Goal: Information Seeking & Learning: Learn about a topic

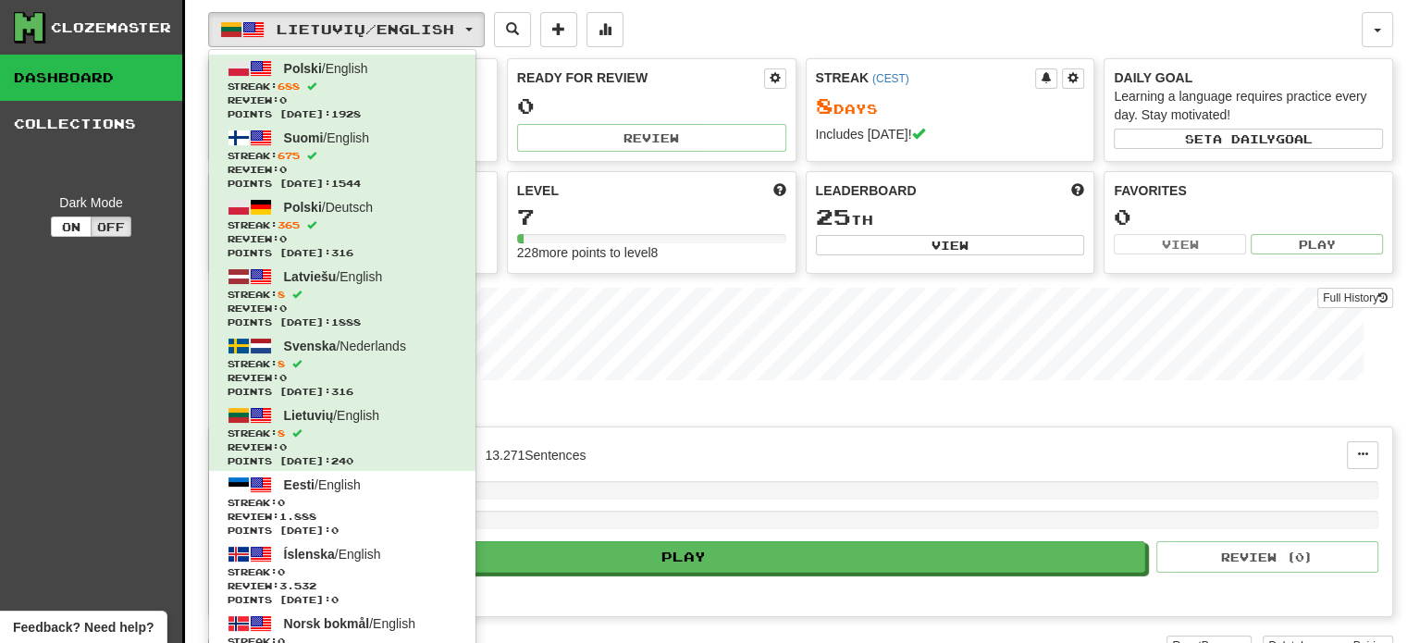
click at [693, 31] on div "Lietuvių / English Polski / English Streak: 688 Review: 0 Points today: 1928 Su…" at bounding box center [784, 29] width 1153 height 35
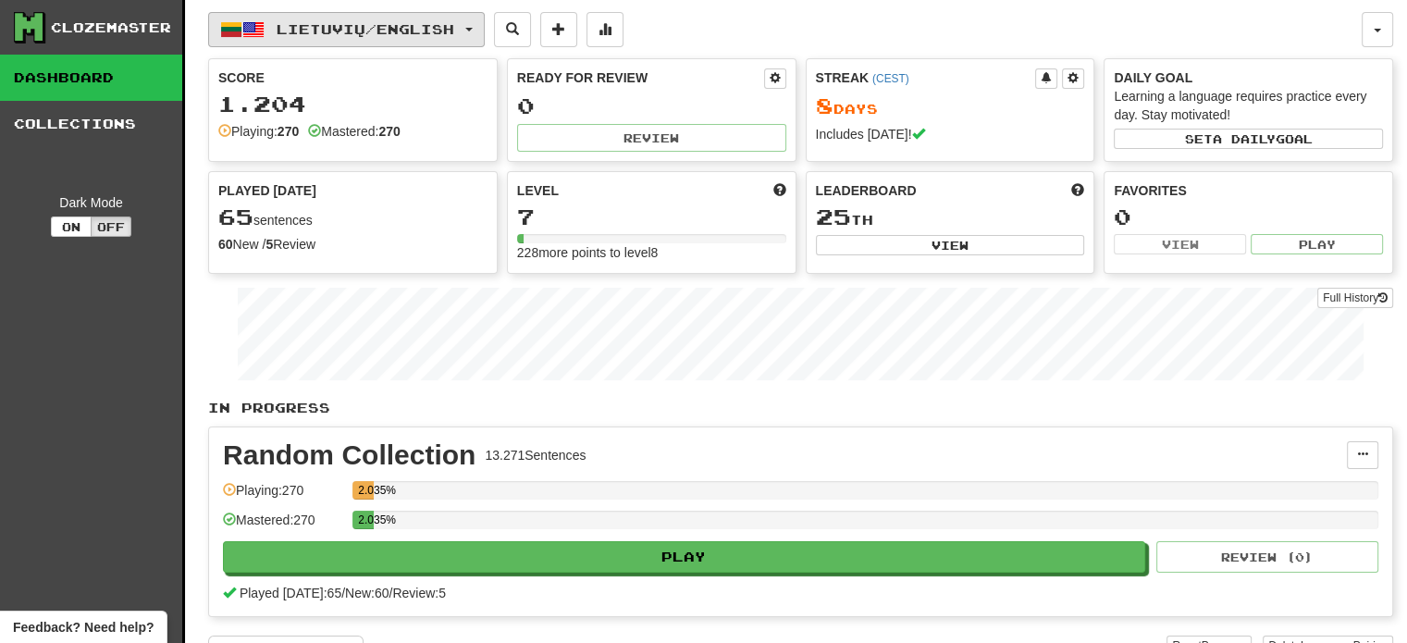
click at [438, 29] on span "Lietuvių / English" at bounding box center [366, 29] width 178 height 16
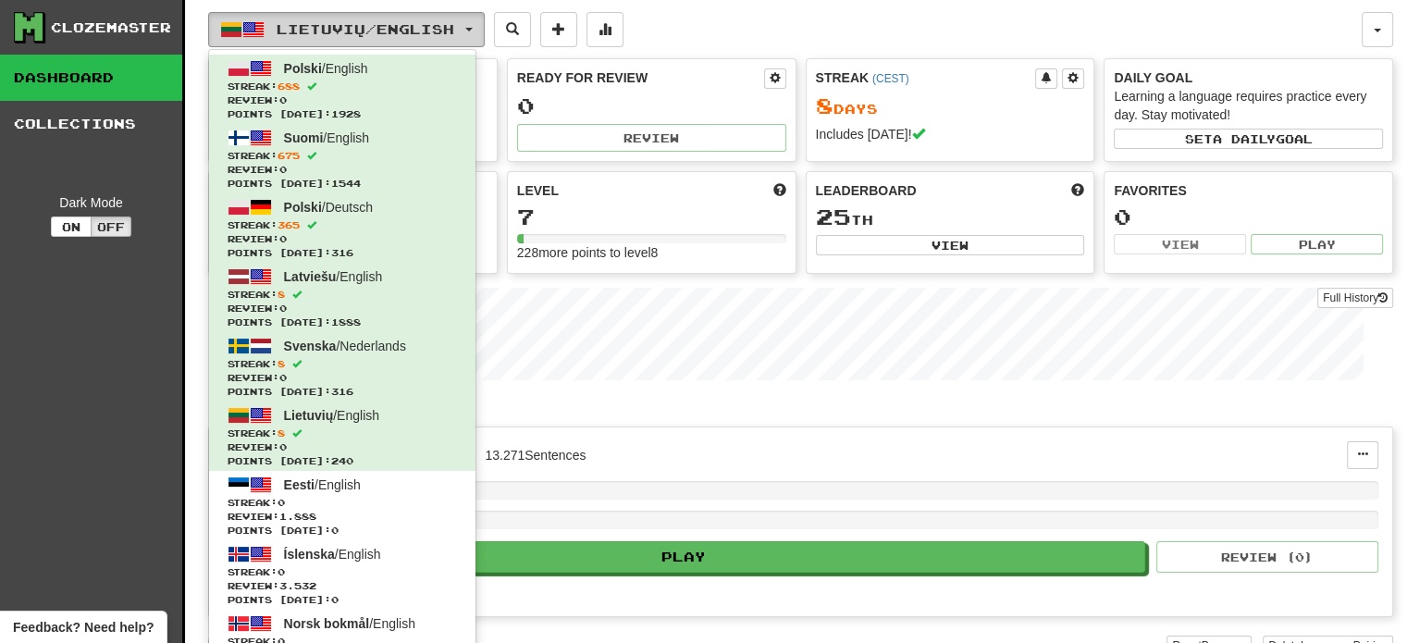
click at [437, 22] on span "Lietuvių / English" at bounding box center [366, 29] width 178 height 16
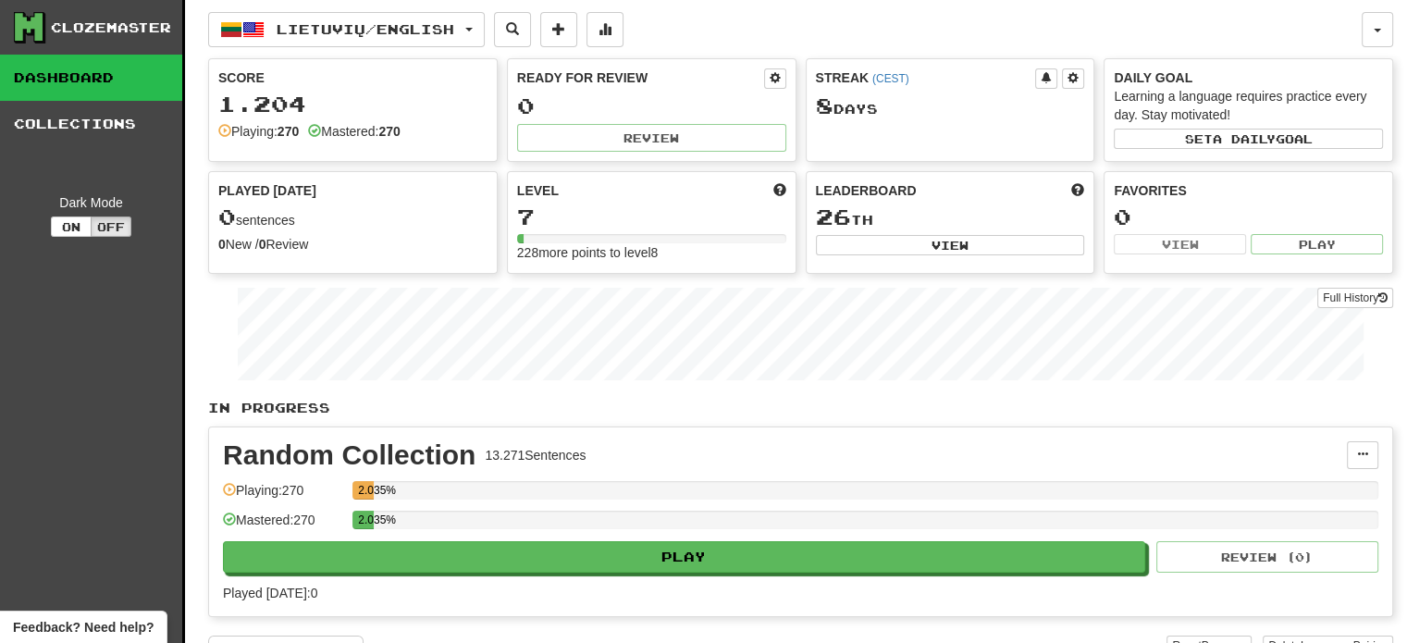
click at [311, 3] on div "Lietuvių / English Polski / English Streak: 688 Review: 36 Points [DATE]: 0 Suo…" at bounding box center [800, 362] width 1185 height 724
click at [314, 21] on span "Lietuvių / English" at bounding box center [366, 29] width 178 height 16
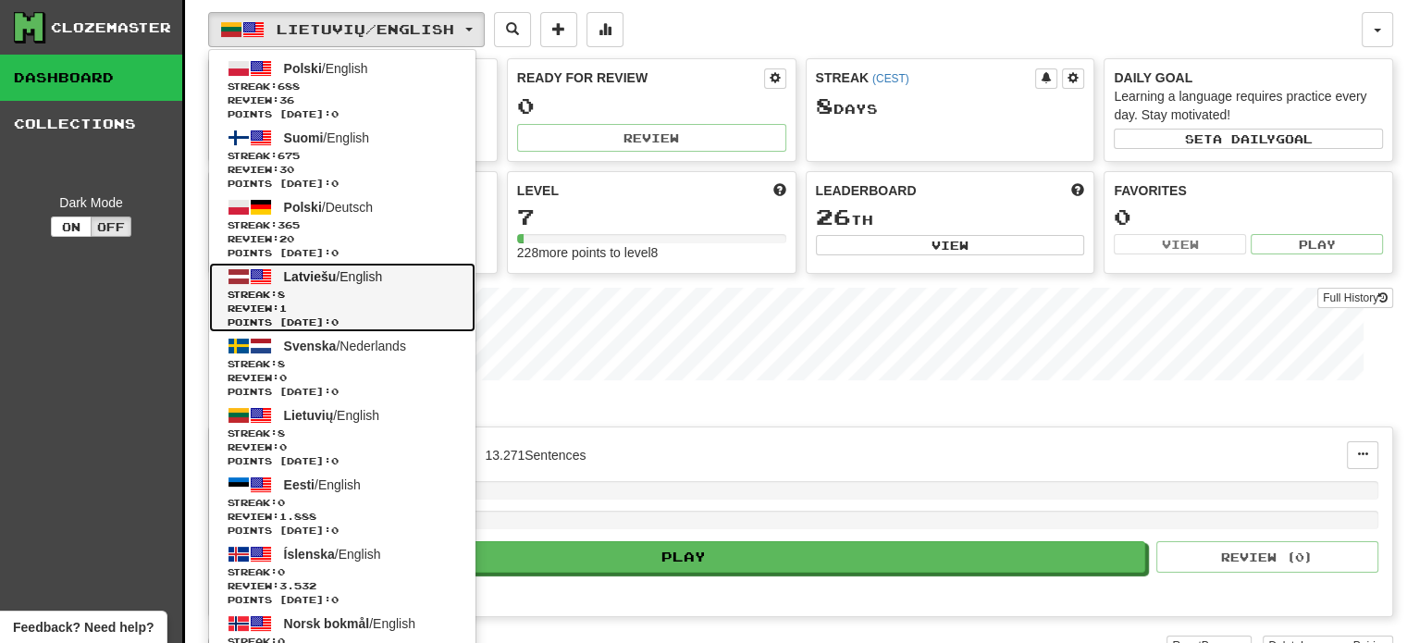
click at [400, 283] on link "Latviešu / English Streak: 8 Review: 1 Points today: 0" at bounding box center [342, 297] width 266 height 69
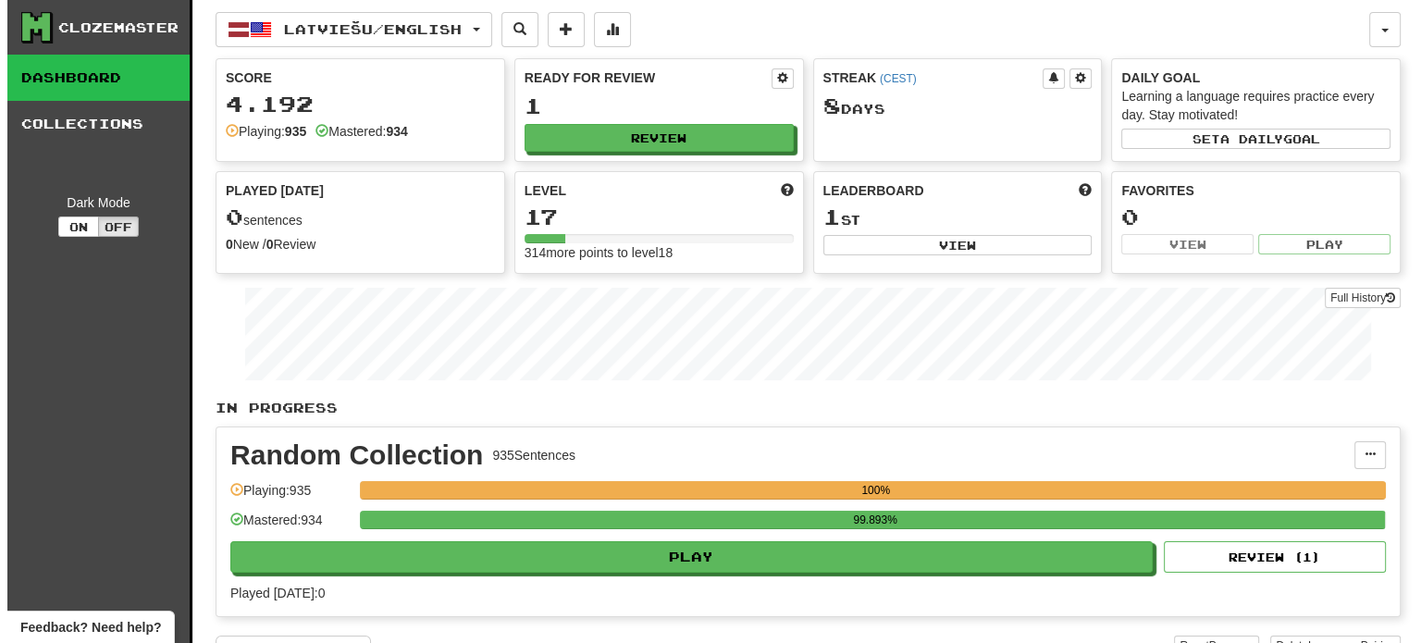
scroll to position [185, 0]
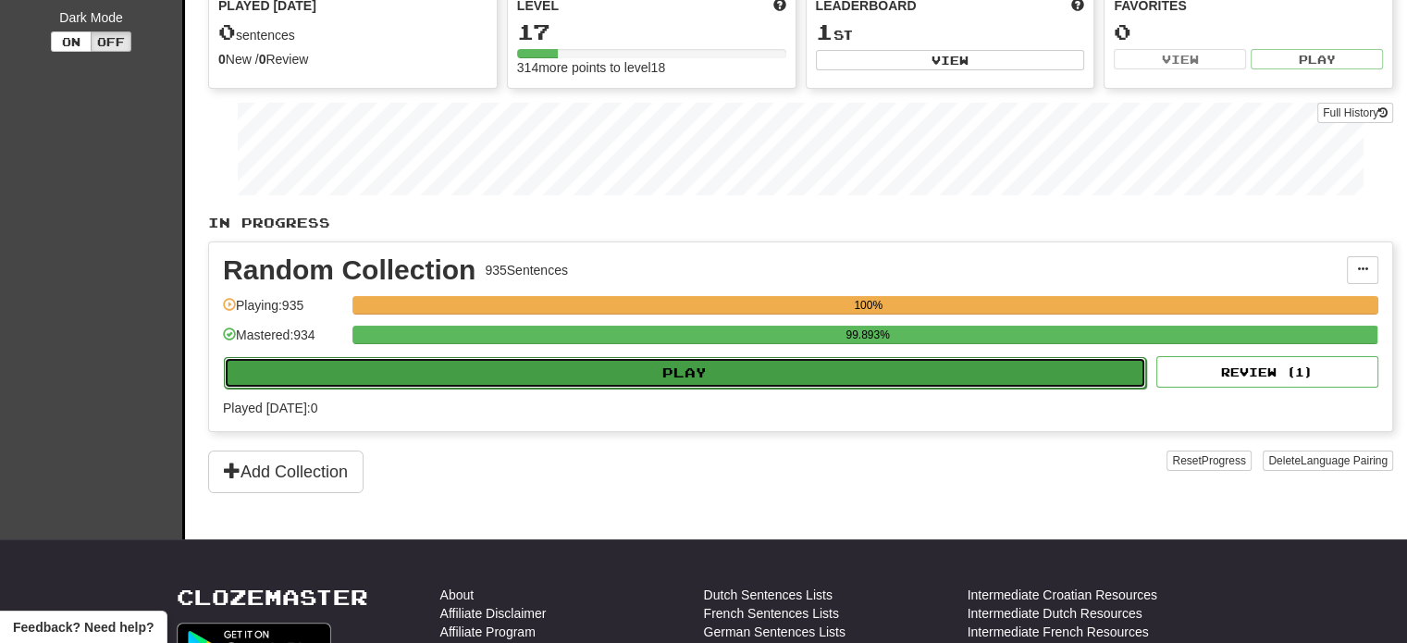
click at [687, 375] on button "Play" at bounding box center [685, 372] width 922 height 31
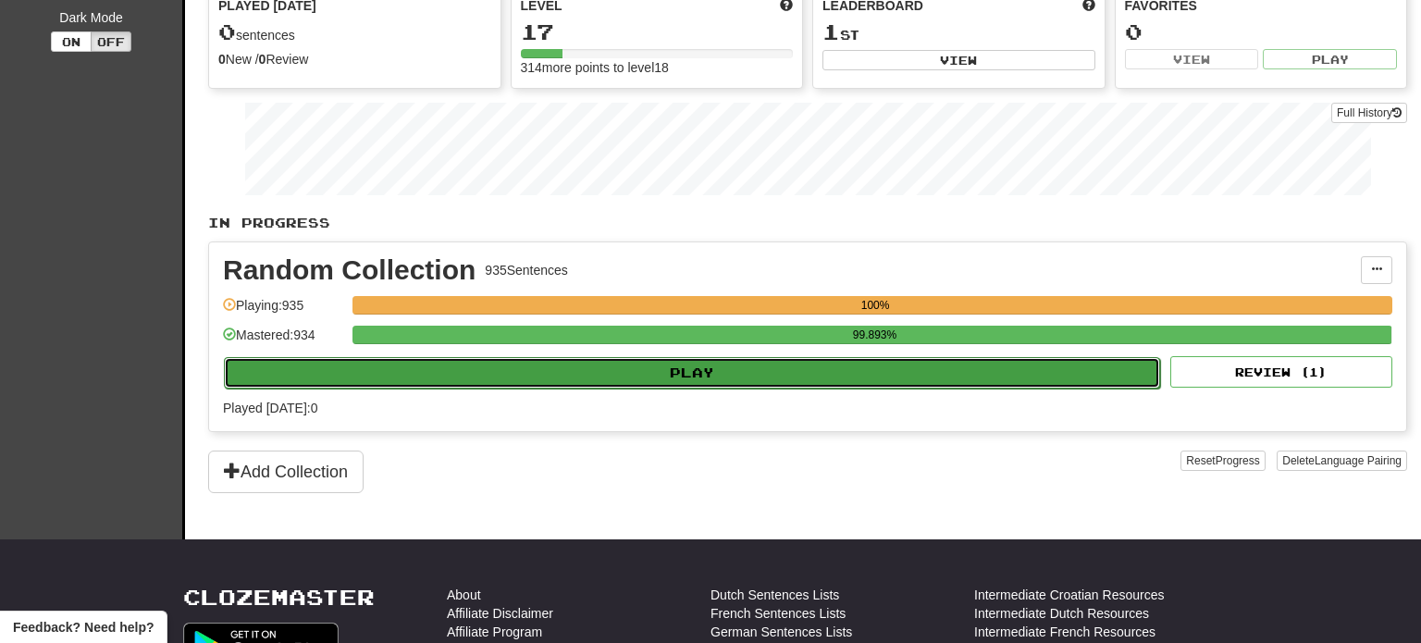
select select "**"
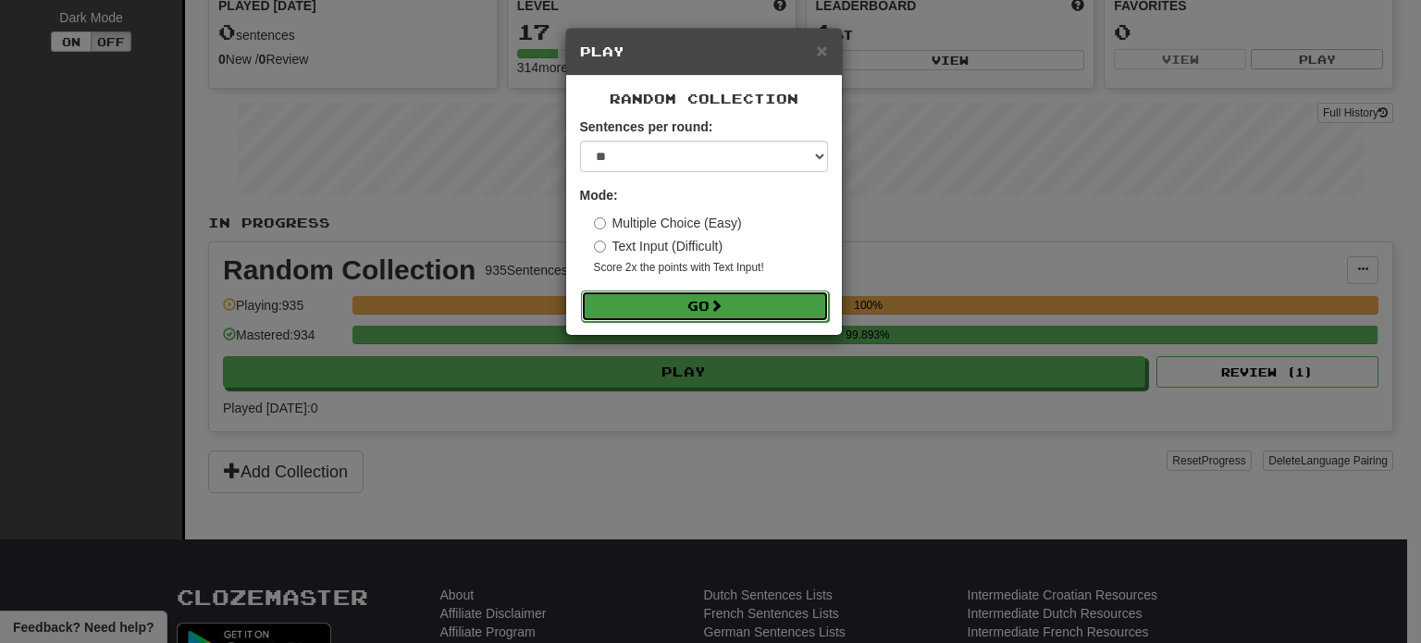
click at [713, 304] on span at bounding box center [715, 305] width 13 height 13
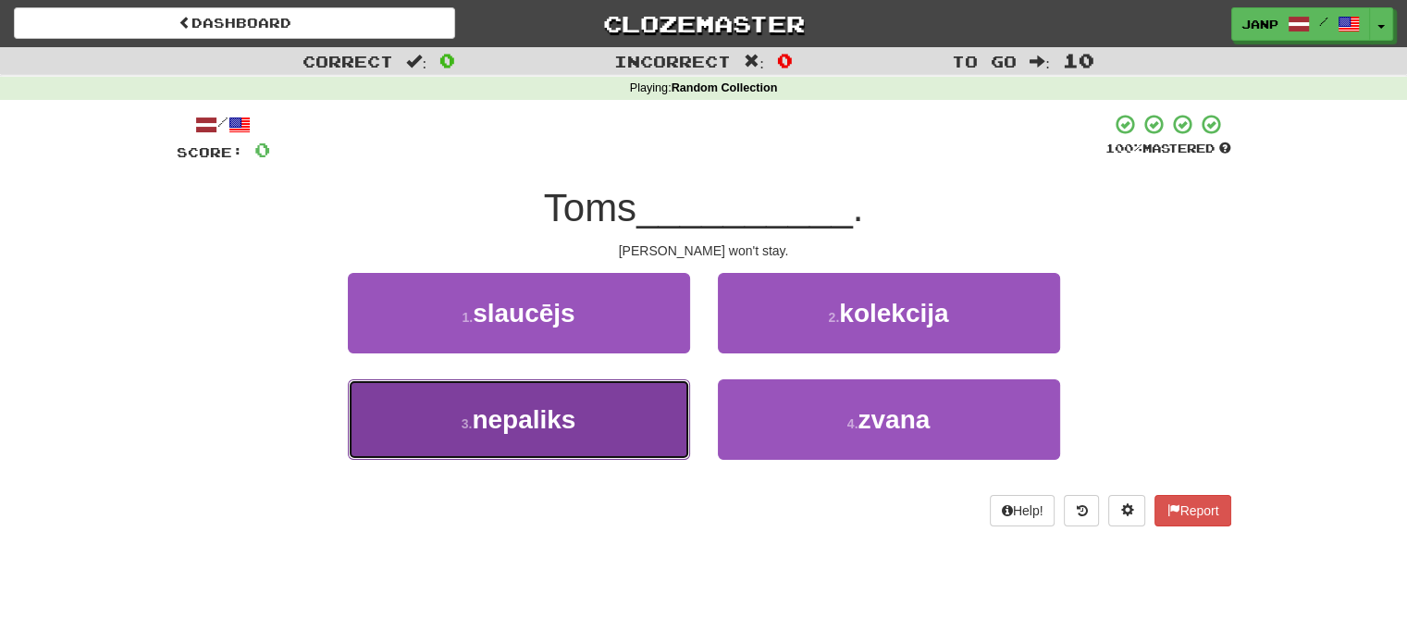
click at [614, 436] on button "3 . nepaliks" at bounding box center [519, 419] width 342 height 80
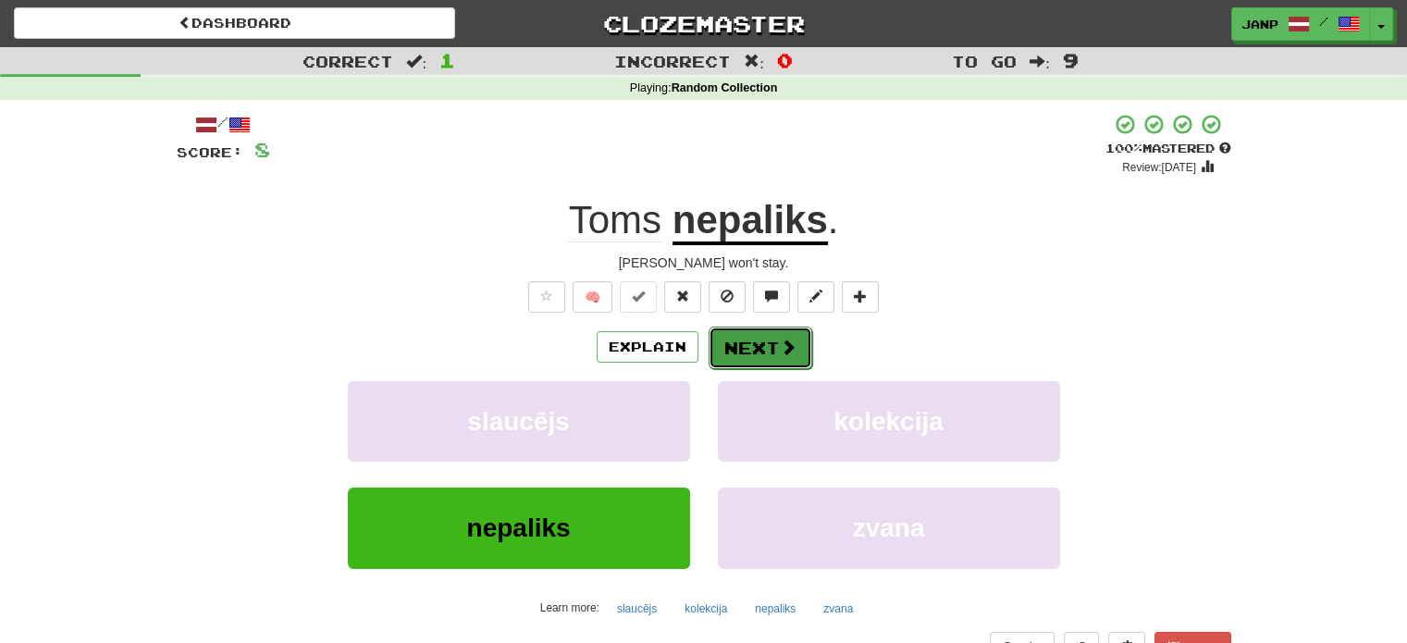
click at [743, 343] on button "Next" at bounding box center [761, 348] width 104 height 43
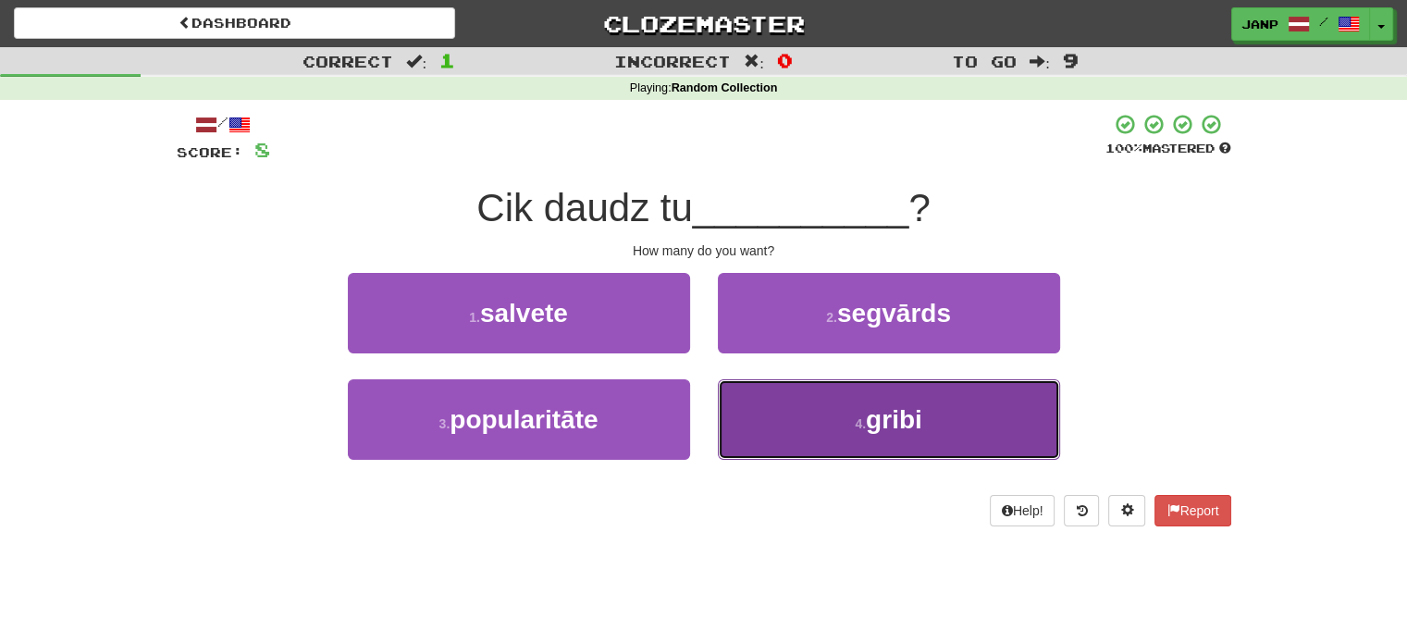
click at [813, 436] on button "4 . gribi" at bounding box center [889, 419] width 342 height 80
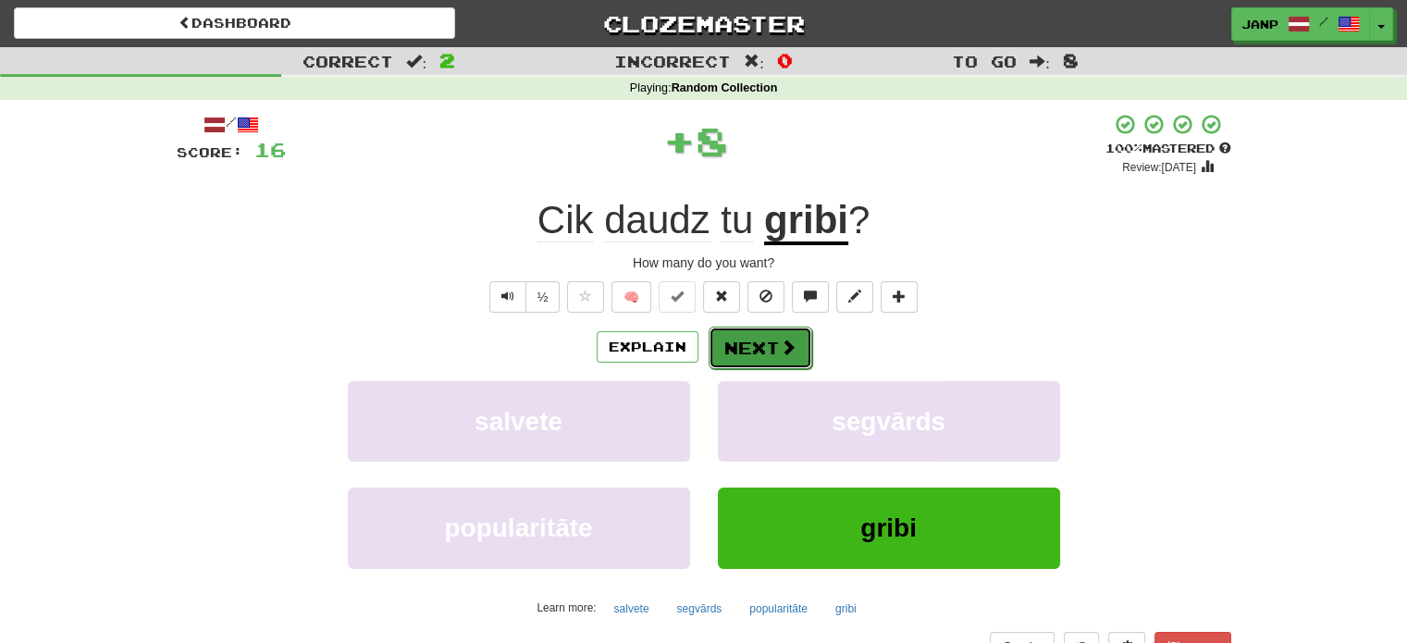
click at [736, 333] on button "Next" at bounding box center [761, 348] width 104 height 43
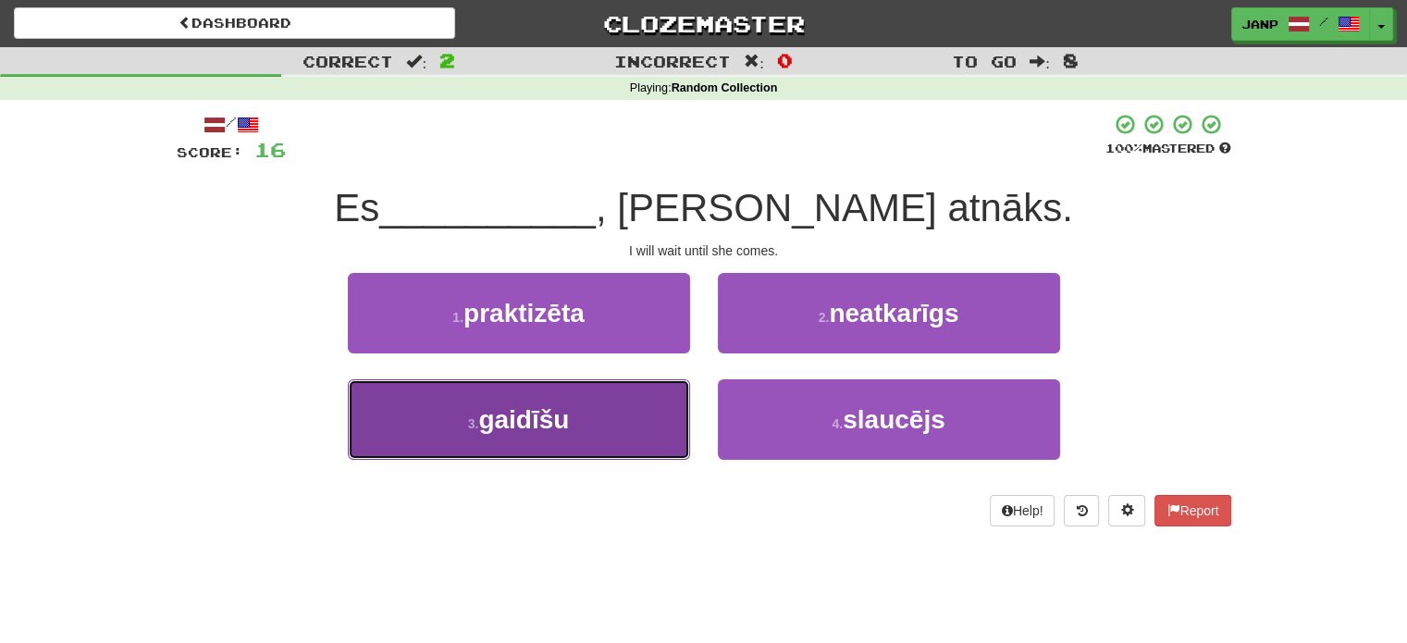
click at [624, 415] on button "3 . gaidīšu" at bounding box center [519, 419] width 342 height 80
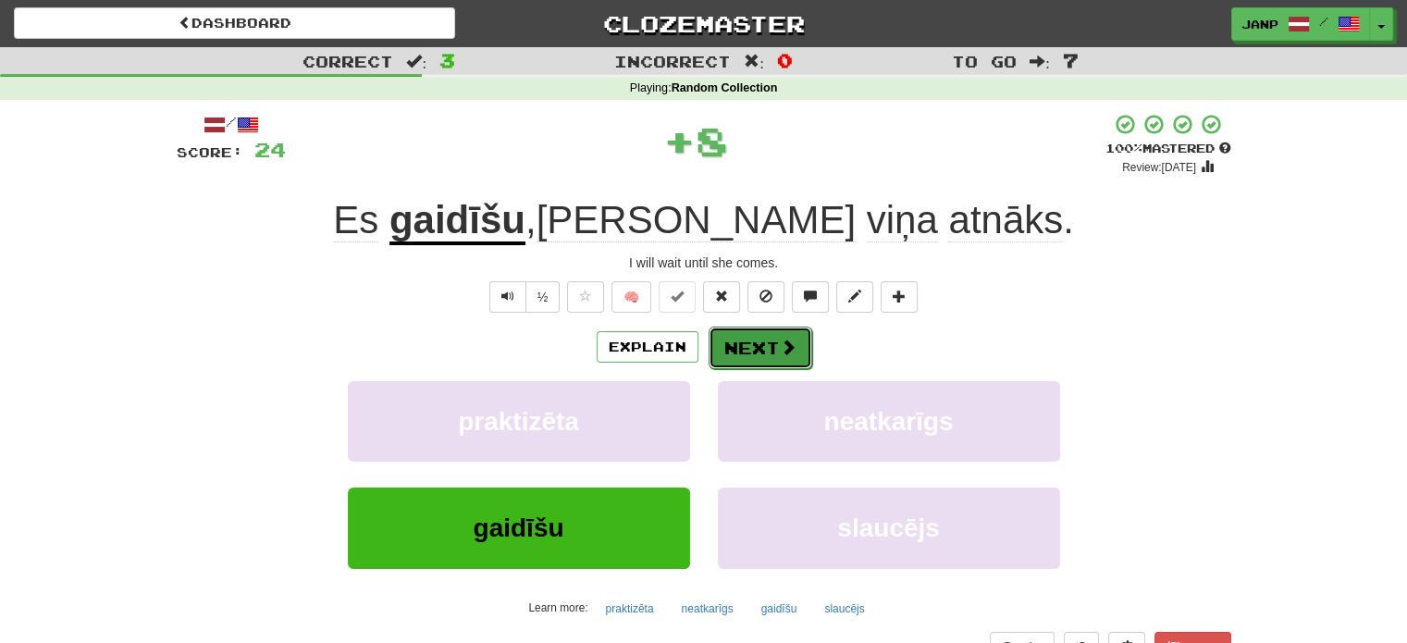
click at [782, 356] on button "Next" at bounding box center [761, 348] width 104 height 43
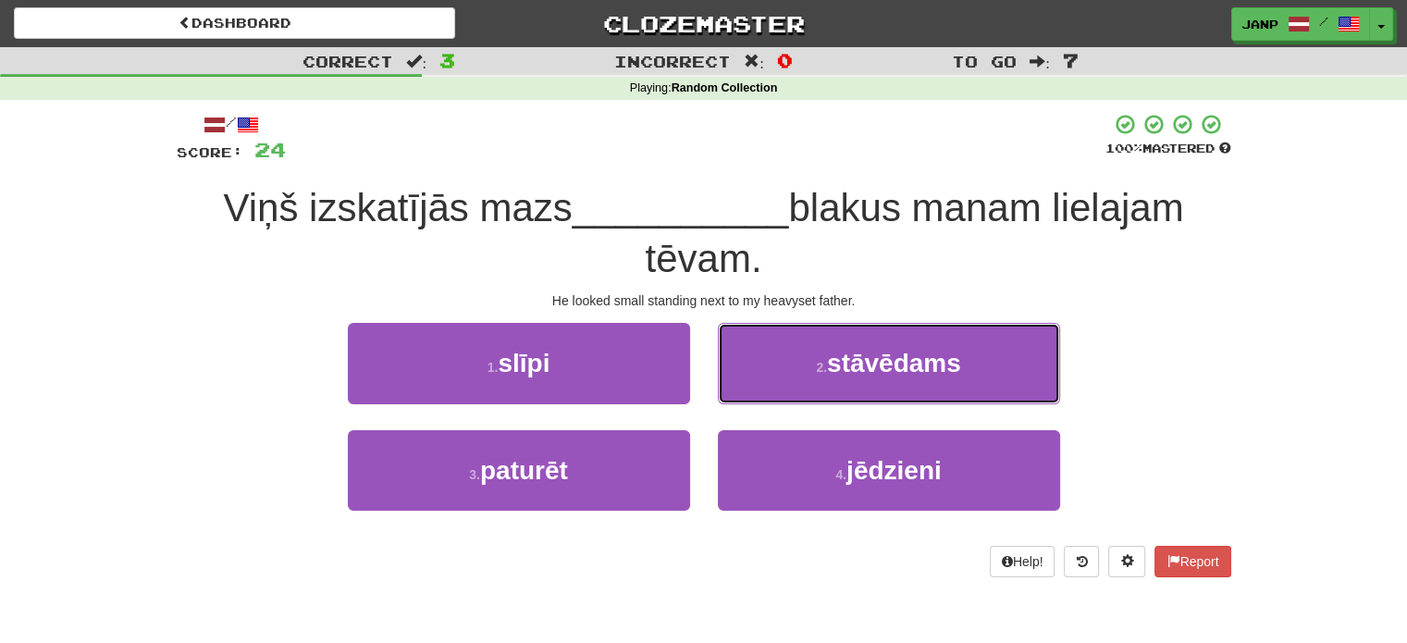
click at [782, 356] on button "2 . stāvēdams" at bounding box center [889, 363] width 342 height 80
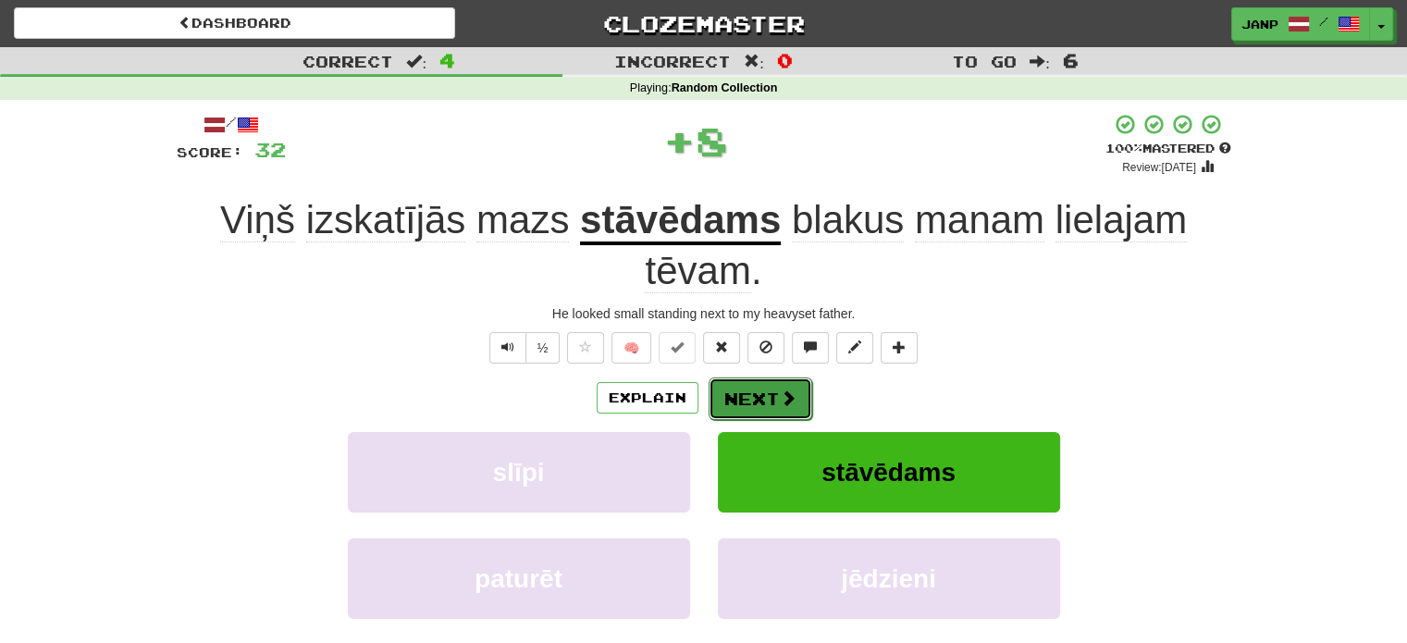
click at [757, 394] on button "Next" at bounding box center [761, 398] width 104 height 43
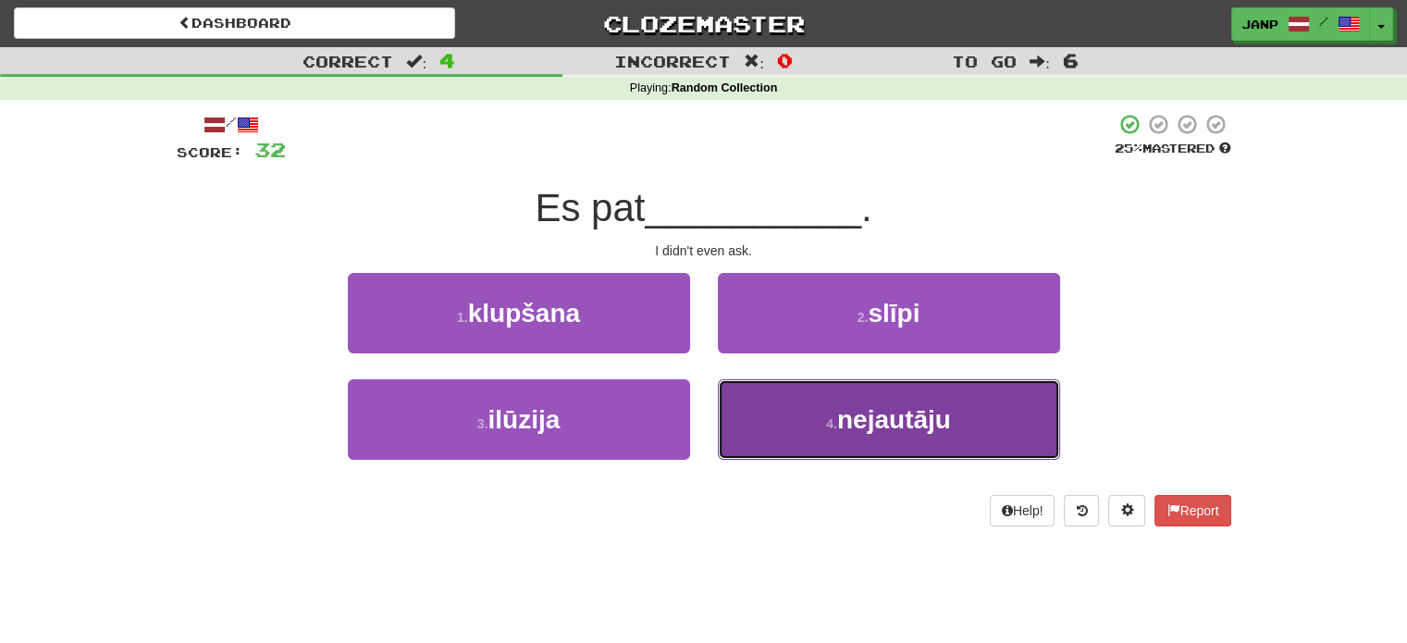
click at [781, 417] on button "4 . nejautāju" at bounding box center [889, 419] width 342 height 80
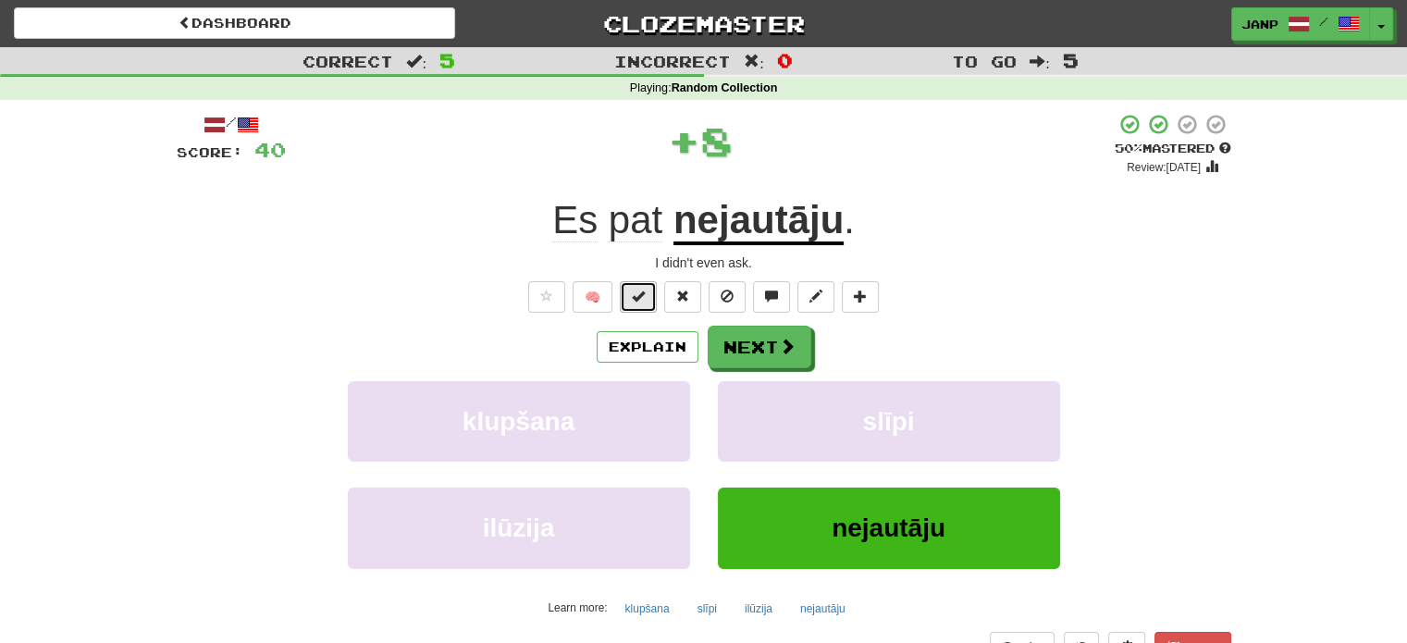
click at [643, 295] on span at bounding box center [638, 296] width 13 height 13
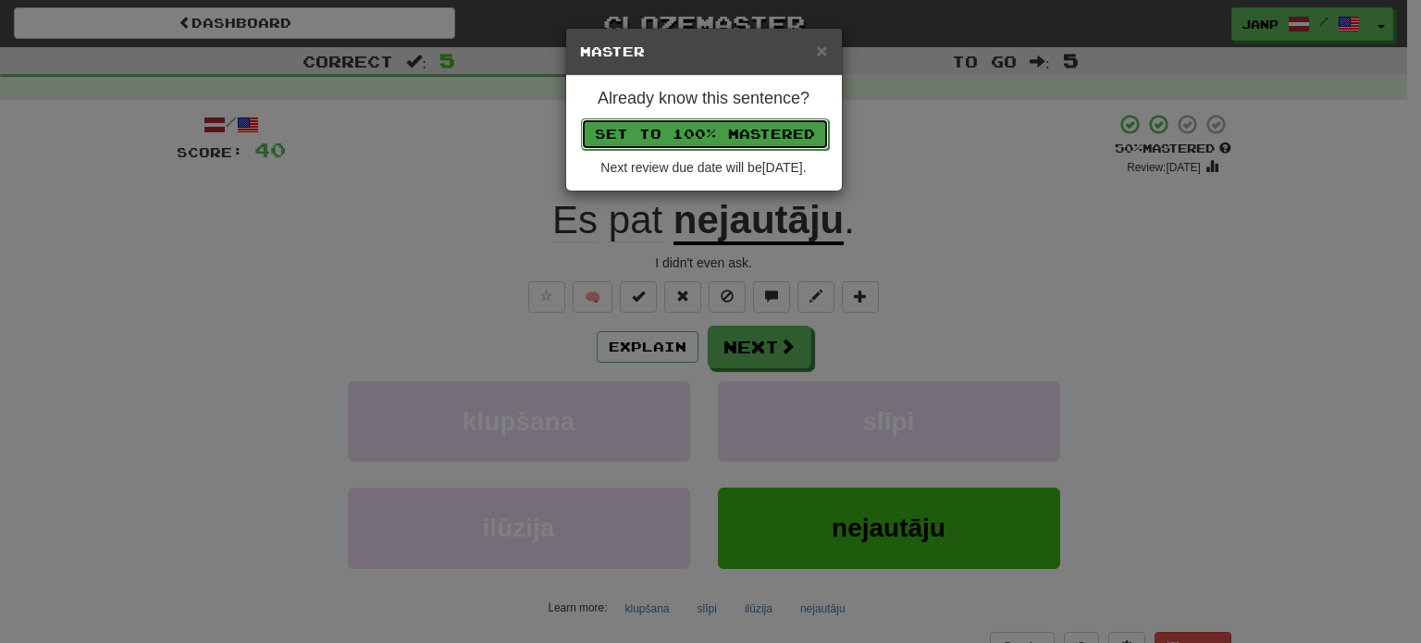
click at [682, 125] on button "Set to 100% Mastered" at bounding box center [705, 133] width 248 height 31
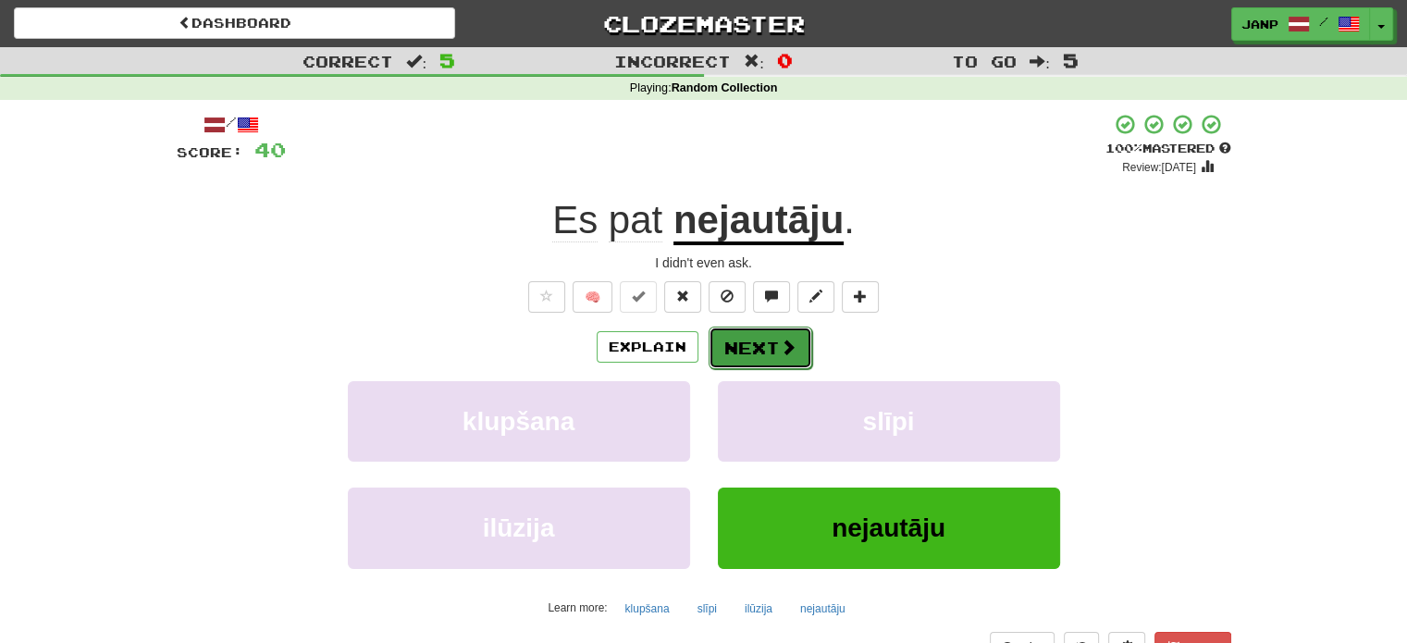
click at [796, 341] on button "Next" at bounding box center [761, 348] width 104 height 43
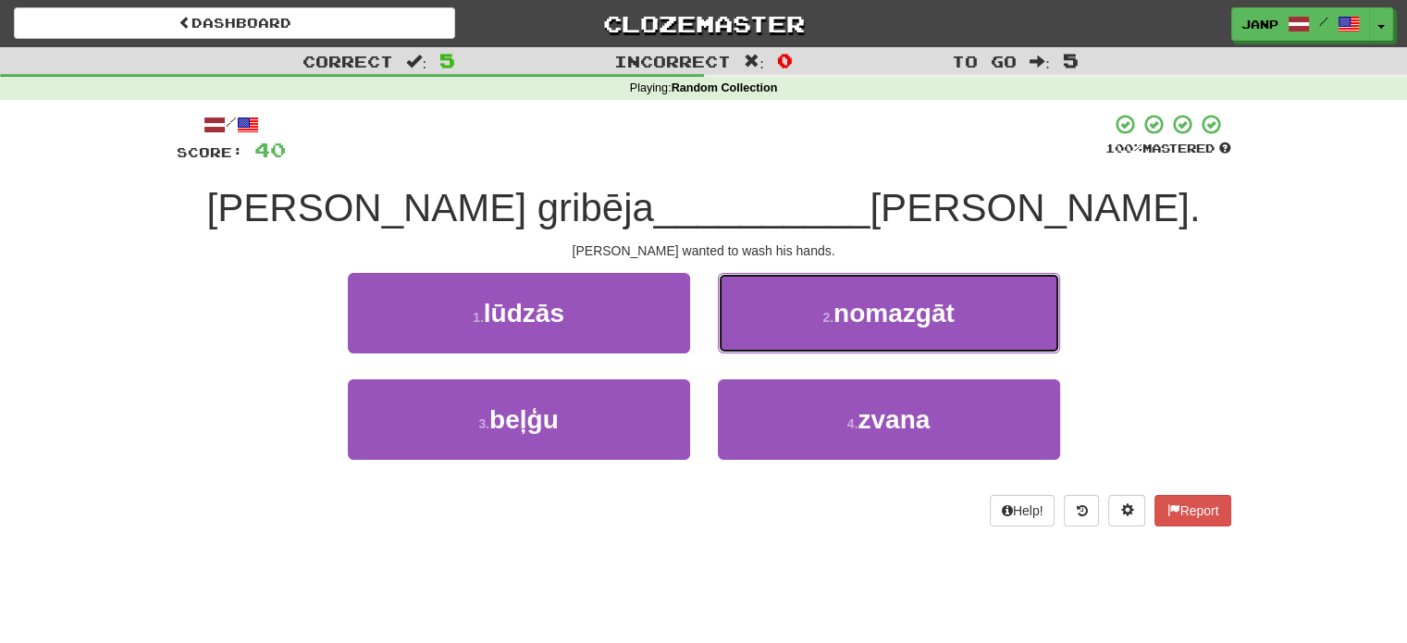
click at [796, 341] on button "2 . nomazgāt" at bounding box center [889, 313] width 342 height 80
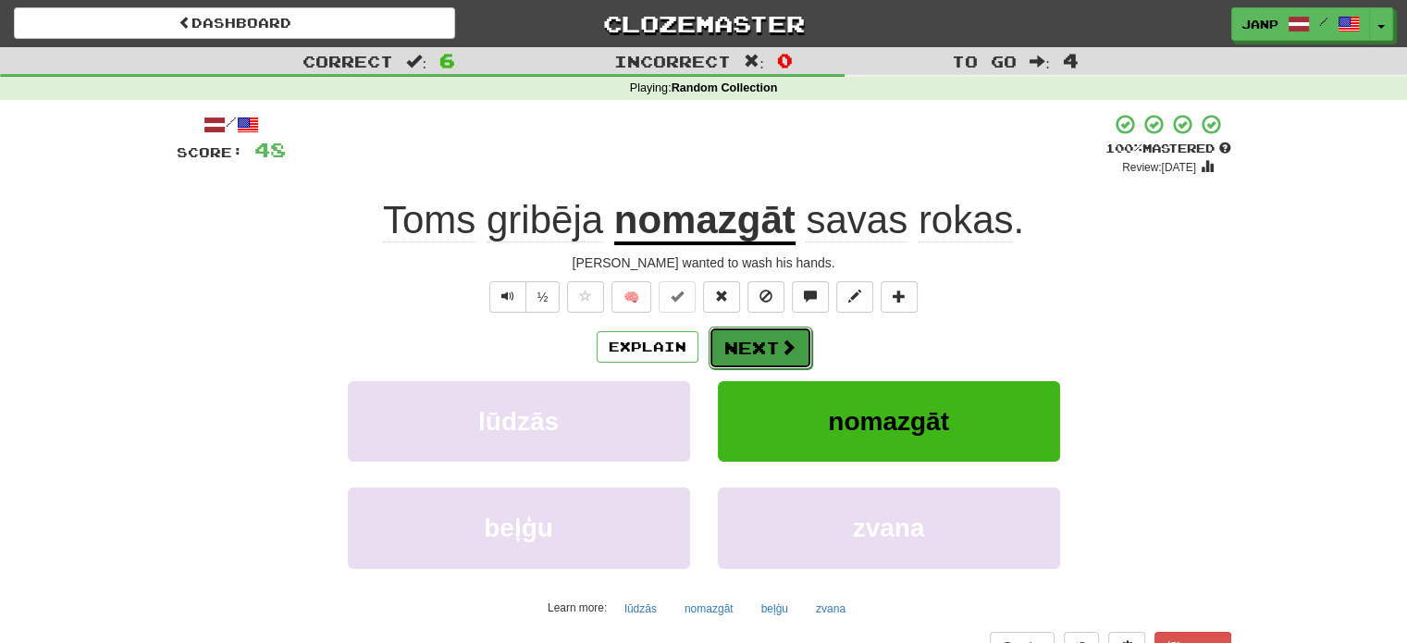
click at [751, 346] on button "Next" at bounding box center [761, 348] width 104 height 43
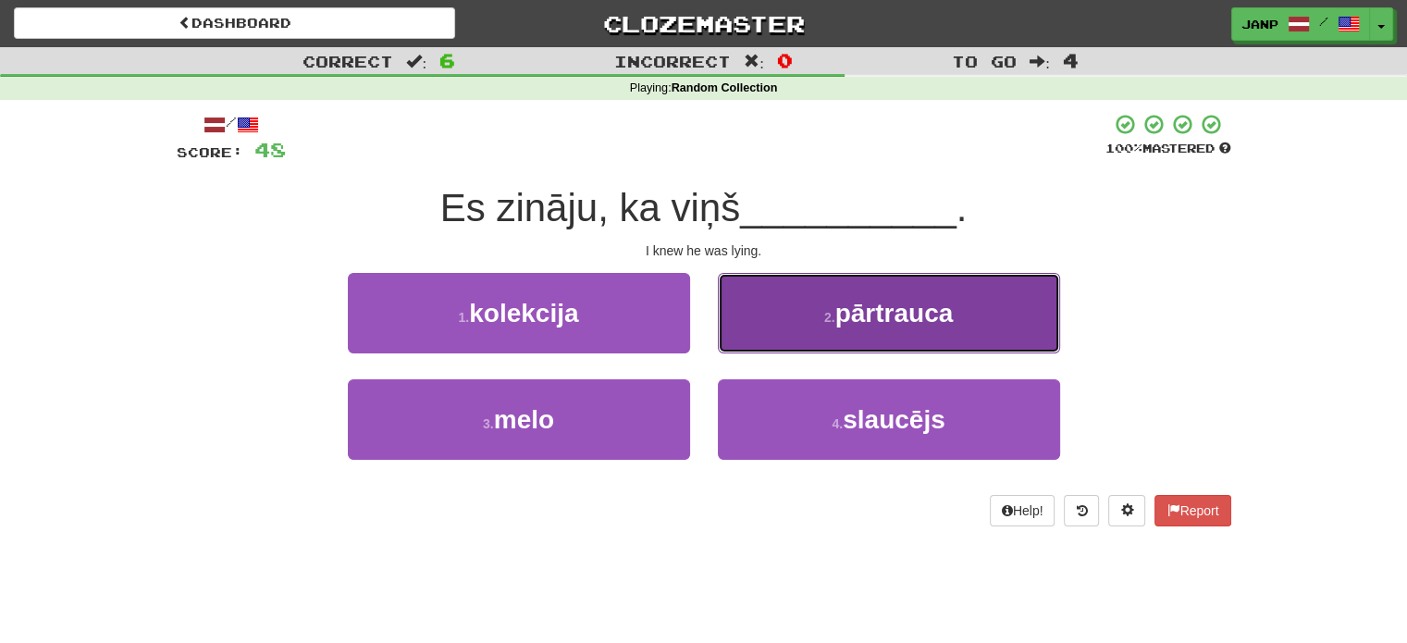
click at [766, 332] on button "2 . pārtrauca" at bounding box center [889, 313] width 342 height 80
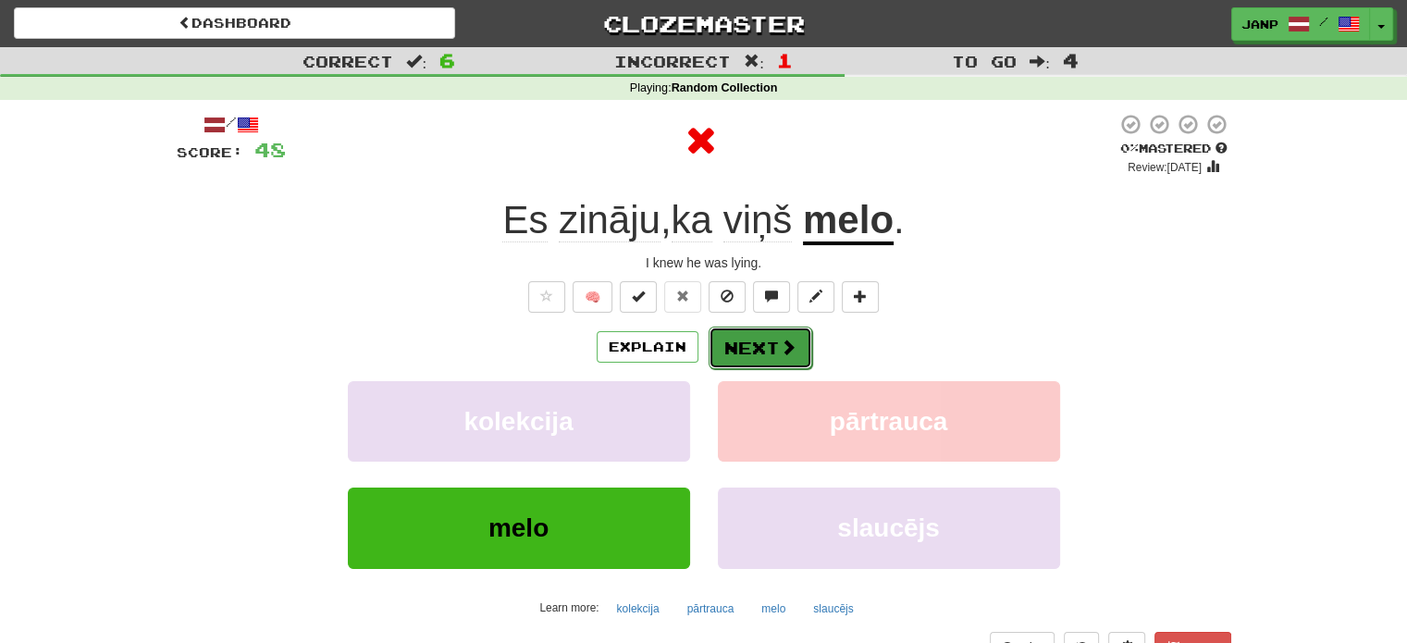
click at [772, 353] on button "Next" at bounding box center [761, 348] width 104 height 43
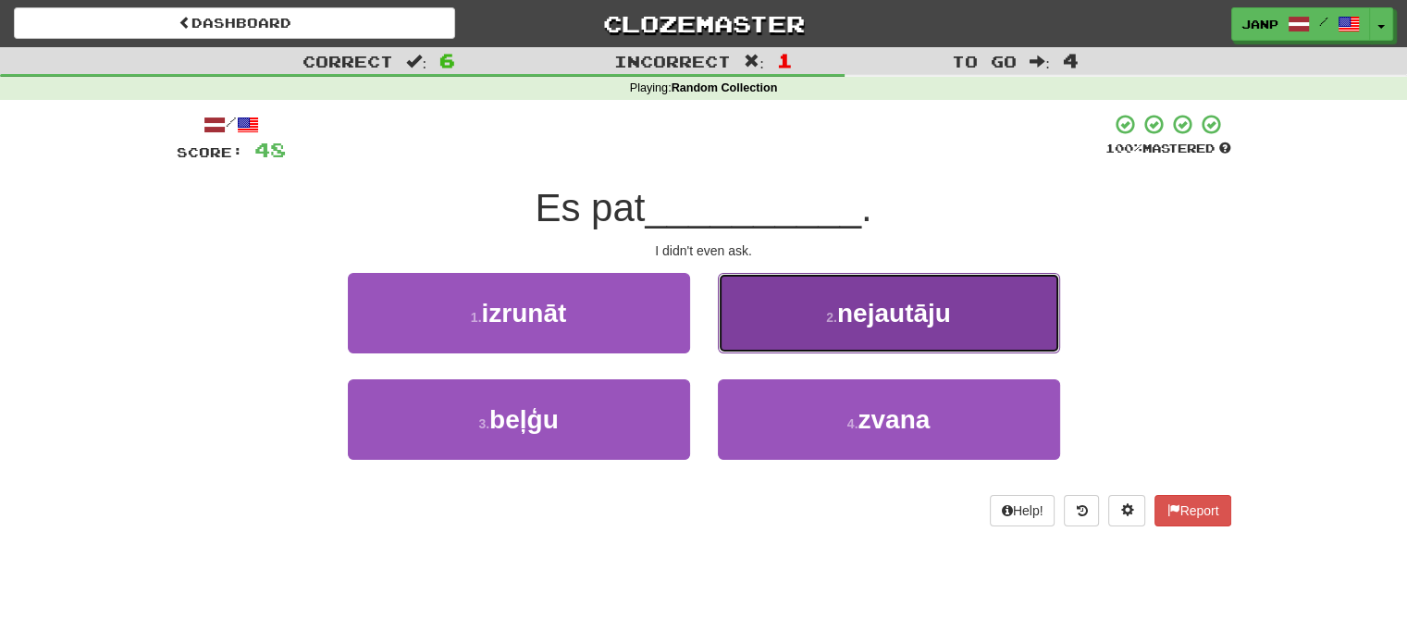
click at [786, 340] on button "2 . nejautāju" at bounding box center [889, 313] width 342 height 80
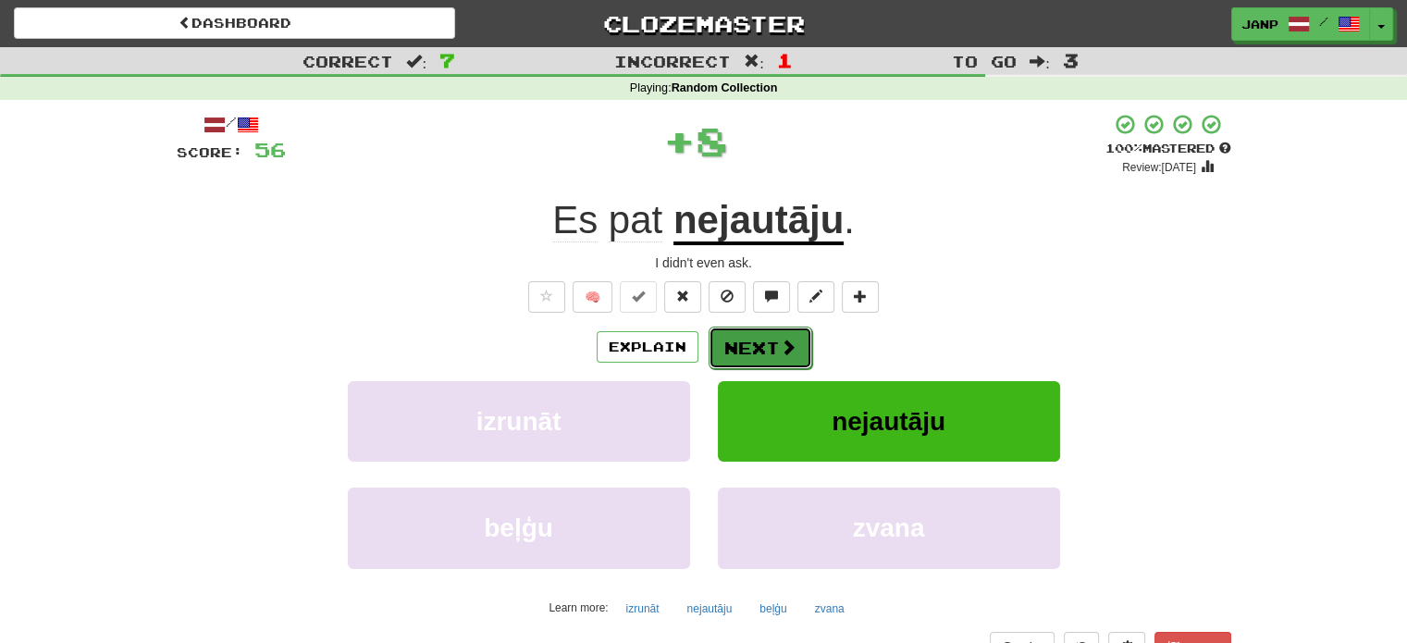
click at [744, 346] on button "Next" at bounding box center [761, 348] width 104 height 43
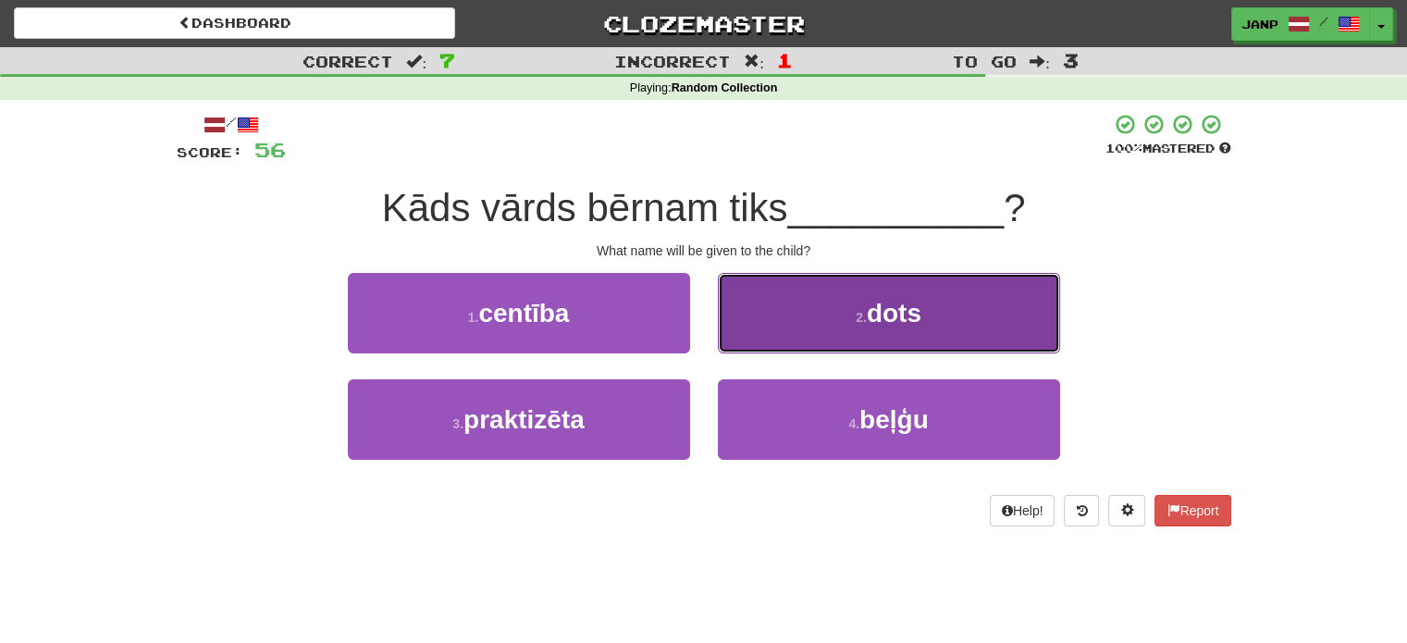
click at [984, 351] on button "2 . dots" at bounding box center [889, 313] width 342 height 80
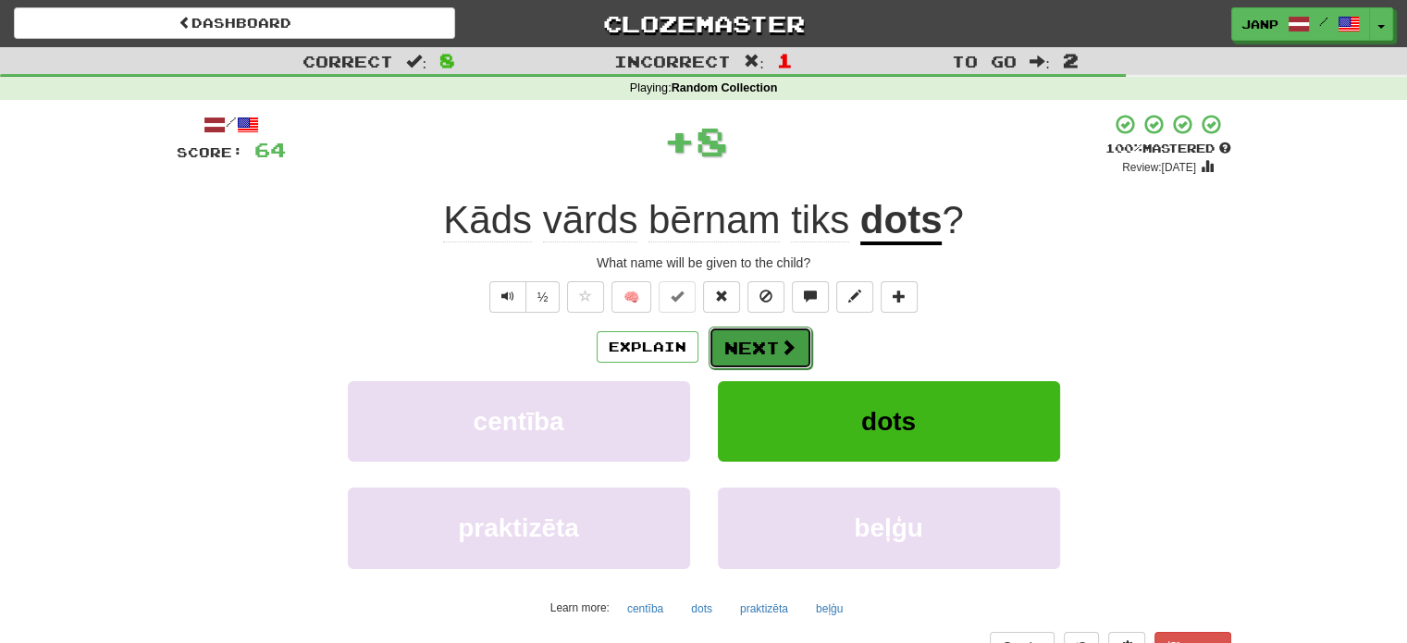
click at [775, 339] on button "Next" at bounding box center [761, 348] width 104 height 43
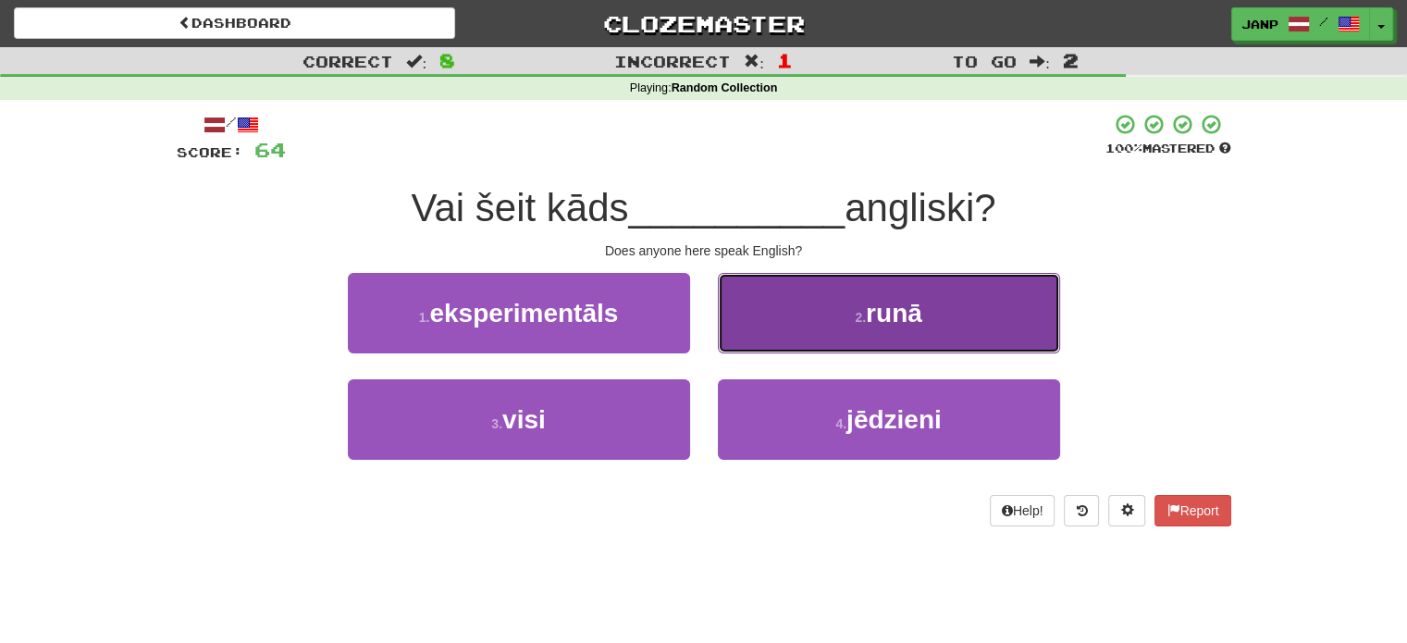
click at [777, 339] on button "2 . runā" at bounding box center [889, 313] width 342 height 80
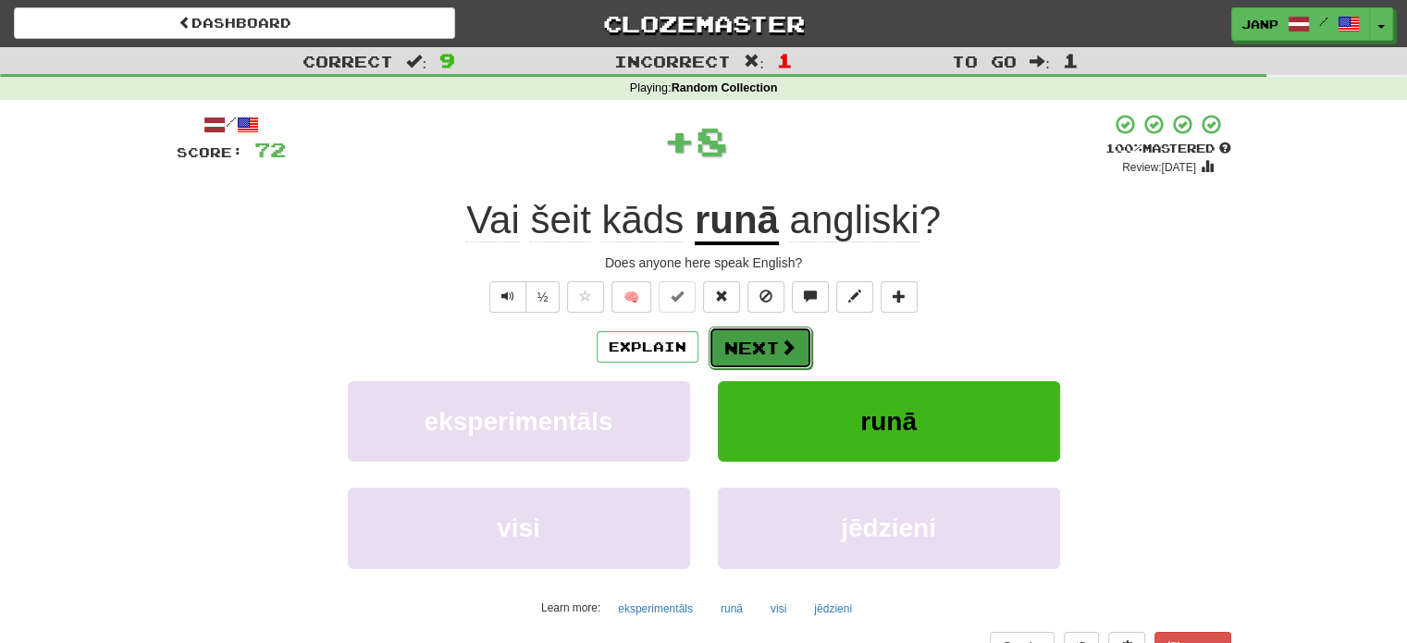
click at [754, 331] on button "Next" at bounding box center [761, 348] width 104 height 43
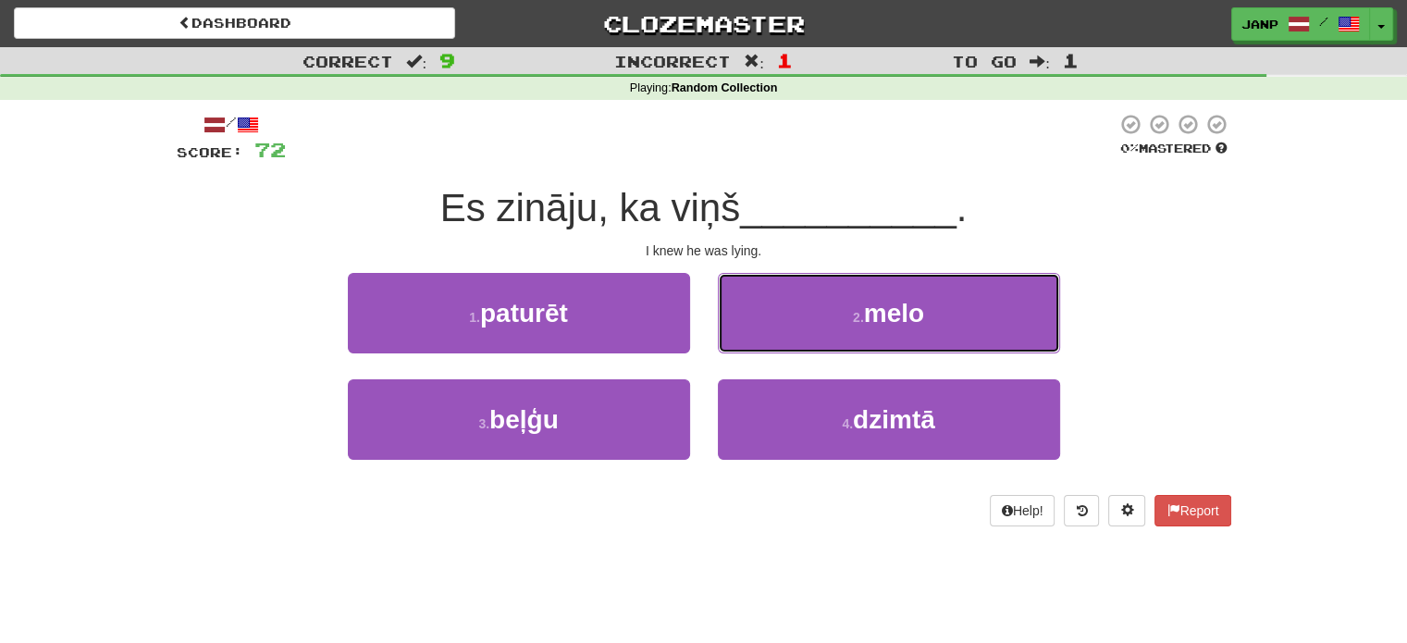
click at [755, 331] on button "2 . melo" at bounding box center [889, 313] width 342 height 80
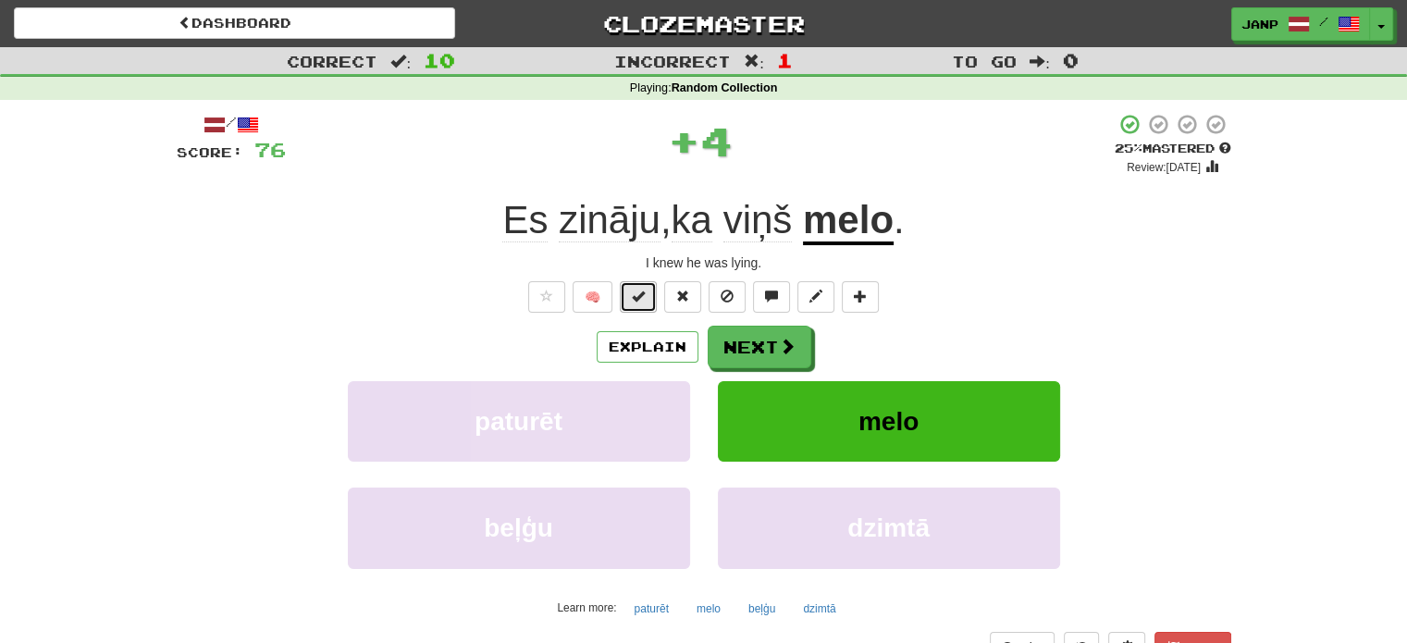
click at [647, 291] on button at bounding box center [638, 296] width 37 height 31
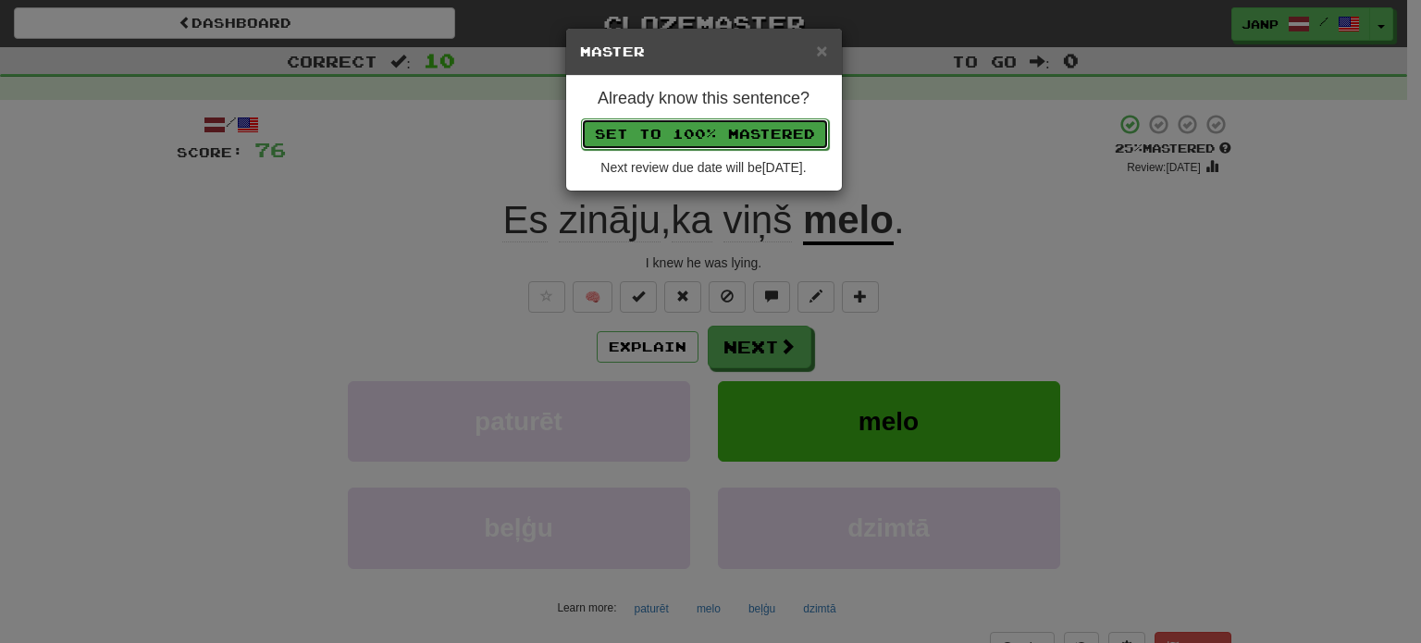
click at [688, 130] on button "Set to 100% Mastered" at bounding box center [705, 133] width 248 height 31
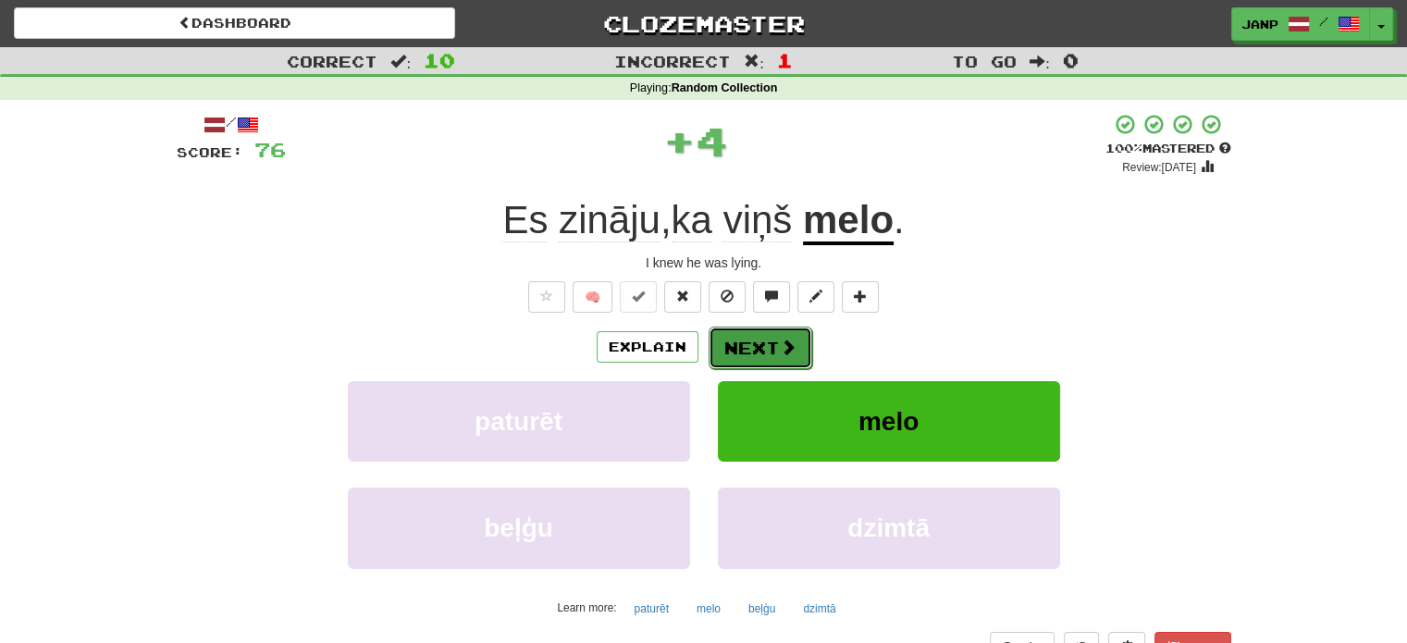
click at [789, 348] on span at bounding box center [788, 347] width 17 height 17
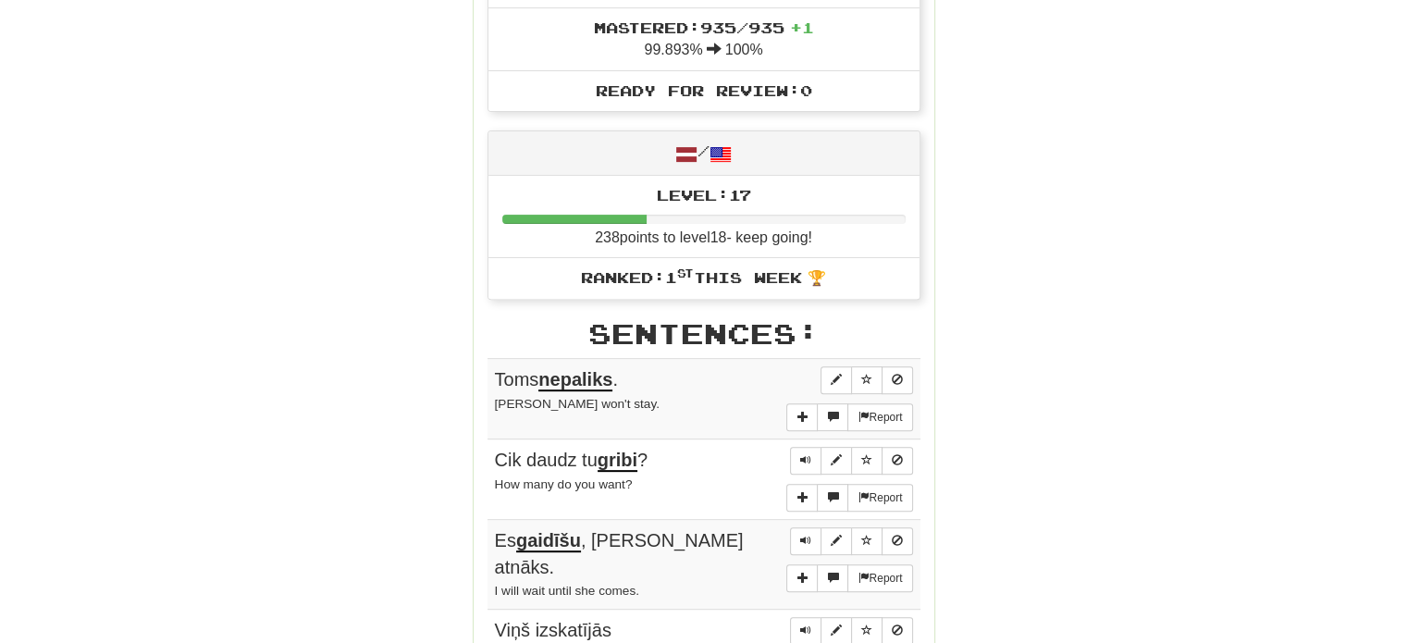
scroll to position [647, 0]
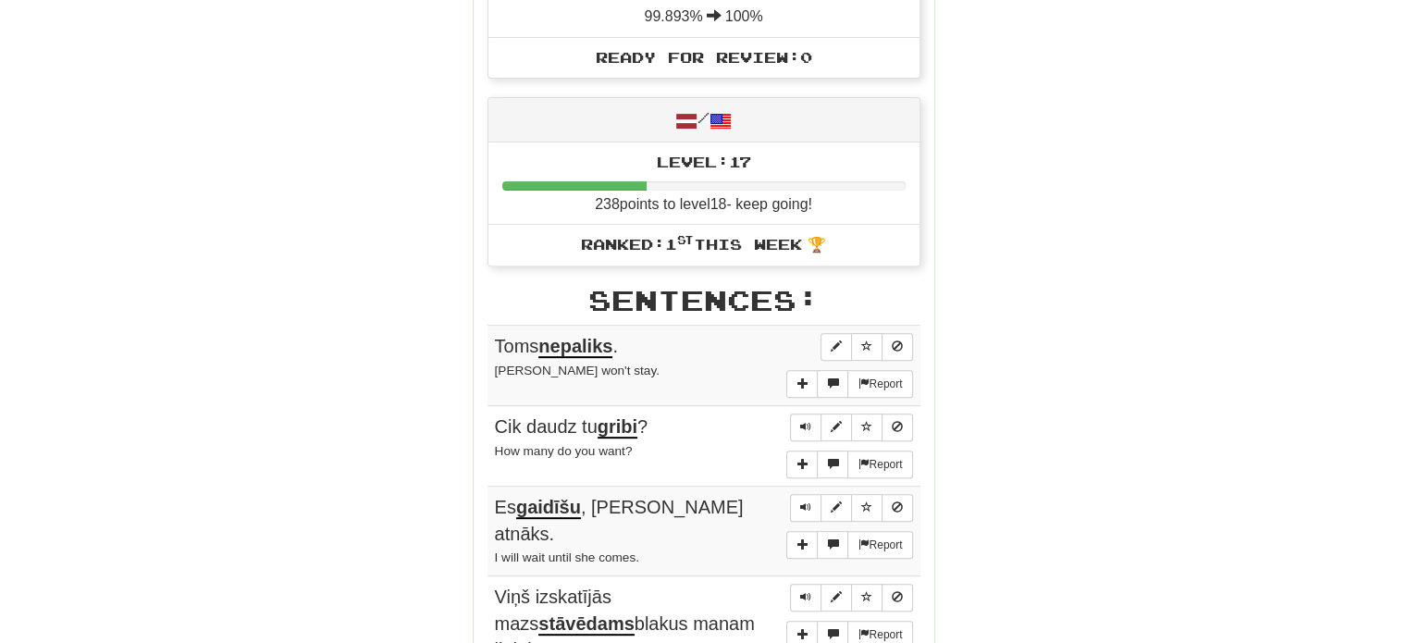
click at [1263, 207] on div "Correct : 10 Incorrect : 1 To go : 0 Playing : Random Collection Round Complete…" at bounding box center [703, 311] width 1407 height 1823
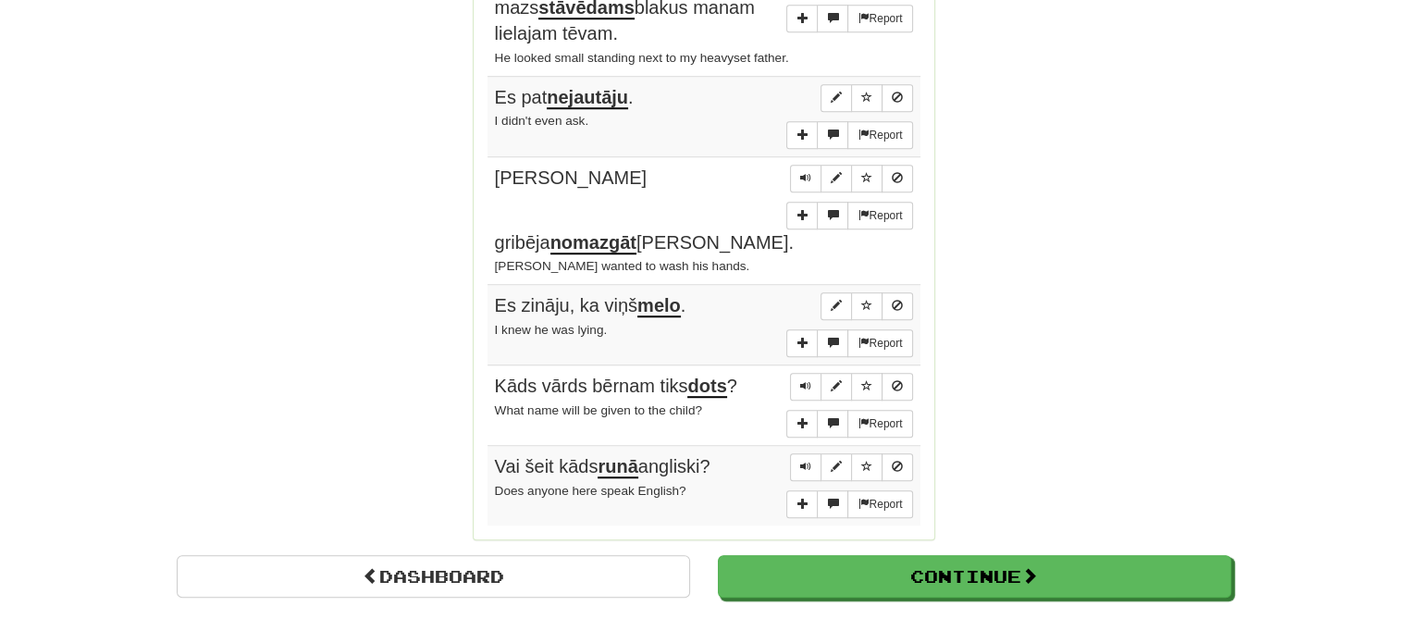
scroll to position [1293, 0]
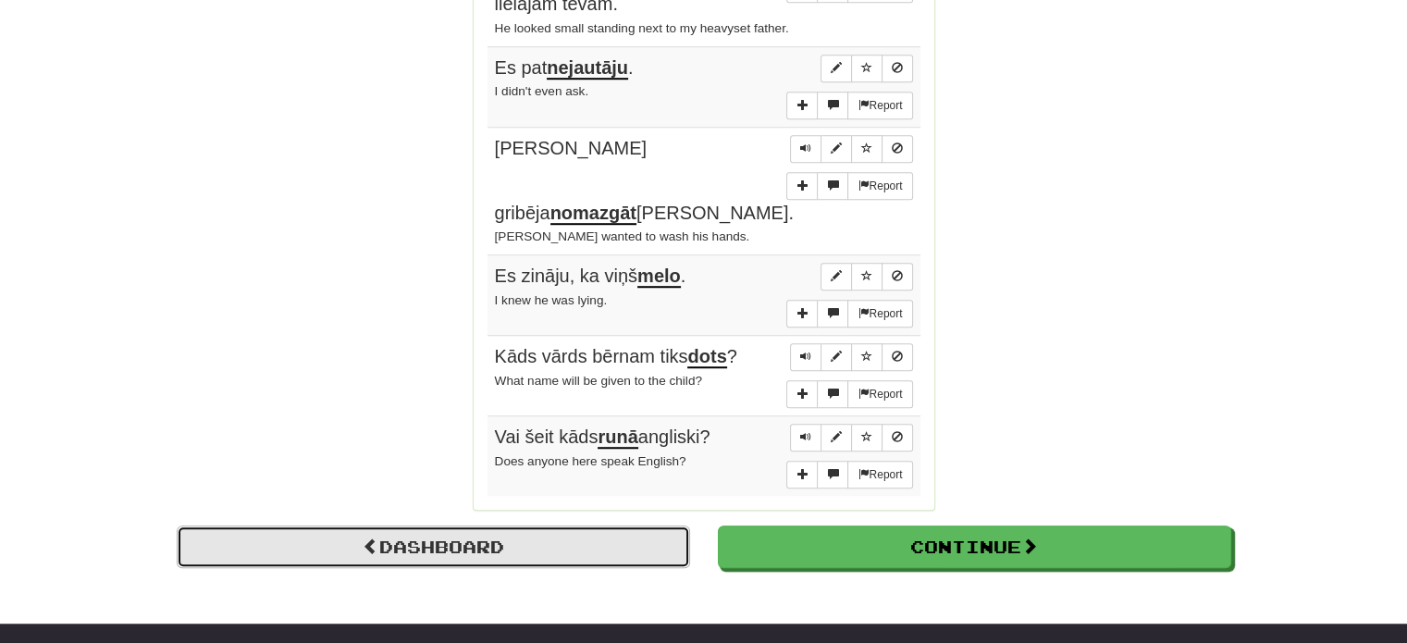
click at [601, 525] on link "Dashboard" at bounding box center [433, 546] width 513 height 43
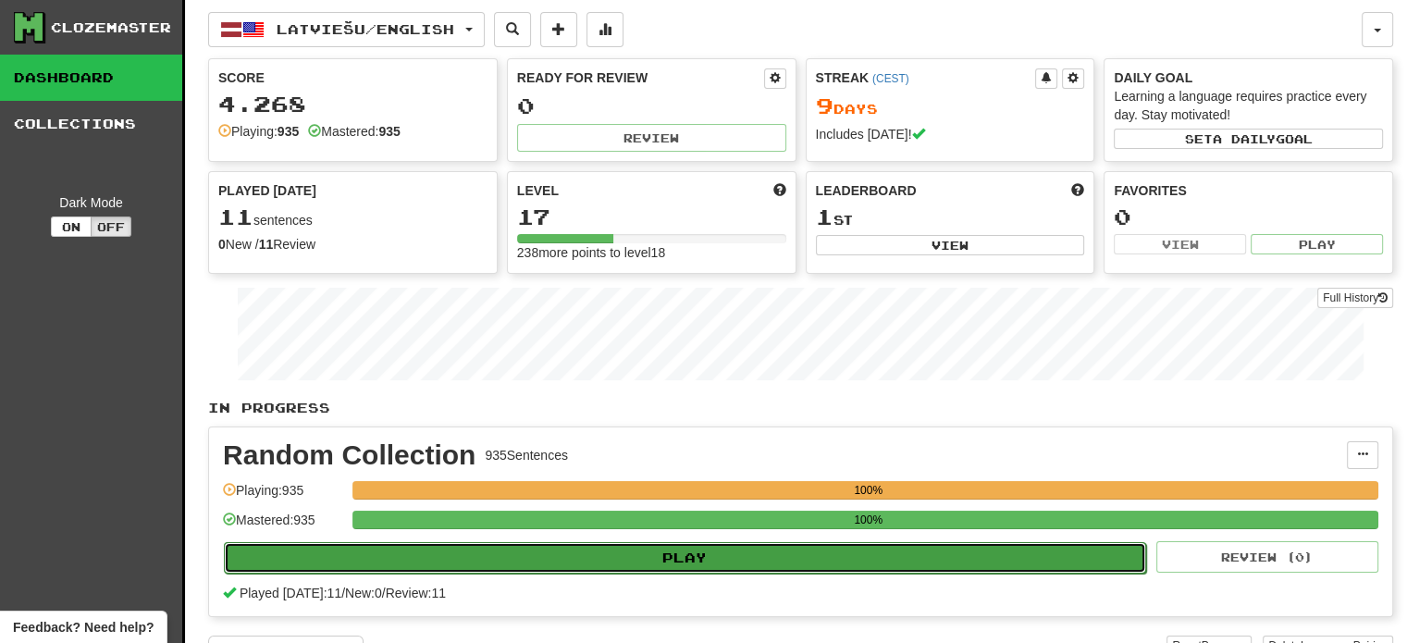
click at [795, 549] on button "Play" at bounding box center [685, 557] width 922 height 31
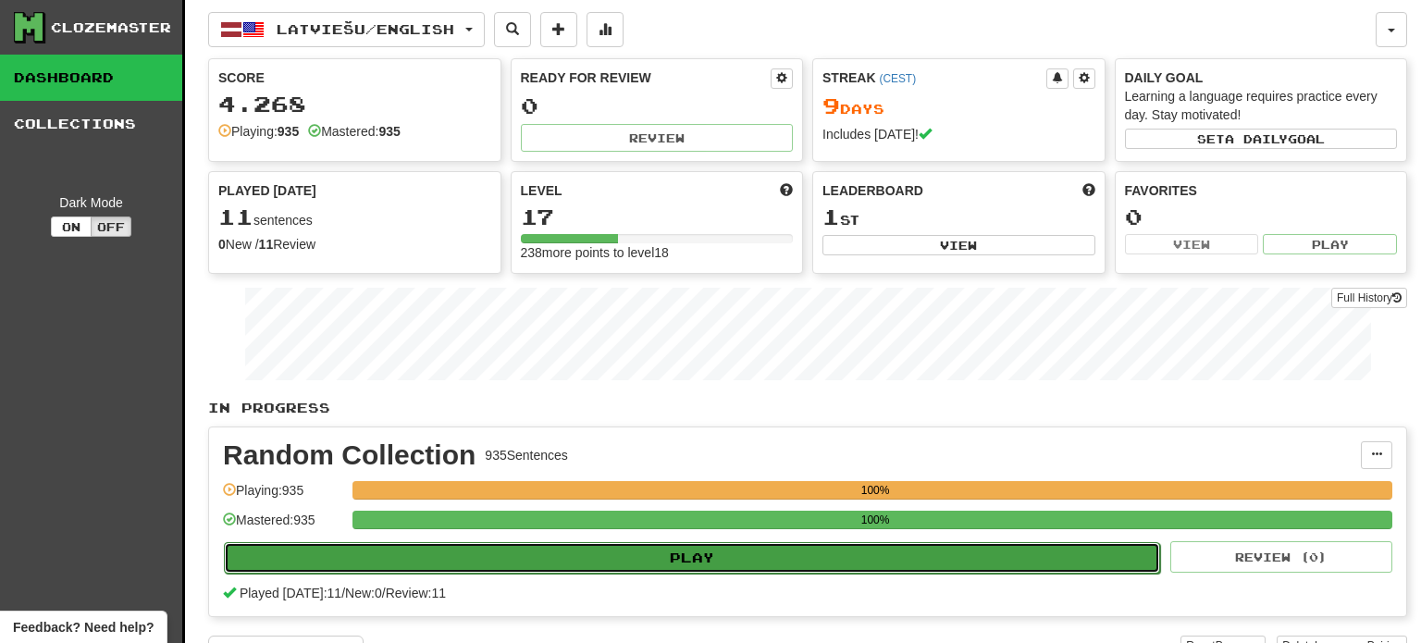
select select "**"
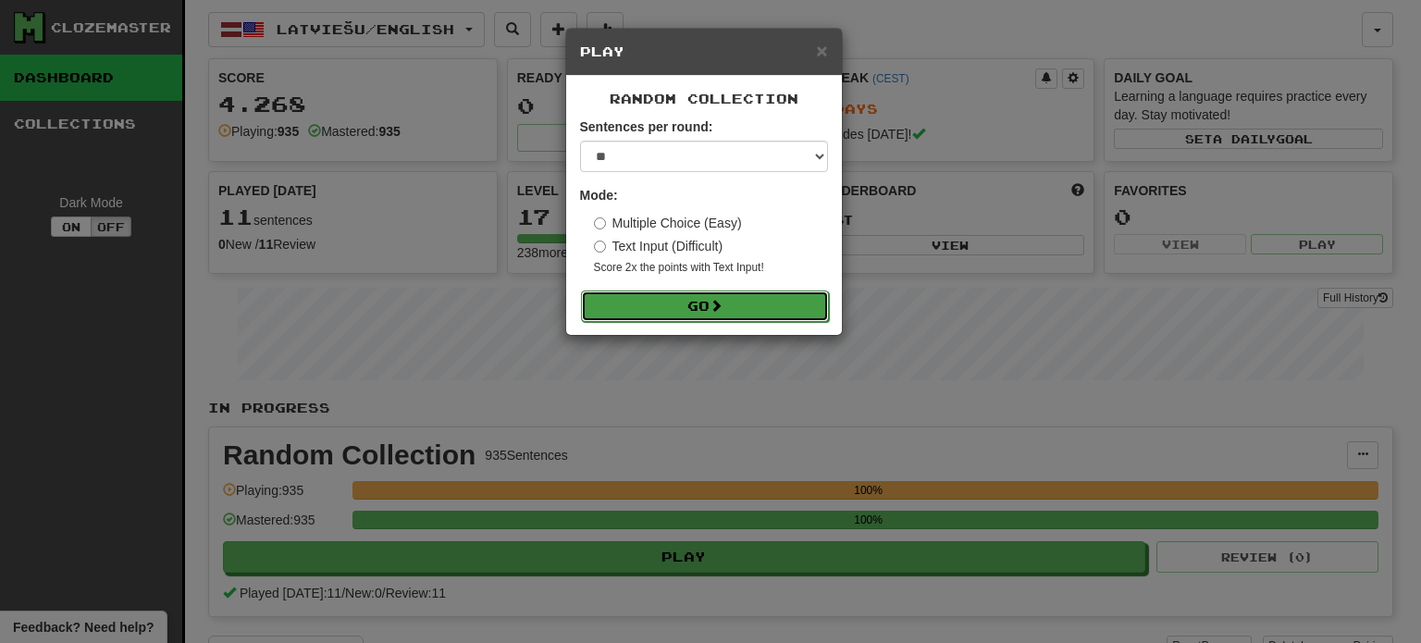
click at [714, 310] on span at bounding box center [715, 305] width 13 height 13
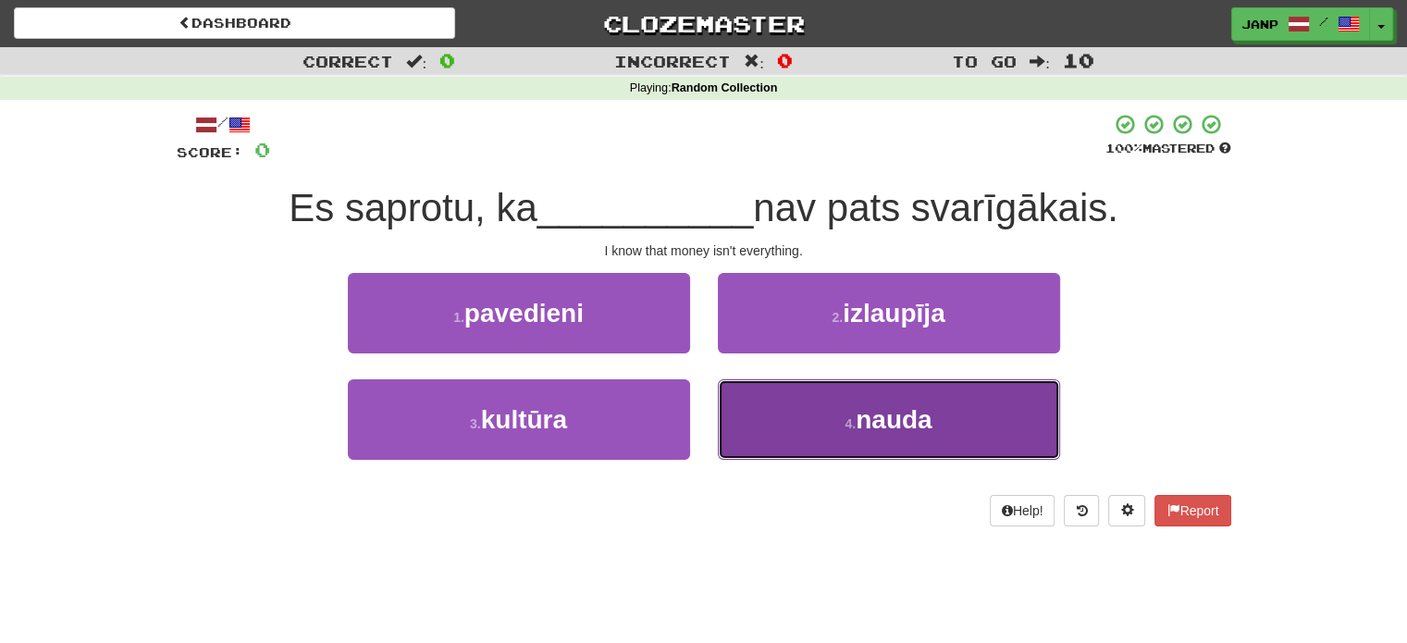
click at [778, 428] on button "4 . nauda" at bounding box center [889, 419] width 342 height 80
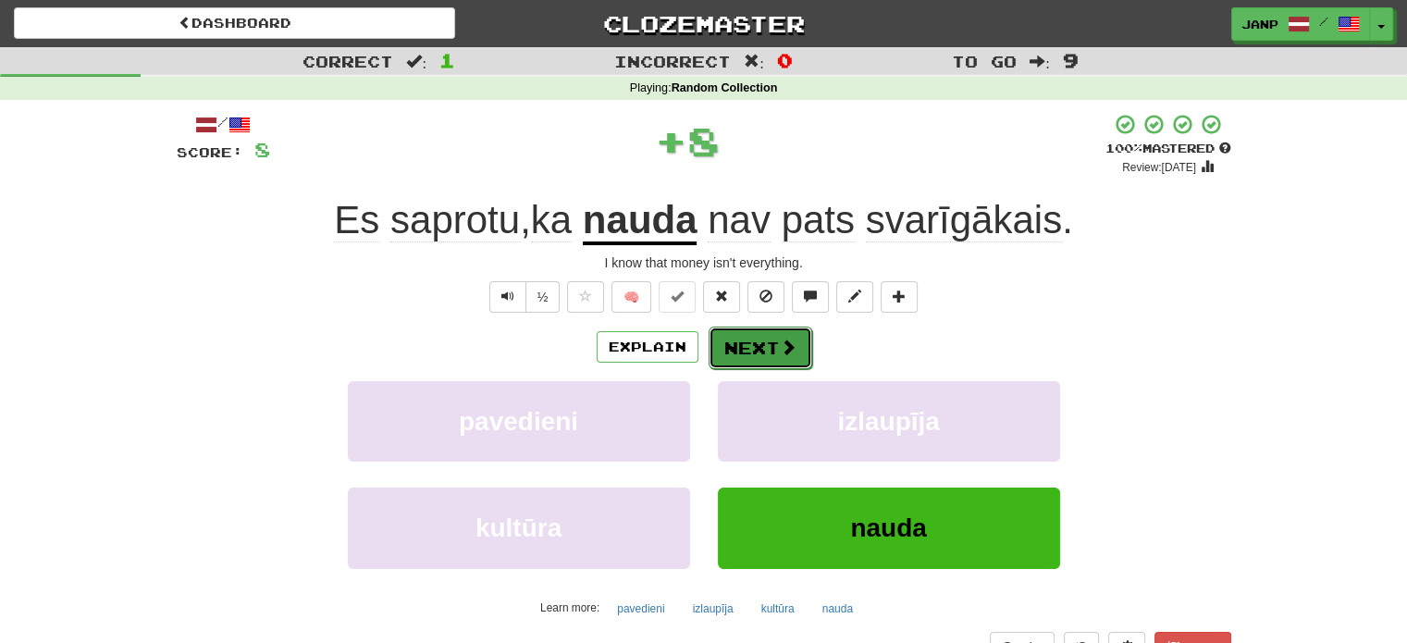
click at [773, 362] on button "Next" at bounding box center [761, 348] width 104 height 43
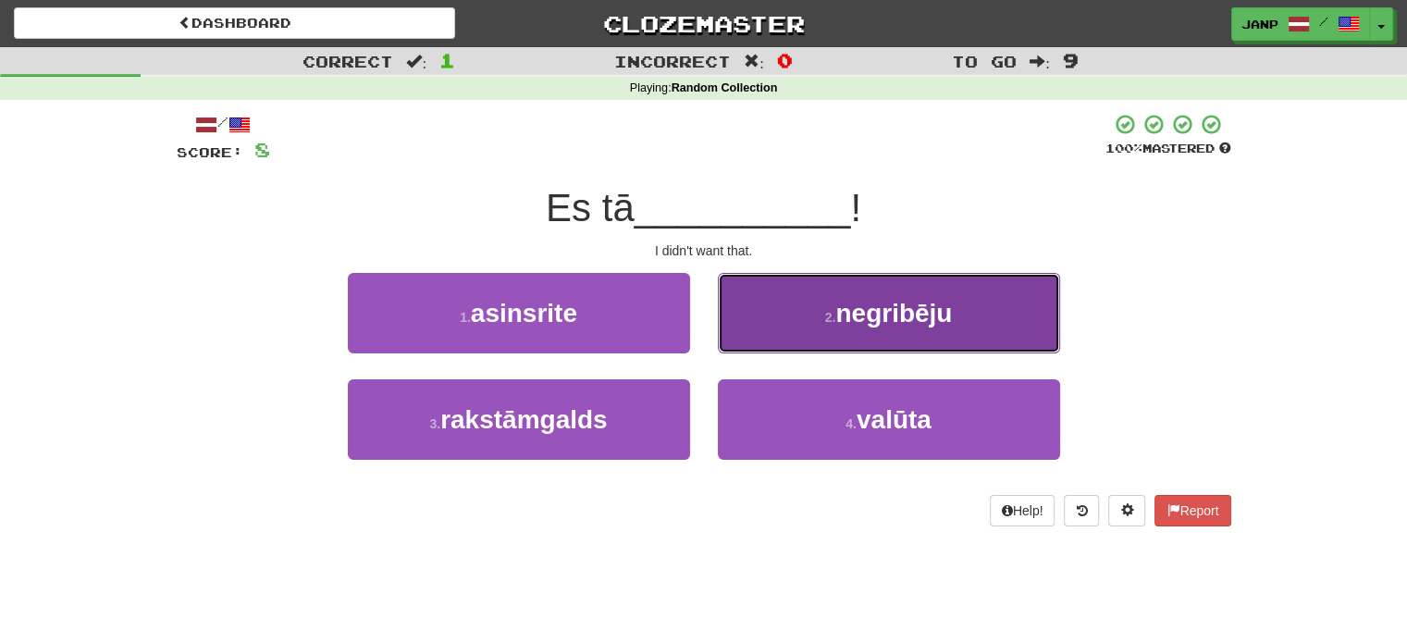
click at [773, 339] on button "2 . negribēju" at bounding box center [889, 313] width 342 height 80
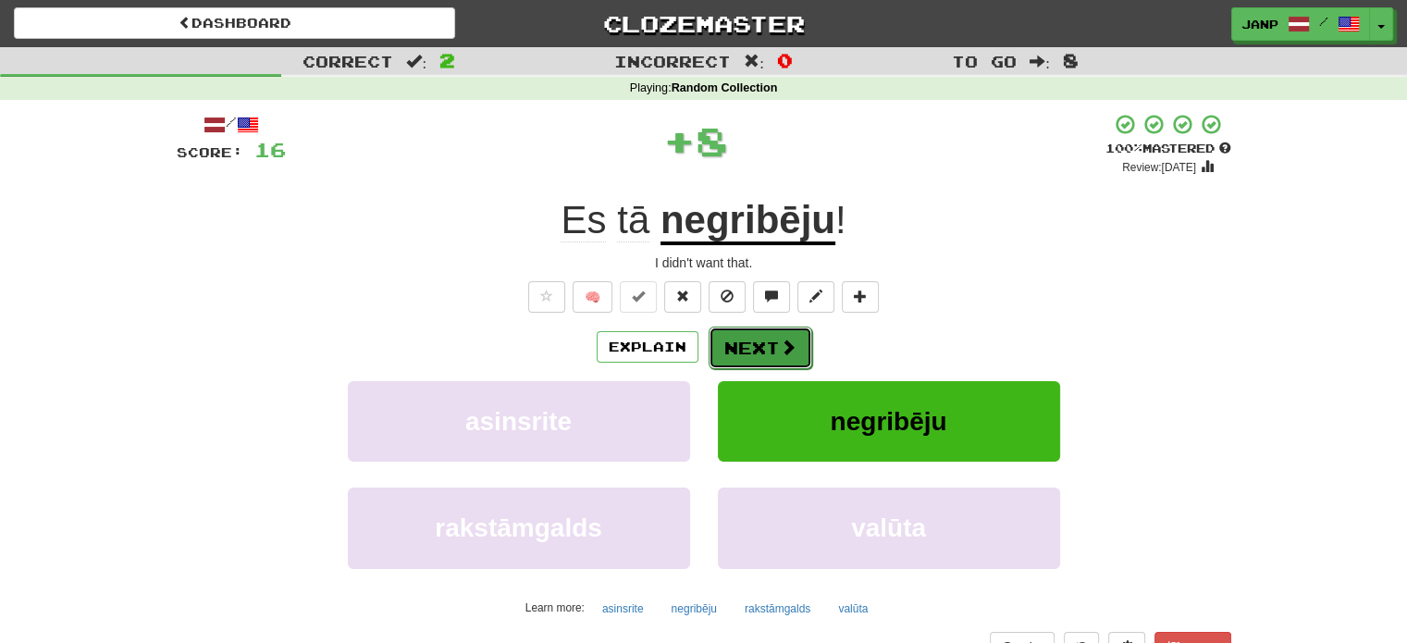
click at [744, 336] on button "Next" at bounding box center [761, 348] width 104 height 43
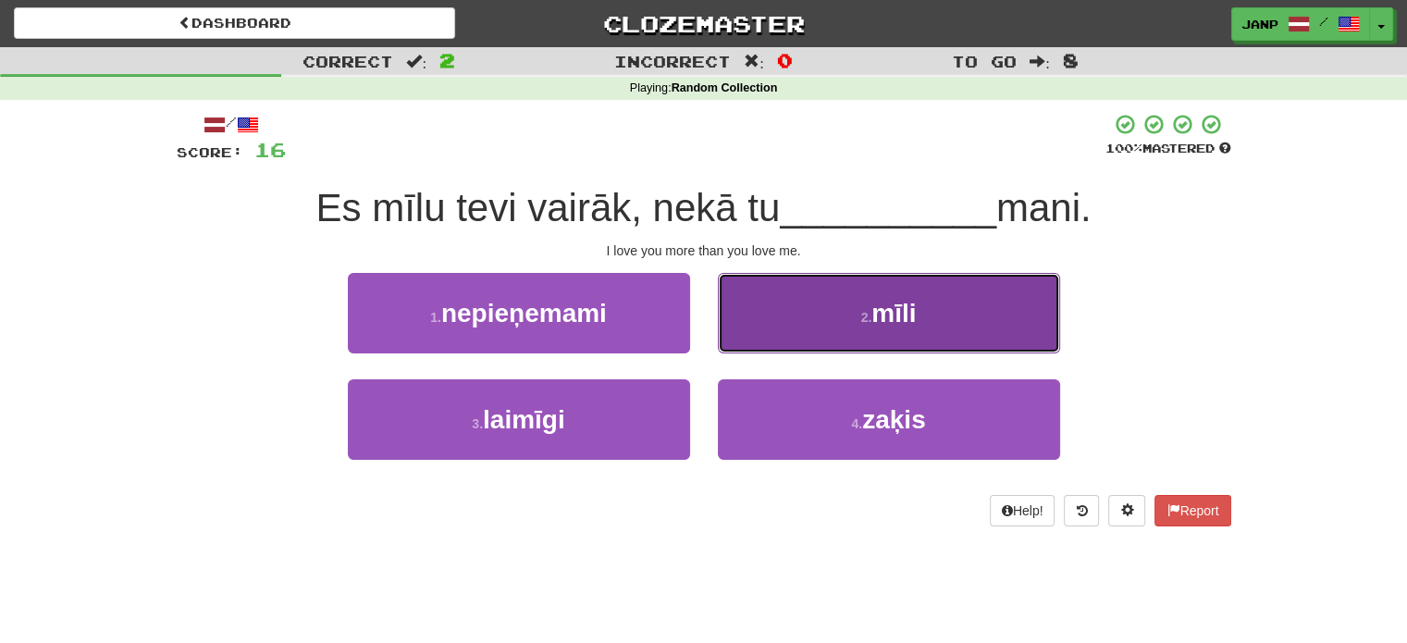
click at [746, 333] on button "2 . mīli" at bounding box center [889, 313] width 342 height 80
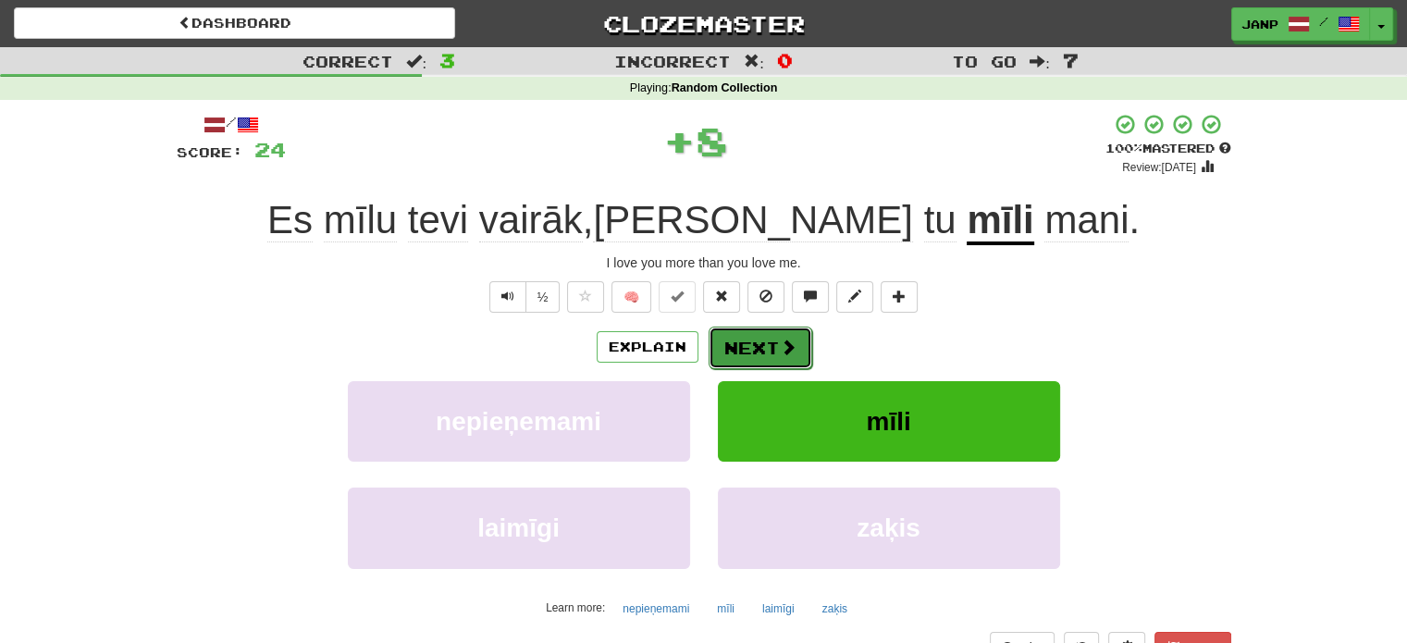
click at [754, 343] on button "Next" at bounding box center [761, 348] width 104 height 43
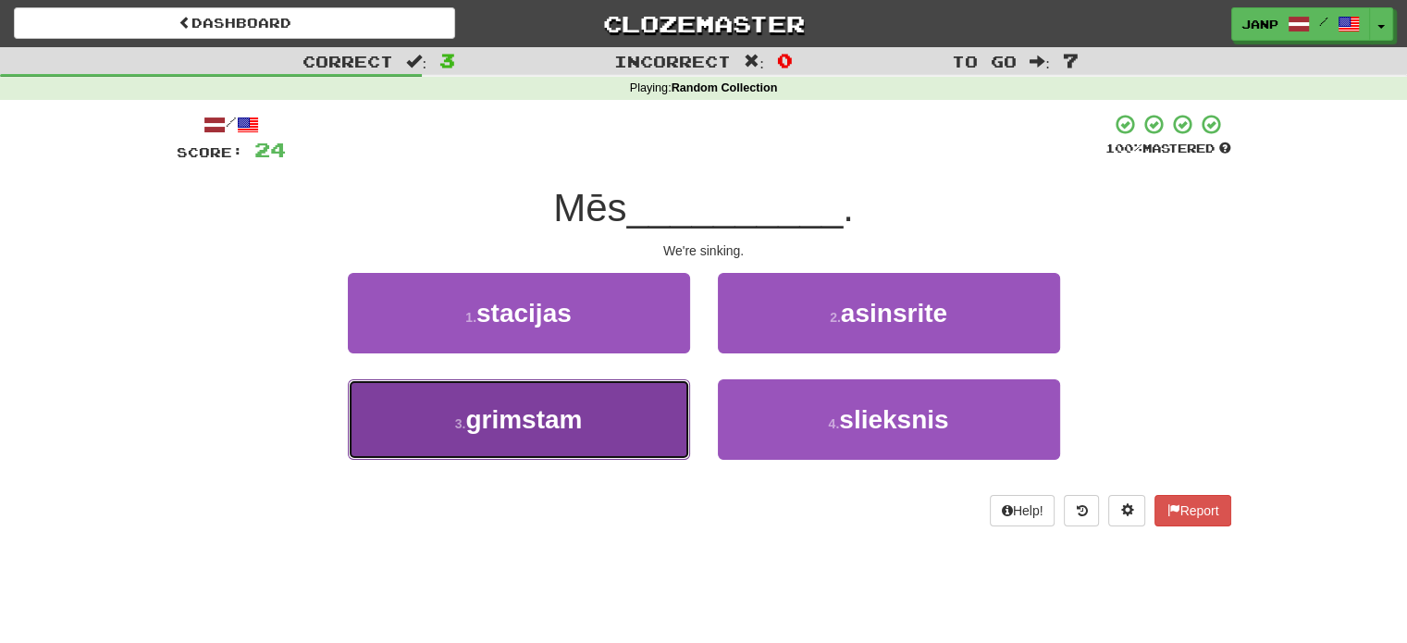
click at [666, 406] on button "3 . grimstam" at bounding box center [519, 419] width 342 height 80
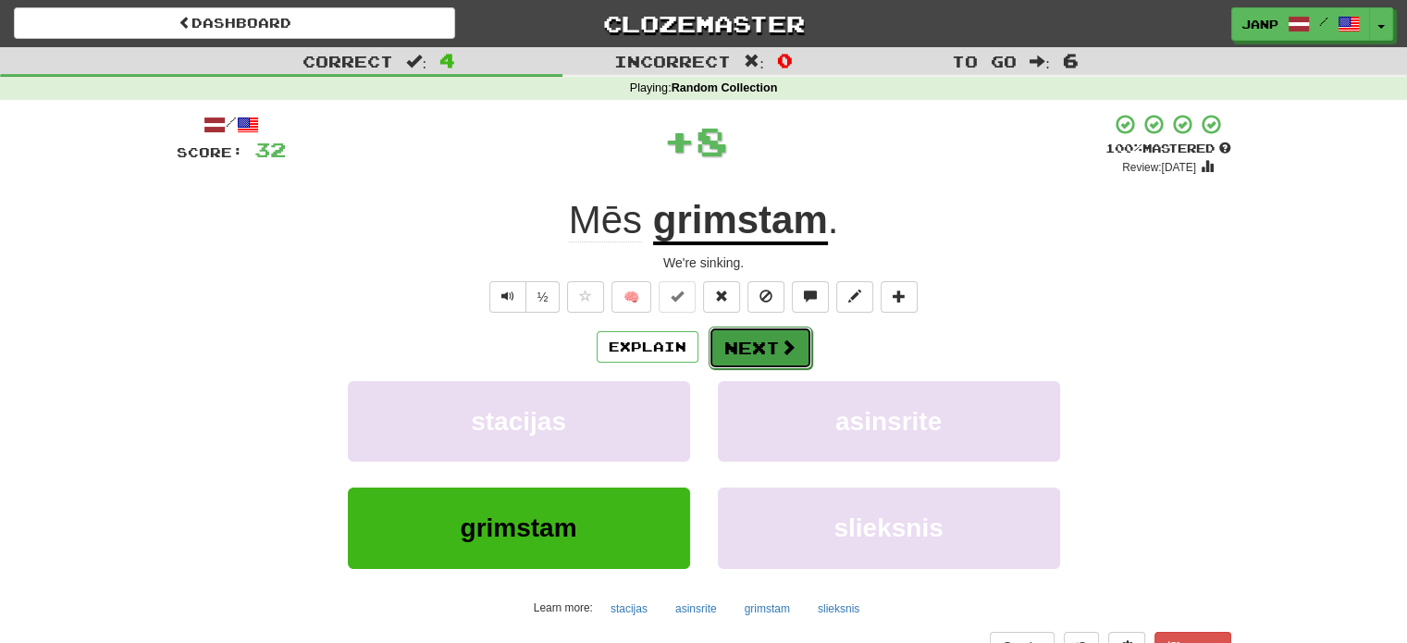
click at [742, 346] on button "Next" at bounding box center [761, 348] width 104 height 43
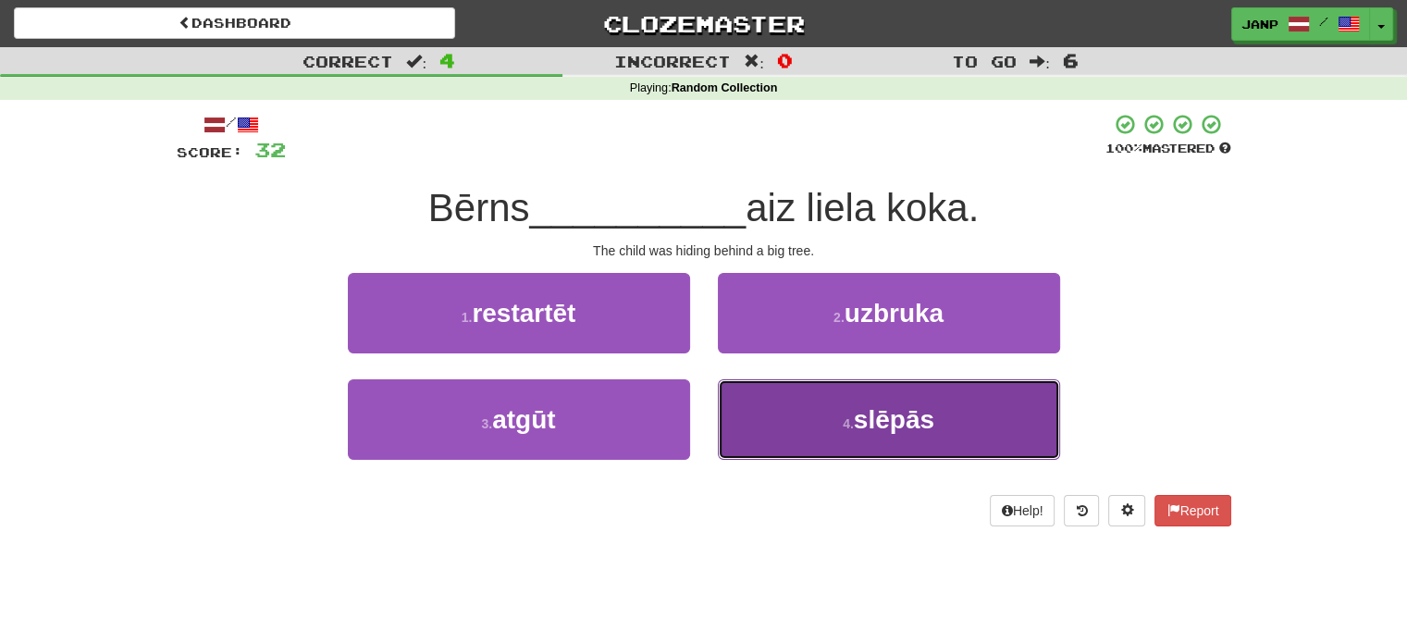
click at [788, 425] on button "4 . slēpās" at bounding box center [889, 419] width 342 height 80
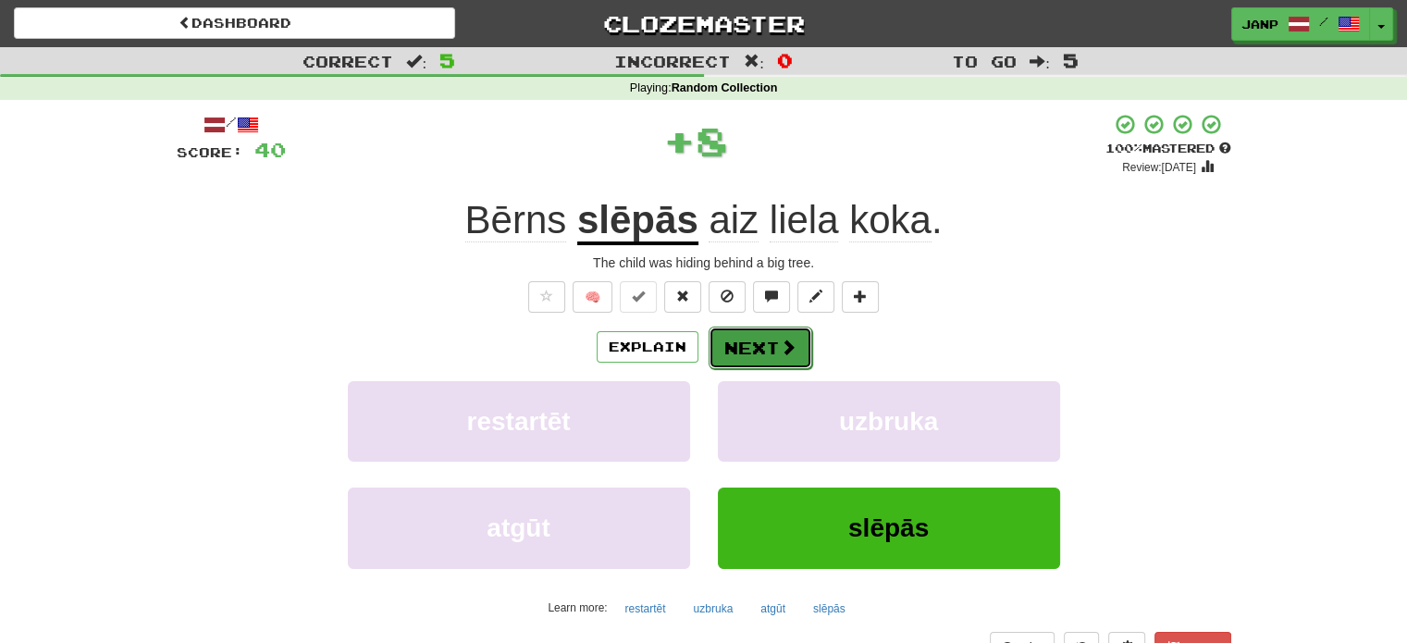
click at [733, 343] on button "Next" at bounding box center [761, 348] width 104 height 43
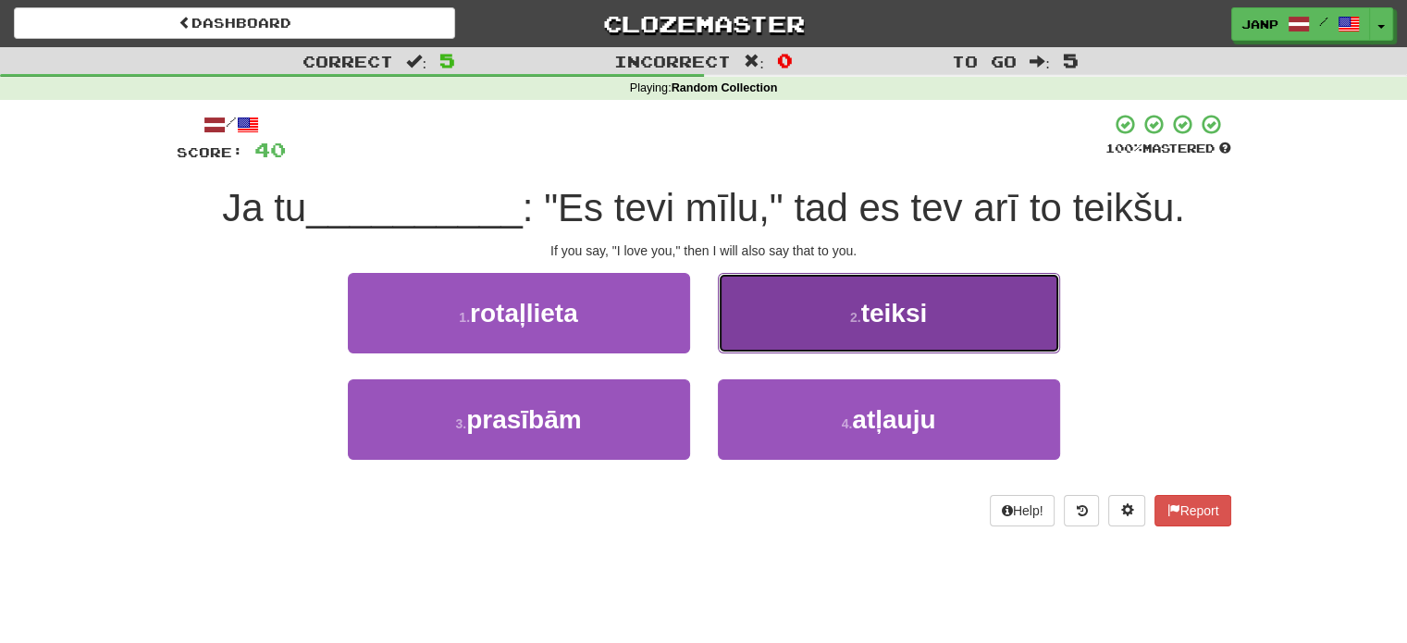
click at [783, 327] on button "2 . teiksi" at bounding box center [889, 313] width 342 height 80
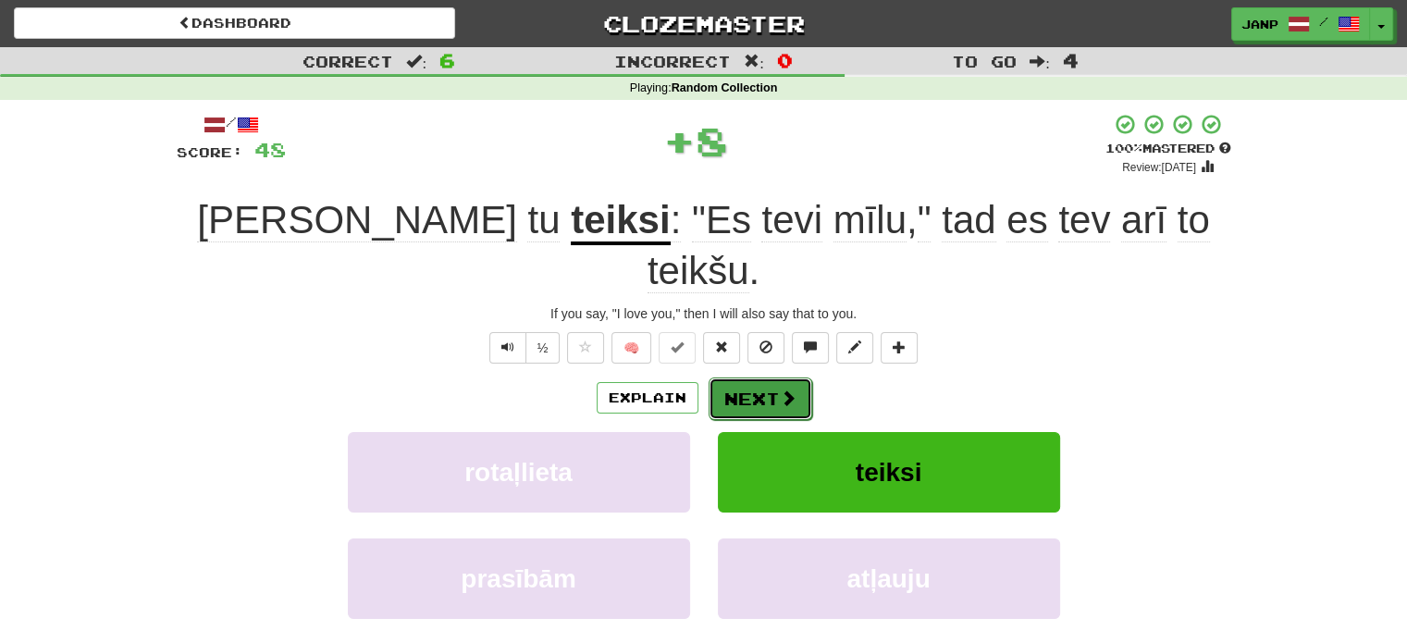
click at [751, 377] on button "Next" at bounding box center [761, 398] width 104 height 43
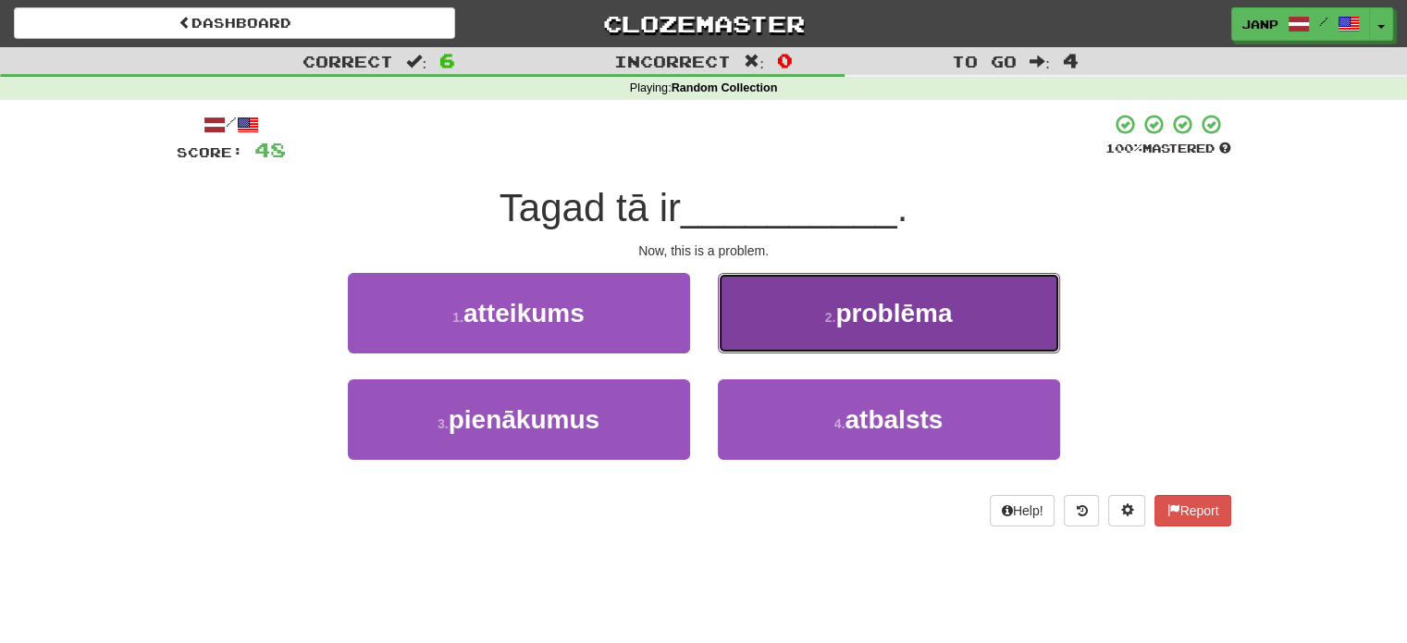
click at [770, 326] on button "2 . problēma" at bounding box center [889, 313] width 342 height 80
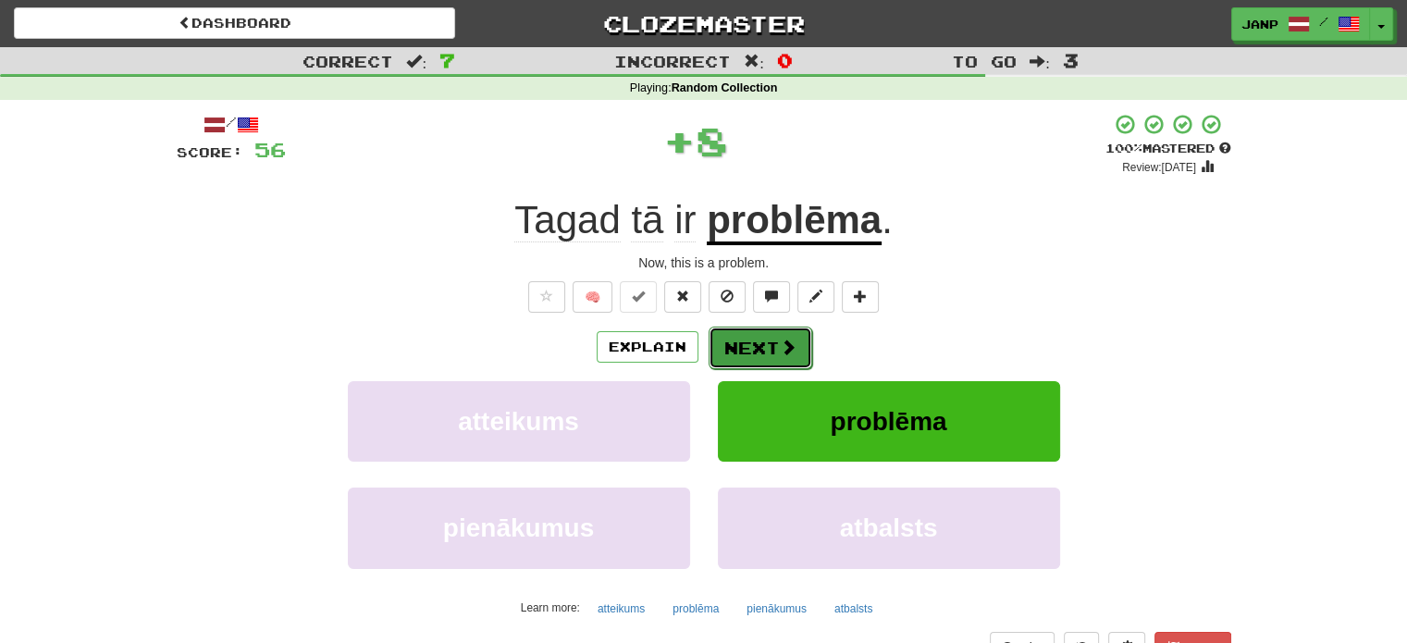
click at [736, 340] on button "Next" at bounding box center [761, 348] width 104 height 43
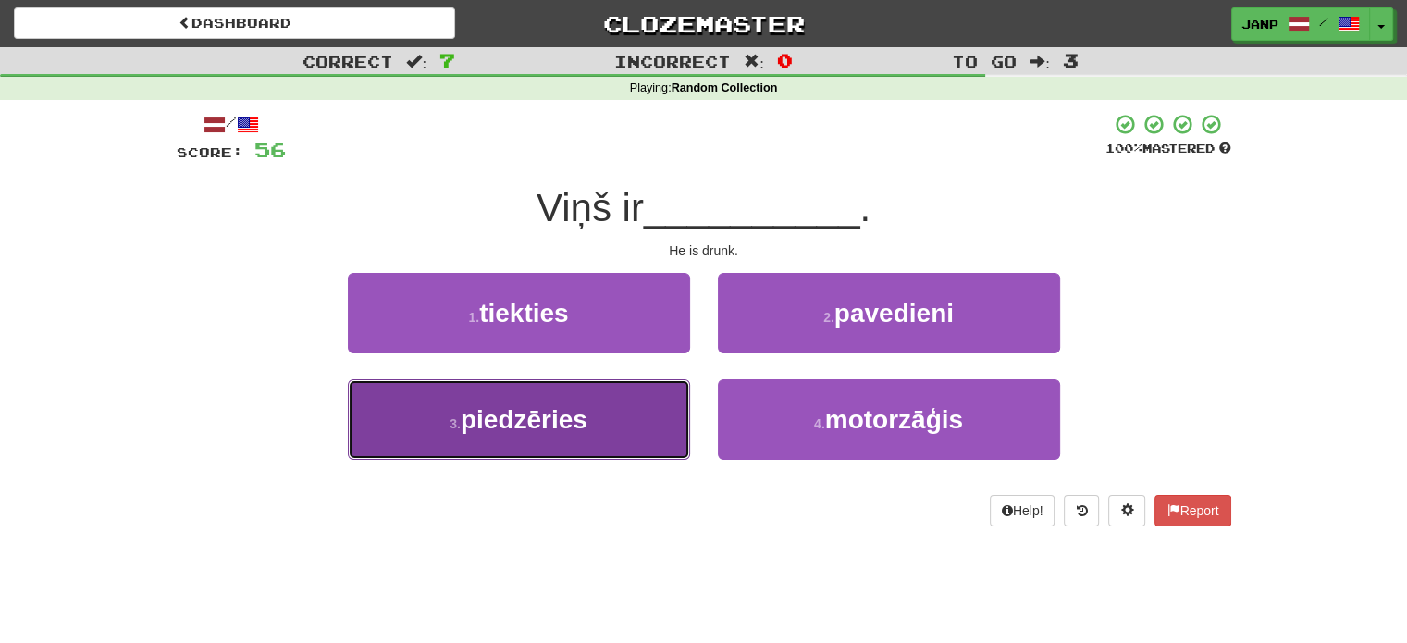
click at [655, 415] on button "3 . piedzēries" at bounding box center [519, 419] width 342 height 80
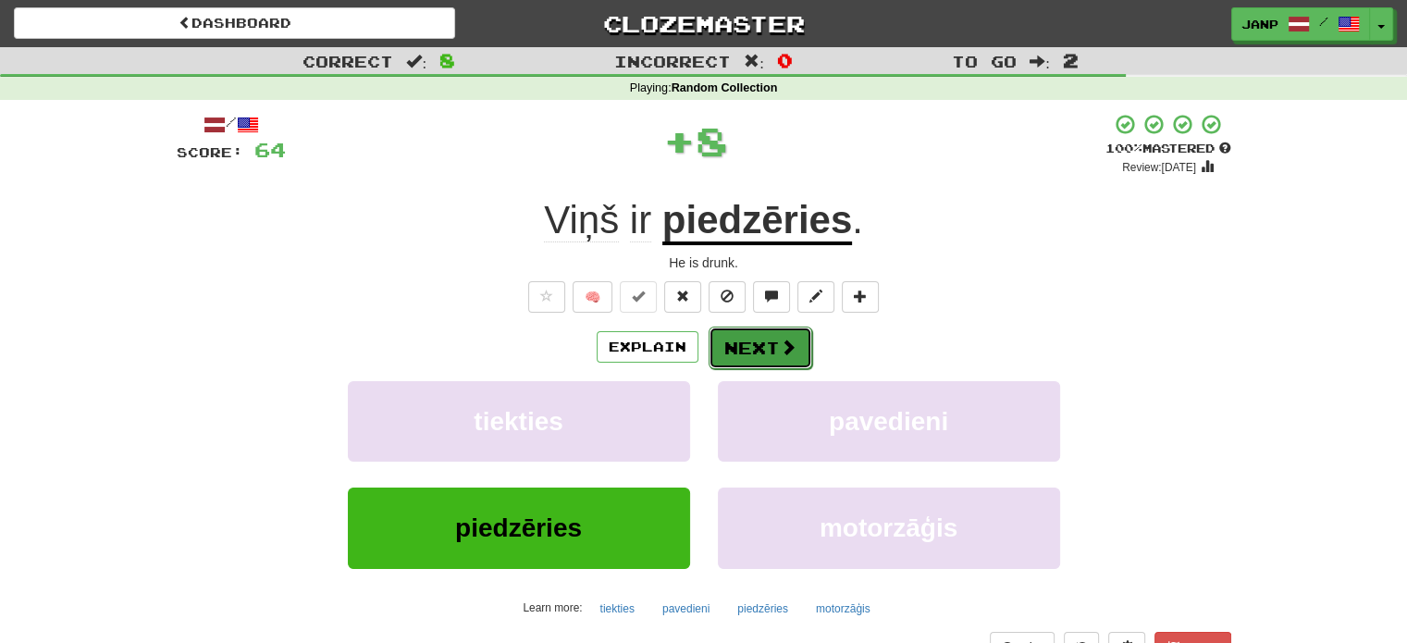
click at [731, 336] on button "Next" at bounding box center [761, 348] width 104 height 43
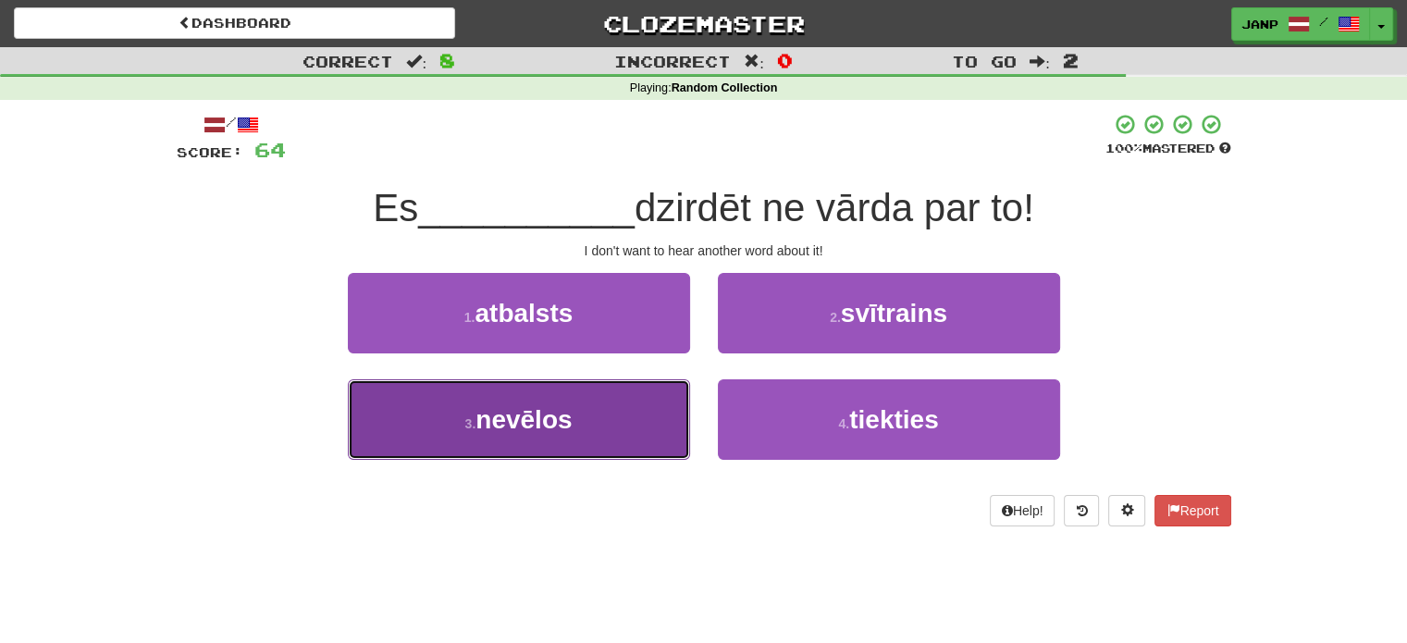
click at [642, 406] on button "3 . nevēlos" at bounding box center [519, 419] width 342 height 80
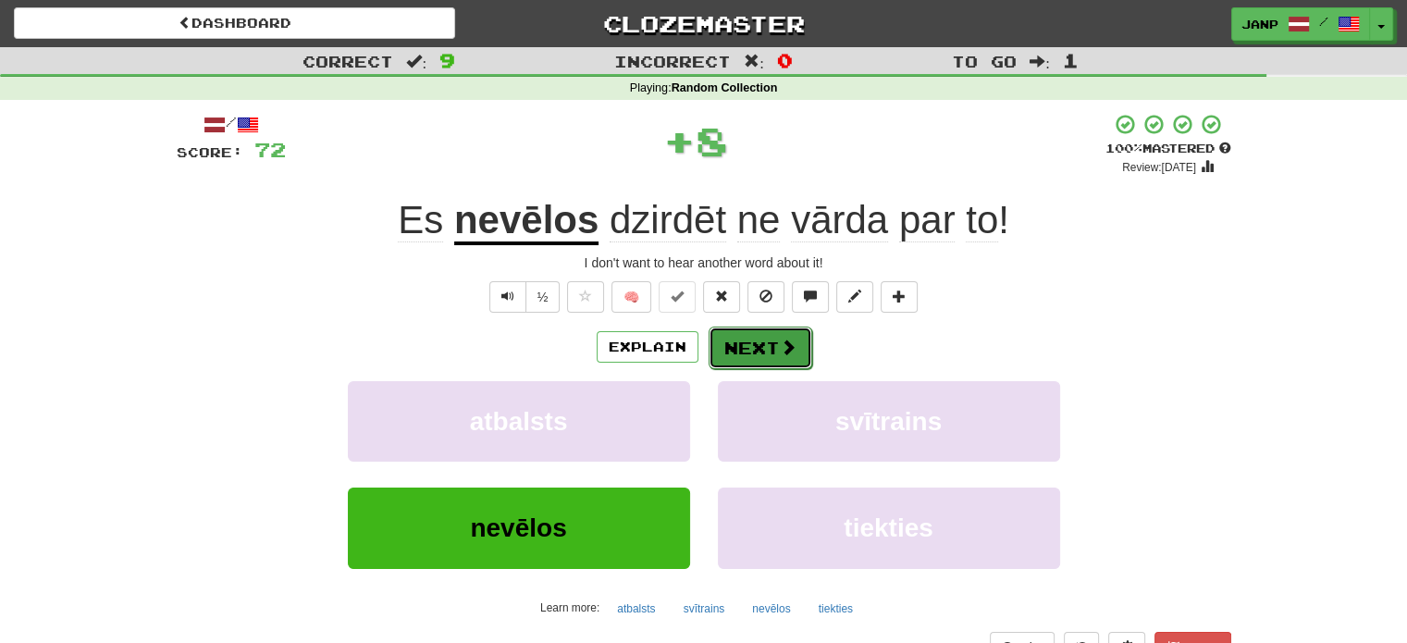
click at [736, 327] on button "Next" at bounding box center [761, 348] width 104 height 43
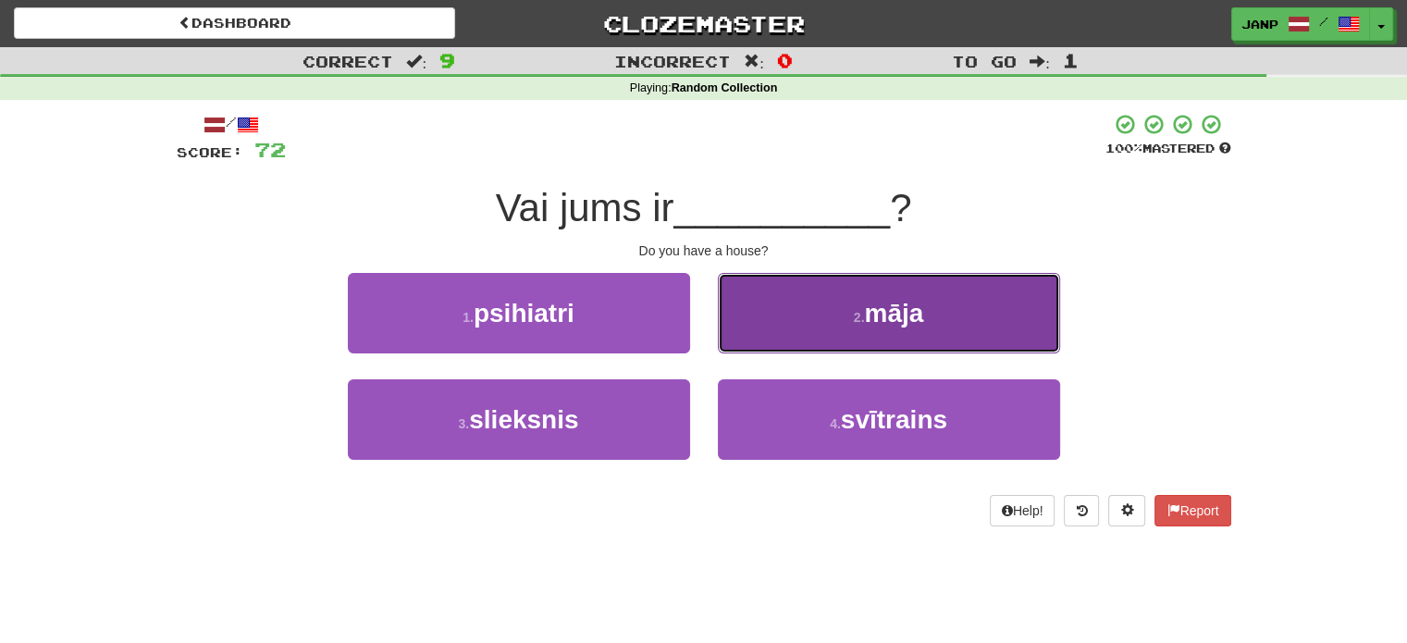
click at [737, 327] on button "2 . māja" at bounding box center [889, 313] width 342 height 80
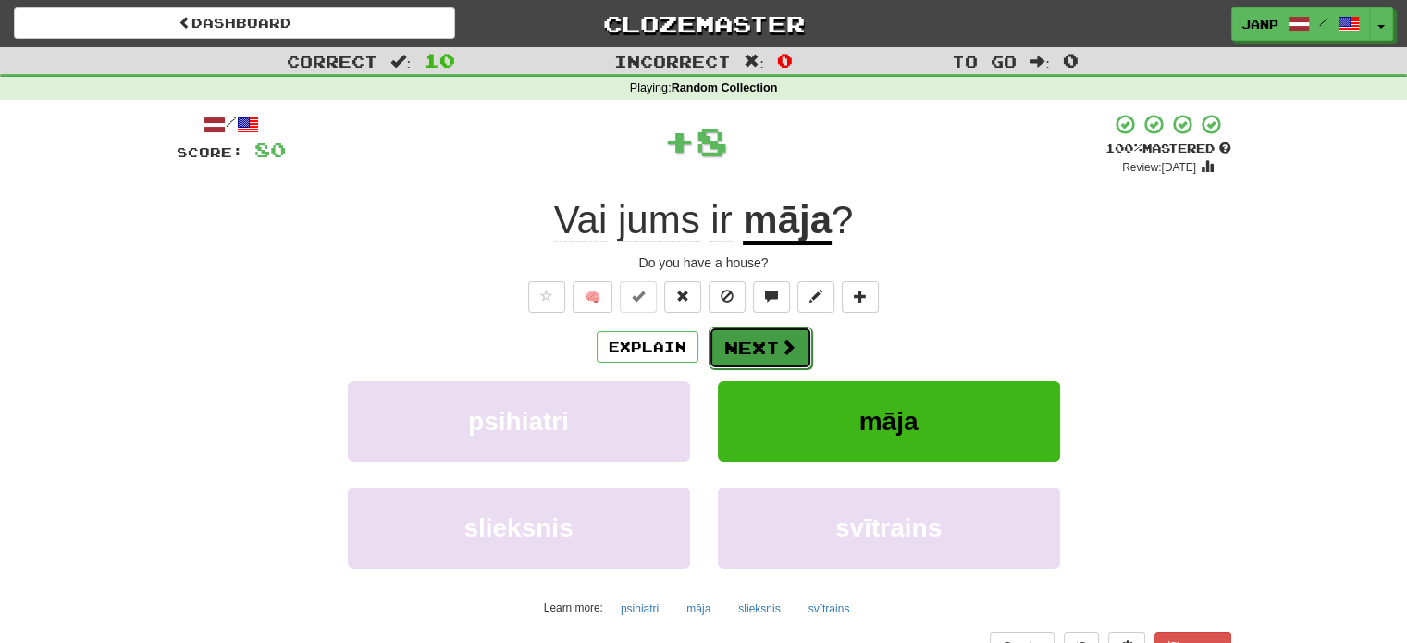
click at [739, 346] on button "Next" at bounding box center [761, 348] width 104 height 43
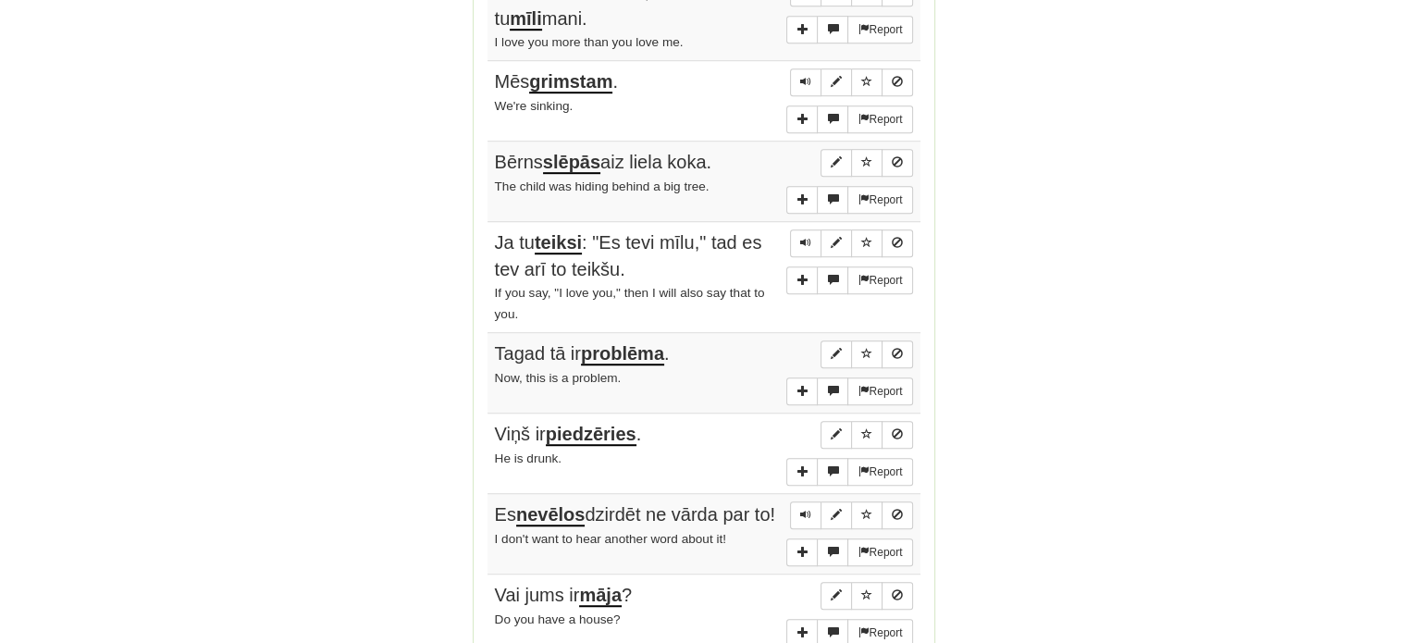
scroll to position [1295, 0]
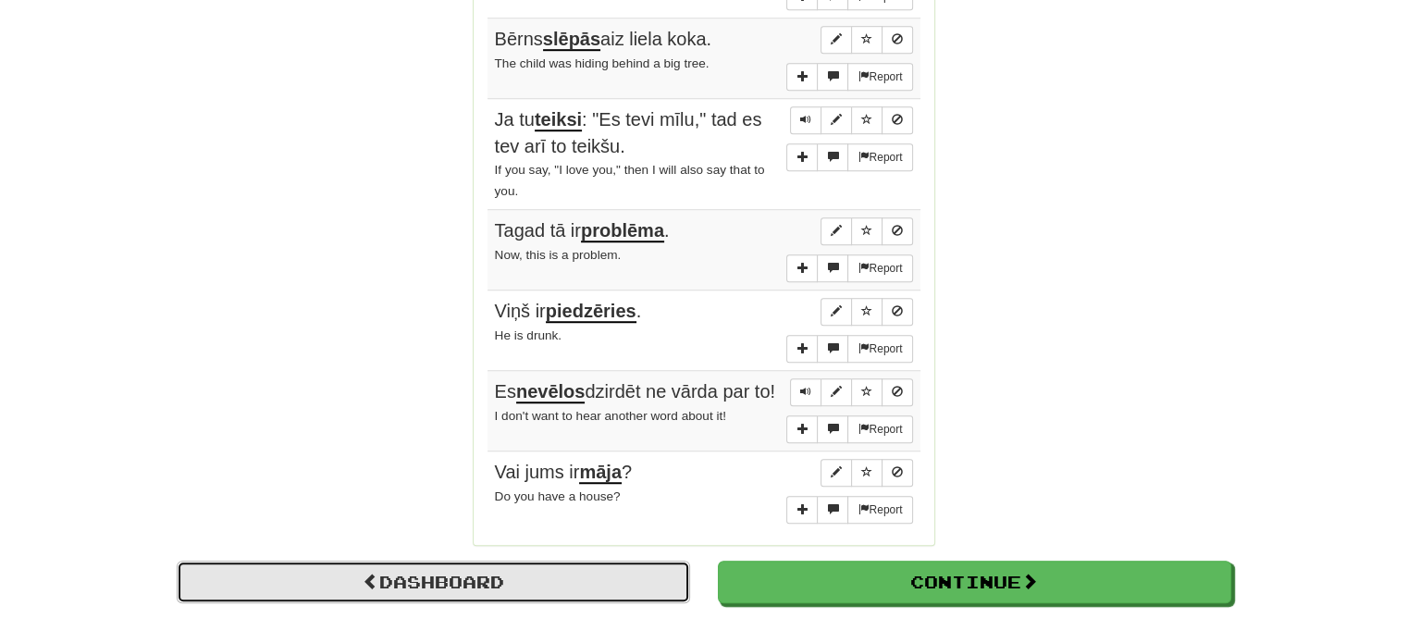
click at [503, 584] on link "Dashboard" at bounding box center [433, 582] width 513 height 43
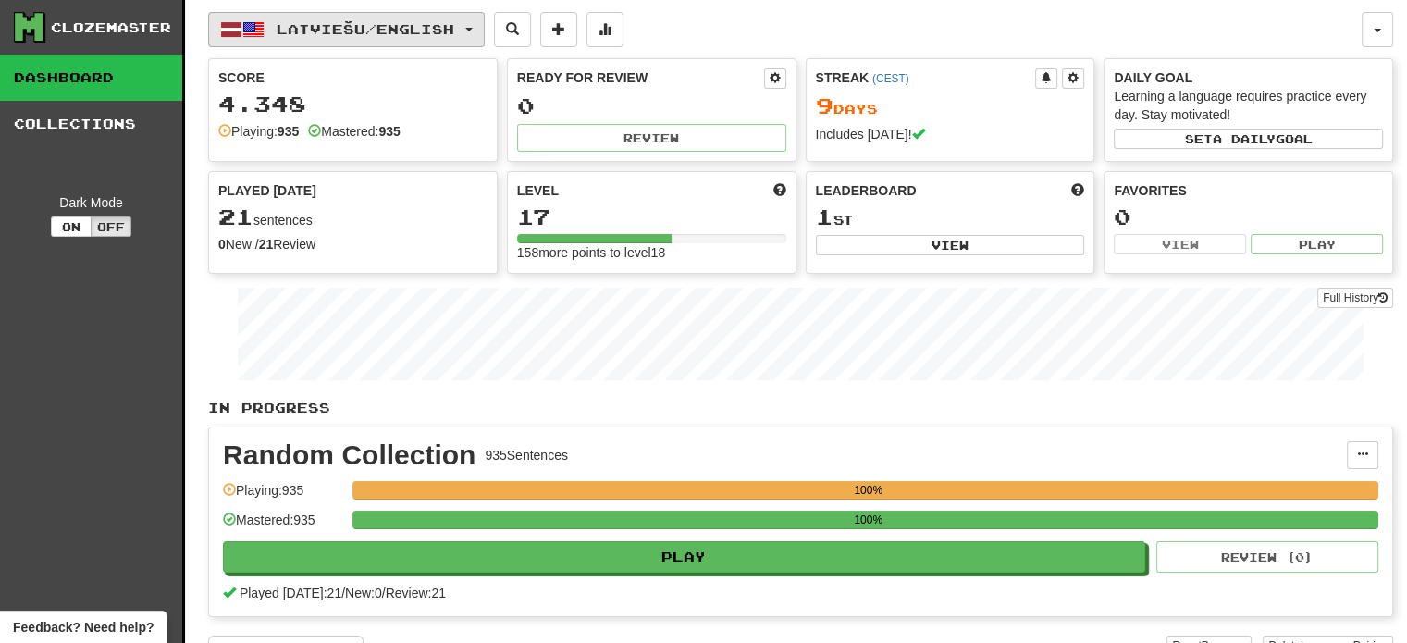
click at [302, 37] on button "Latviešu / English" at bounding box center [346, 29] width 277 height 35
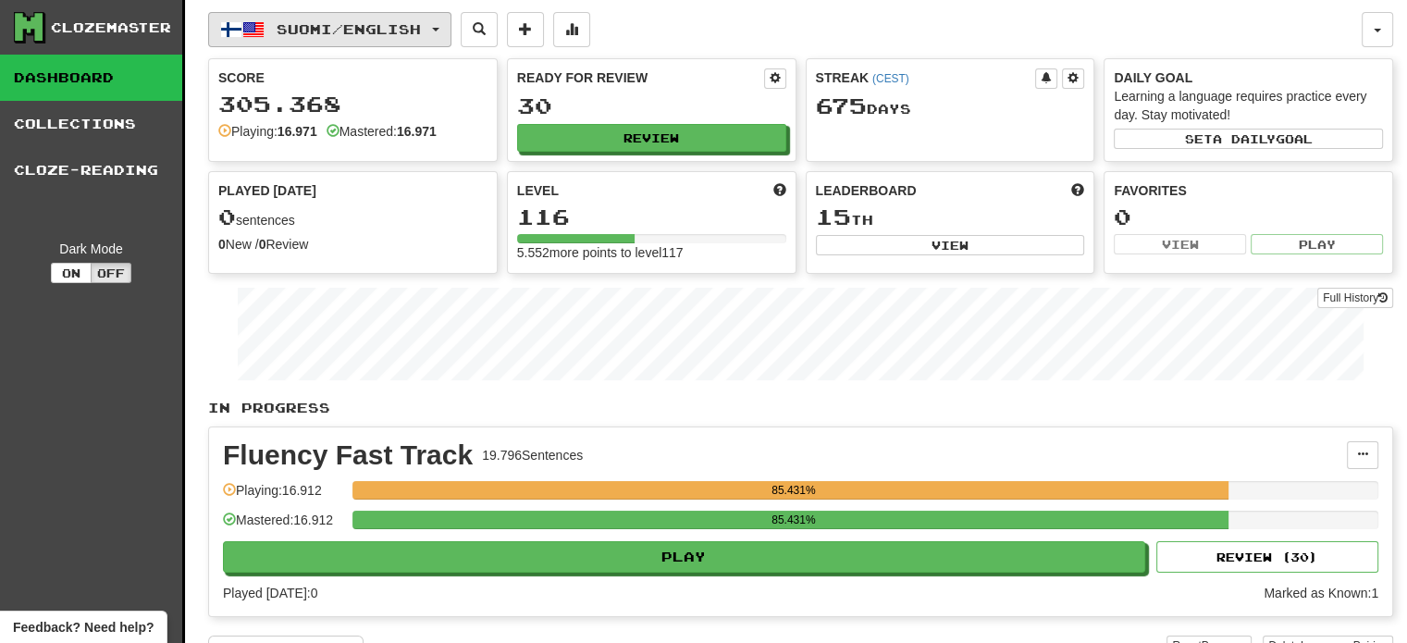
click at [394, 41] on button "Suomi / English" at bounding box center [329, 29] width 243 height 35
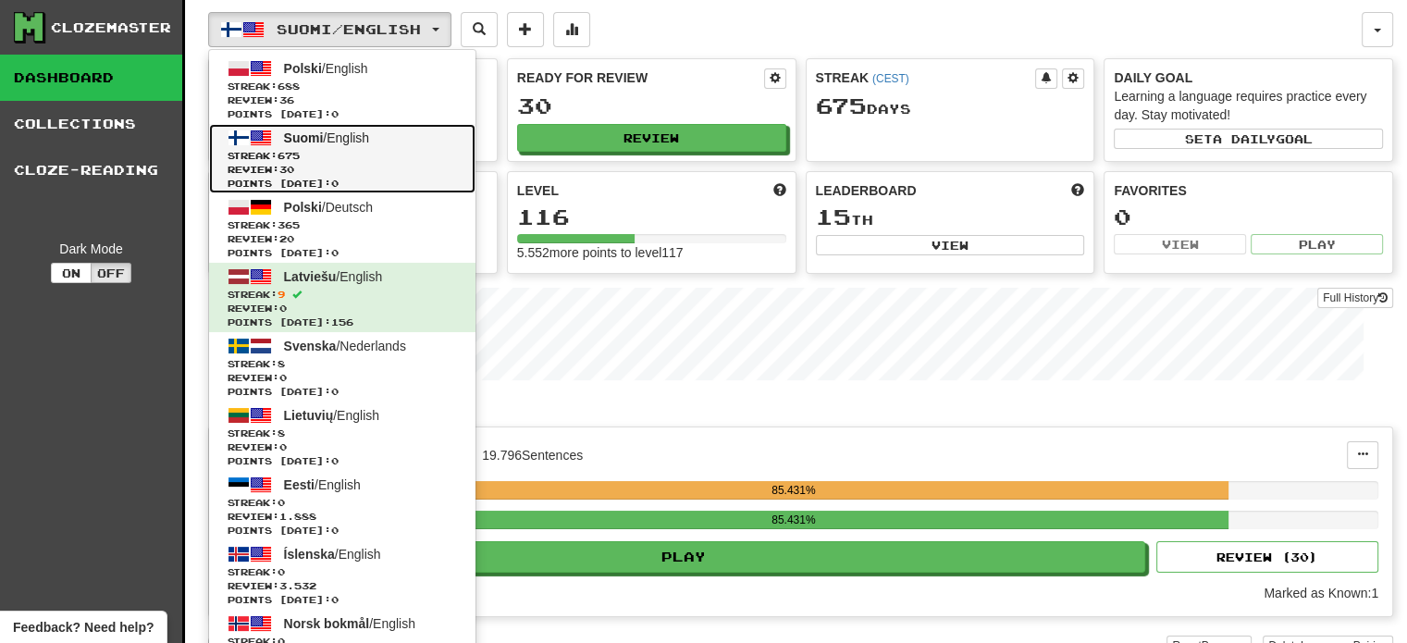
click at [359, 146] on link "Suomi / English Streak: 675 Review: 30 Points today: 0" at bounding box center [342, 158] width 266 height 69
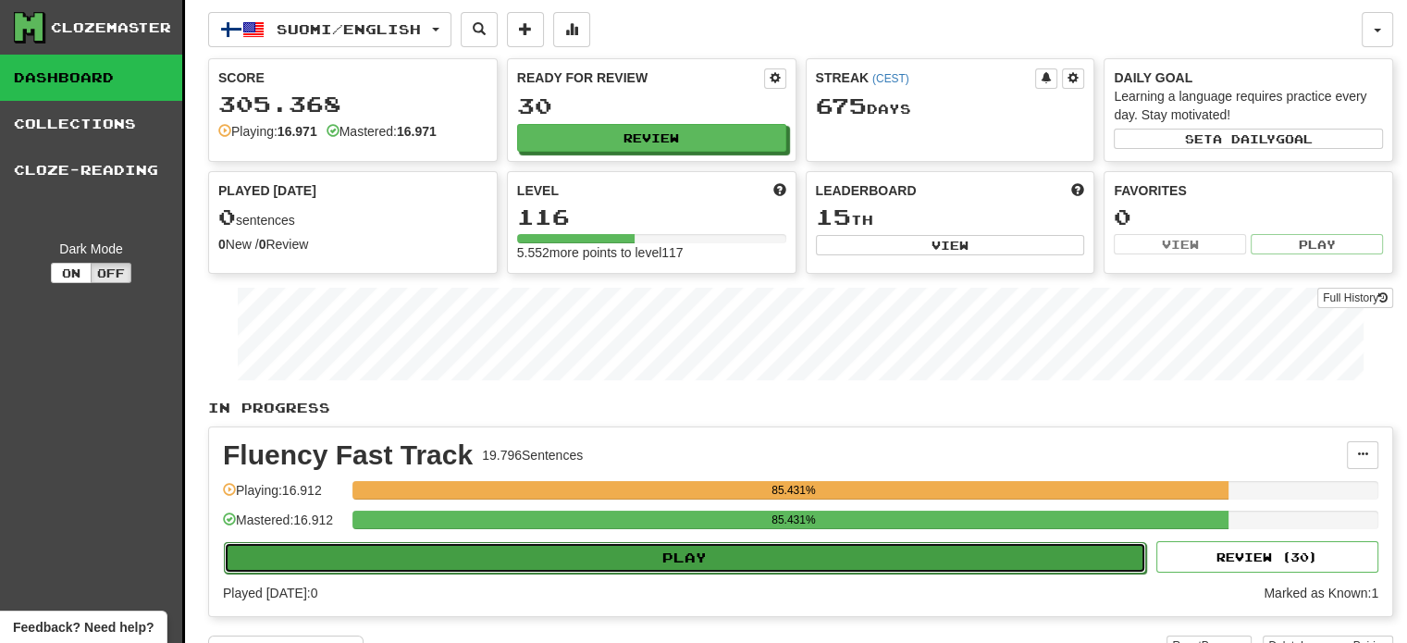
click at [540, 558] on button "Play" at bounding box center [685, 557] width 922 height 31
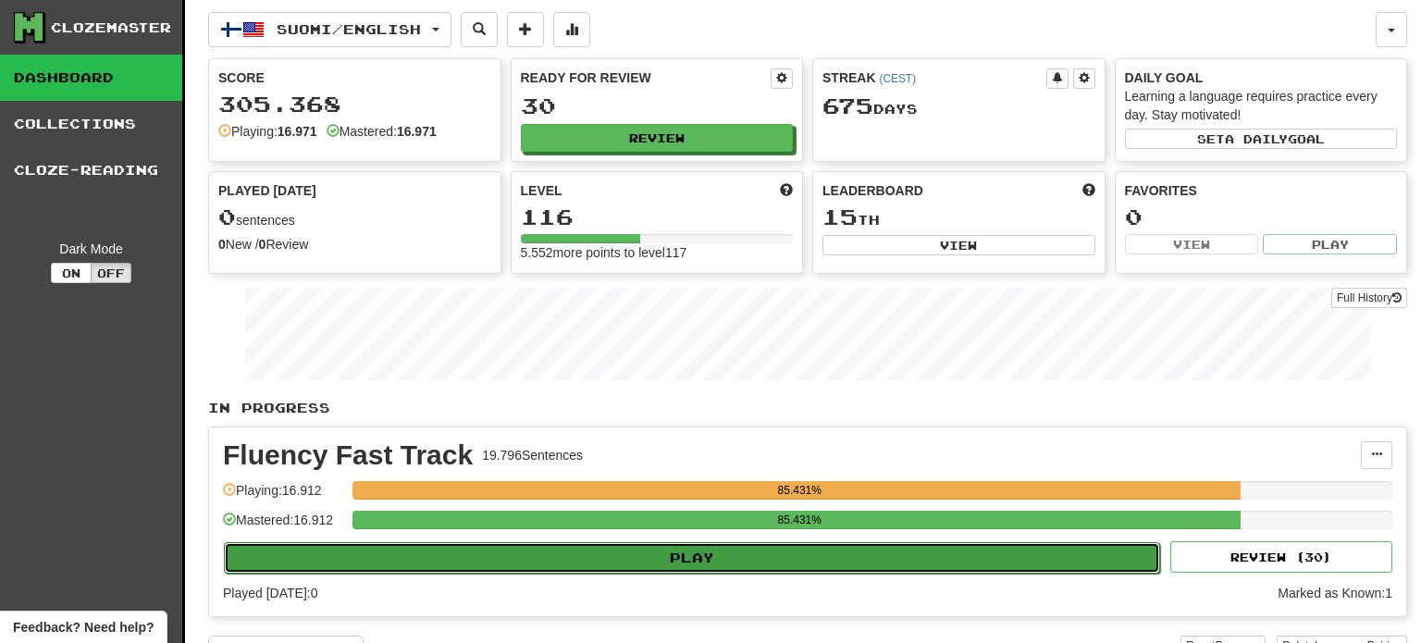
select select "**"
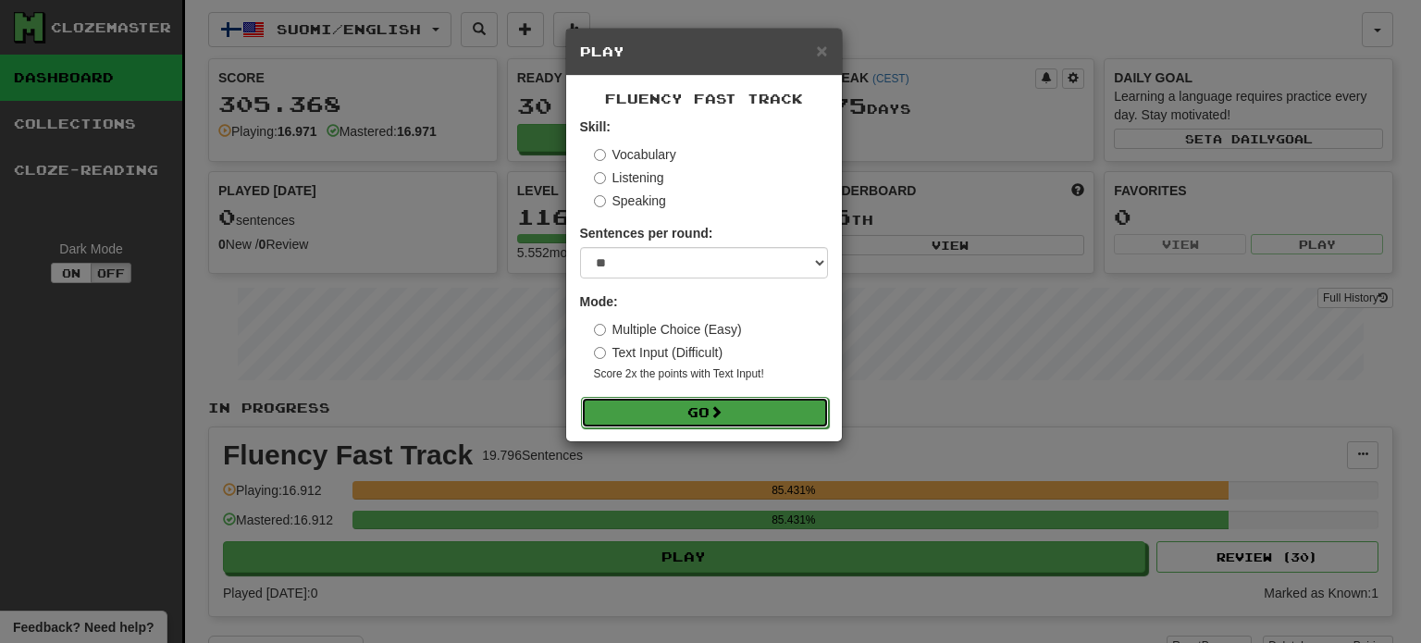
click at [715, 420] on button "Go" at bounding box center [705, 412] width 248 height 31
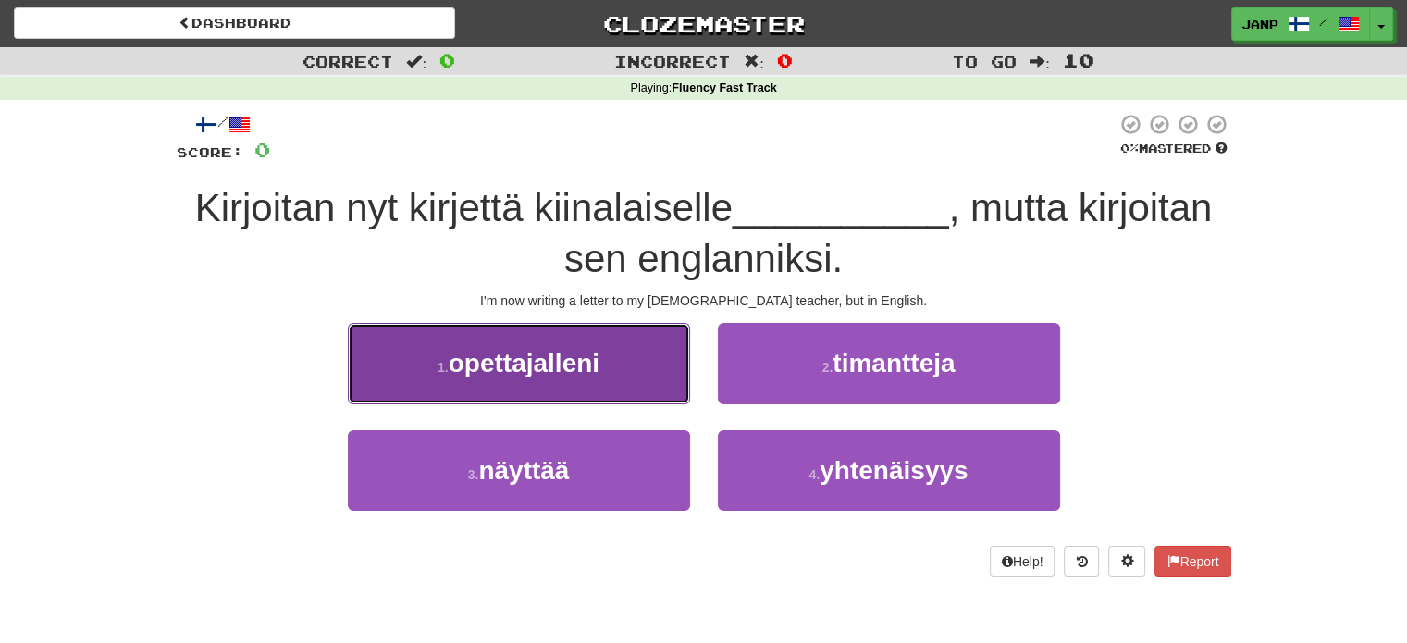
click at [618, 392] on button "1 . opettajalleni" at bounding box center [519, 363] width 342 height 80
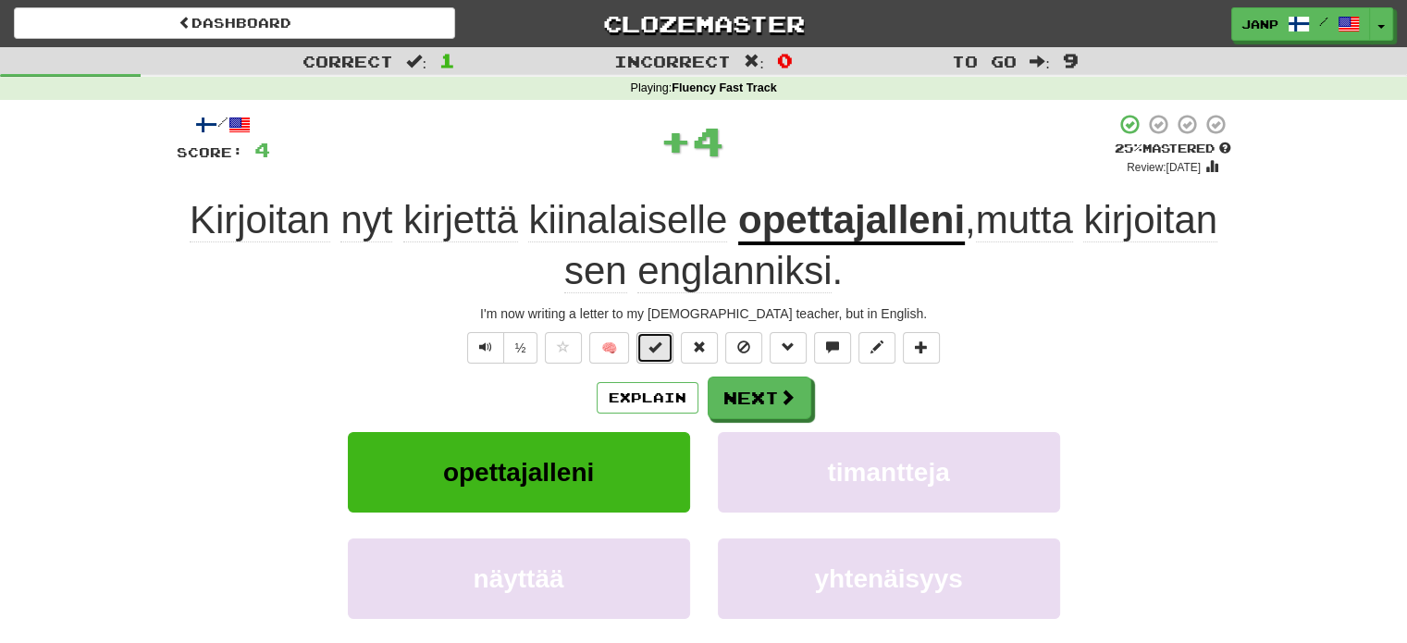
click at [664, 336] on button at bounding box center [654, 347] width 37 height 31
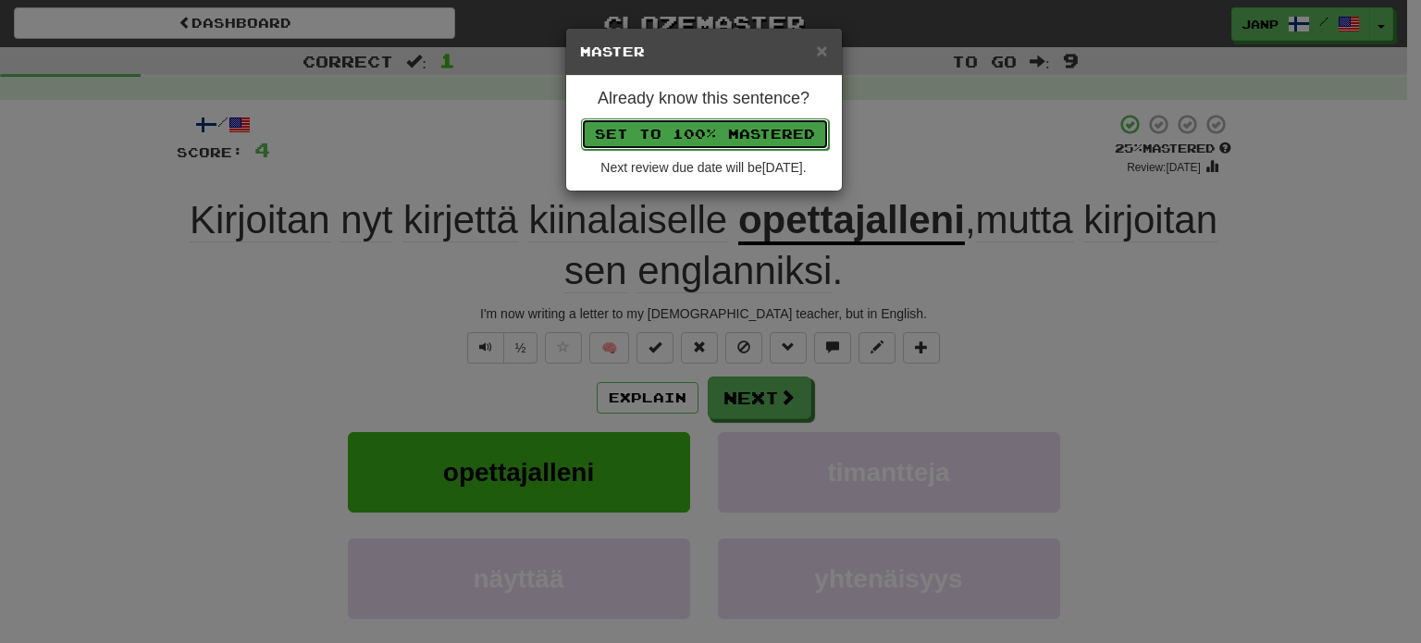
click at [753, 131] on button "Set to 100% Mastered" at bounding box center [705, 133] width 248 height 31
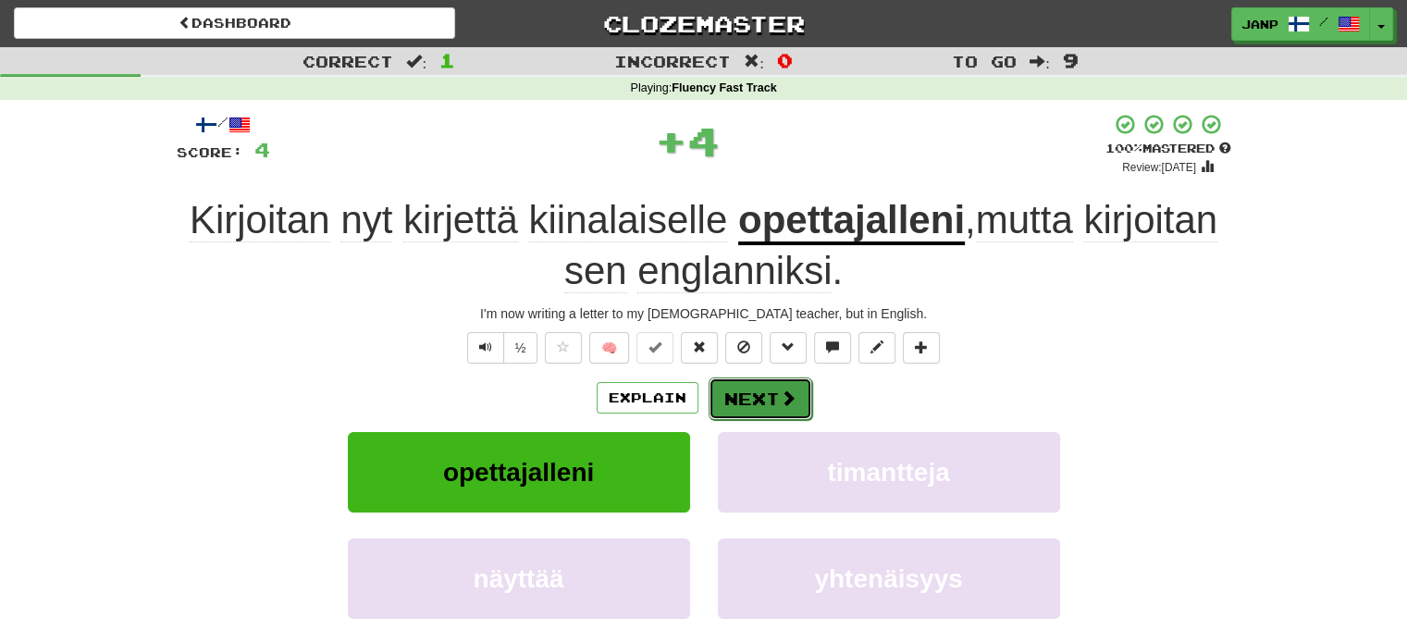
click at [780, 405] on span at bounding box center [788, 397] width 17 height 17
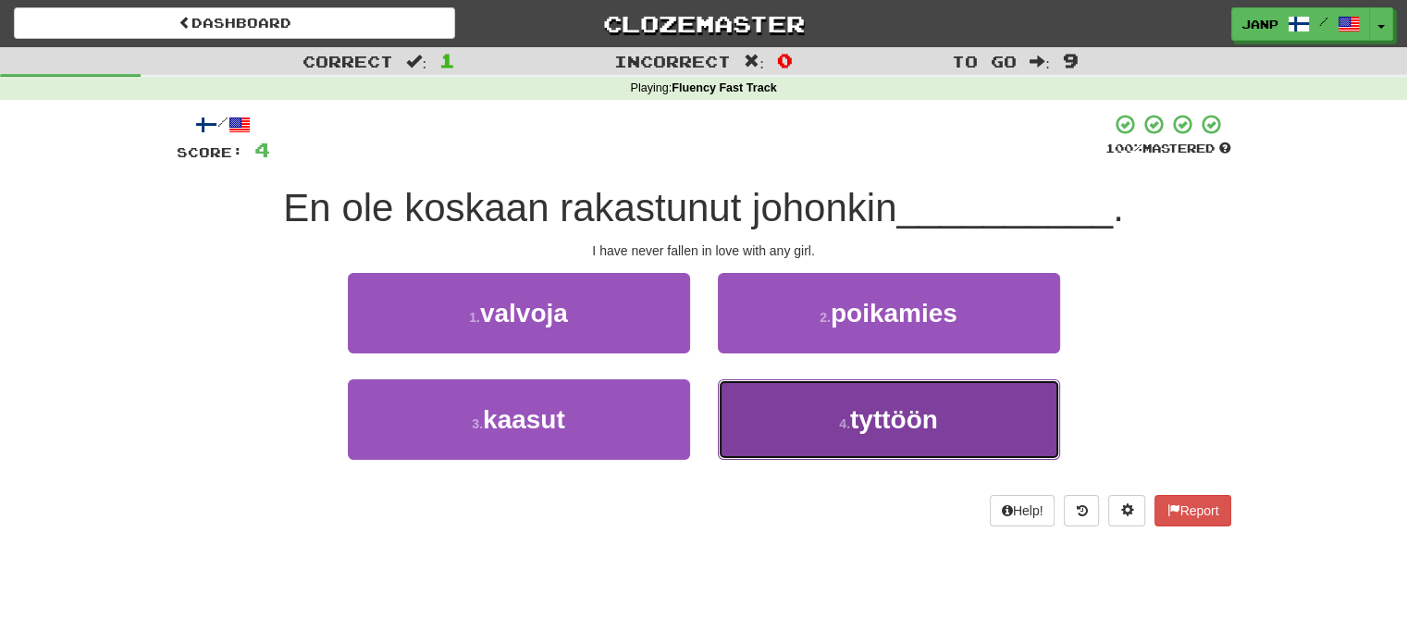
click at [775, 408] on button "4 . tyttöön" at bounding box center [889, 419] width 342 height 80
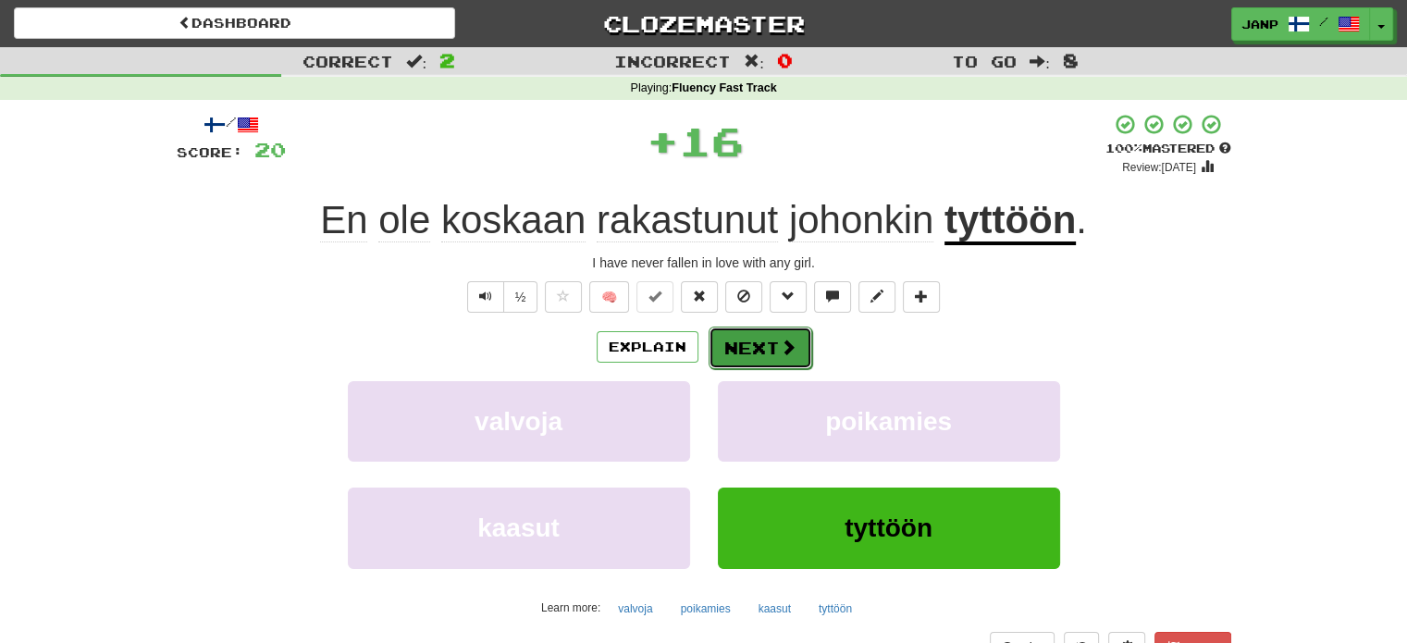
click at [748, 347] on button "Next" at bounding box center [761, 348] width 104 height 43
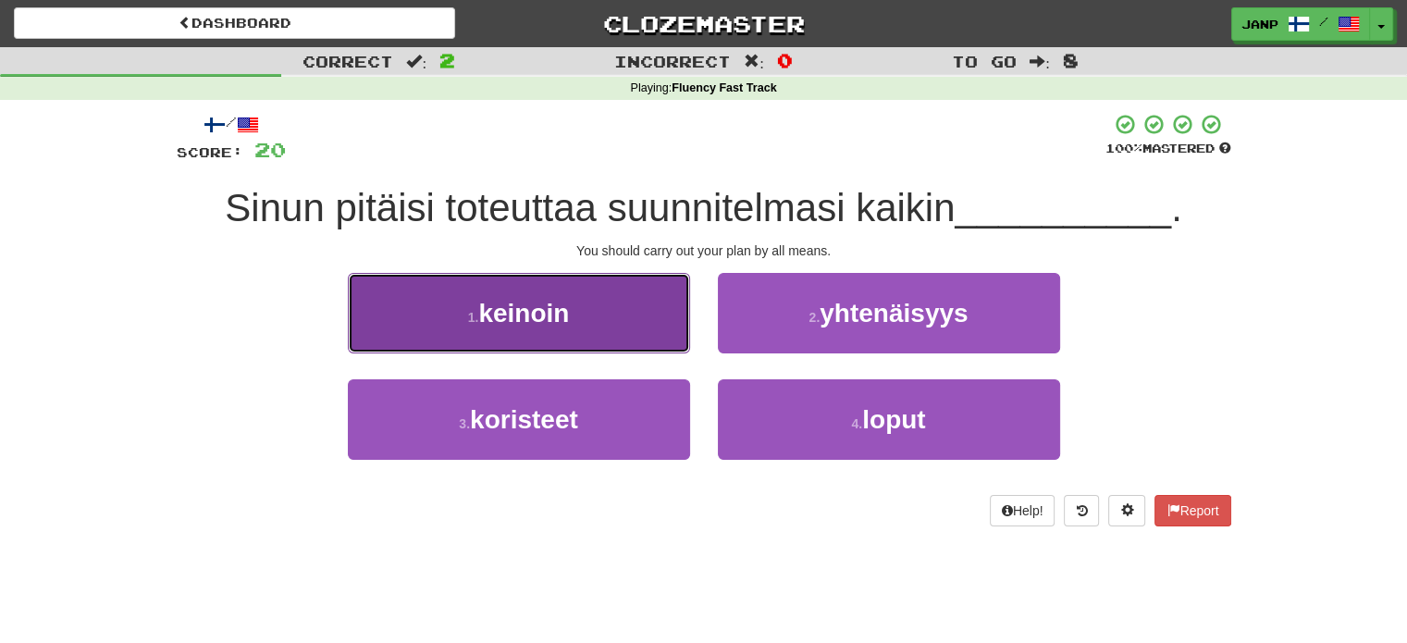
click at [673, 327] on button "1 . keinoin" at bounding box center [519, 313] width 342 height 80
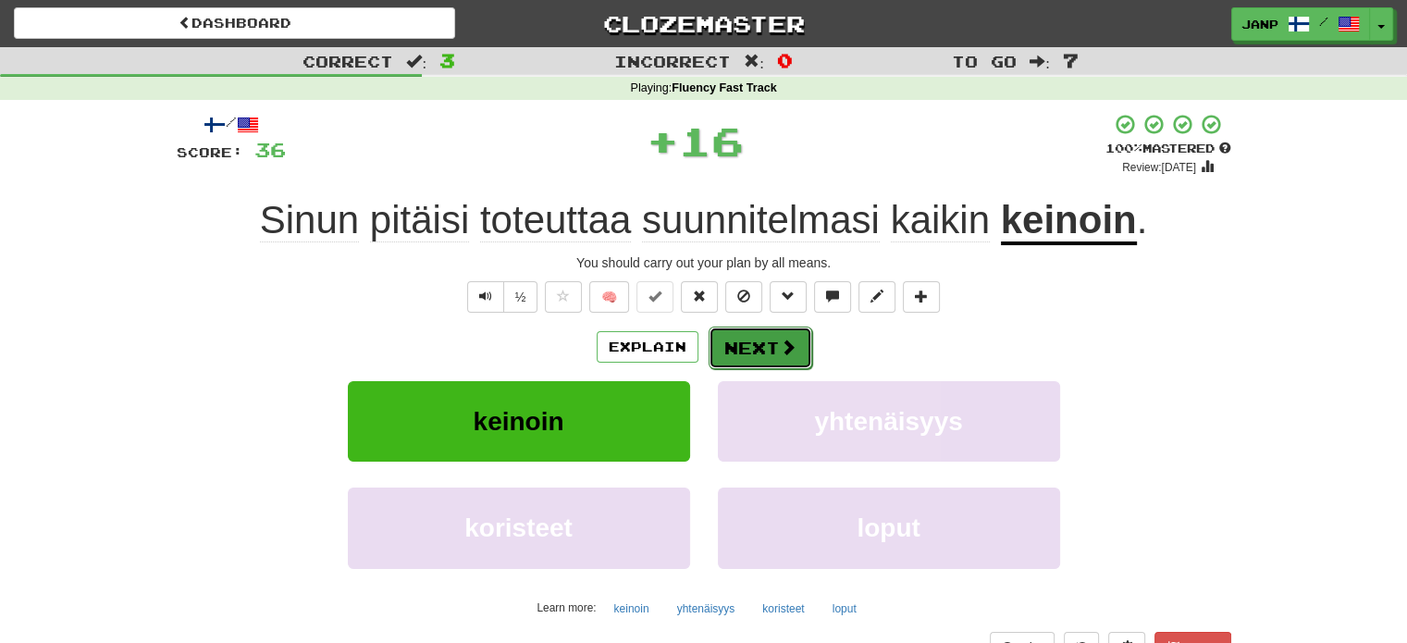
click at [744, 346] on button "Next" at bounding box center [761, 348] width 104 height 43
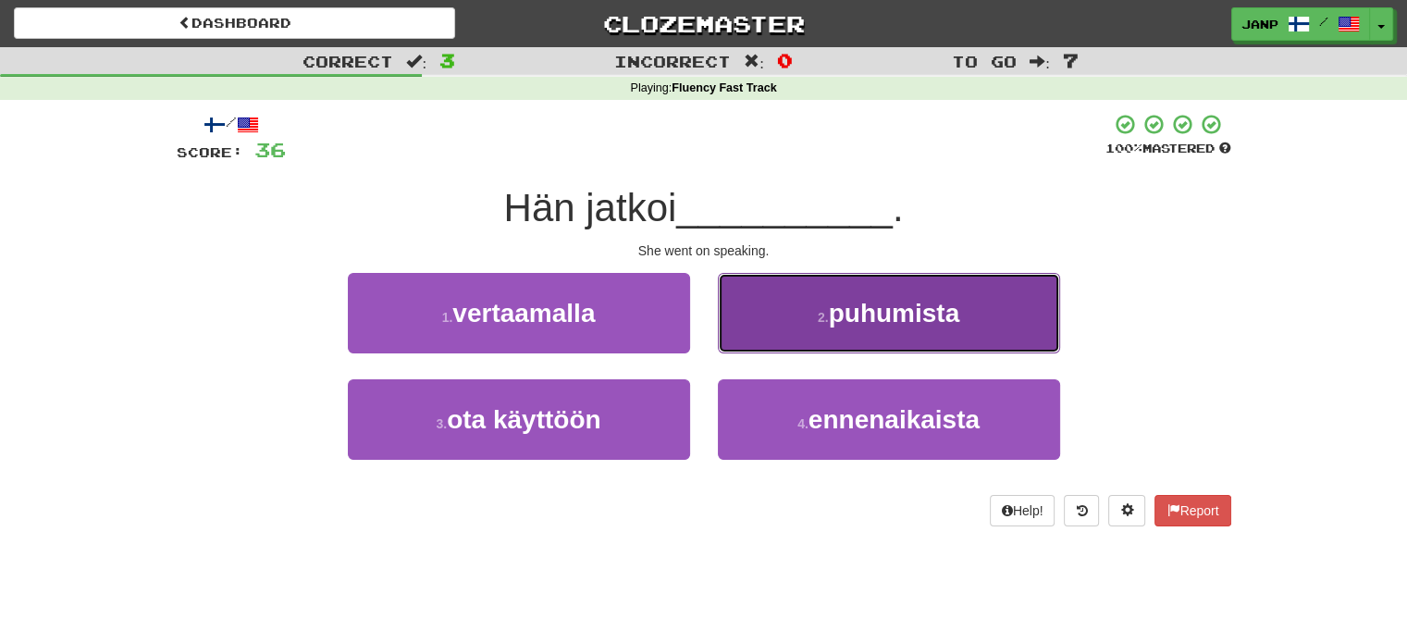
click at [777, 336] on button "2 . puhumista" at bounding box center [889, 313] width 342 height 80
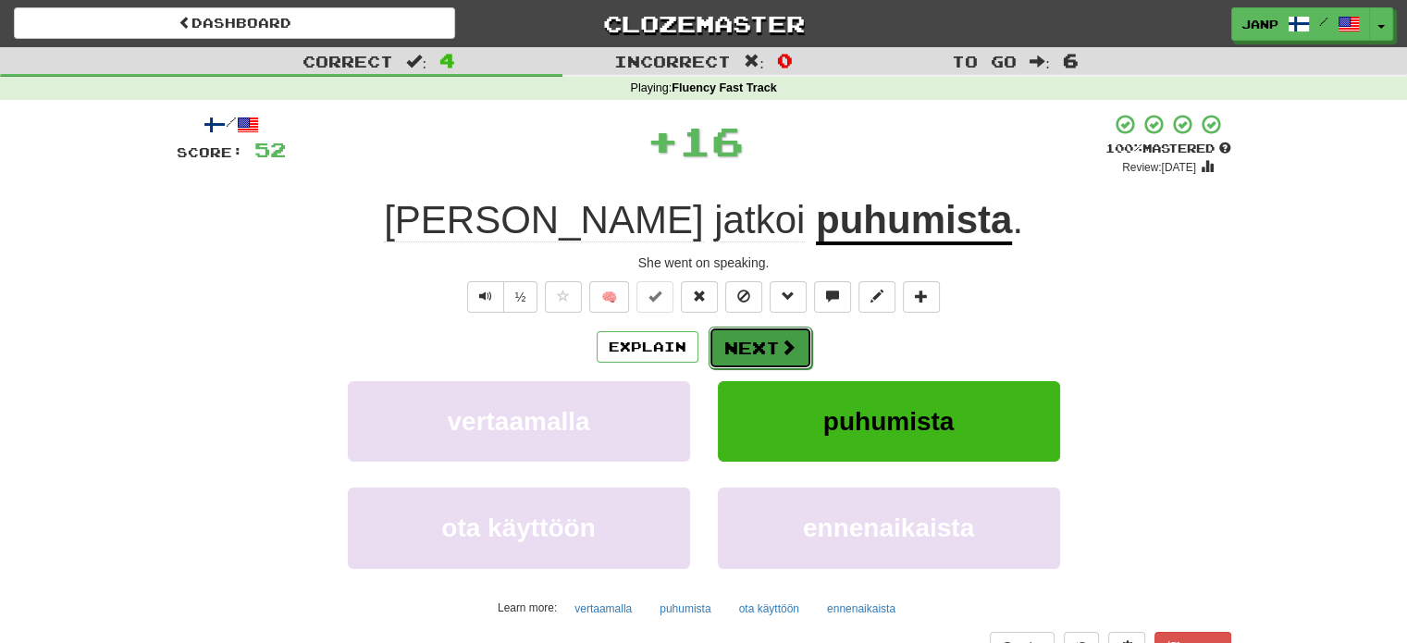
click at [733, 338] on button "Next" at bounding box center [761, 348] width 104 height 43
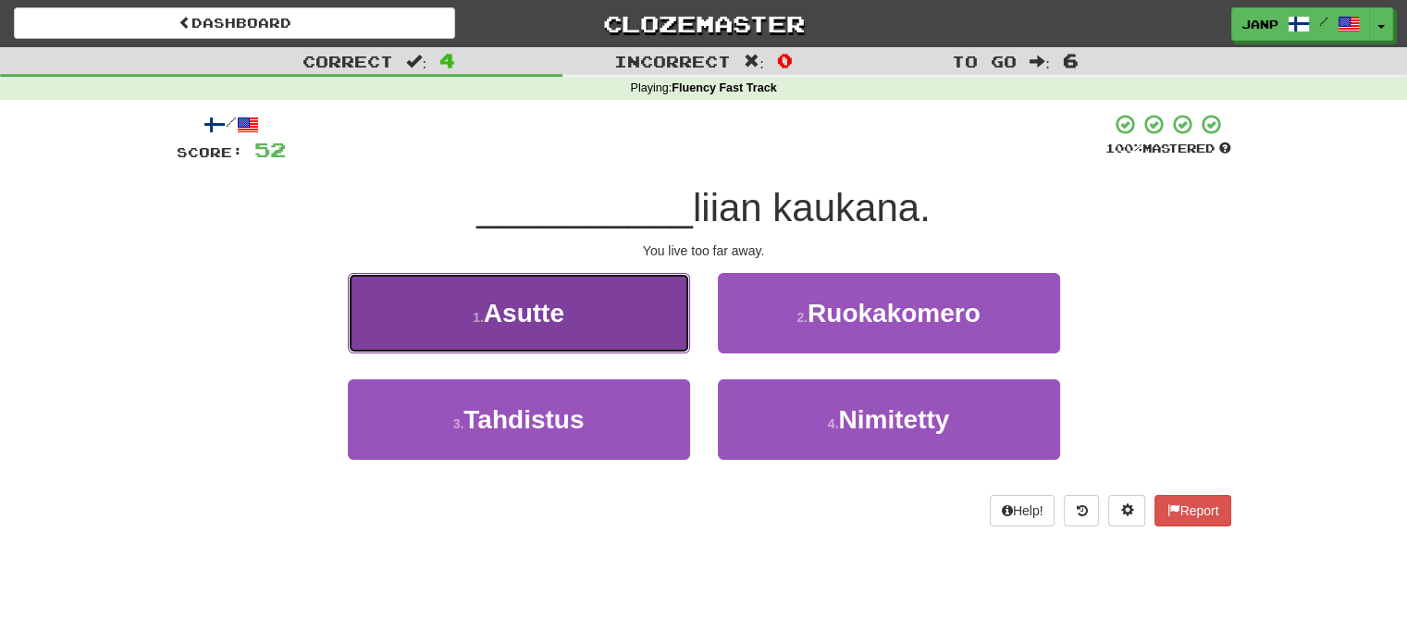
click at [671, 335] on button "1 . Asutte" at bounding box center [519, 313] width 342 height 80
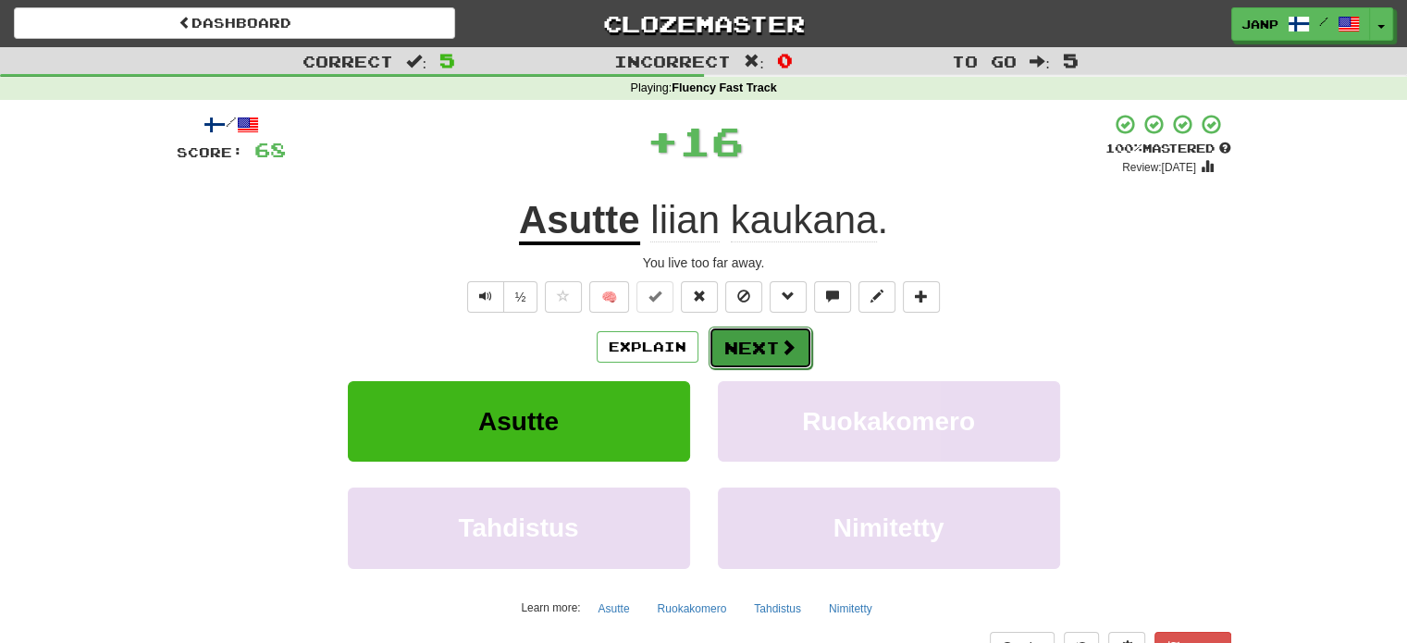
click at [780, 354] on span at bounding box center [788, 347] width 17 height 17
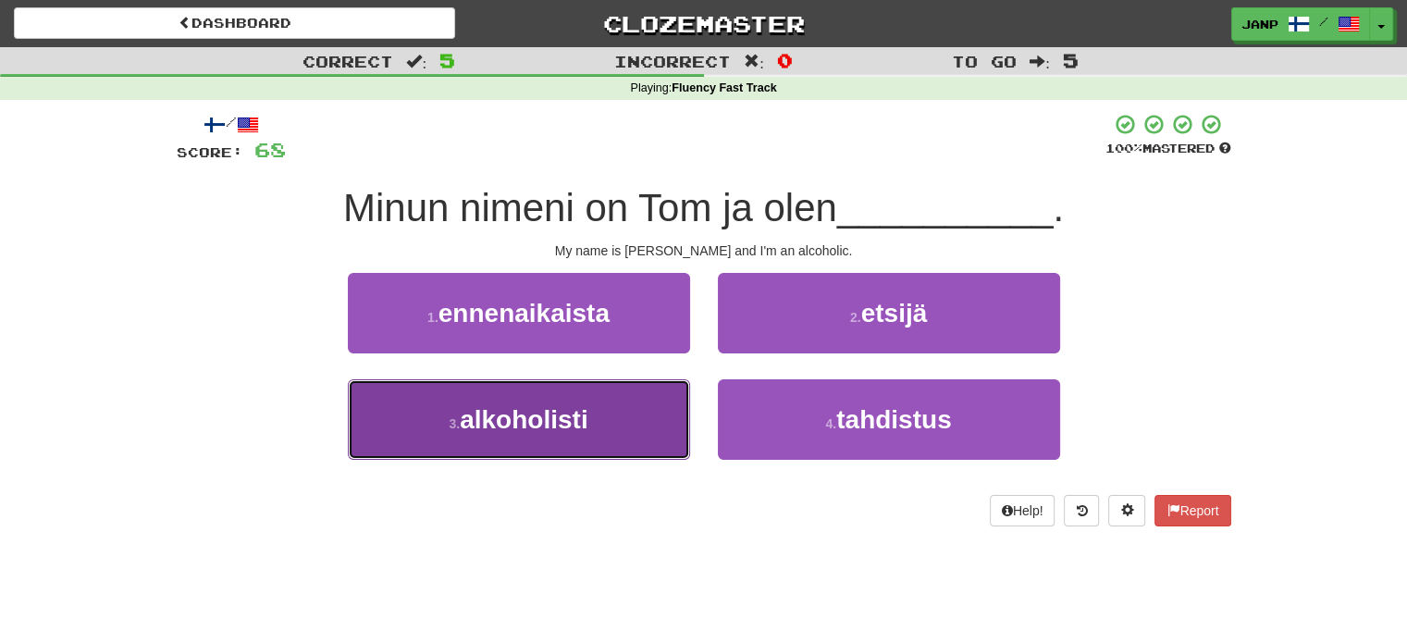
click at [610, 416] on button "3 . alkoholisti" at bounding box center [519, 419] width 342 height 80
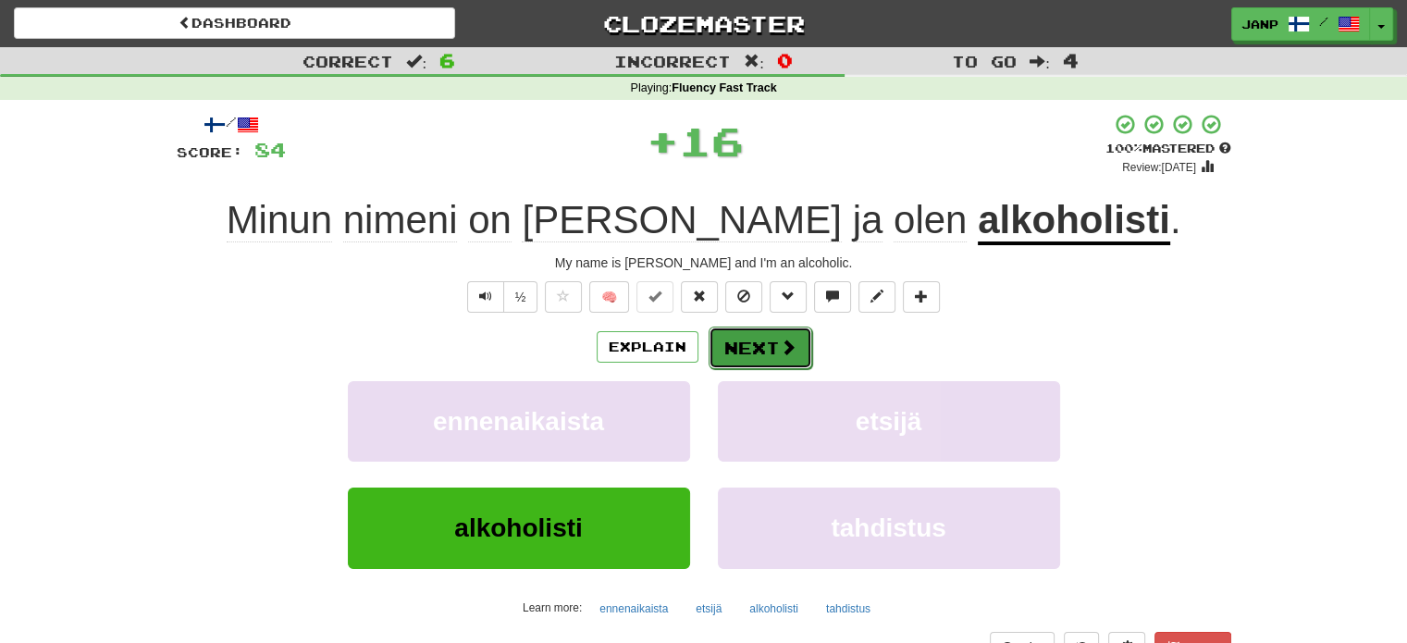
click at [760, 350] on button "Next" at bounding box center [761, 348] width 104 height 43
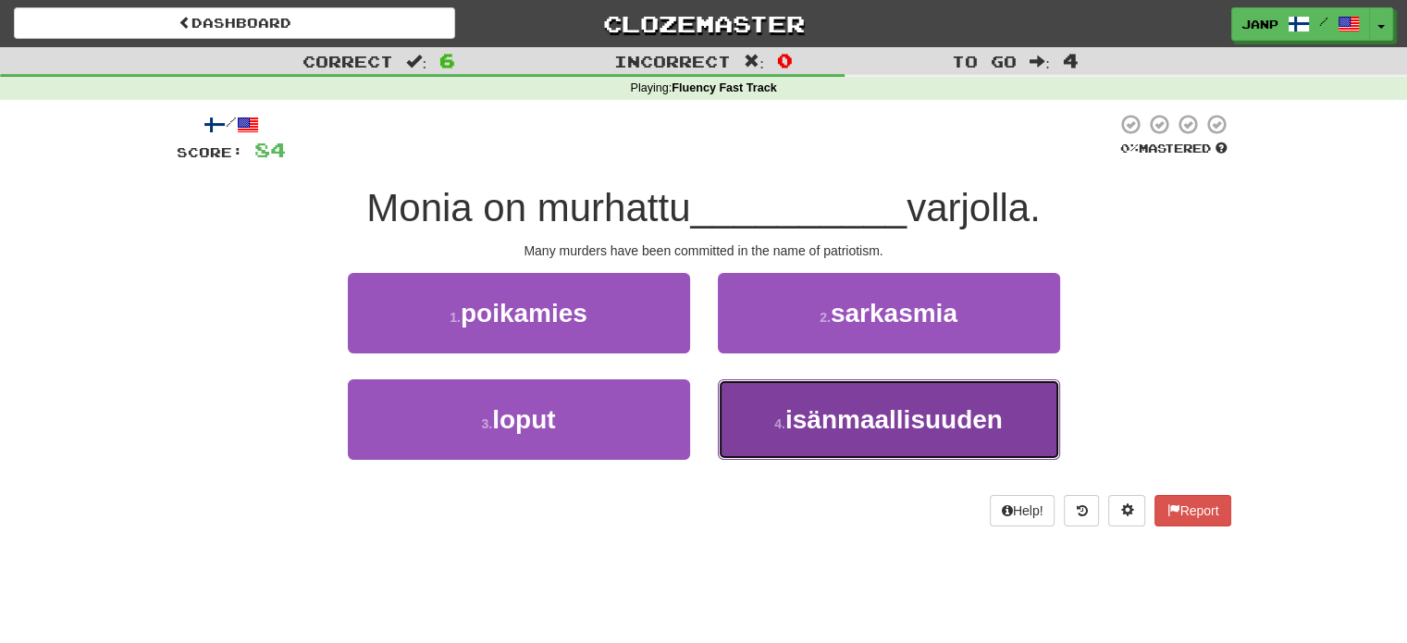
click at [779, 435] on button "4 . isänmaallisuuden" at bounding box center [889, 419] width 342 height 80
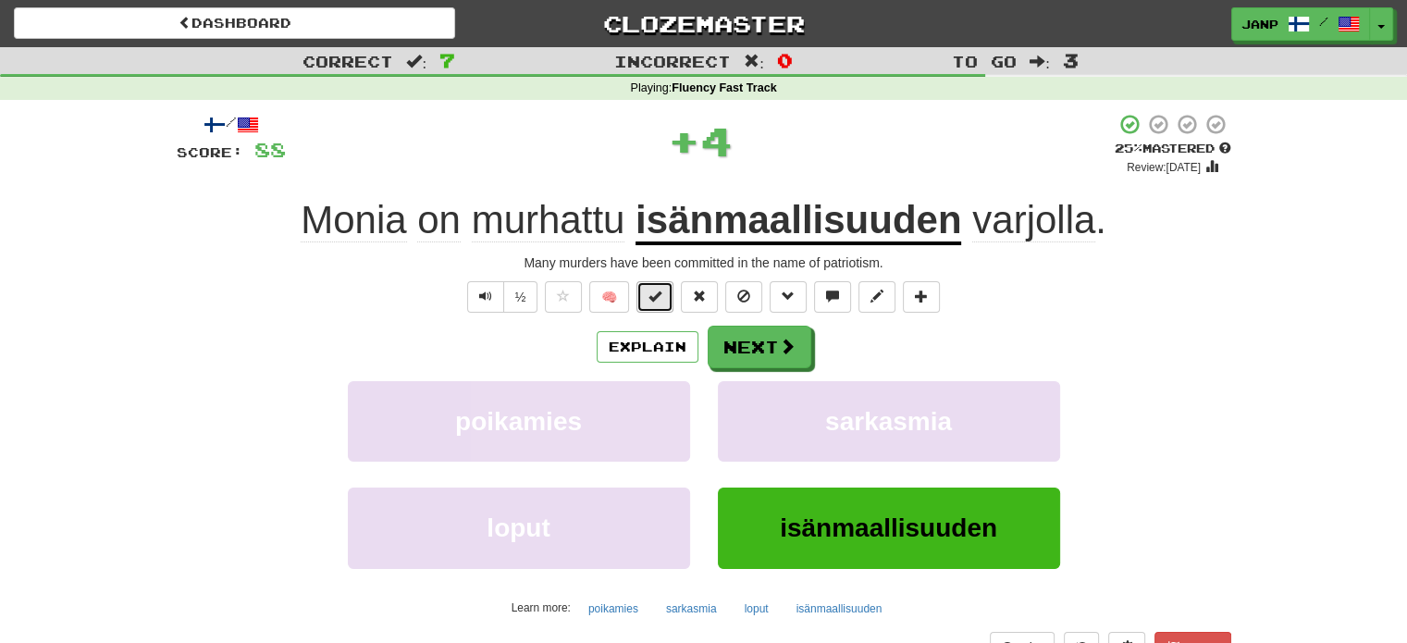
click at [647, 302] on button at bounding box center [654, 296] width 37 height 31
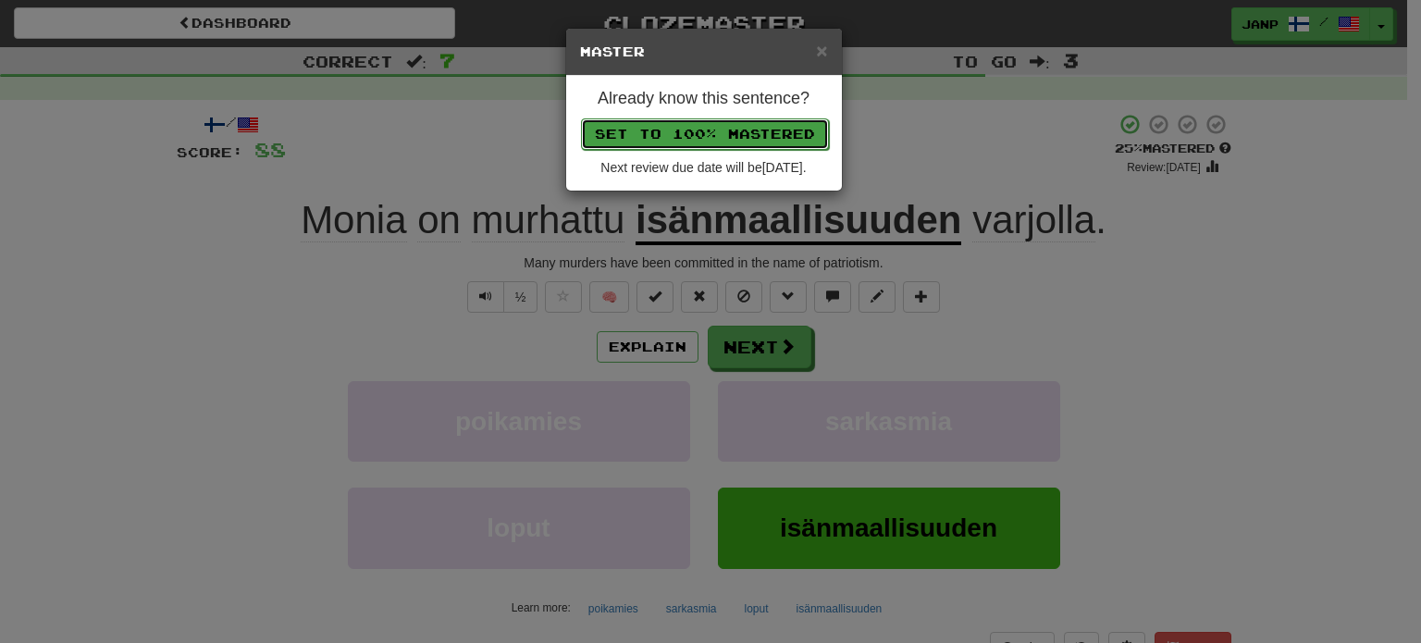
click at [717, 134] on button "Set to 100% Mastered" at bounding box center [705, 133] width 248 height 31
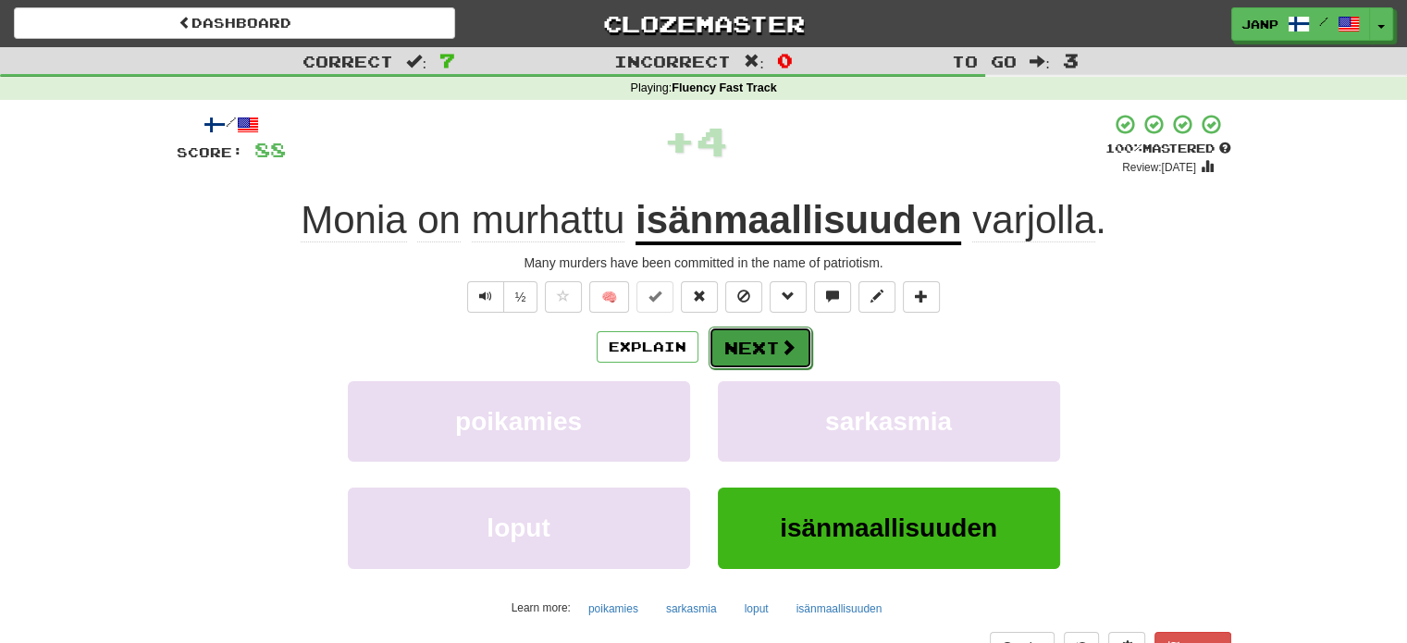
click at [738, 348] on button "Next" at bounding box center [761, 348] width 104 height 43
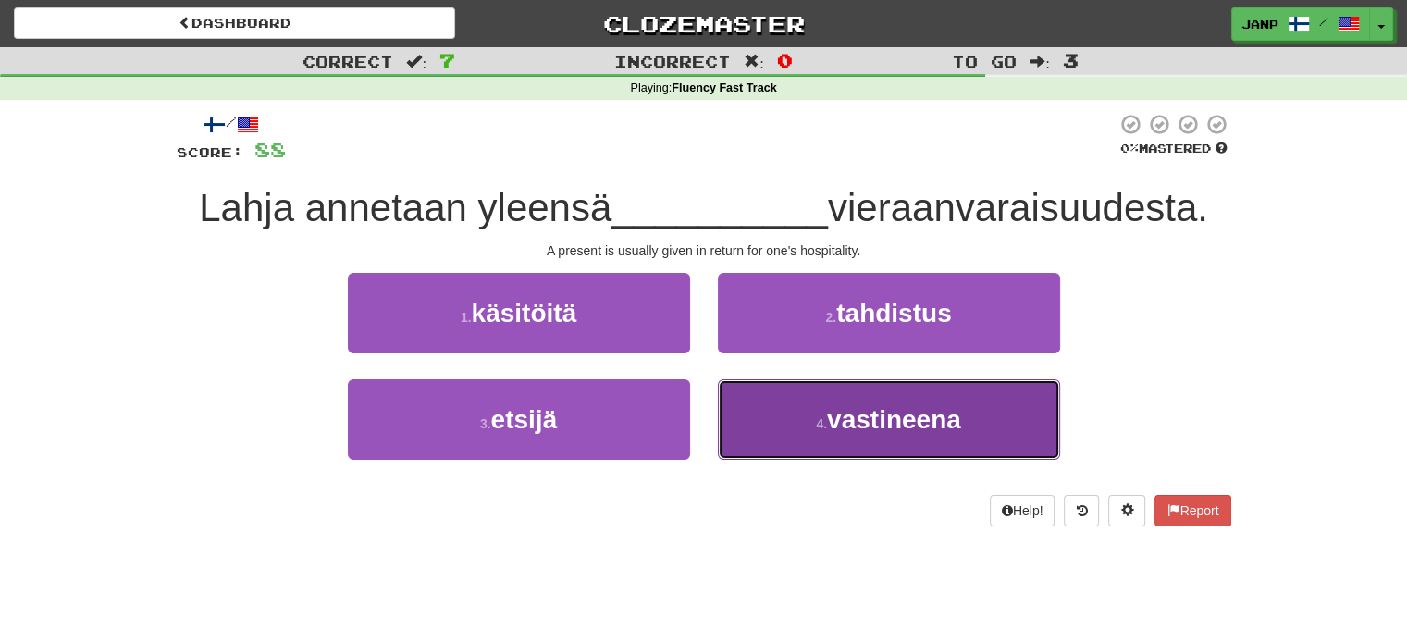
click at [747, 411] on button "4 . vastineena" at bounding box center [889, 419] width 342 height 80
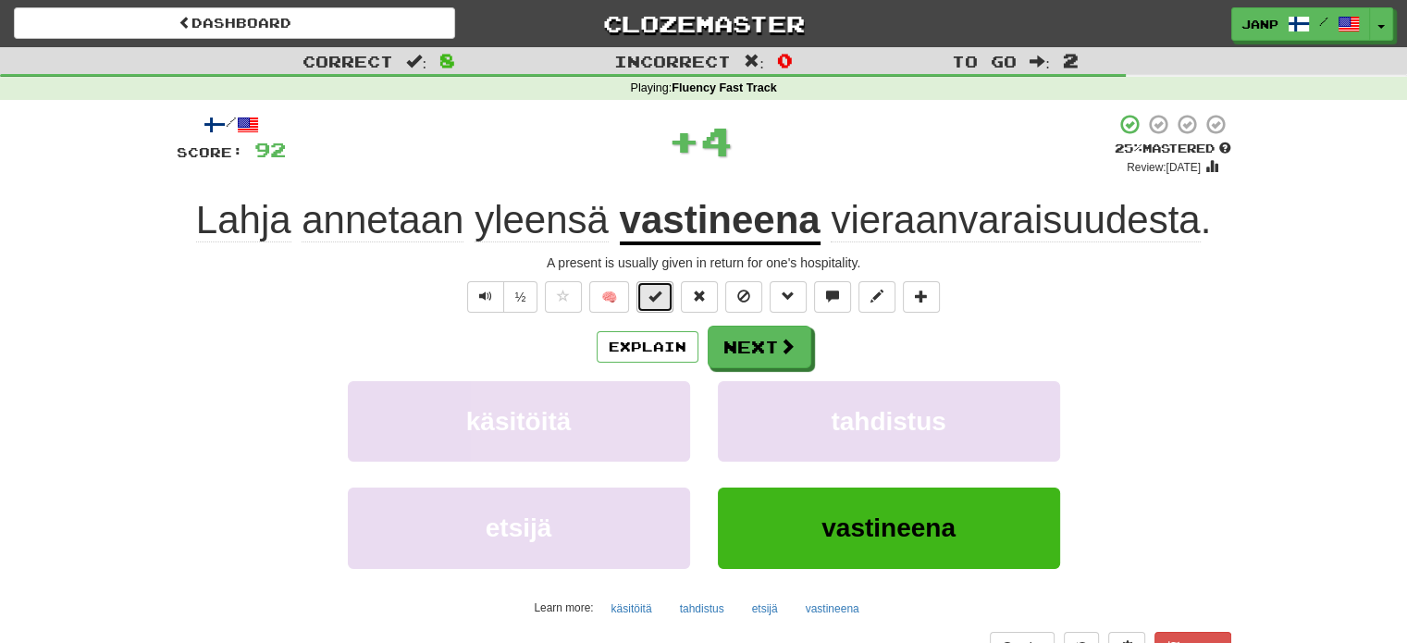
click at [649, 294] on span at bounding box center [654, 296] width 13 height 13
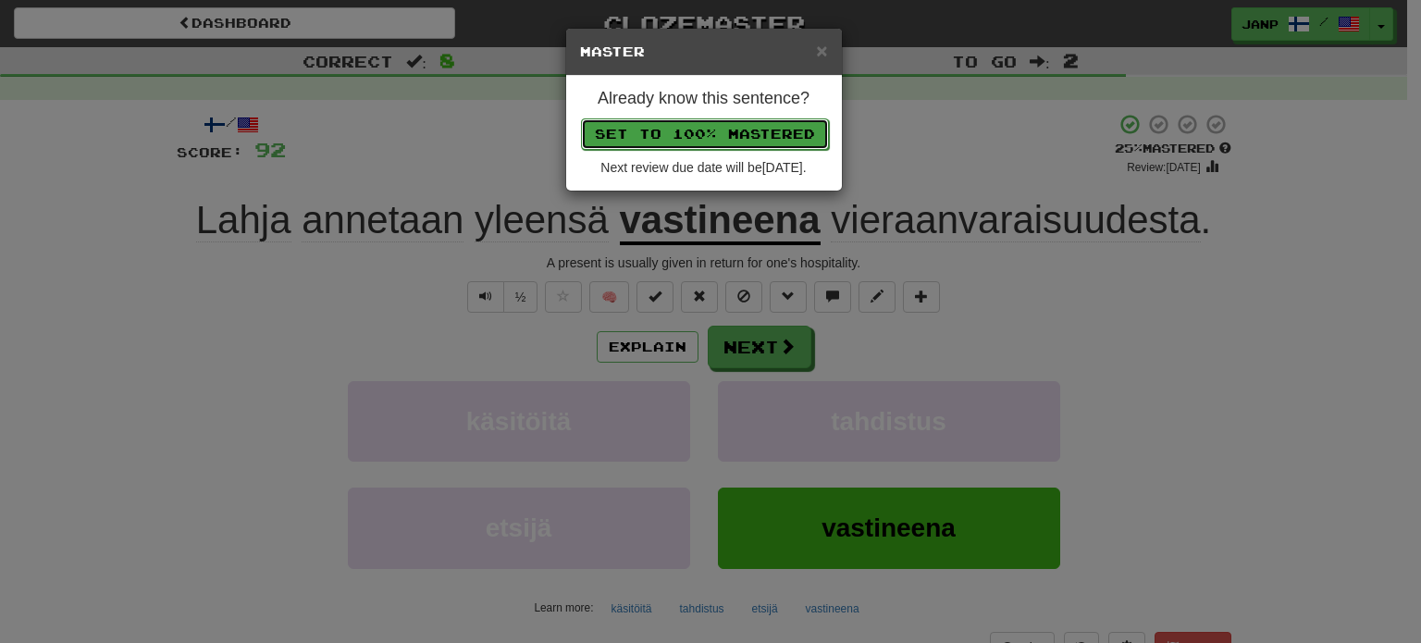
click at [710, 137] on button "Set to 100% Mastered" at bounding box center [705, 133] width 248 height 31
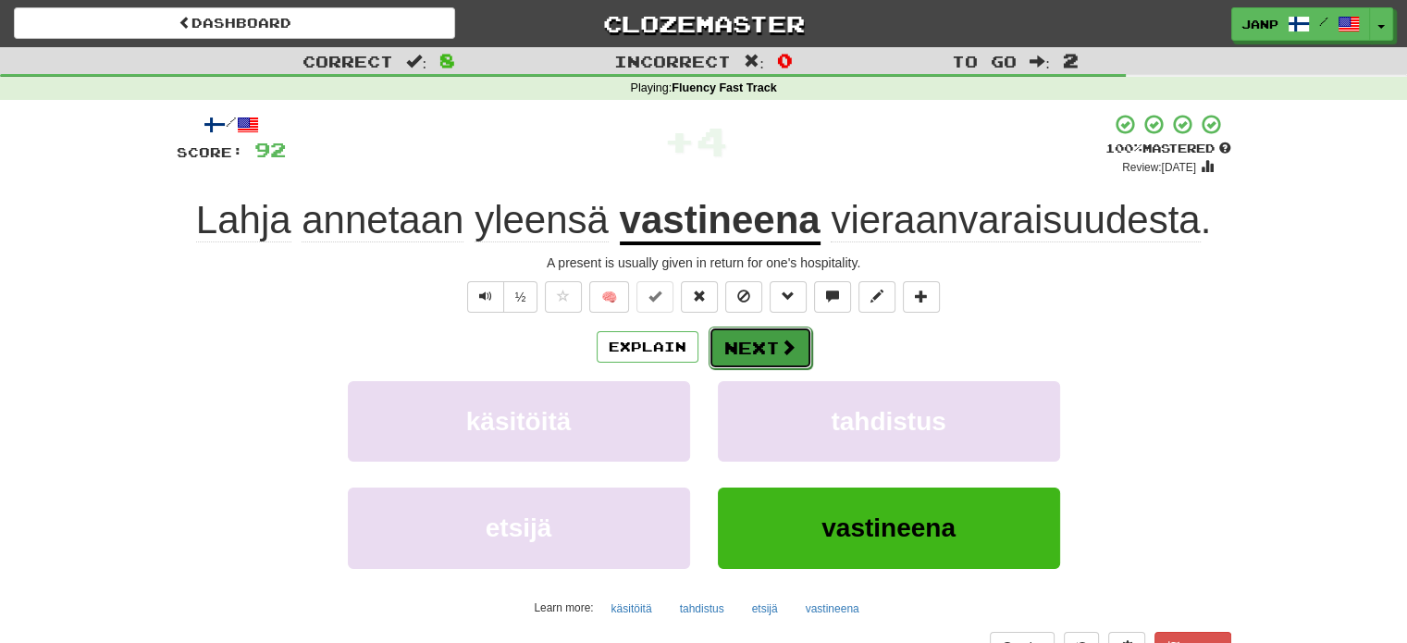
click at [780, 341] on span at bounding box center [788, 347] width 17 height 17
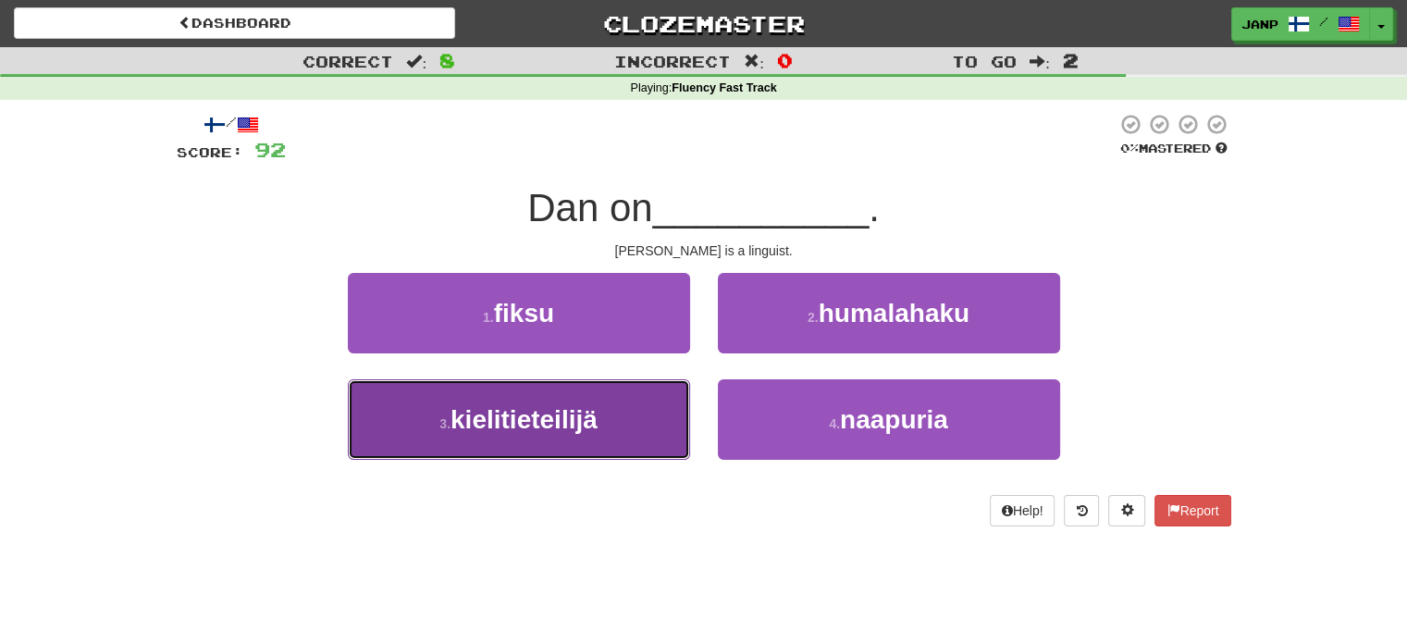
click at [623, 409] on button "3 . kielitieteilijä" at bounding box center [519, 419] width 342 height 80
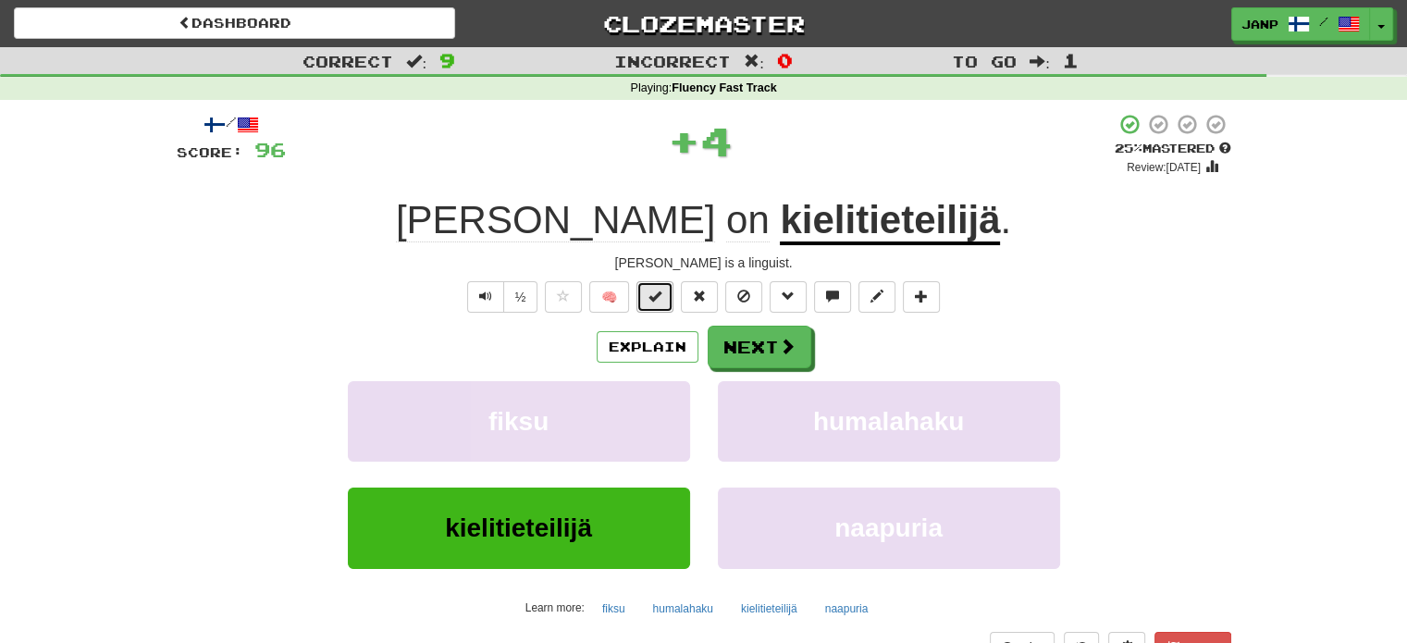
click at [659, 290] on span at bounding box center [654, 296] width 13 height 13
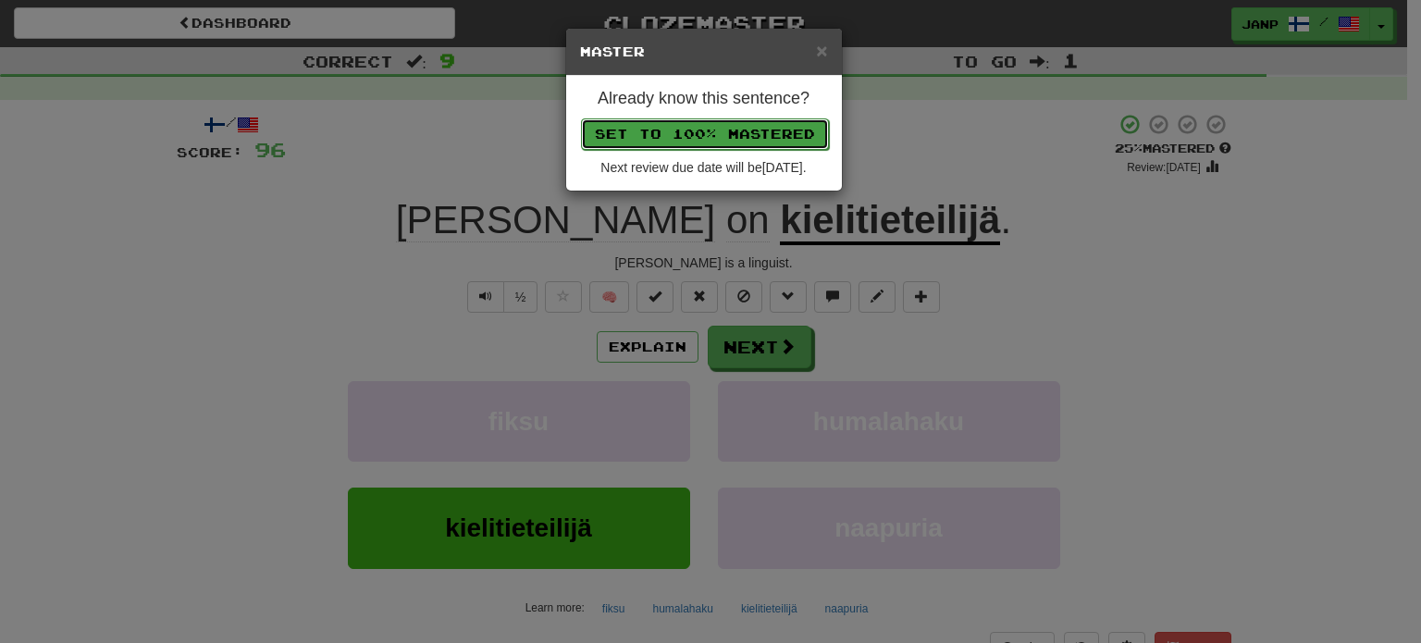
click at [729, 136] on button "Set to 100% Mastered" at bounding box center [705, 133] width 248 height 31
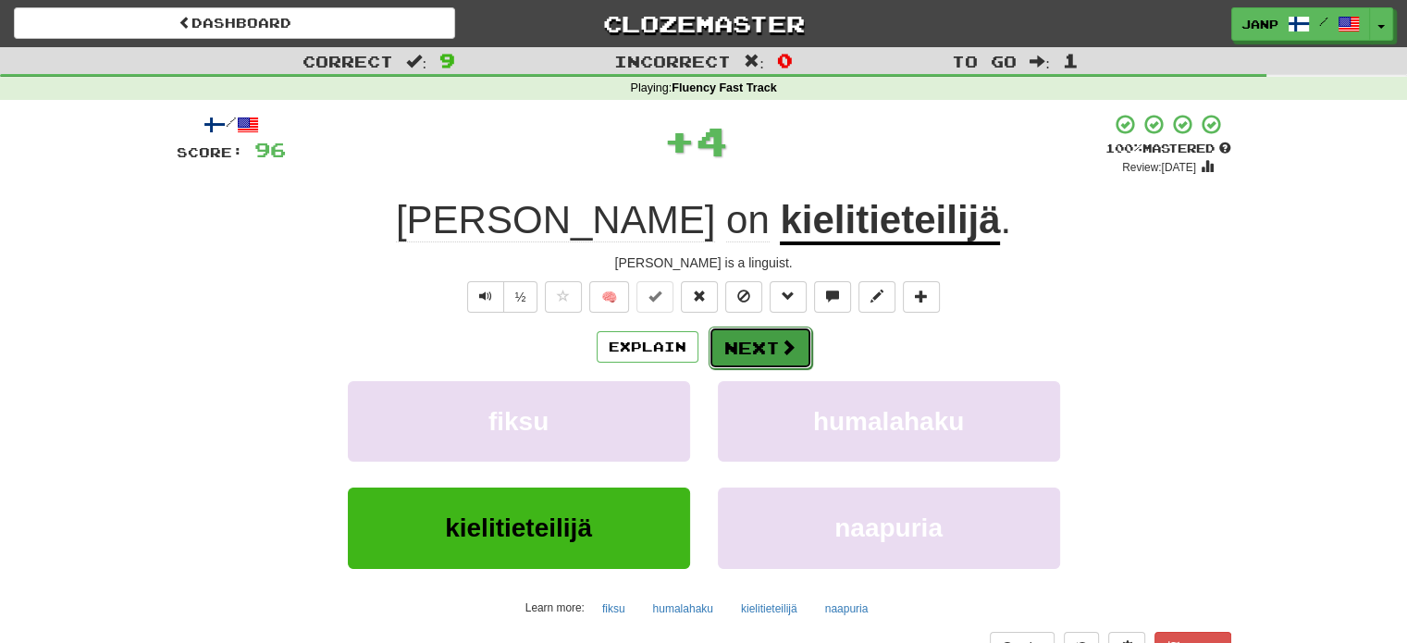
click at [740, 362] on button "Next" at bounding box center [761, 348] width 104 height 43
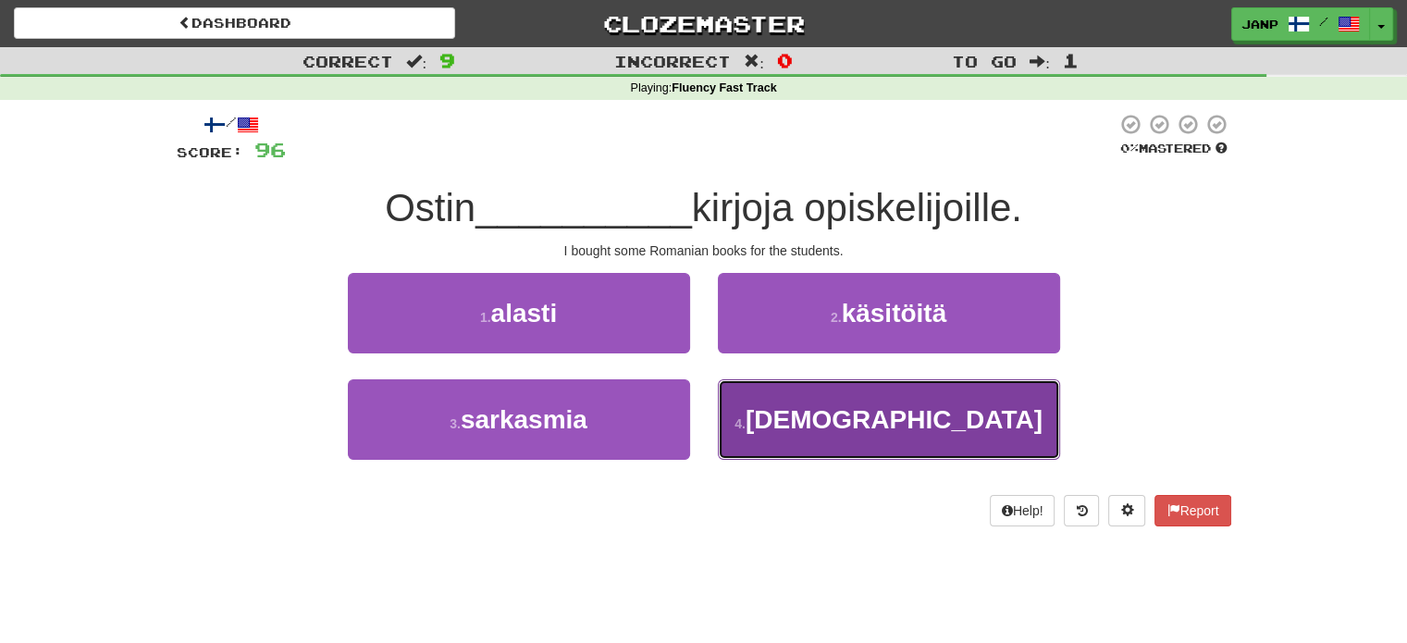
click at [773, 425] on button "4 . romanialaisia" at bounding box center [889, 419] width 342 height 80
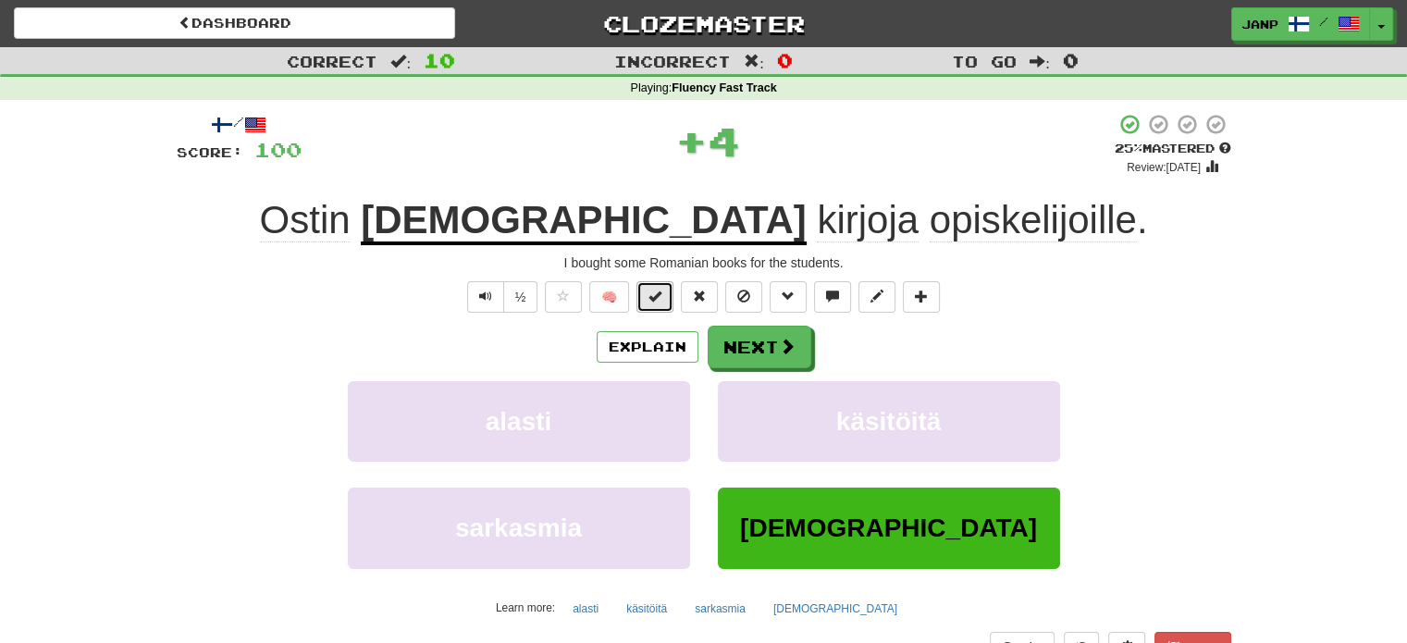
click at [661, 291] on span at bounding box center [654, 296] width 13 height 13
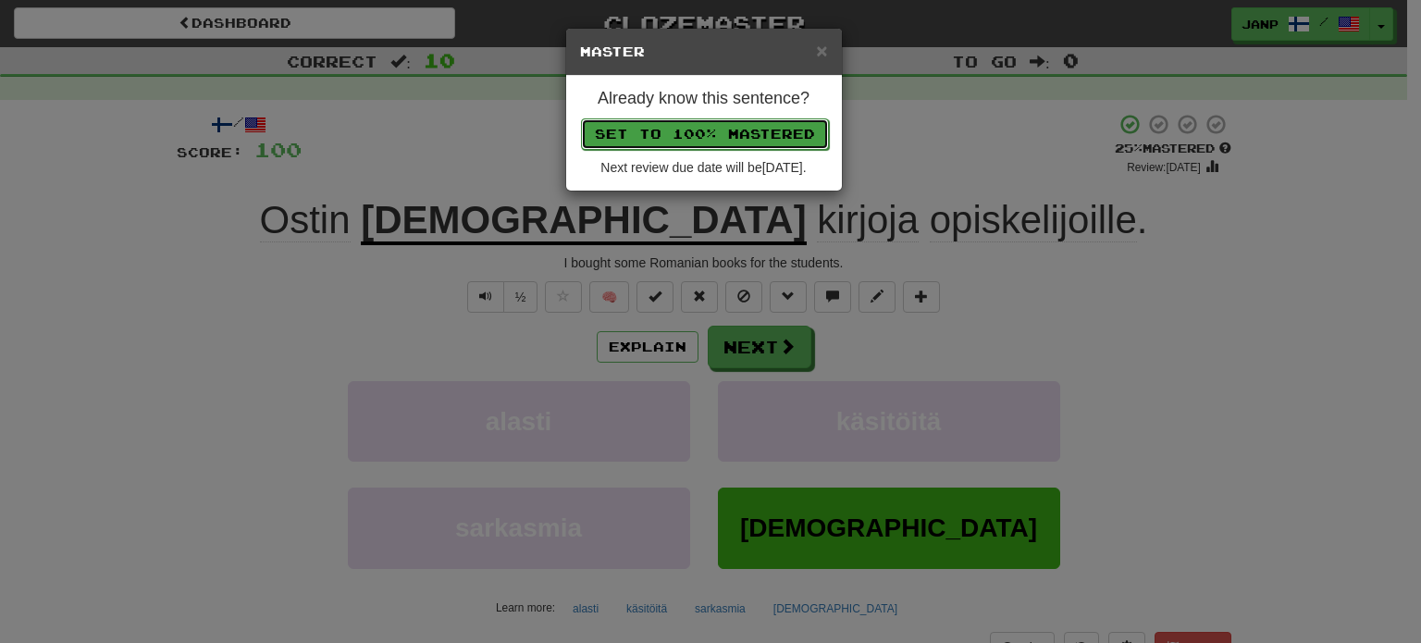
click at [706, 132] on button "Set to 100% Mastered" at bounding box center [705, 133] width 248 height 31
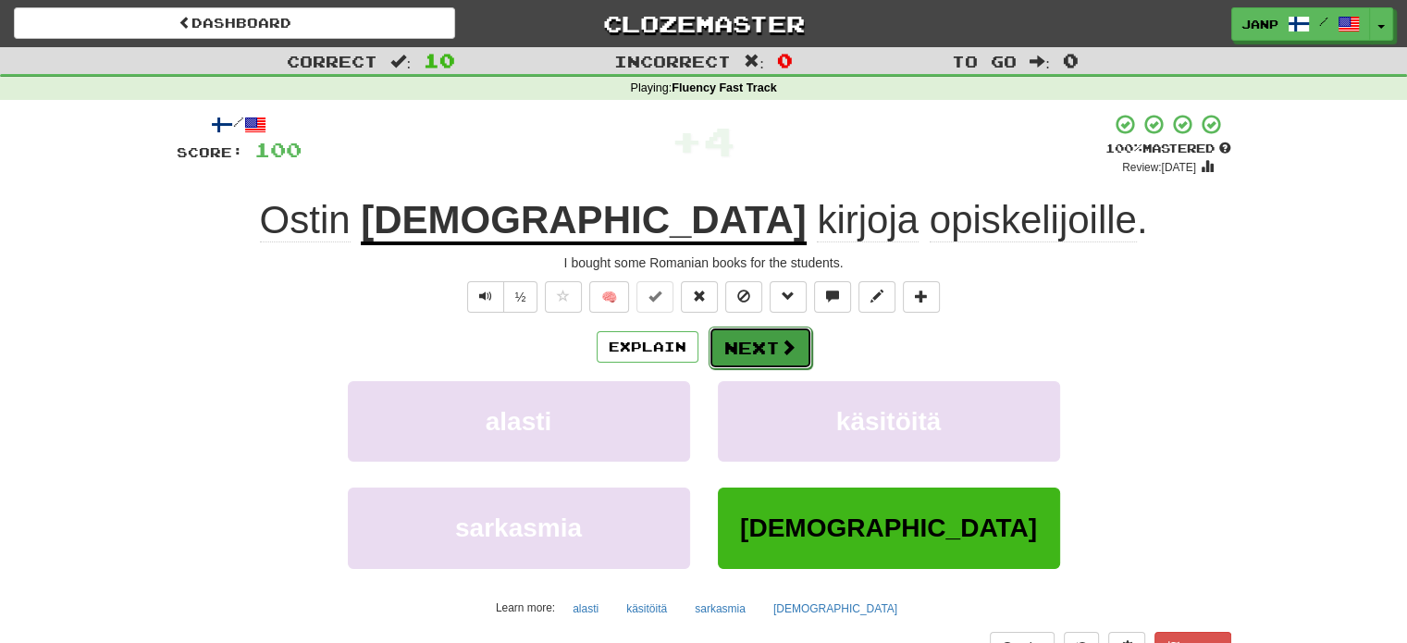
click at [745, 351] on button "Next" at bounding box center [761, 348] width 104 height 43
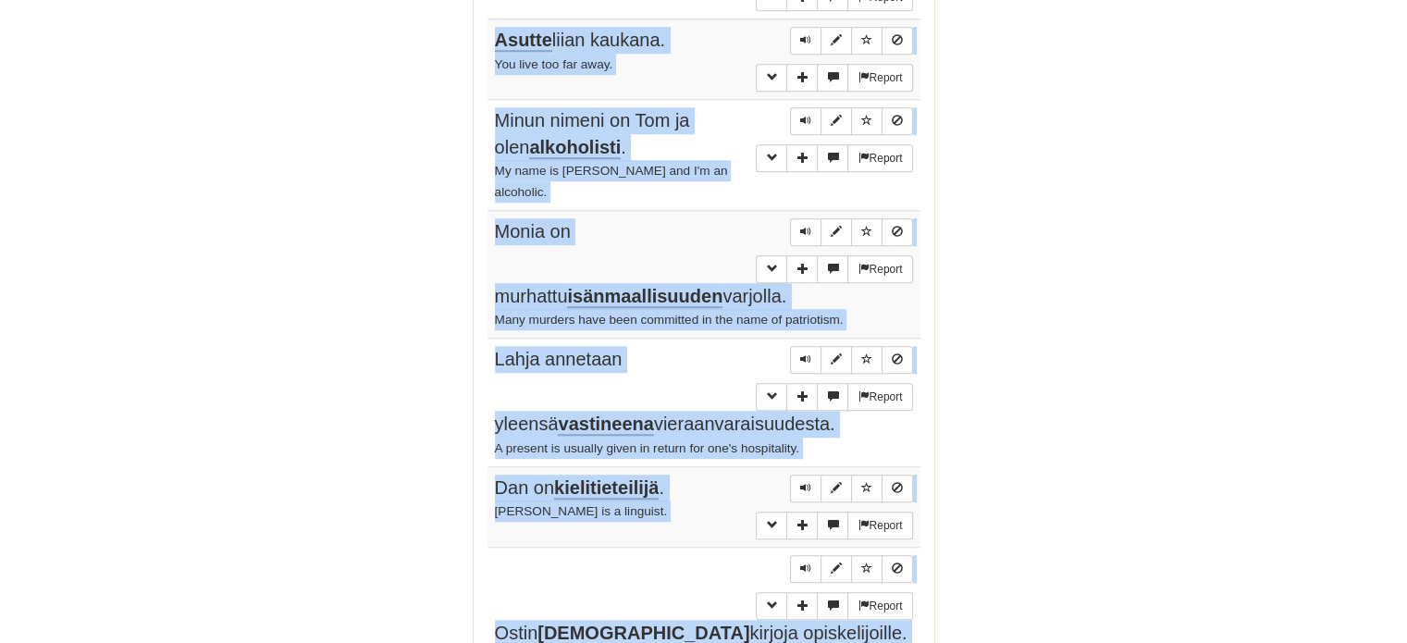
scroll to position [1403, 0]
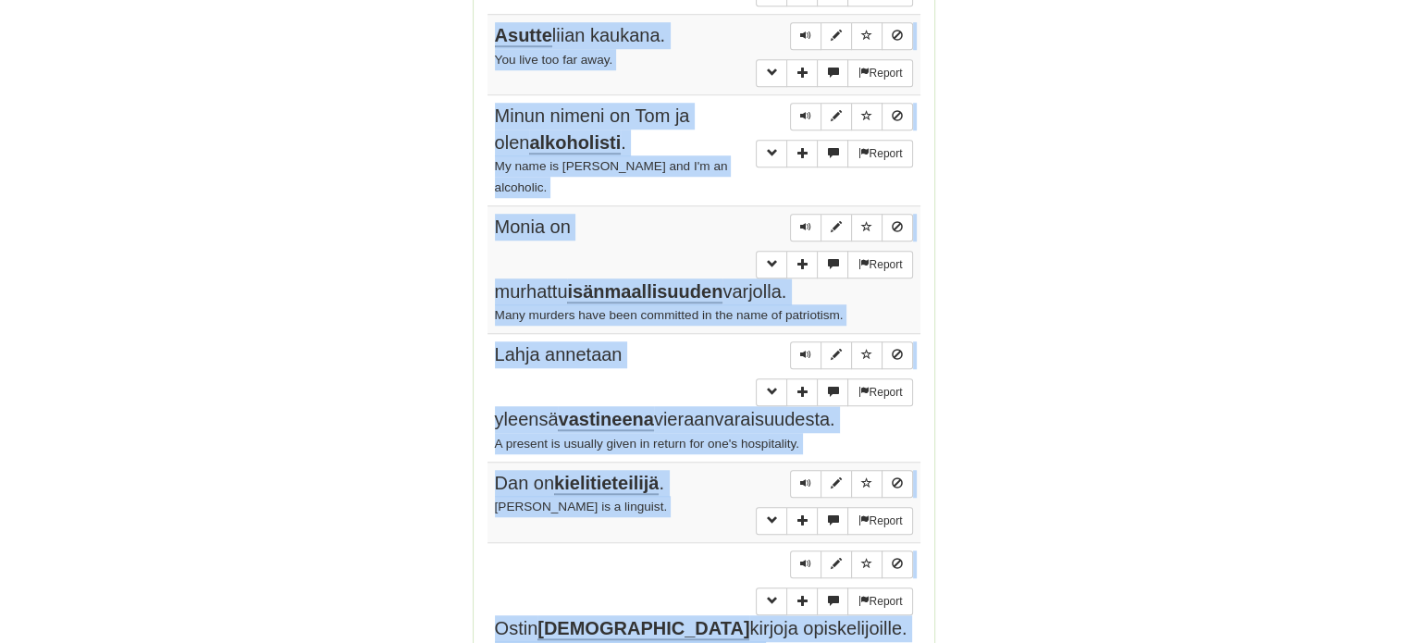
drag, startPoint x: 487, startPoint y: 263, endPoint x: 699, endPoint y: 548, distance: 355.7
click at [699, 548] on tbody "Report Kirjoitan nyt kirjettä kiinalaiselle opettajalleni , mutta kirjoitan sen…" at bounding box center [703, 130] width 433 height 1078
copy tbody "Kirjoitan nyt kirjettä kiinalaiselle opettajalleni , mutta kirjoitan sen englan…"
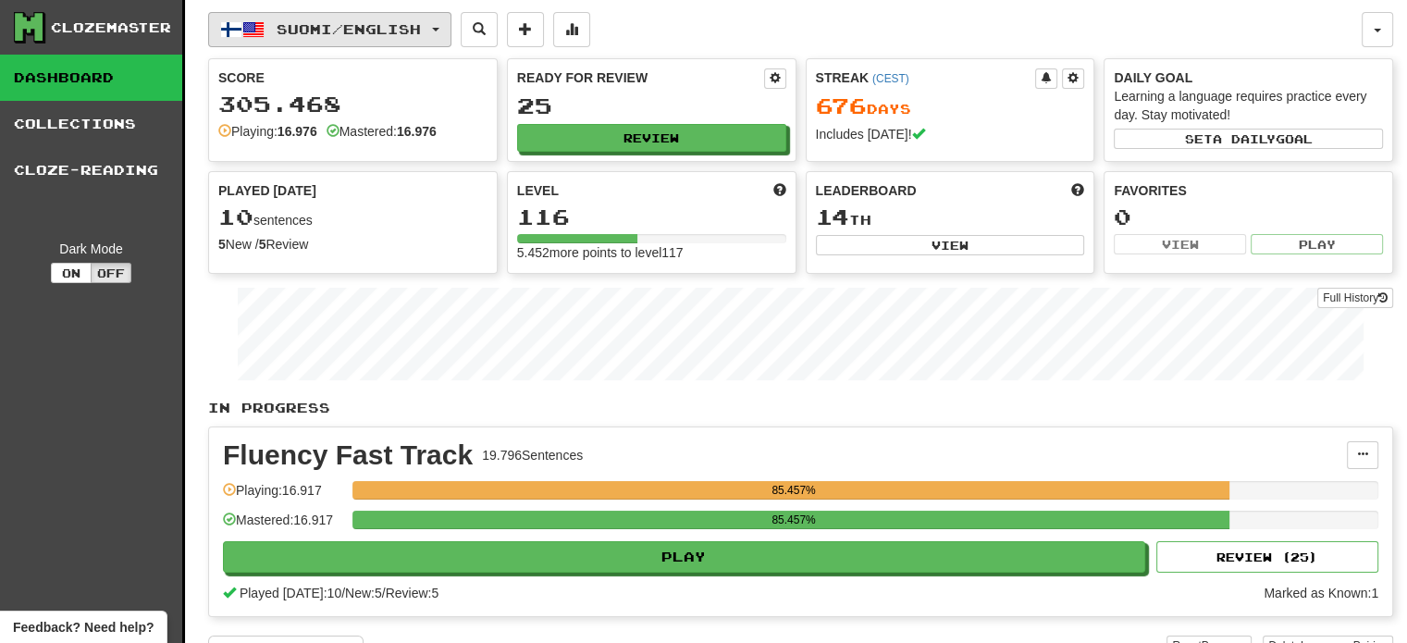
click at [327, 25] on span "Suomi / English" at bounding box center [349, 29] width 144 height 16
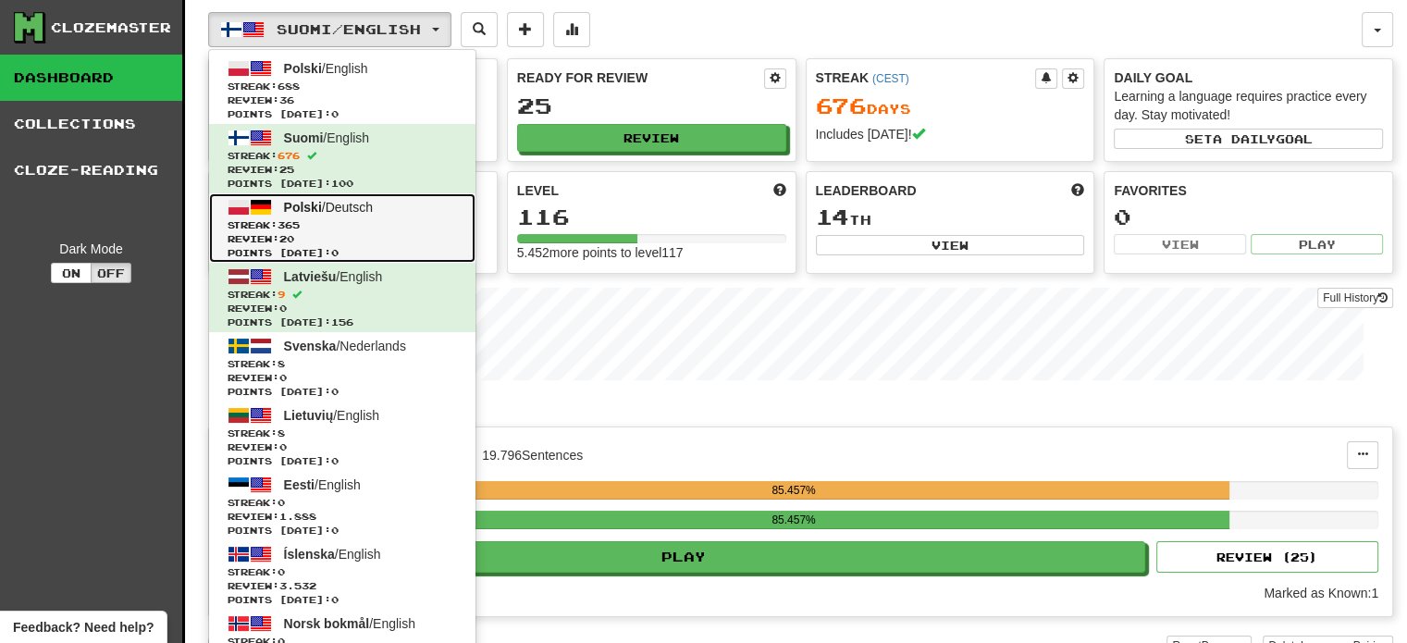
click at [368, 238] on span "Review: 20" at bounding box center [342, 239] width 229 height 14
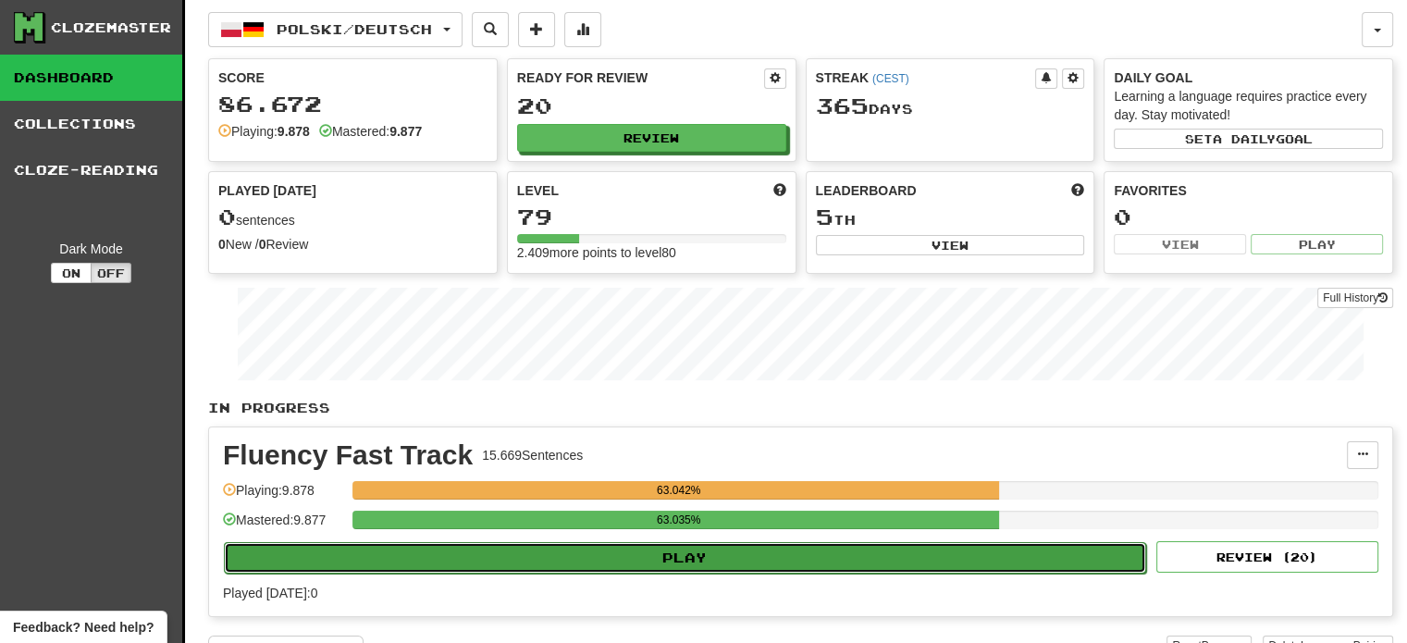
click at [571, 561] on button "Play" at bounding box center [685, 557] width 922 height 31
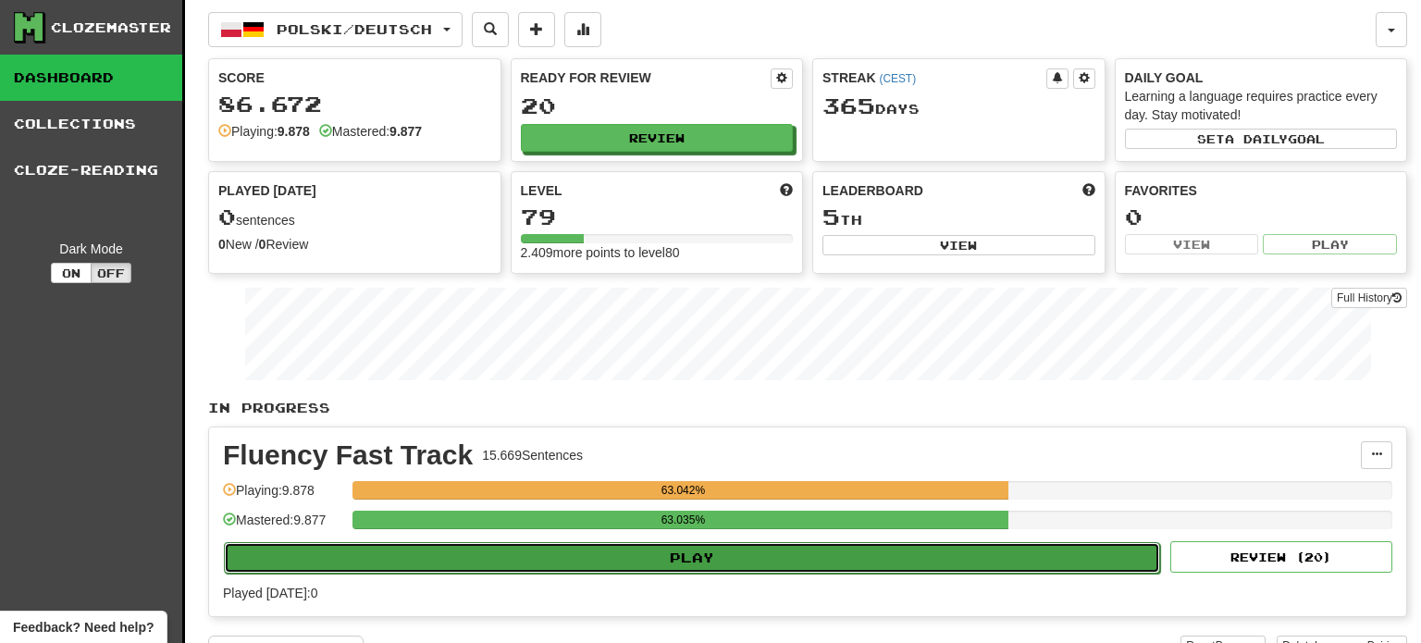
select select "**"
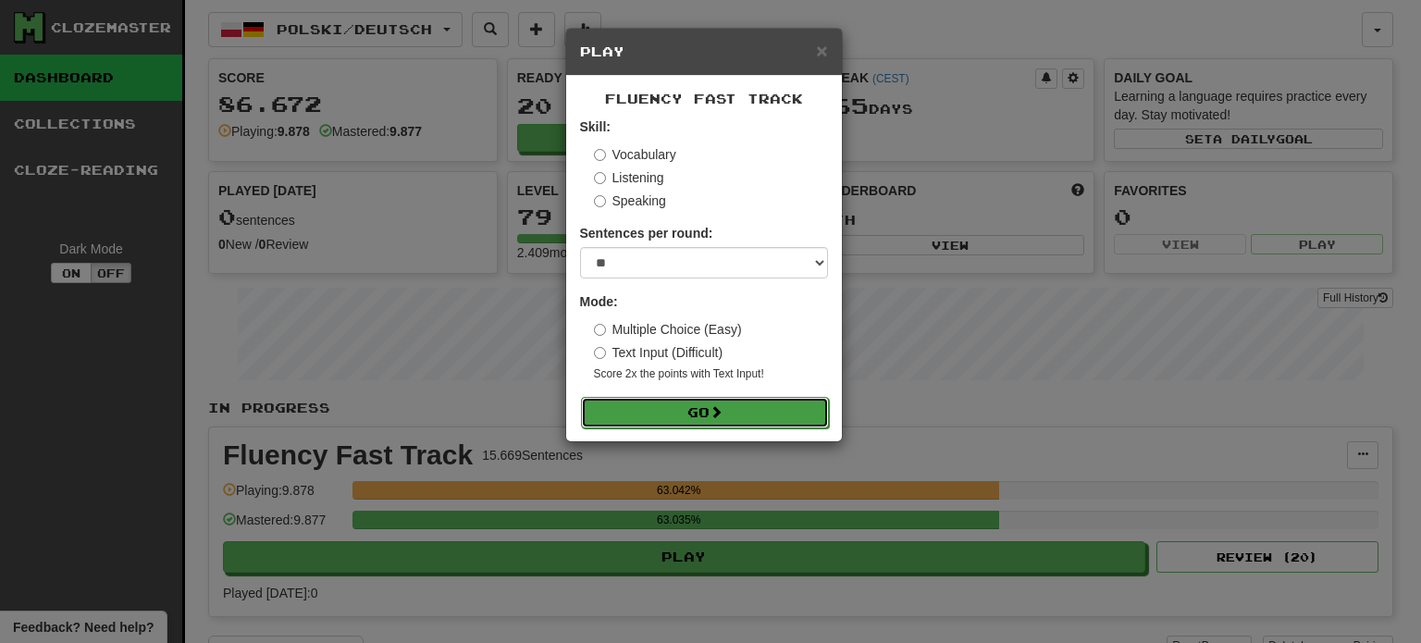
click at [704, 420] on button "Go" at bounding box center [705, 412] width 248 height 31
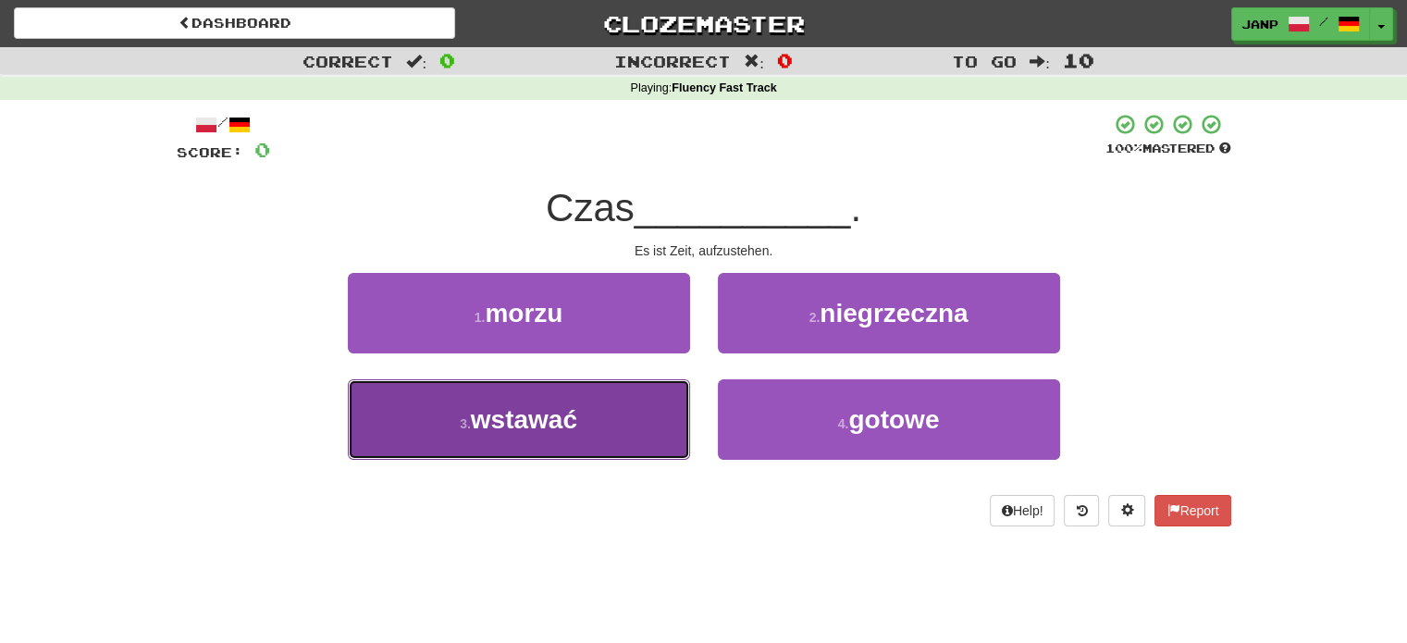
click at [609, 425] on button "3 . wstawać" at bounding box center [519, 419] width 342 height 80
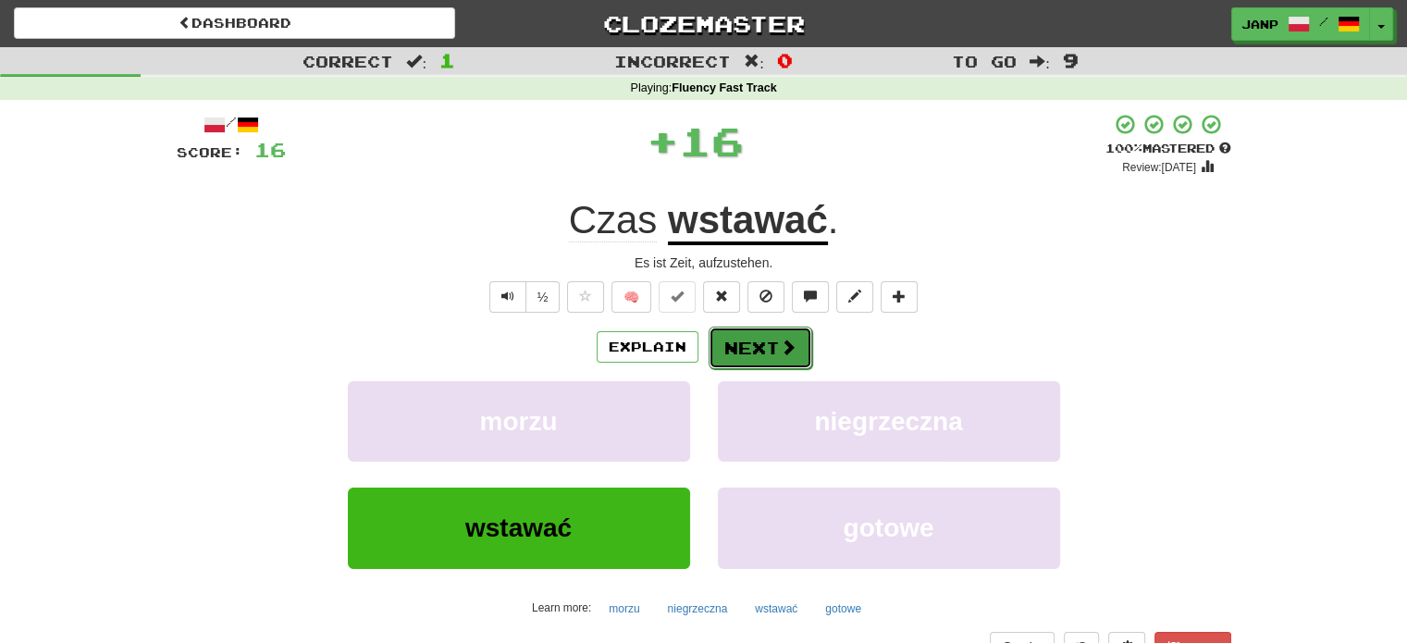
click at [738, 341] on button "Next" at bounding box center [761, 348] width 104 height 43
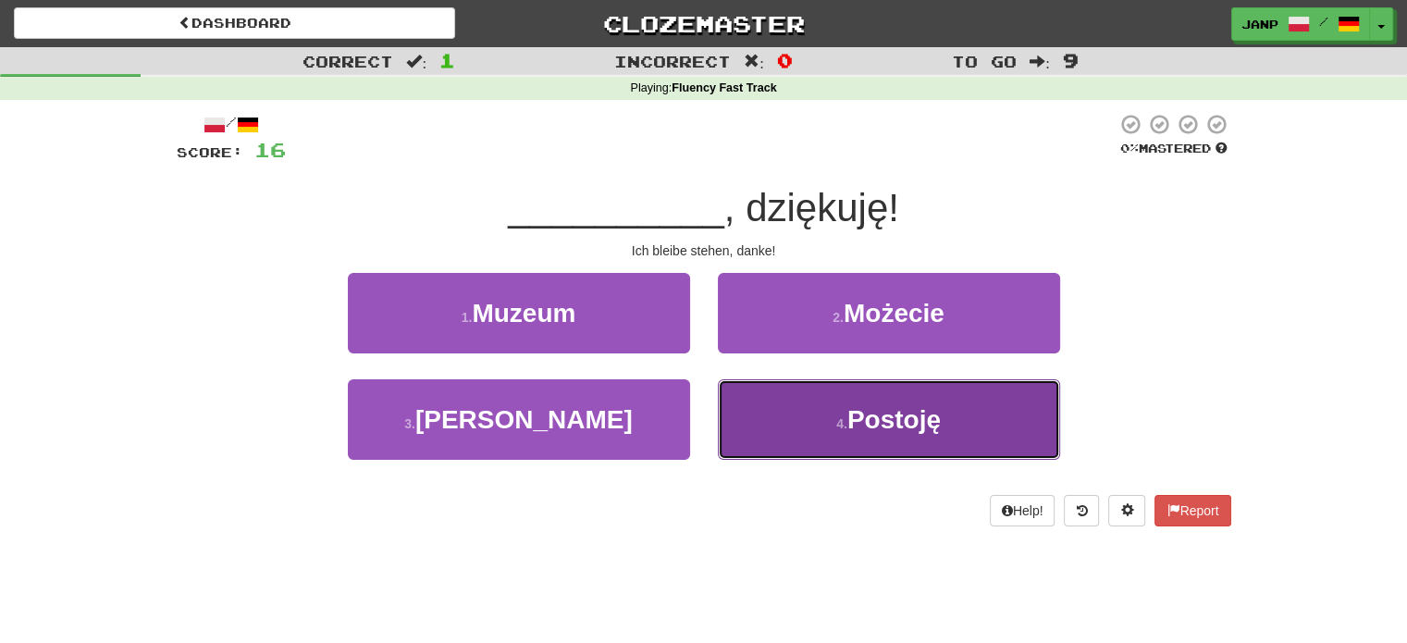
click at [767, 425] on button "4 . [GEOGRAPHIC_DATA]" at bounding box center [889, 419] width 342 height 80
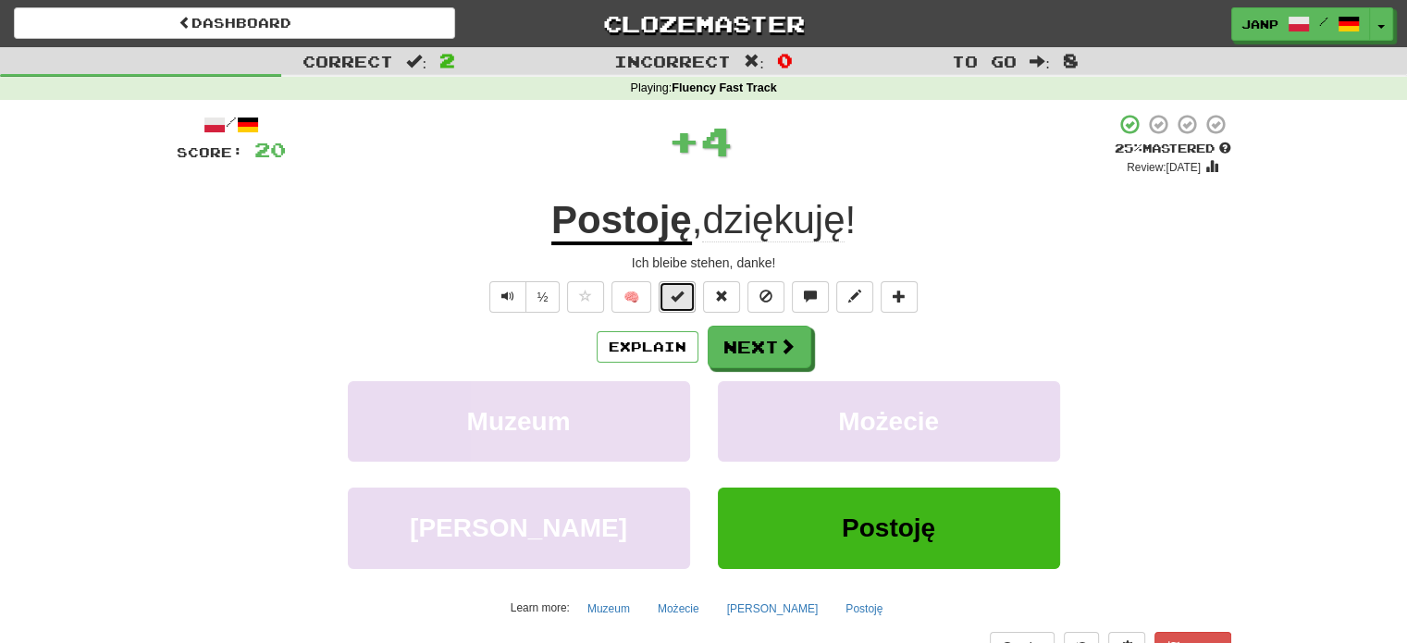
click at [684, 300] on span at bounding box center [677, 296] width 13 height 13
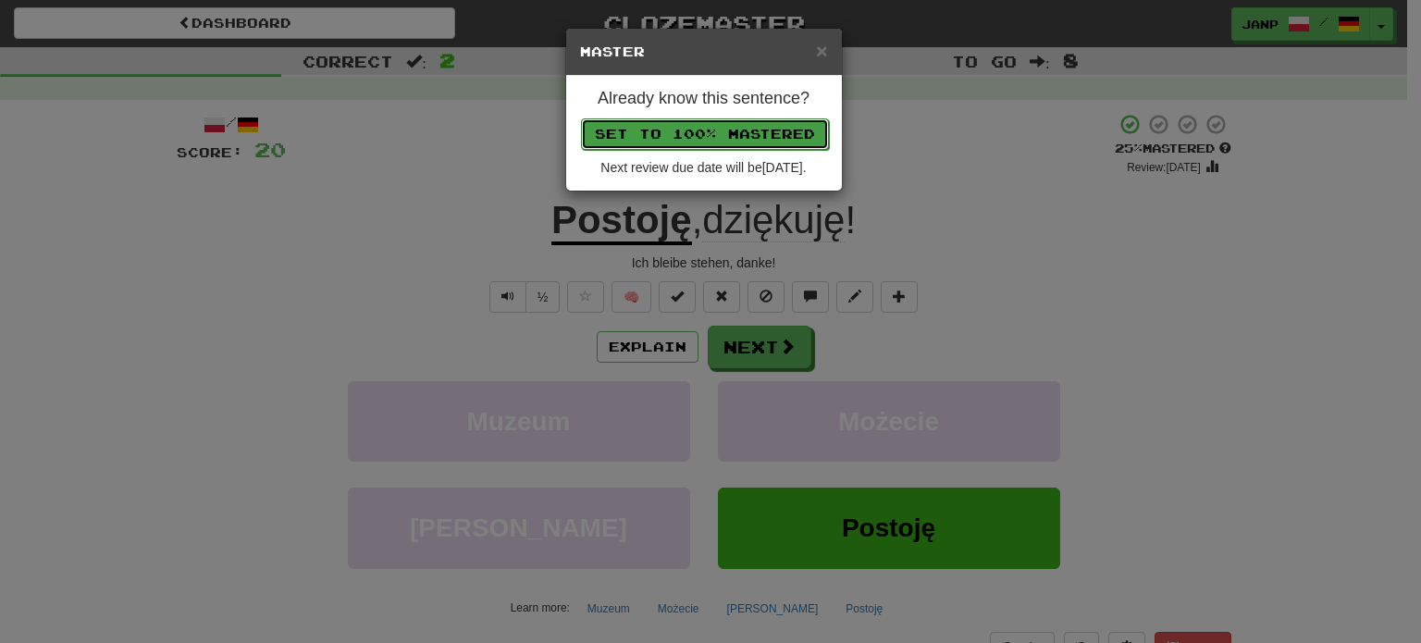
click at [718, 134] on button "Set to 100% Mastered" at bounding box center [705, 133] width 248 height 31
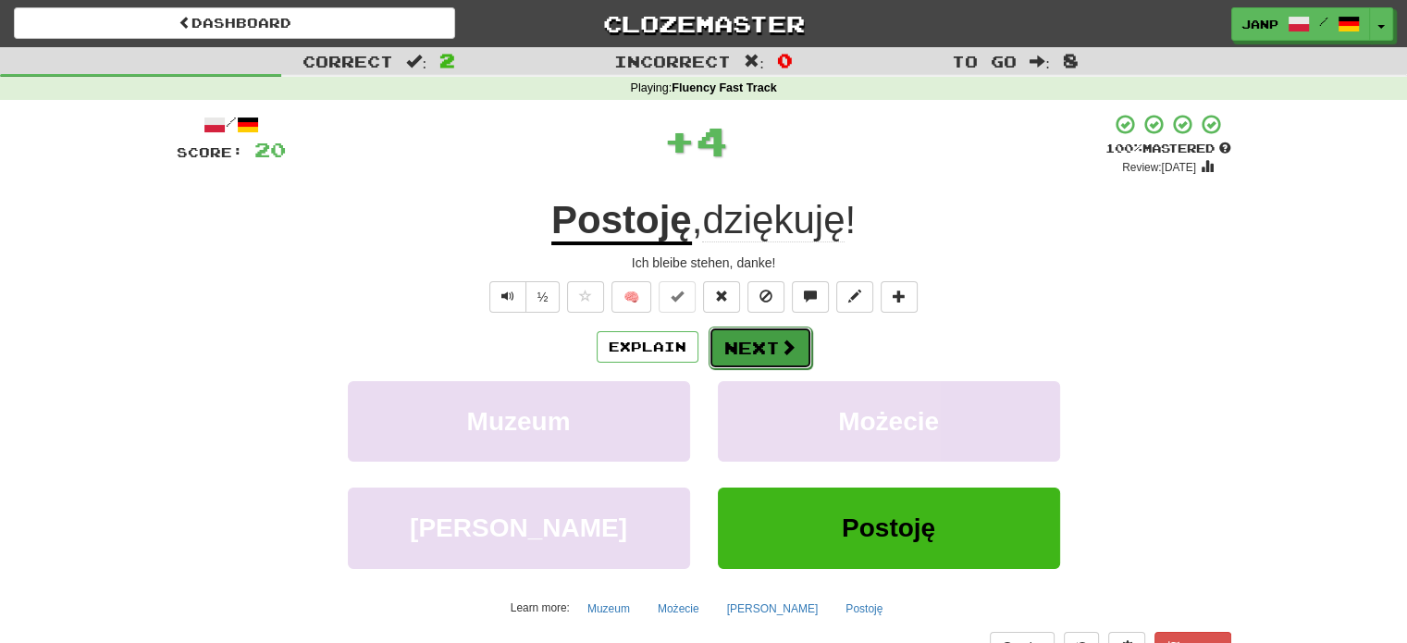
click at [751, 340] on button "Next" at bounding box center [761, 348] width 104 height 43
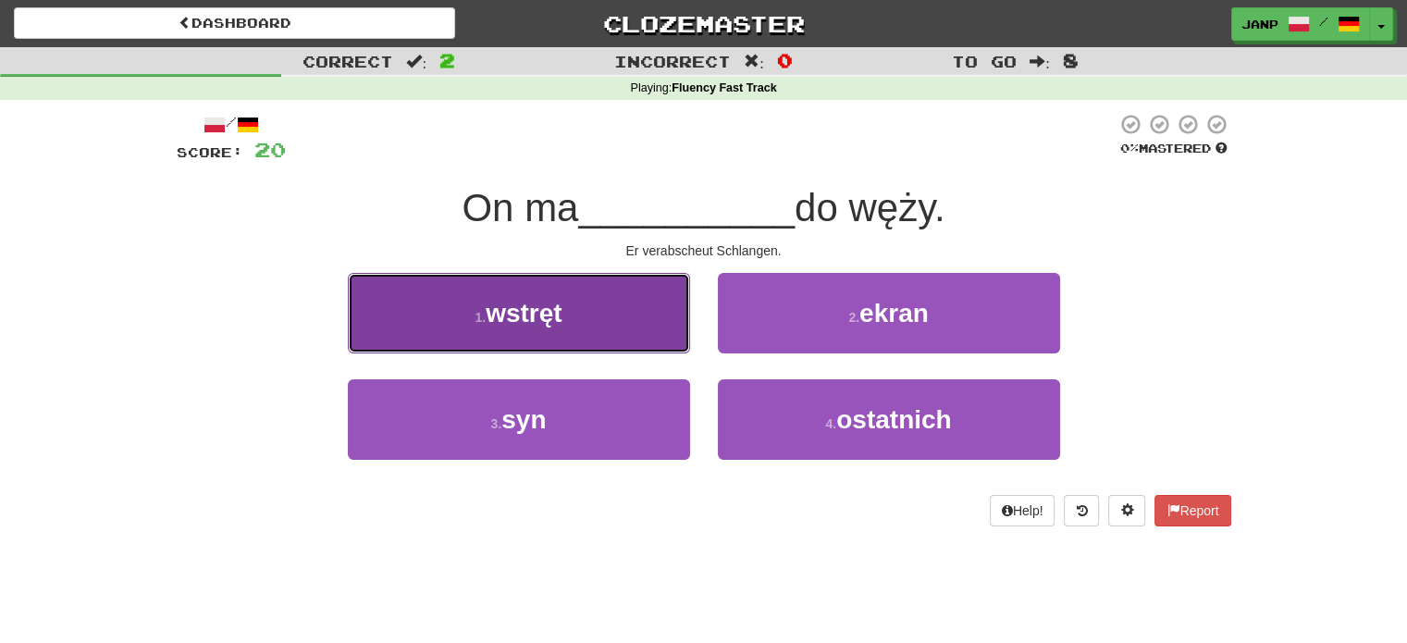
click at [635, 347] on button "1 . wstręt" at bounding box center [519, 313] width 342 height 80
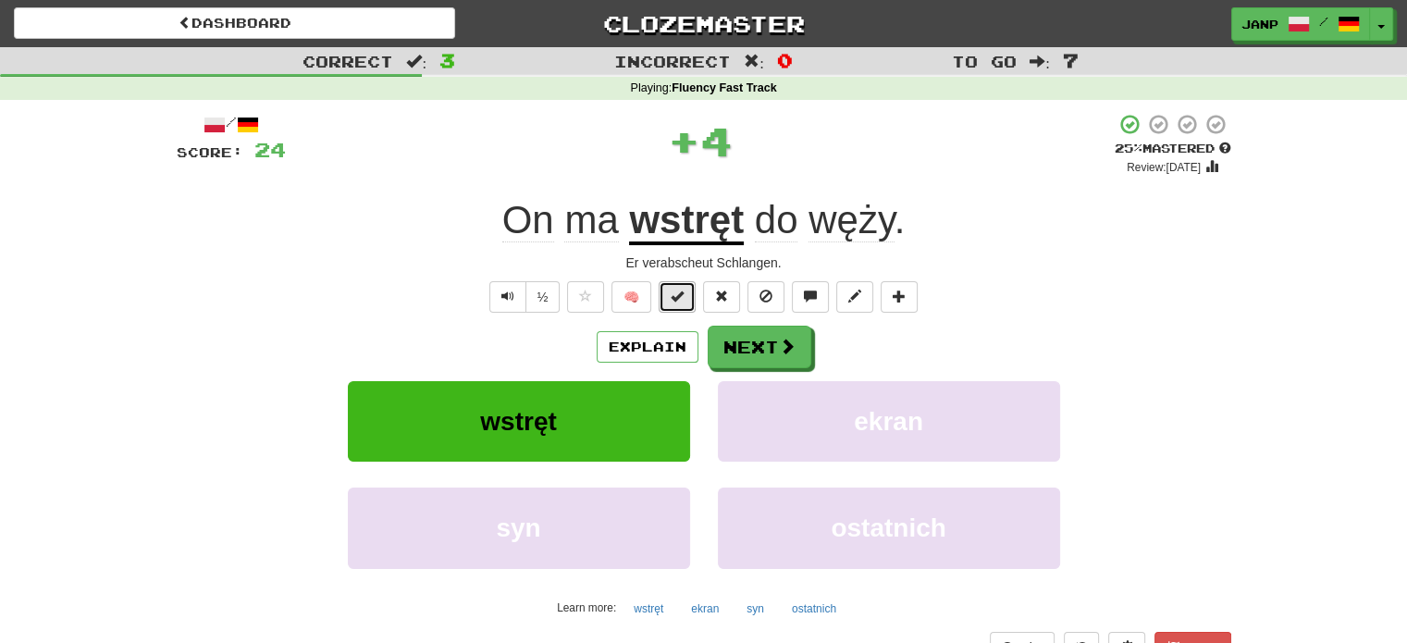
click at [681, 300] on span at bounding box center [677, 296] width 13 height 13
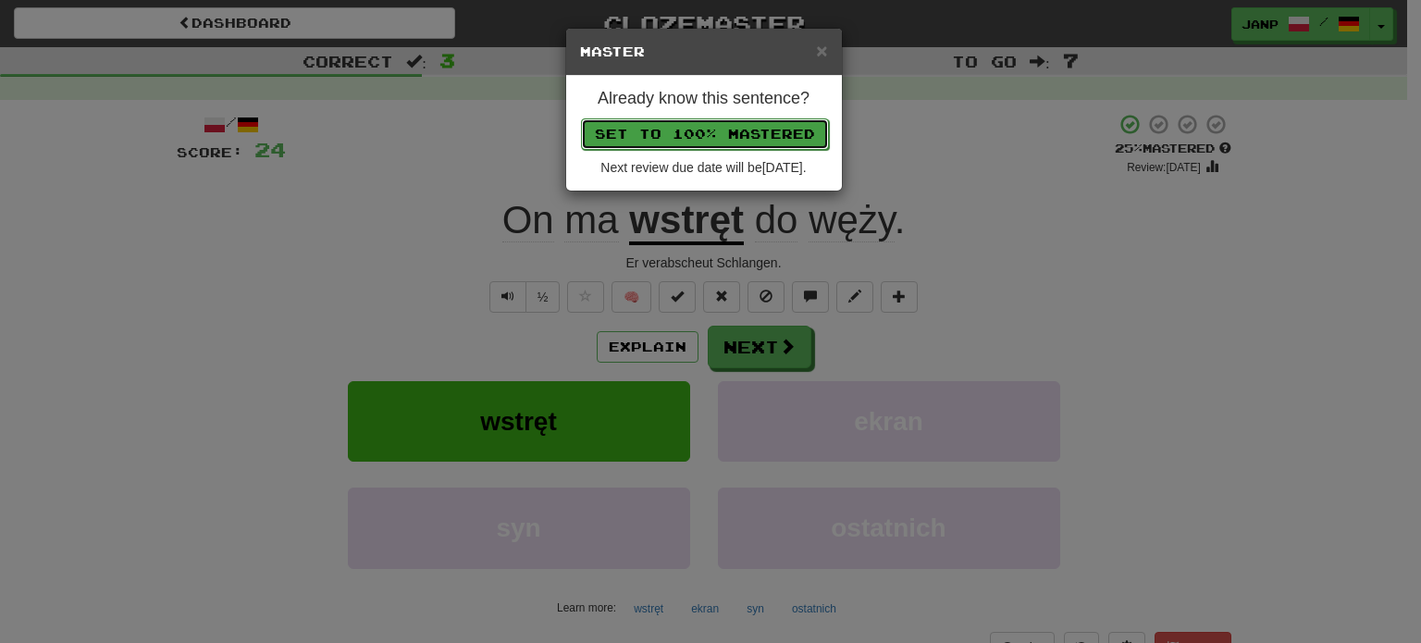
click at [731, 136] on button "Set to 100% Mastered" at bounding box center [705, 133] width 248 height 31
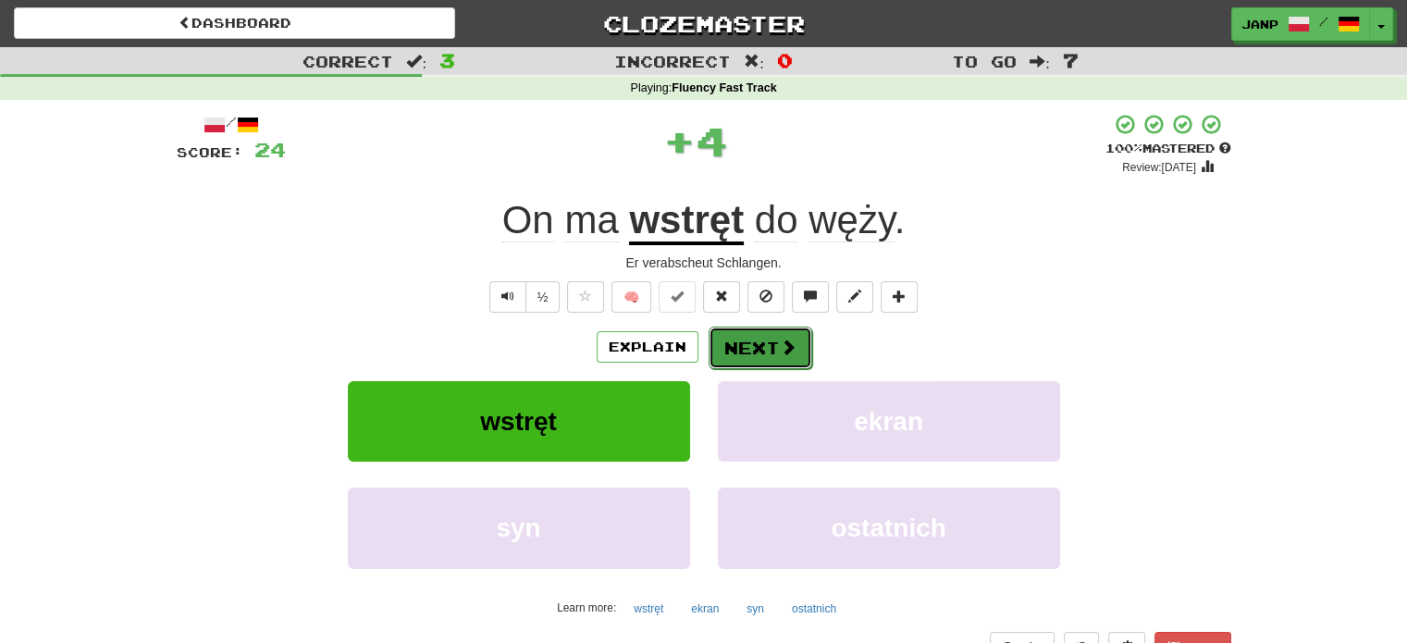
click at [767, 339] on button "Next" at bounding box center [761, 348] width 104 height 43
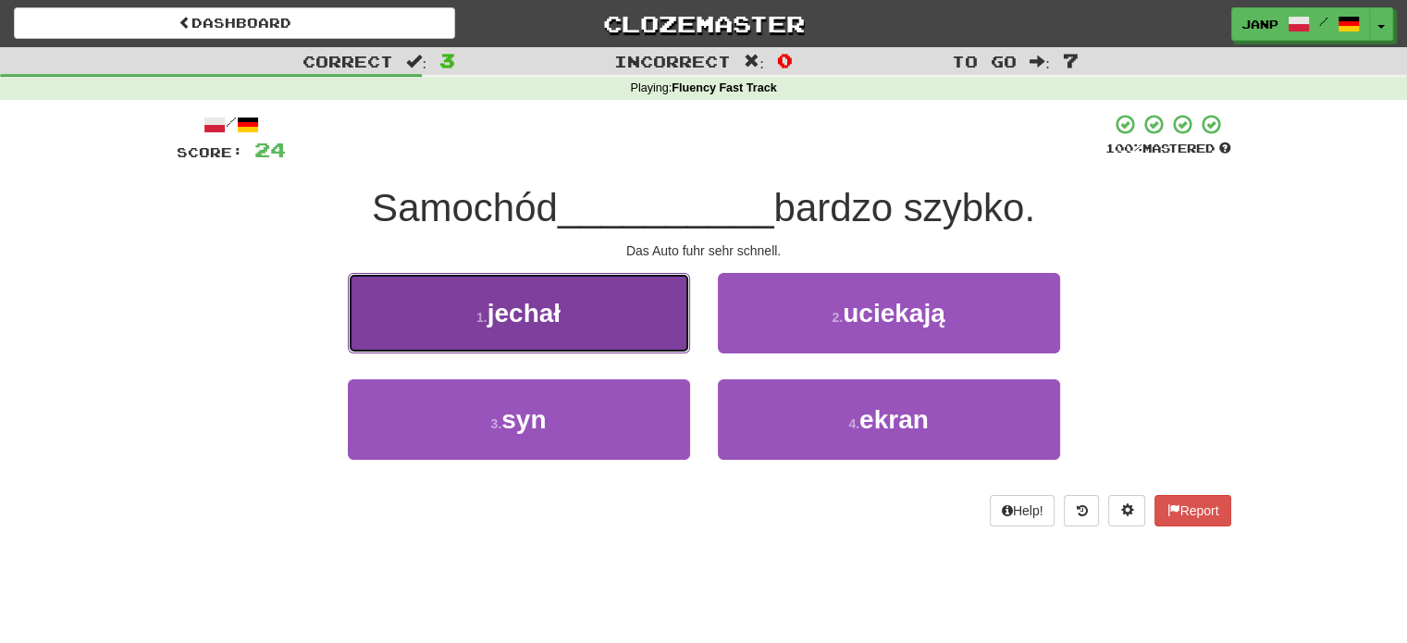
click at [635, 330] on button "1 . jechał" at bounding box center [519, 313] width 342 height 80
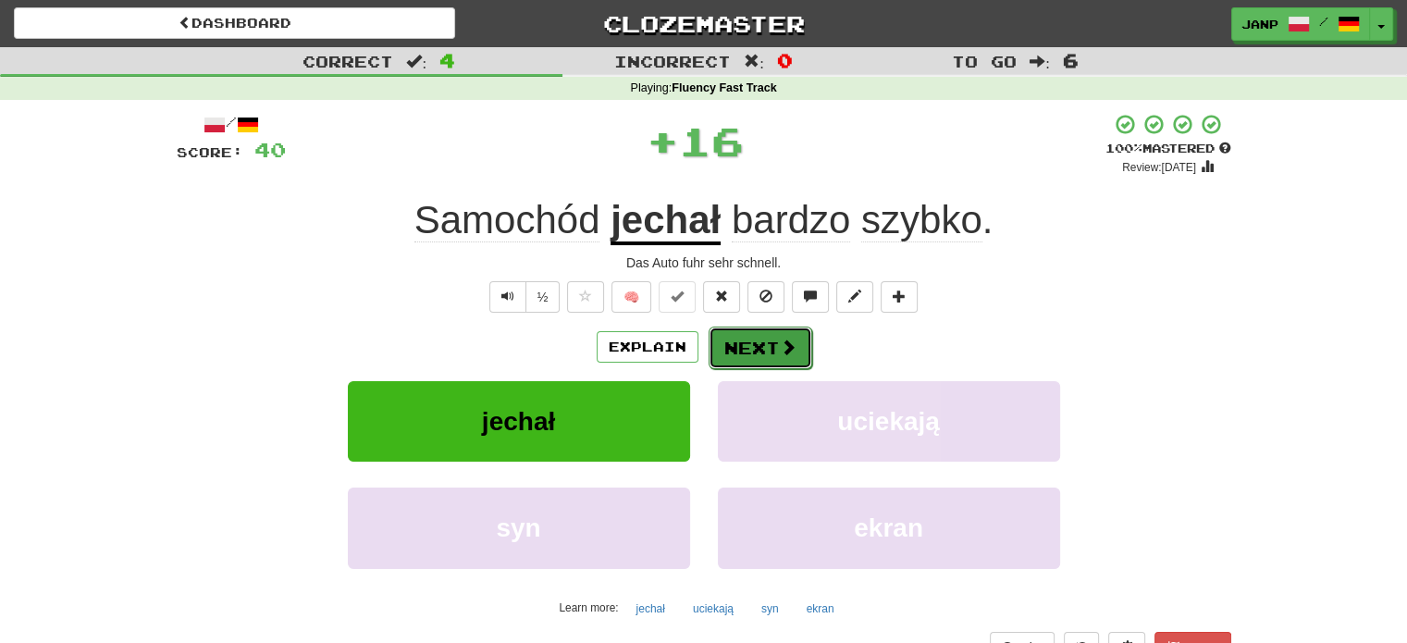
click at [745, 338] on button "Next" at bounding box center [761, 348] width 104 height 43
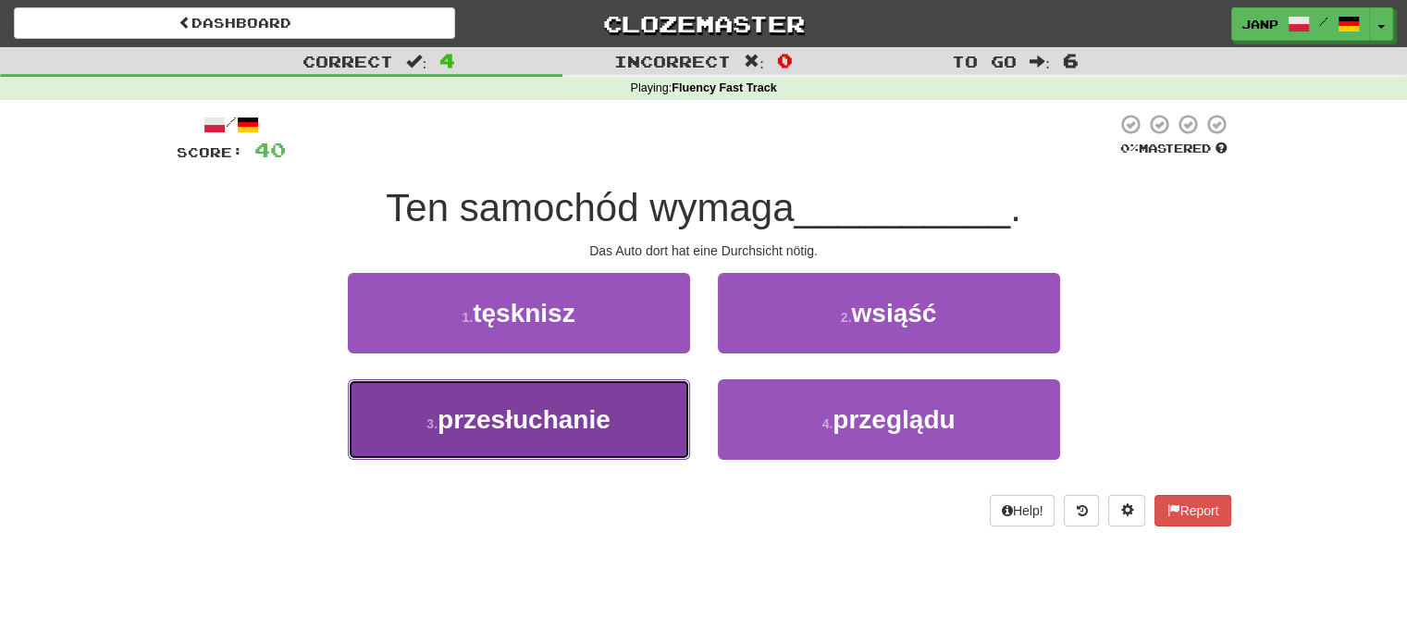
click at [660, 415] on button "3 . przesłuchanie" at bounding box center [519, 419] width 342 height 80
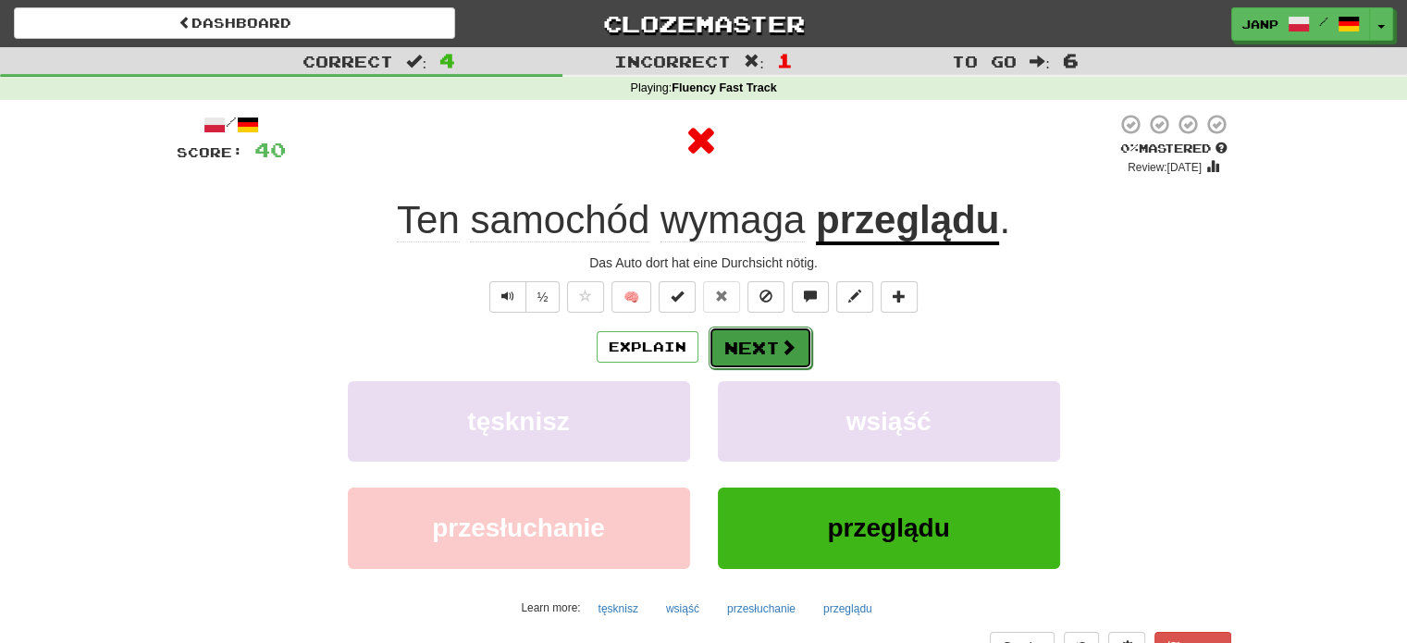
click at [770, 348] on button "Next" at bounding box center [761, 348] width 104 height 43
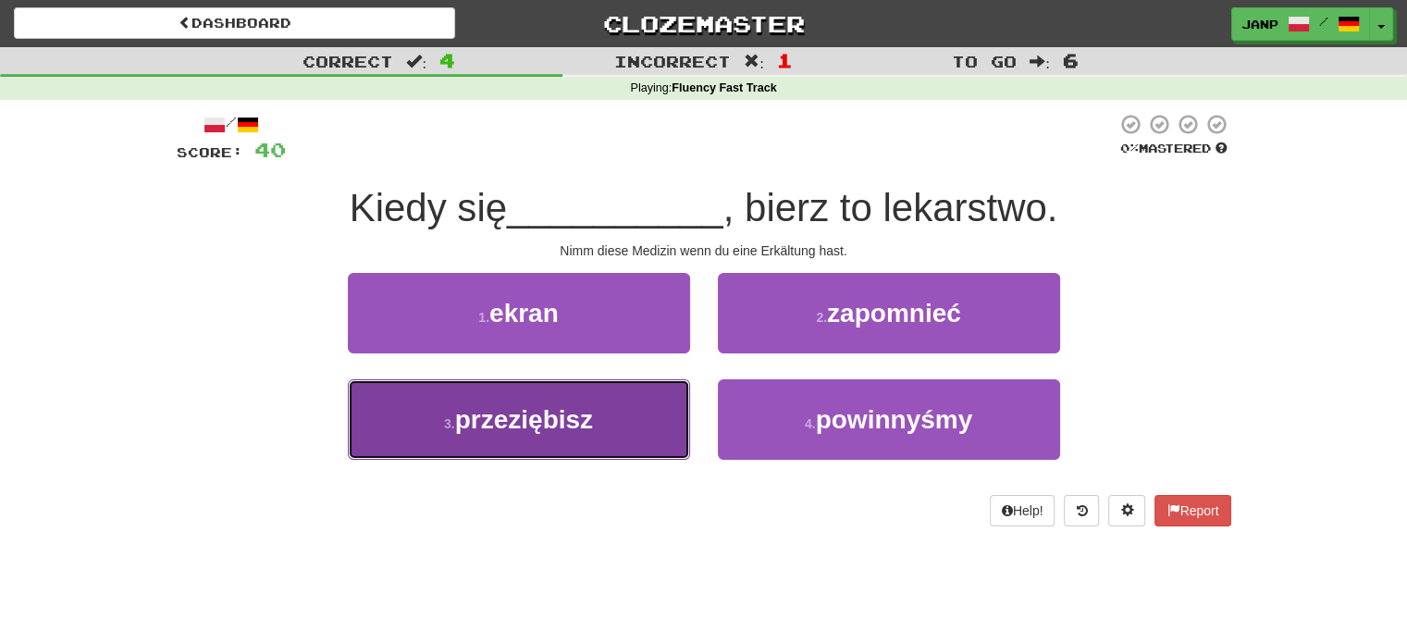
click at [624, 406] on button "3 . przeziębisz" at bounding box center [519, 419] width 342 height 80
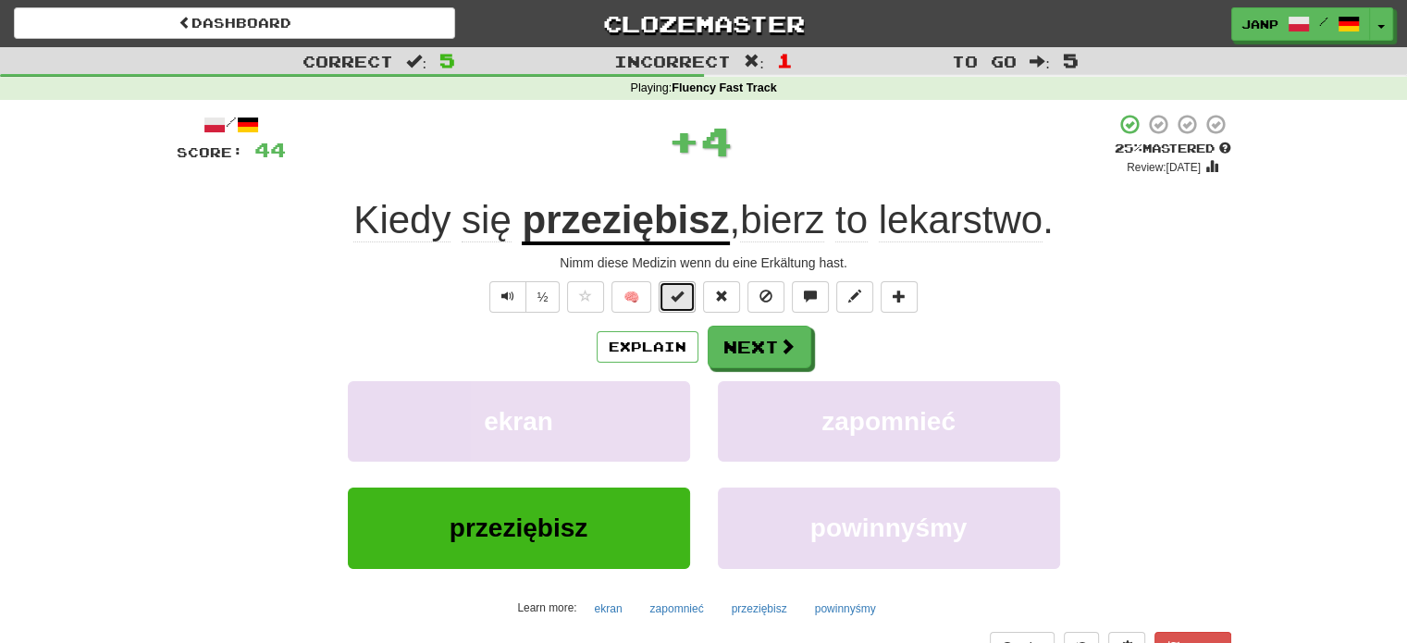
click at [681, 300] on span at bounding box center [677, 296] width 13 height 13
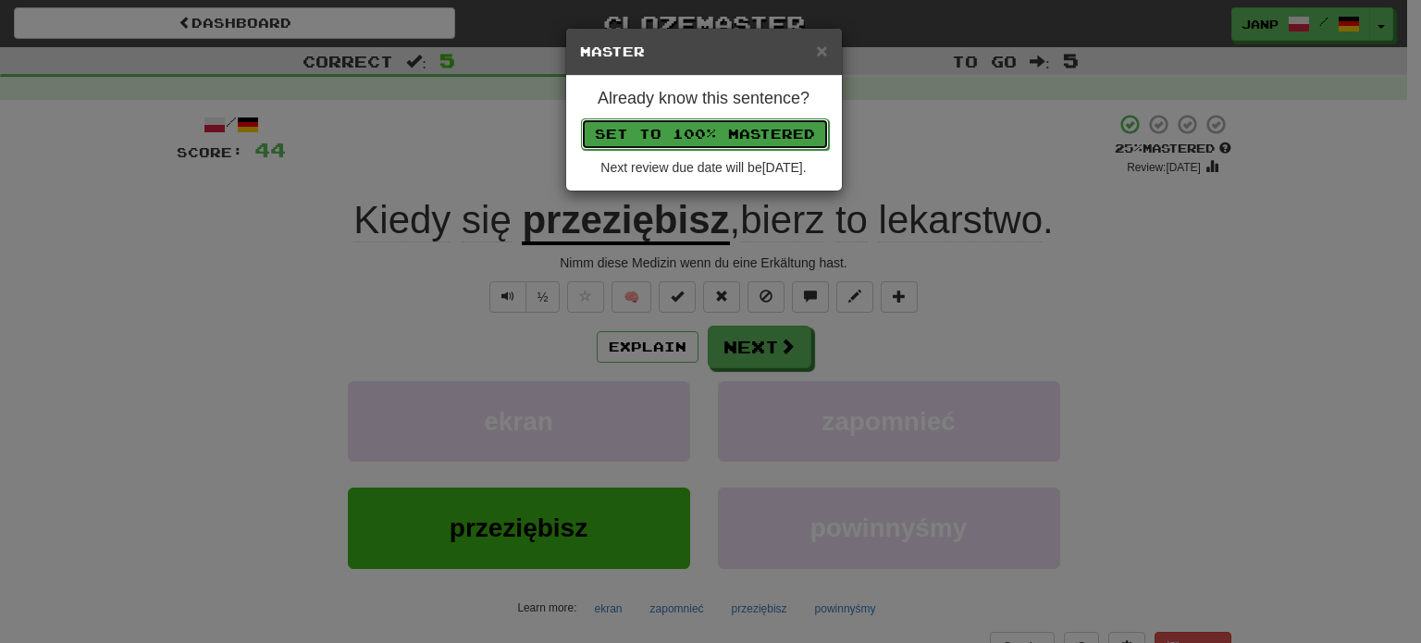
click at [746, 130] on button "Set to 100% Mastered" at bounding box center [705, 133] width 248 height 31
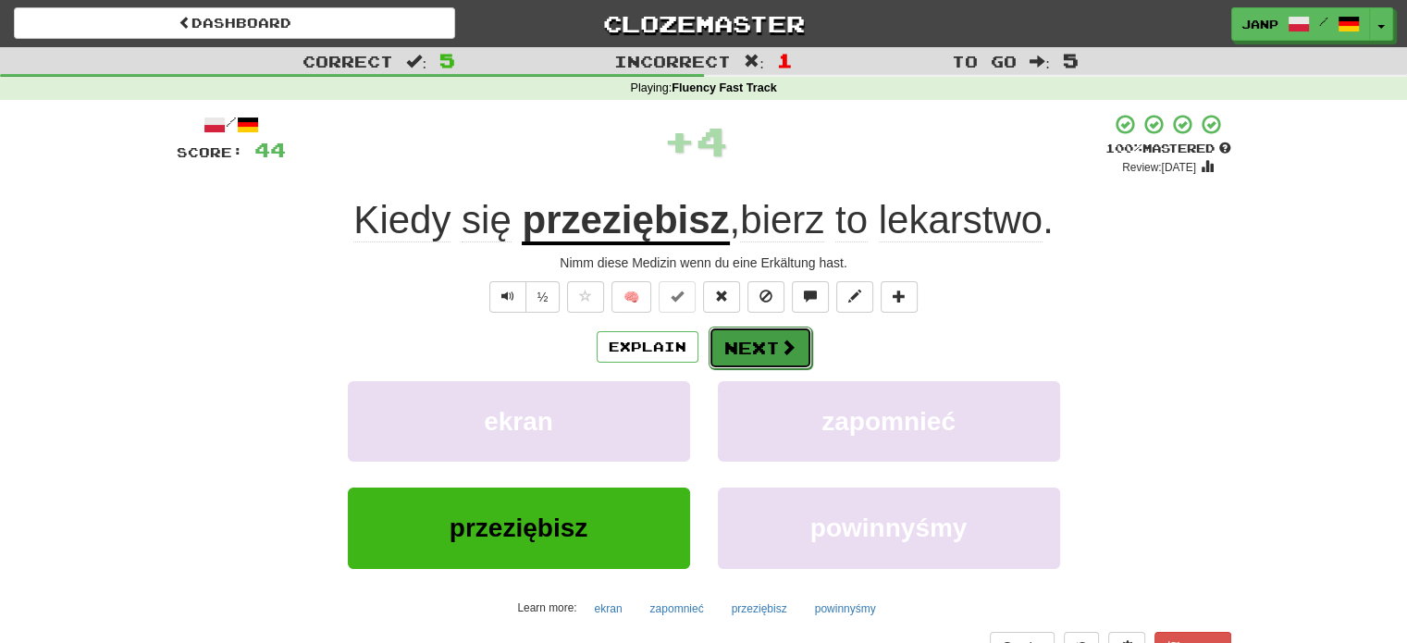
click at [745, 342] on button "Next" at bounding box center [761, 348] width 104 height 43
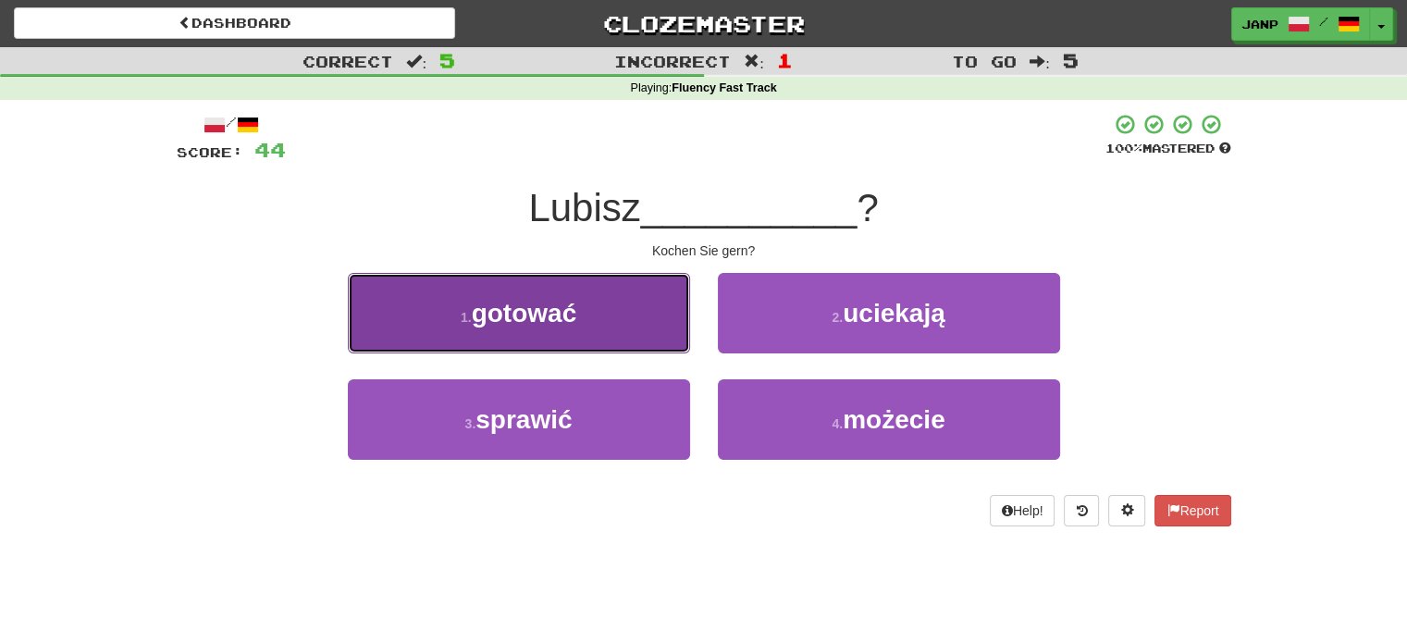
click at [583, 332] on button "1 . gotować" at bounding box center [519, 313] width 342 height 80
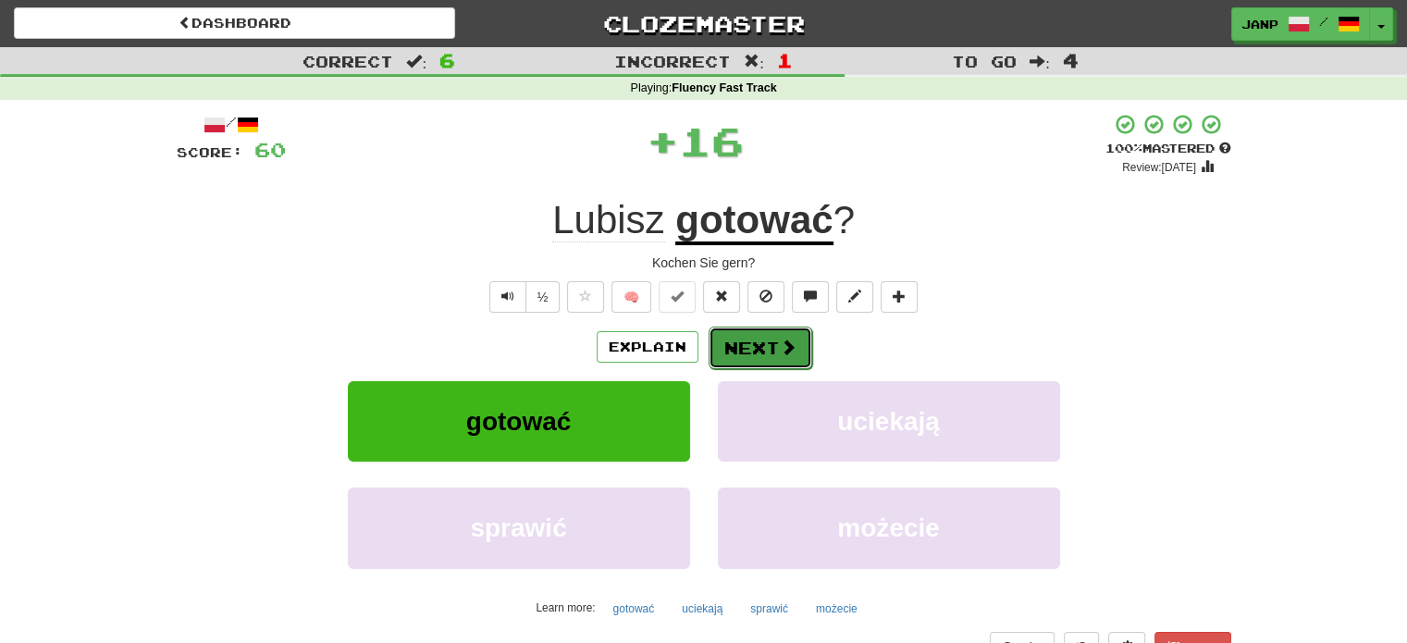
click at [741, 339] on button "Next" at bounding box center [761, 348] width 104 height 43
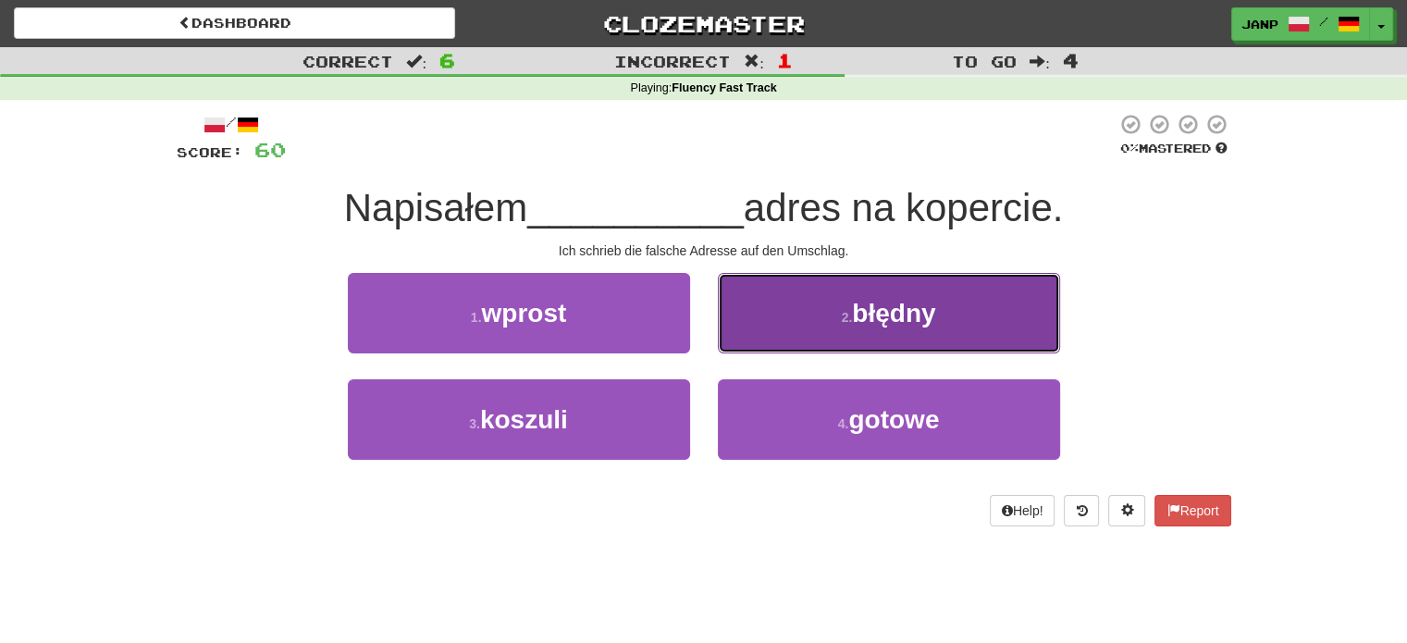
click at [769, 328] on button "2 . błędny" at bounding box center [889, 313] width 342 height 80
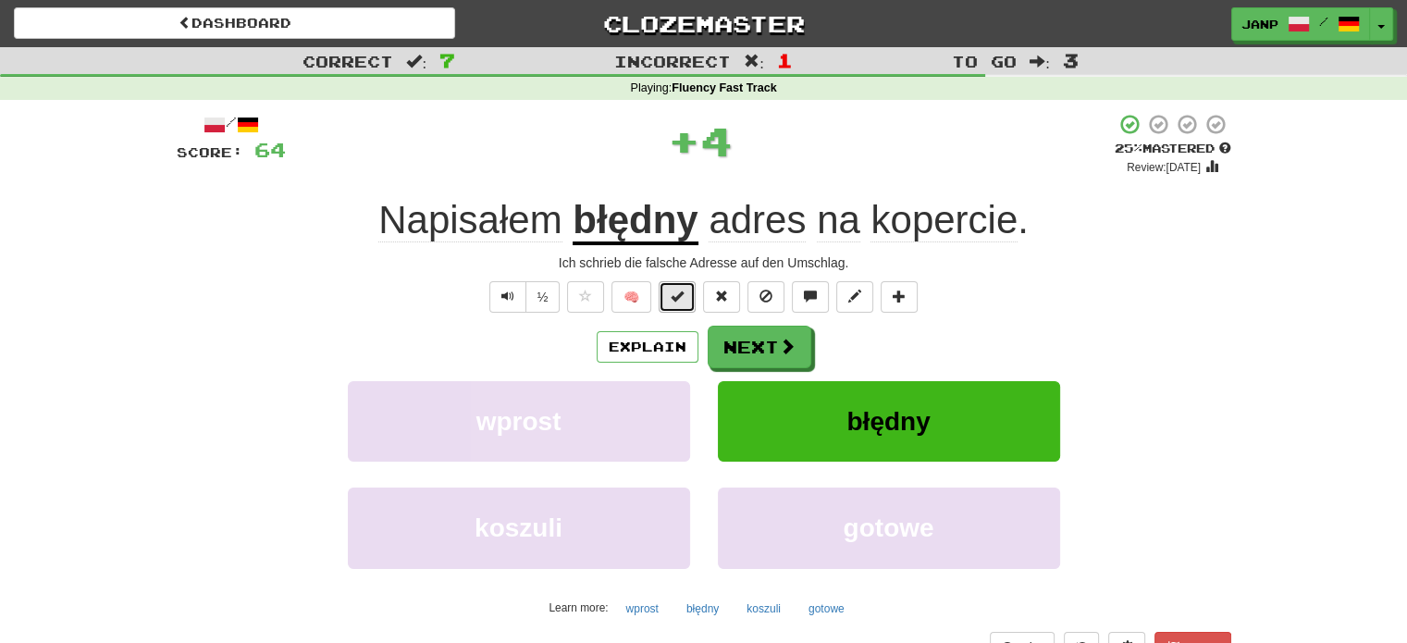
click at [675, 302] on span at bounding box center [677, 296] width 13 height 13
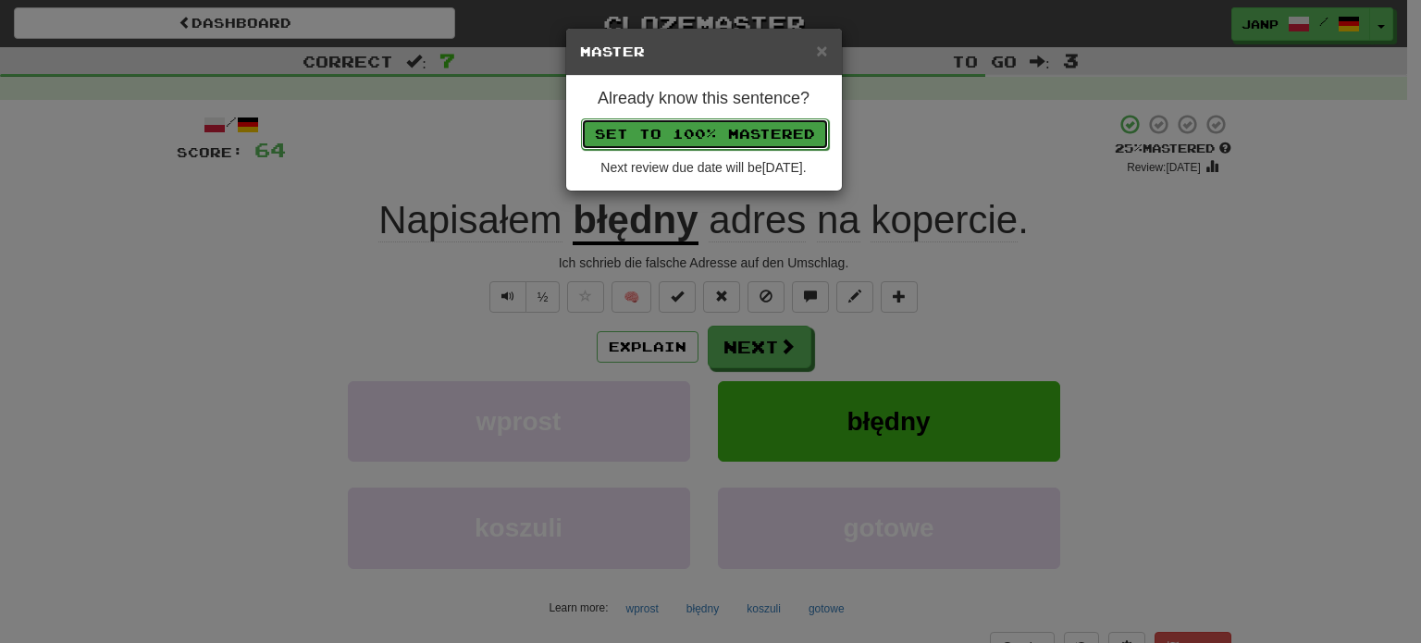
click at [742, 130] on button "Set to 100% Mastered" at bounding box center [705, 133] width 248 height 31
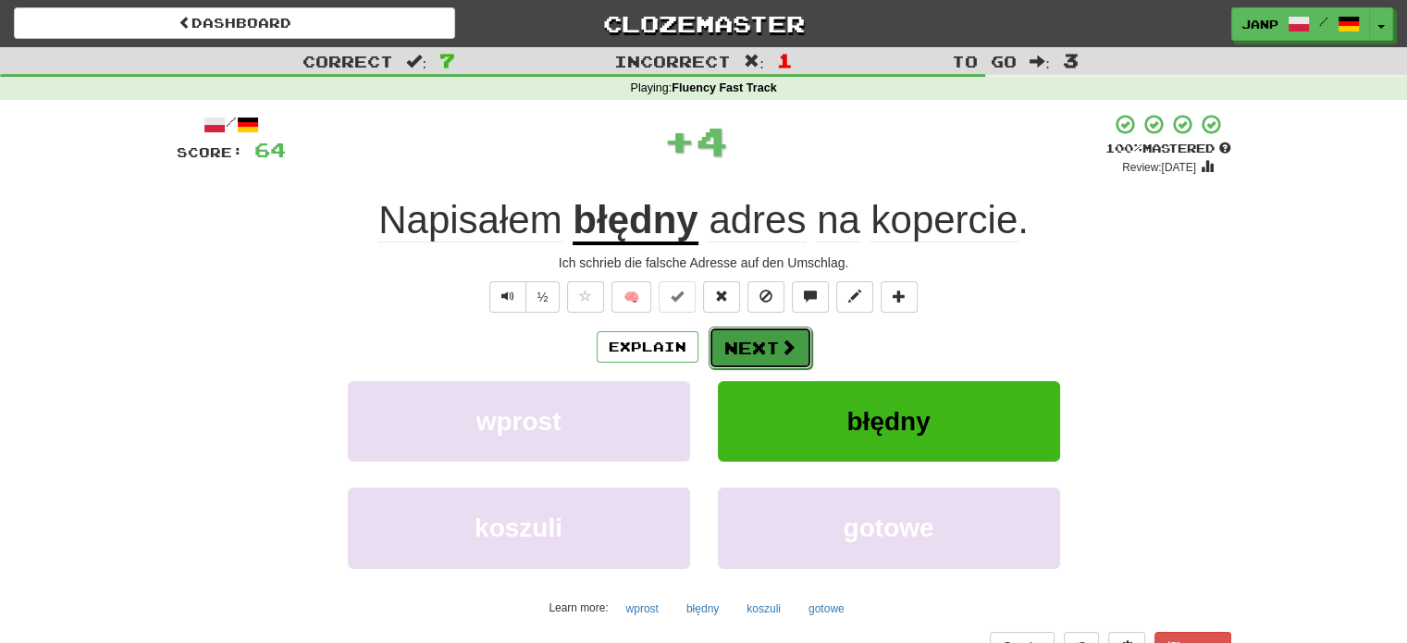
click at [781, 342] on span at bounding box center [788, 347] width 17 height 17
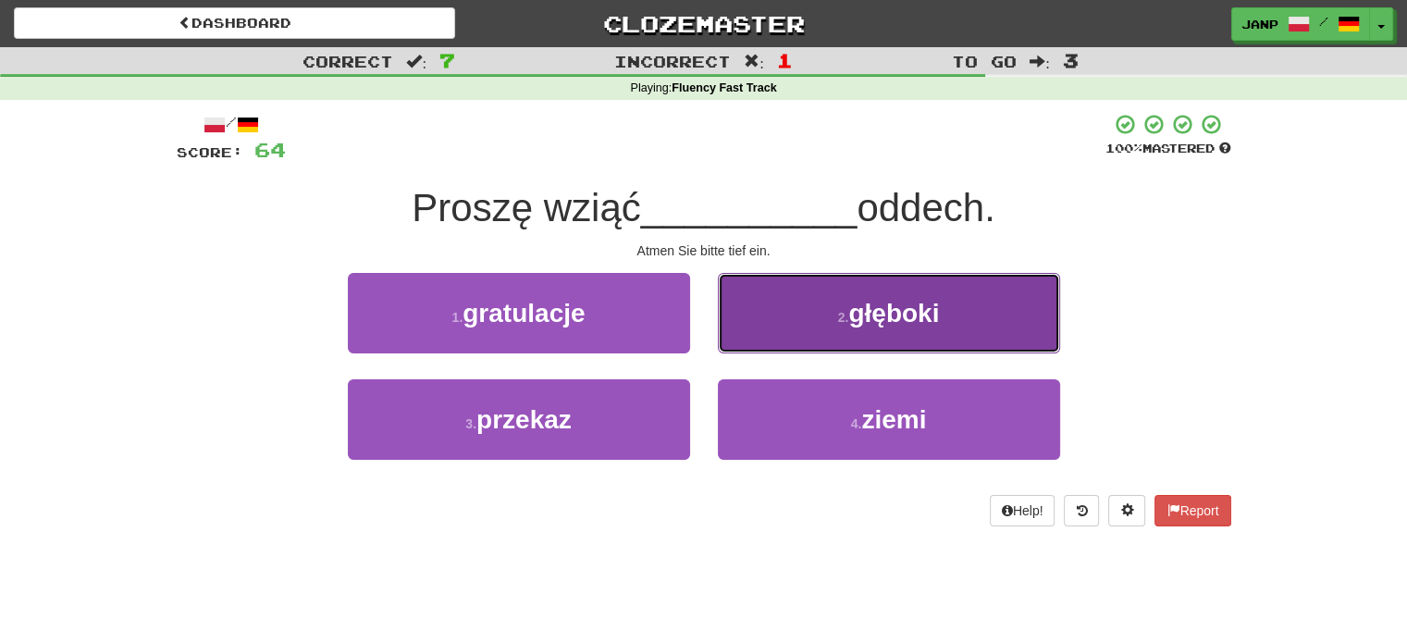
click at [783, 343] on button "2 . głęboki" at bounding box center [889, 313] width 342 height 80
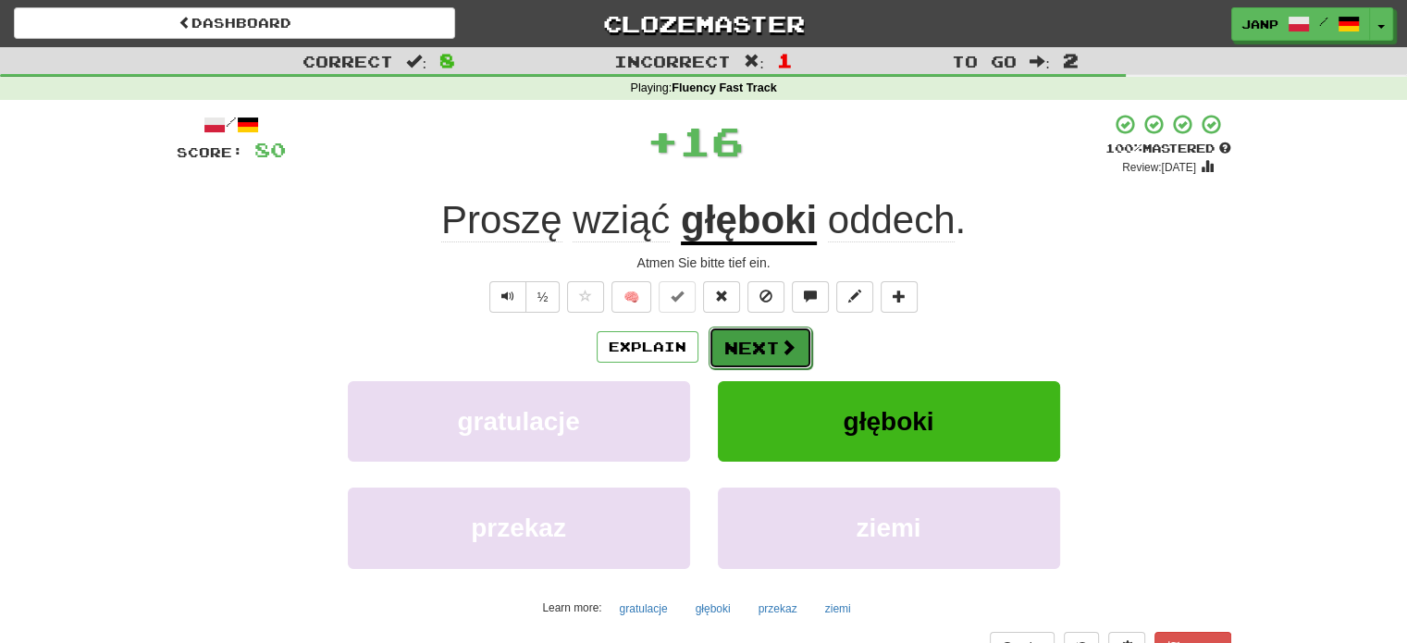
click at [744, 337] on button "Next" at bounding box center [761, 348] width 104 height 43
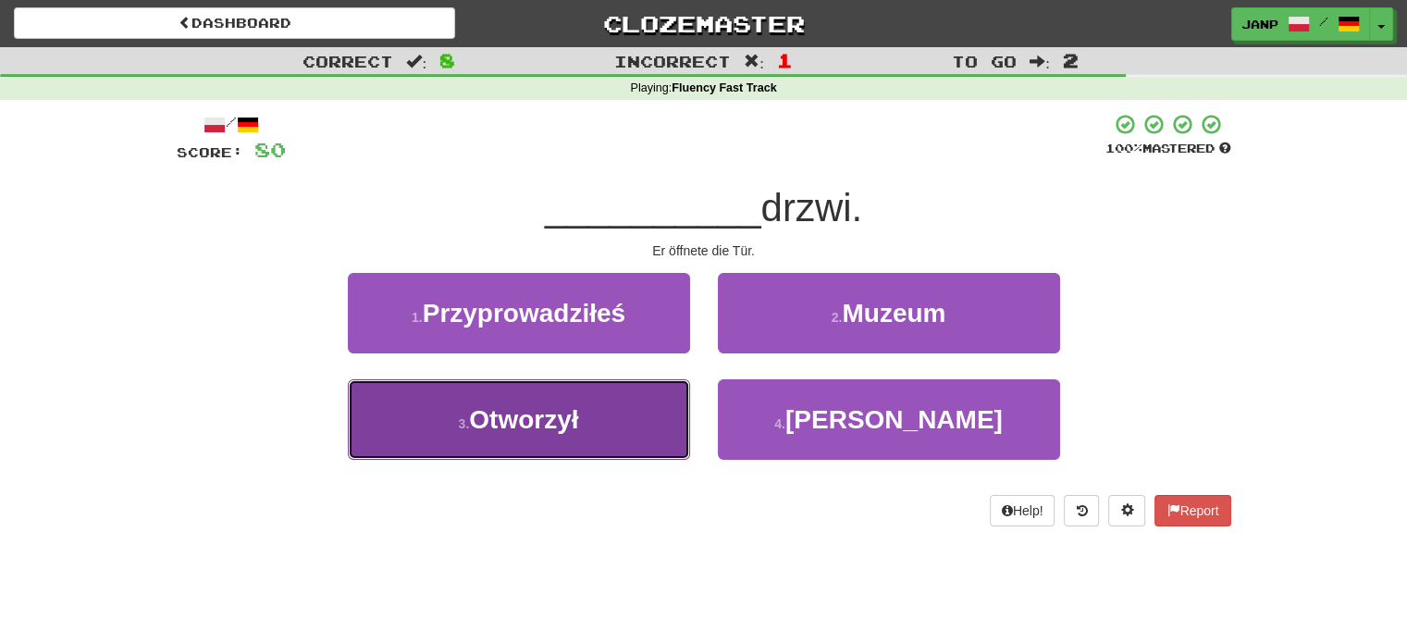
click at [614, 406] on button "3 . Otworzył" at bounding box center [519, 419] width 342 height 80
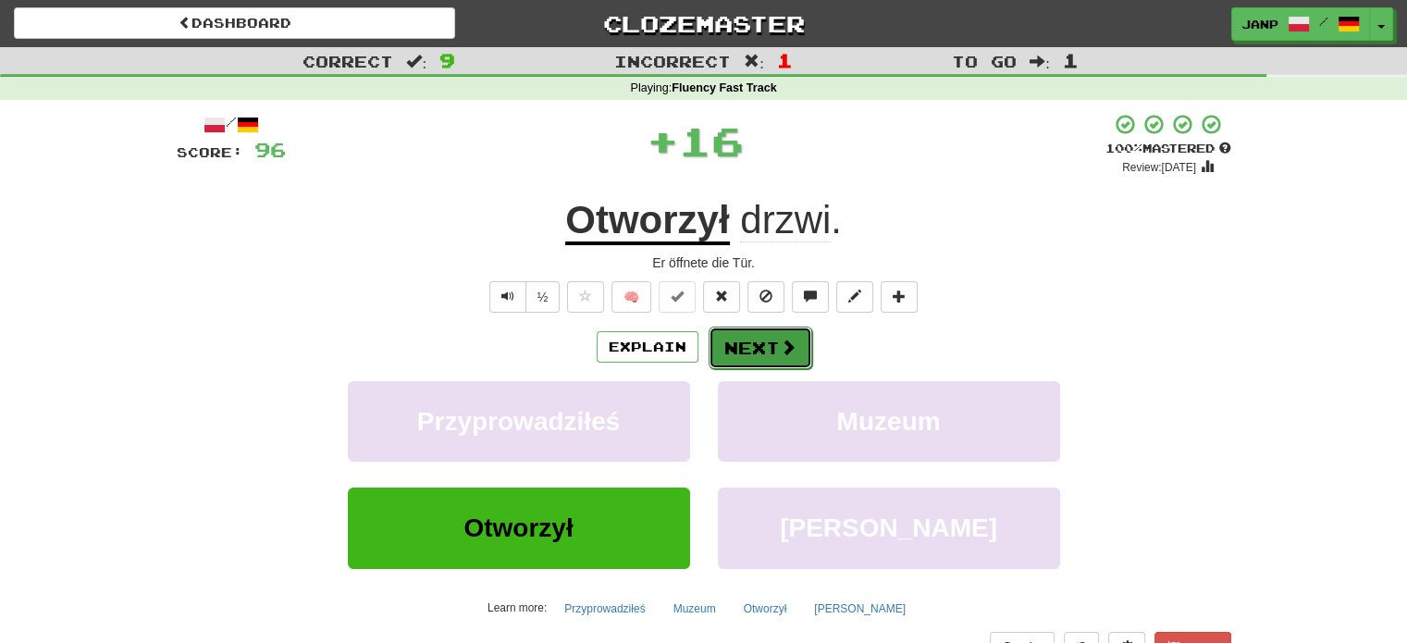
click at [732, 342] on button "Next" at bounding box center [761, 348] width 104 height 43
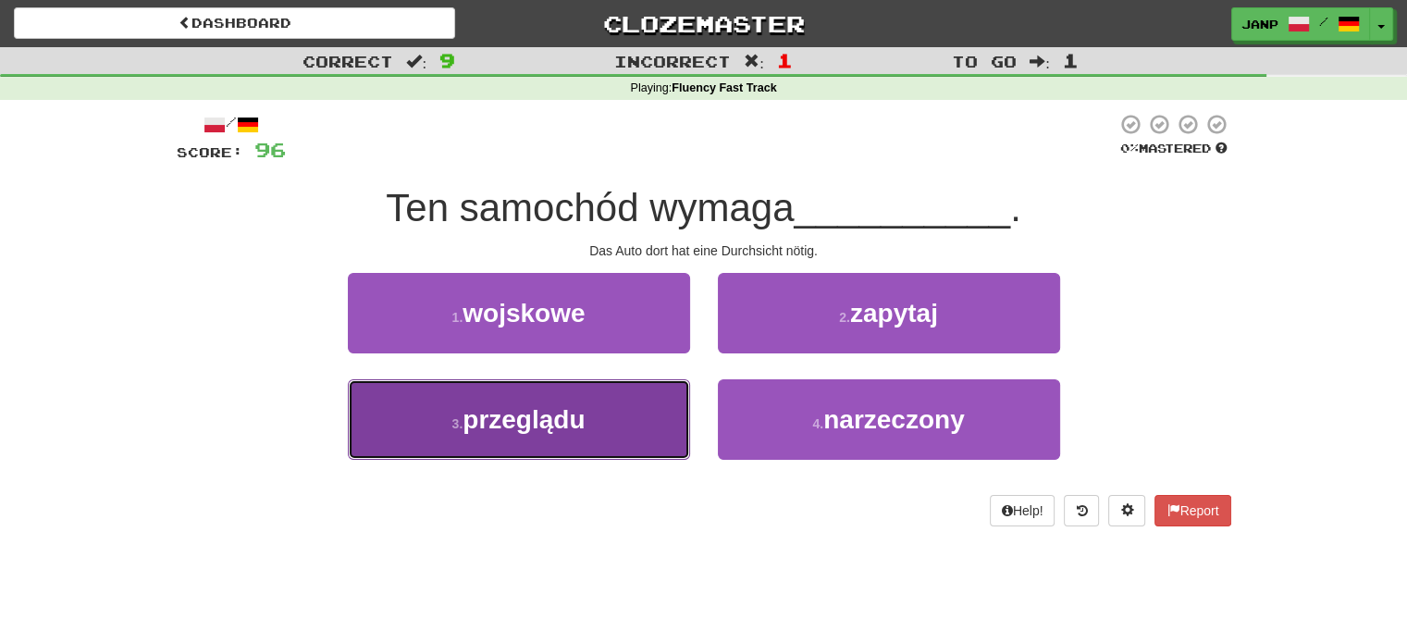
click at [625, 415] on button "3 . przeglądu" at bounding box center [519, 419] width 342 height 80
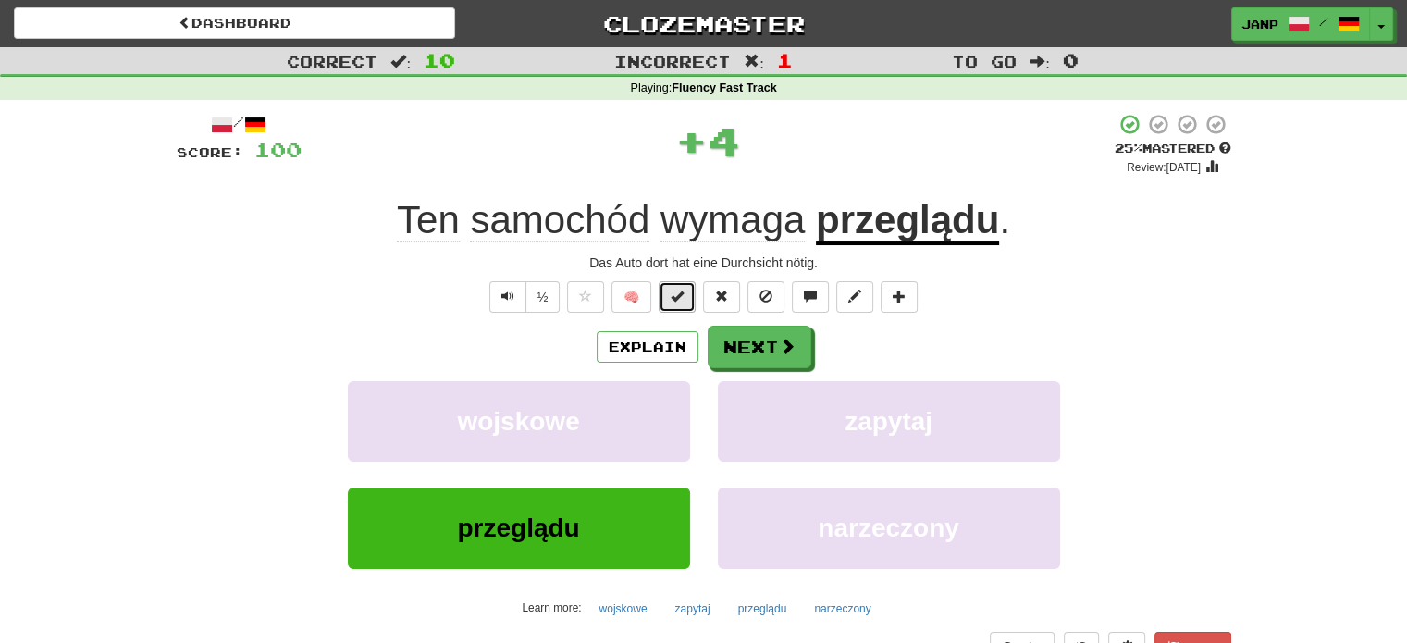
click at [679, 297] on span at bounding box center [677, 296] width 13 height 13
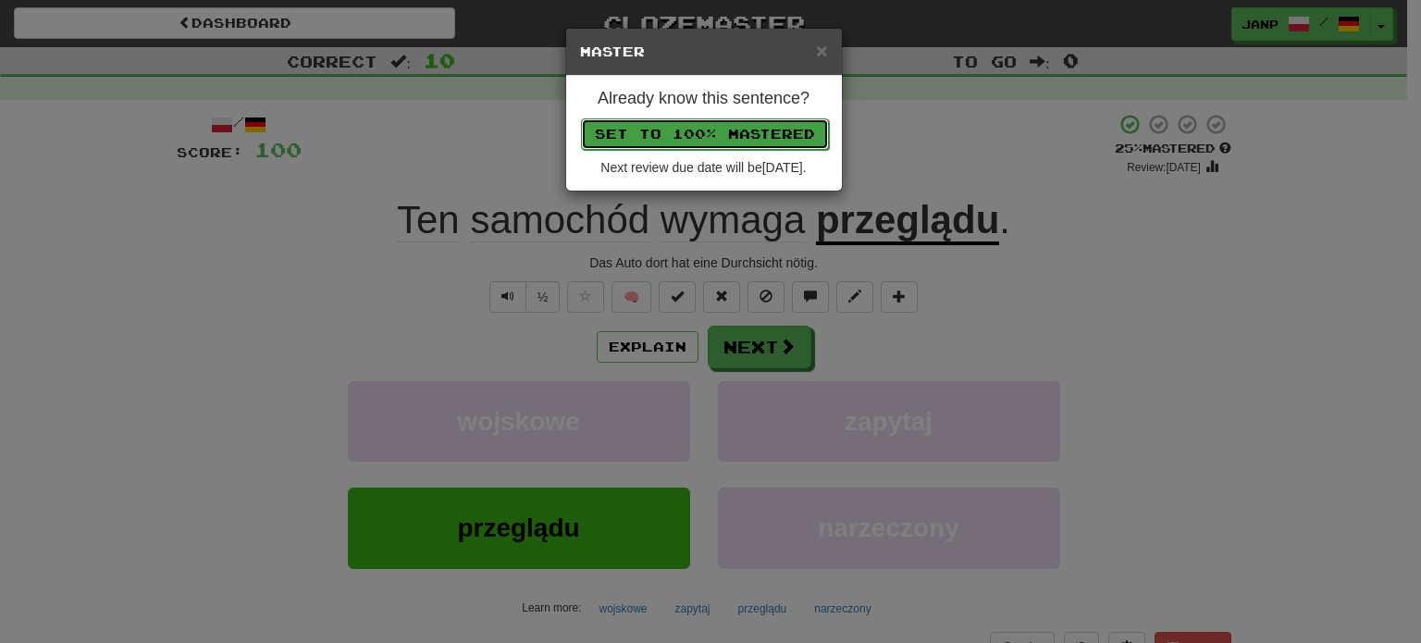
click at [733, 131] on button "Set to 100% Mastered" at bounding box center [705, 133] width 248 height 31
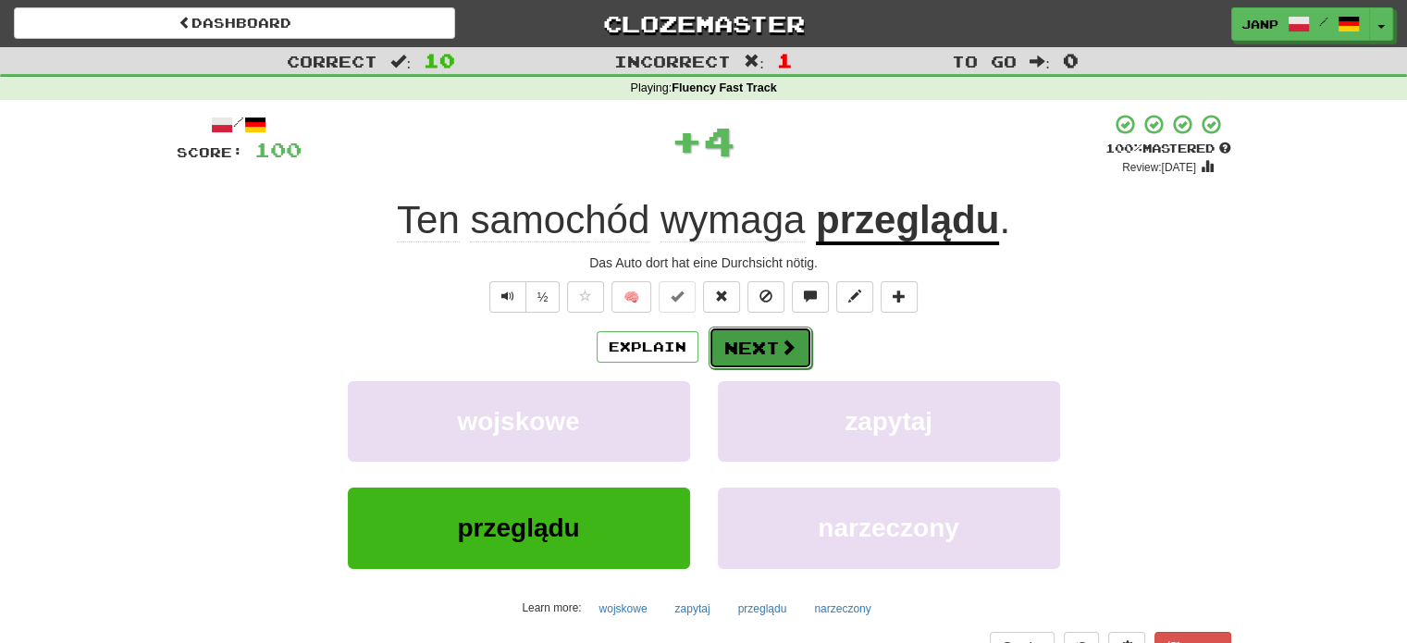
click at [771, 339] on button "Next" at bounding box center [761, 348] width 104 height 43
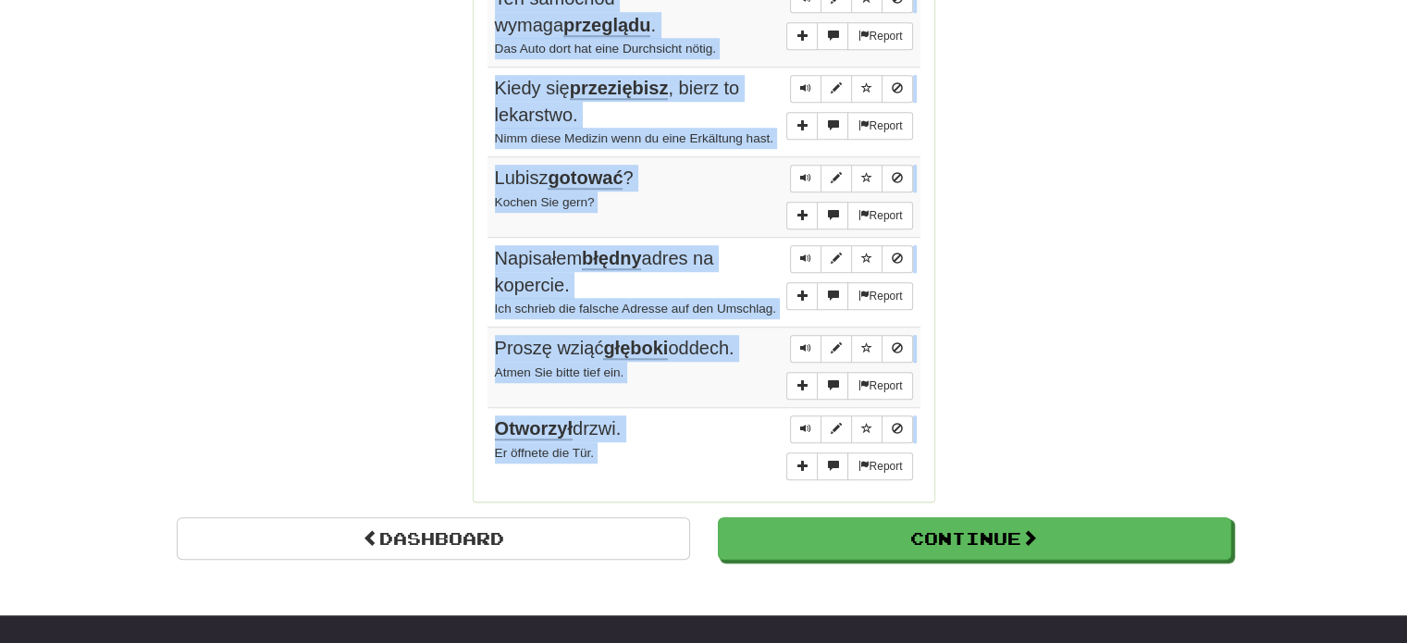
scroll to position [1362, 0]
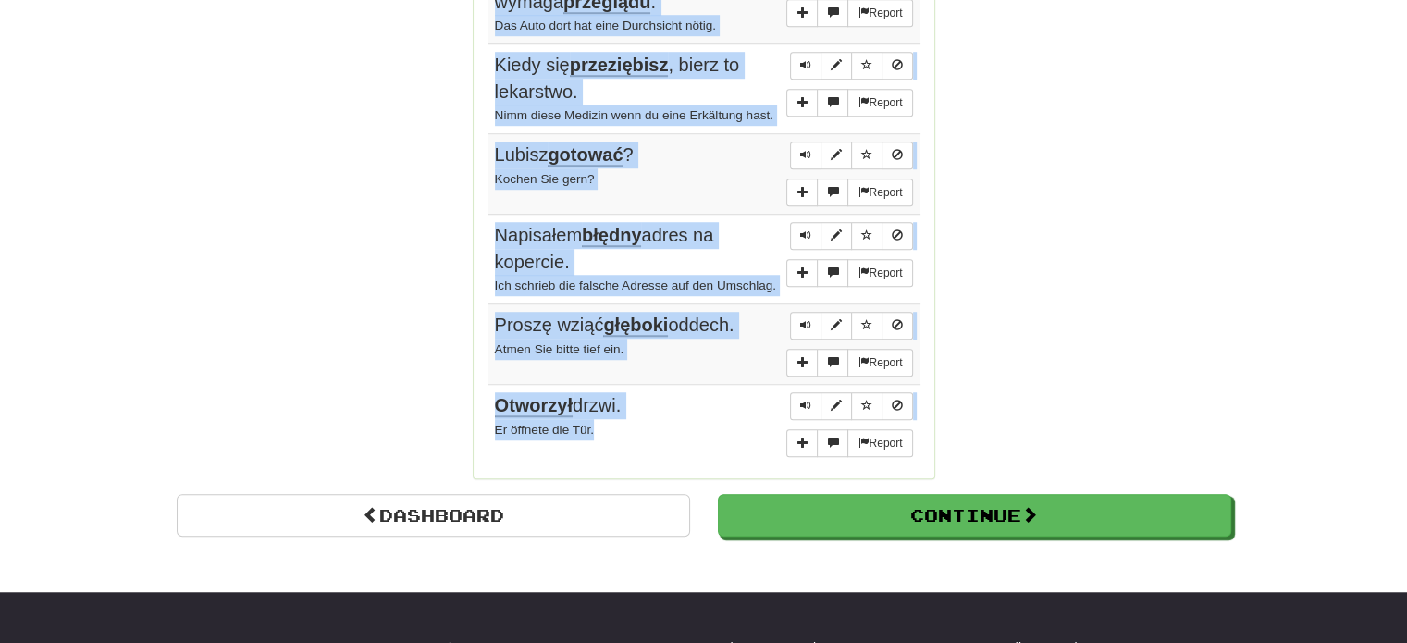
drag, startPoint x: 489, startPoint y: 178, endPoint x: 684, endPoint y: 442, distance: 328.7
click at [684, 442] on tbody "Report Czas wstawać . Es ist Zeit, aufzustehen. Report Postoję , dziękuję! Ich …" at bounding box center [703, 49] width 433 height 832
copy tbody "Czas wstawać . Es ist Zeit, aufzustehen. Report Postoję , dziękuję! Ich bleibe …"
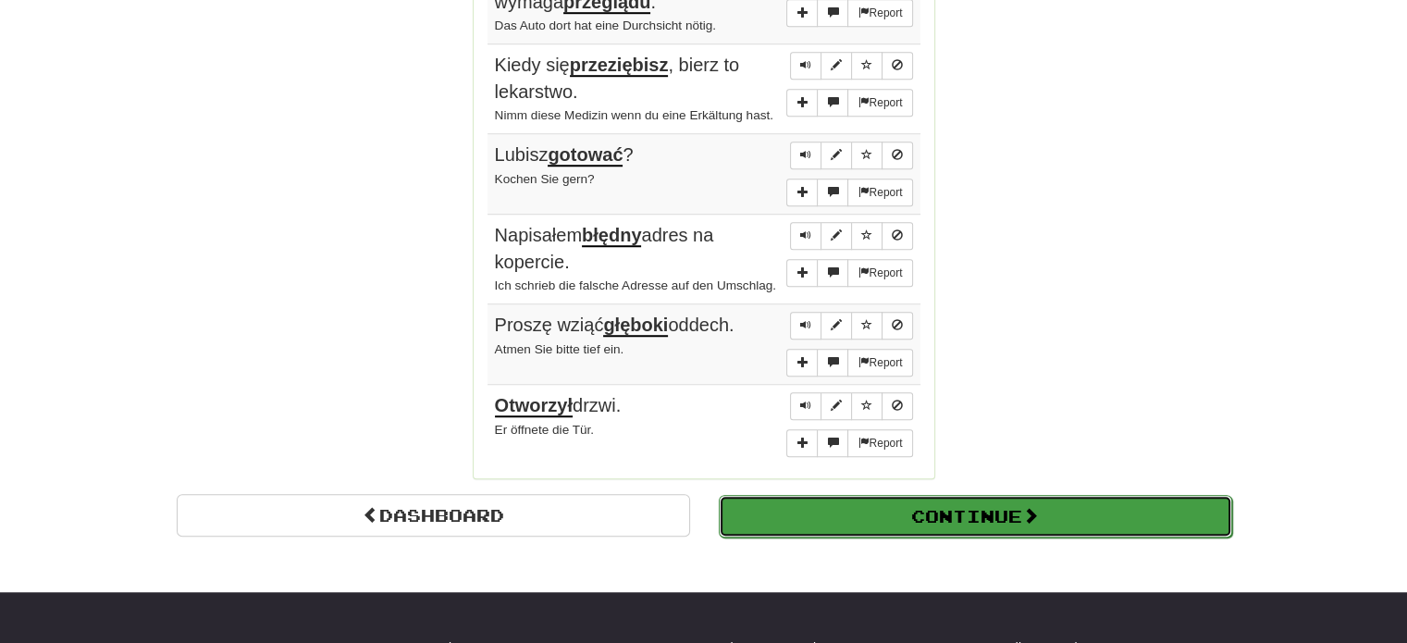
click at [1091, 525] on button "Continue" at bounding box center [975, 516] width 513 height 43
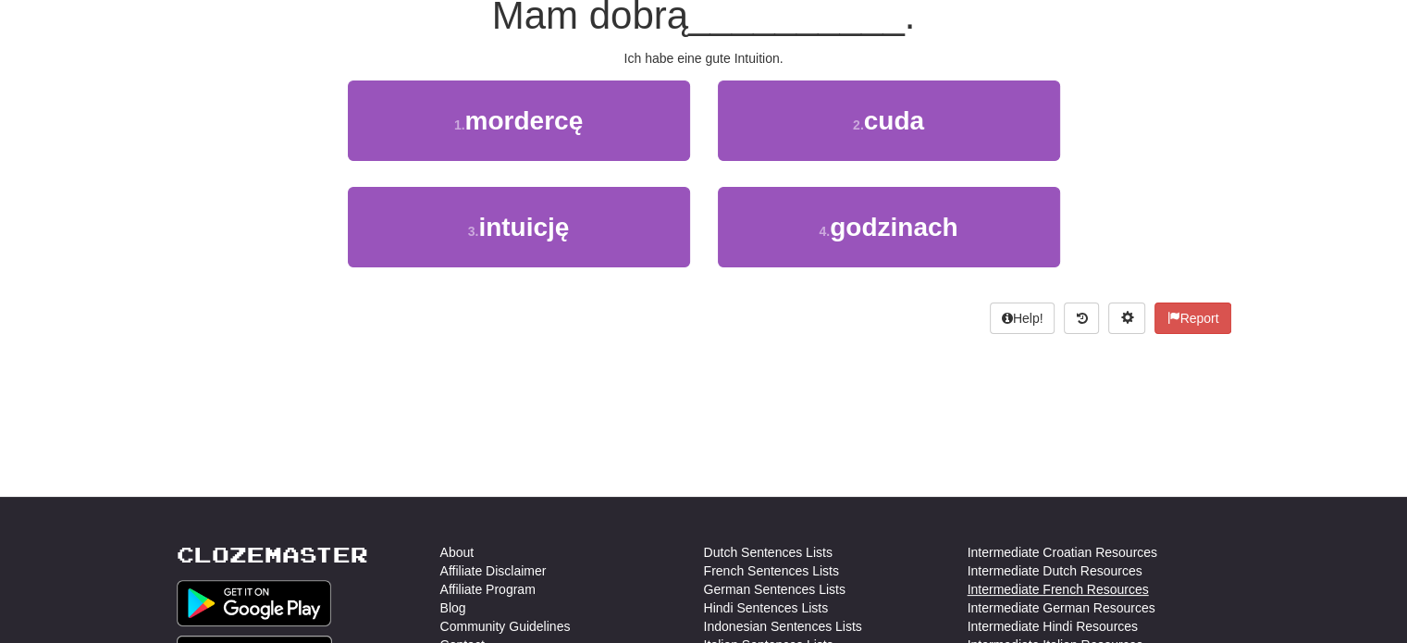
scroll to position [150, 0]
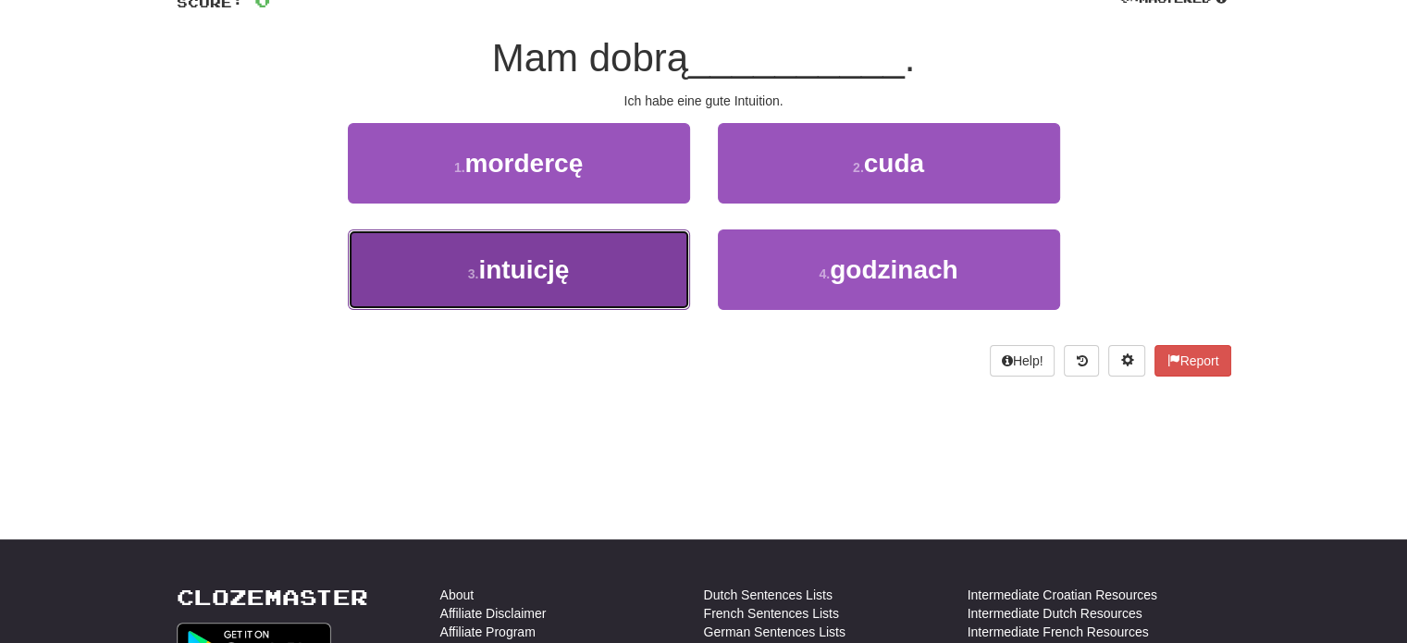
click at [673, 295] on button "3 . intuicję" at bounding box center [519, 269] width 342 height 80
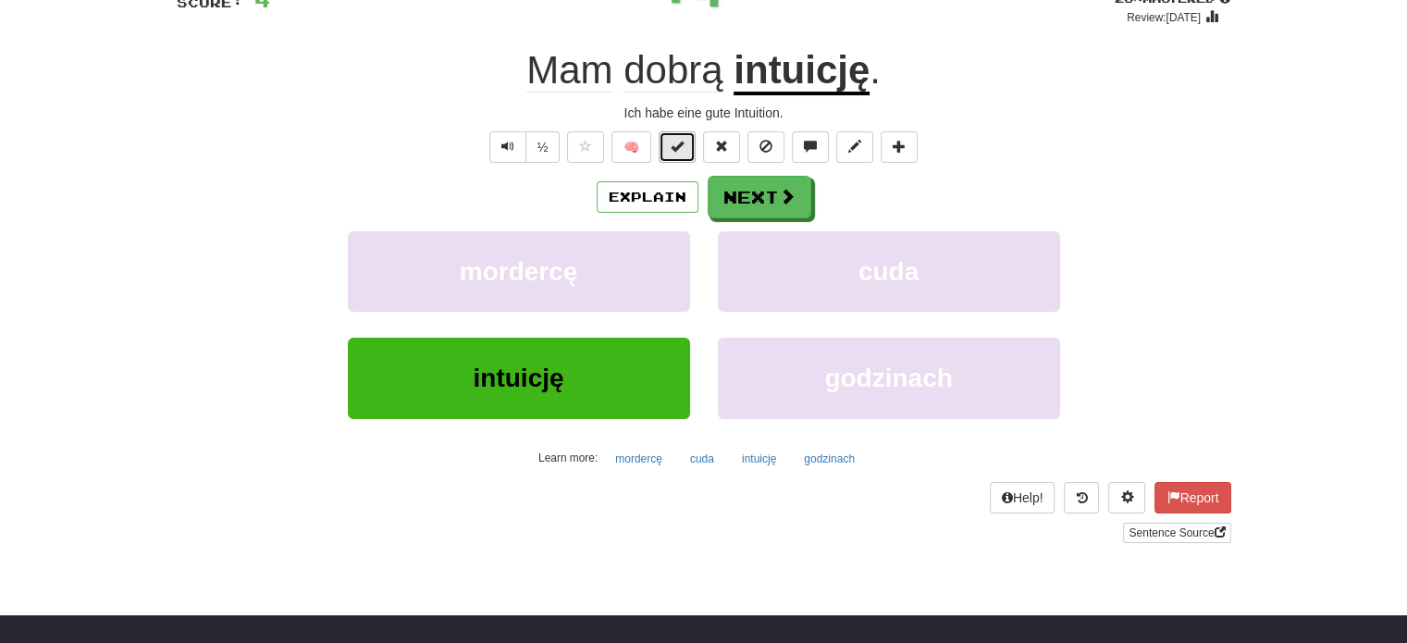
click at [679, 150] on span at bounding box center [677, 146] width 13 height 13
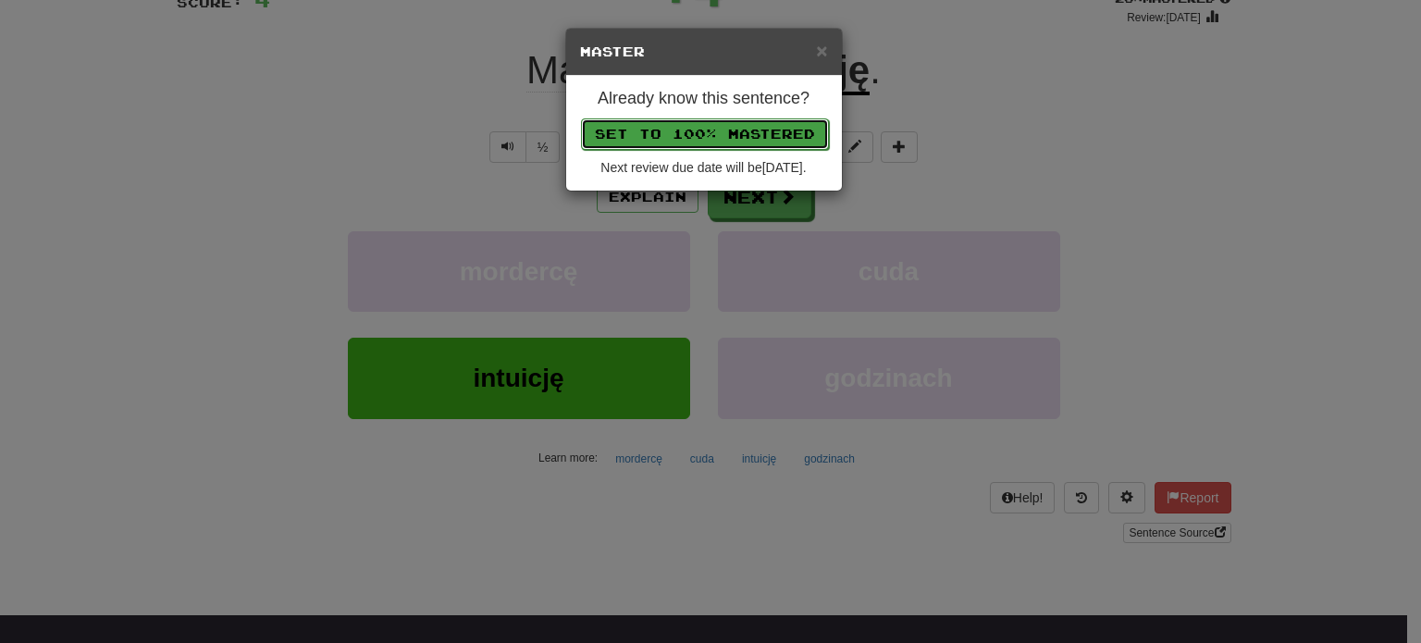
click at [700, 129] on button "Set to 100% Mastered" at bounding box center [705, 133] width 248 height 31
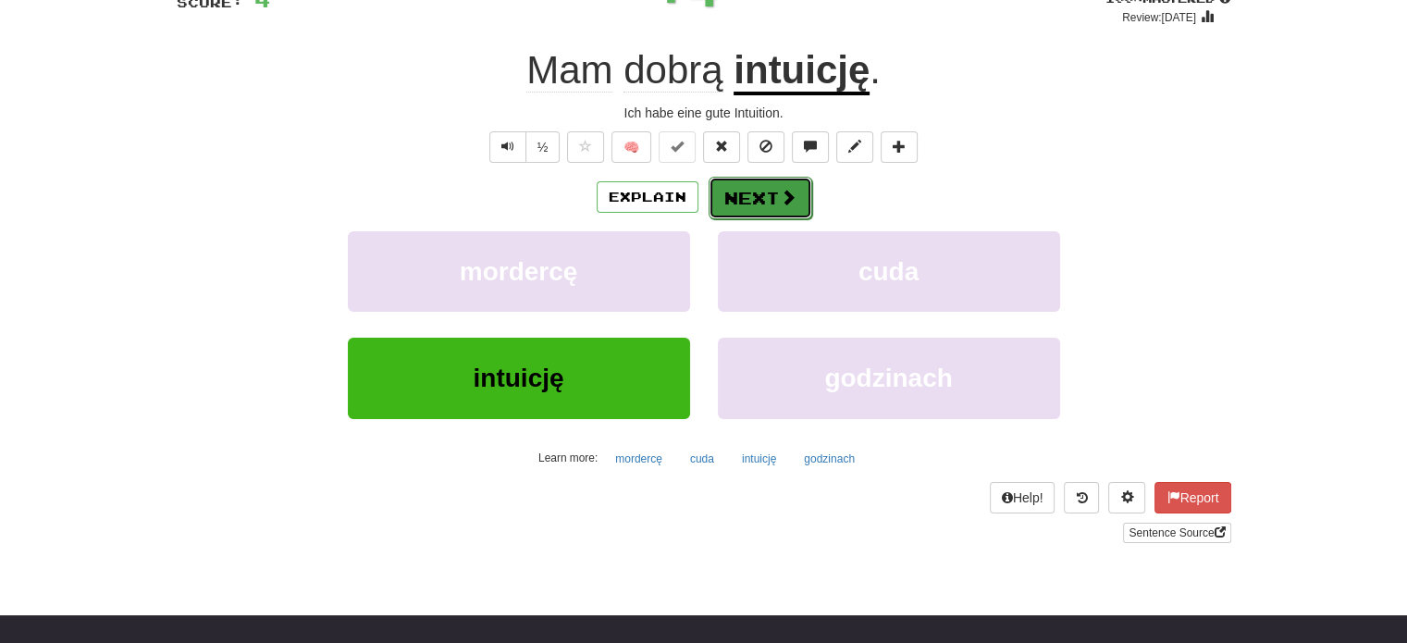
click at [750, 191] on button "Next" at bounding box center [761, 198] width 104 height 43
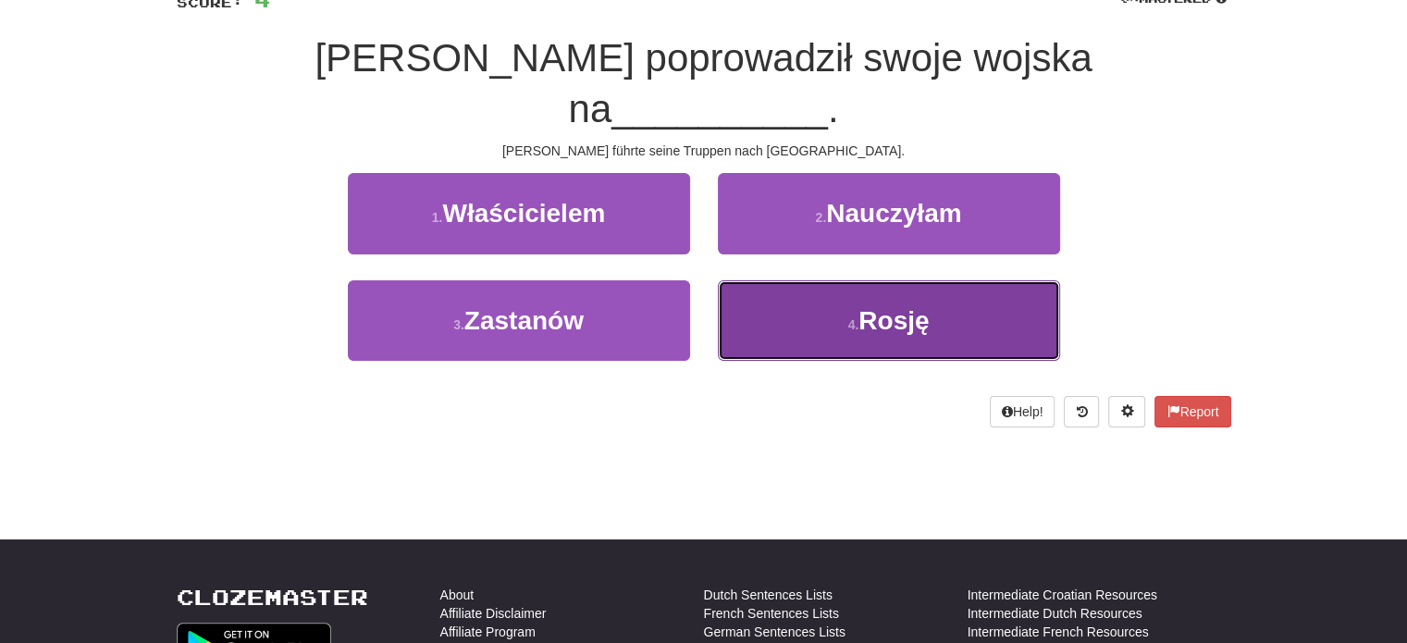
click at [755, 280] on button "4 . Rosję" at bounding box center [889, 320] width 342 height 80
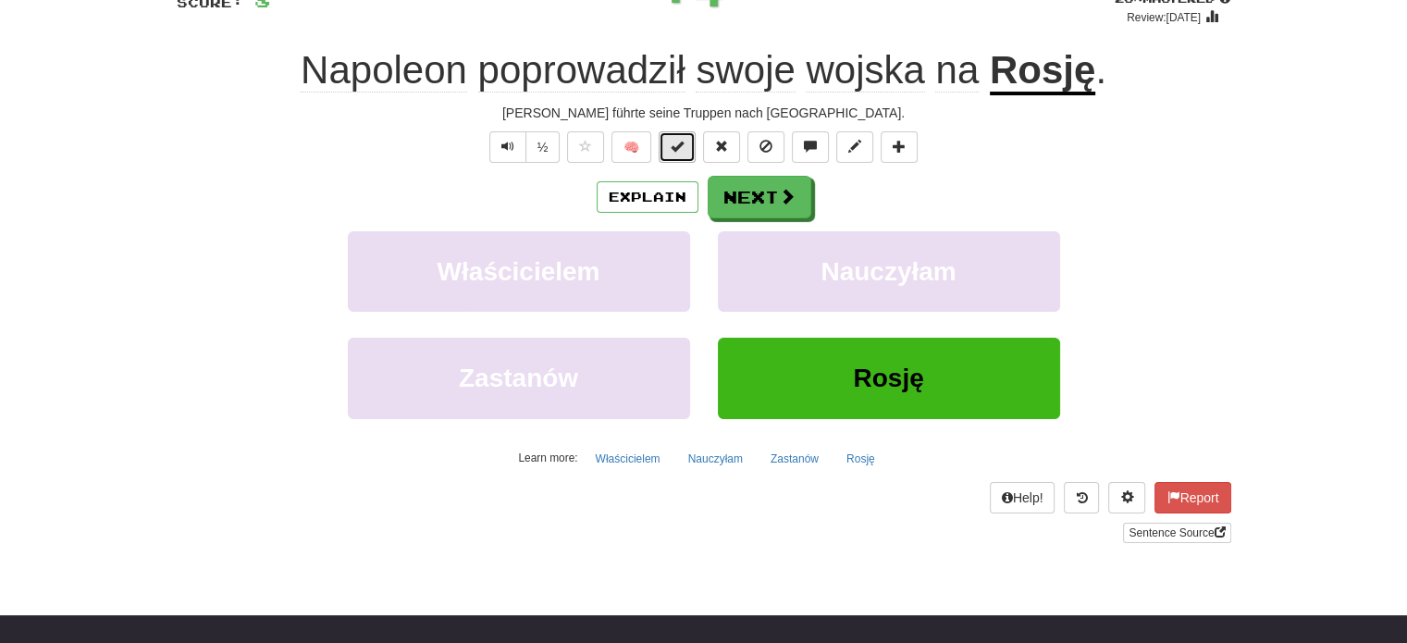
click at [684, 153] on span at bounding box center [677, 146] width 13 height 13
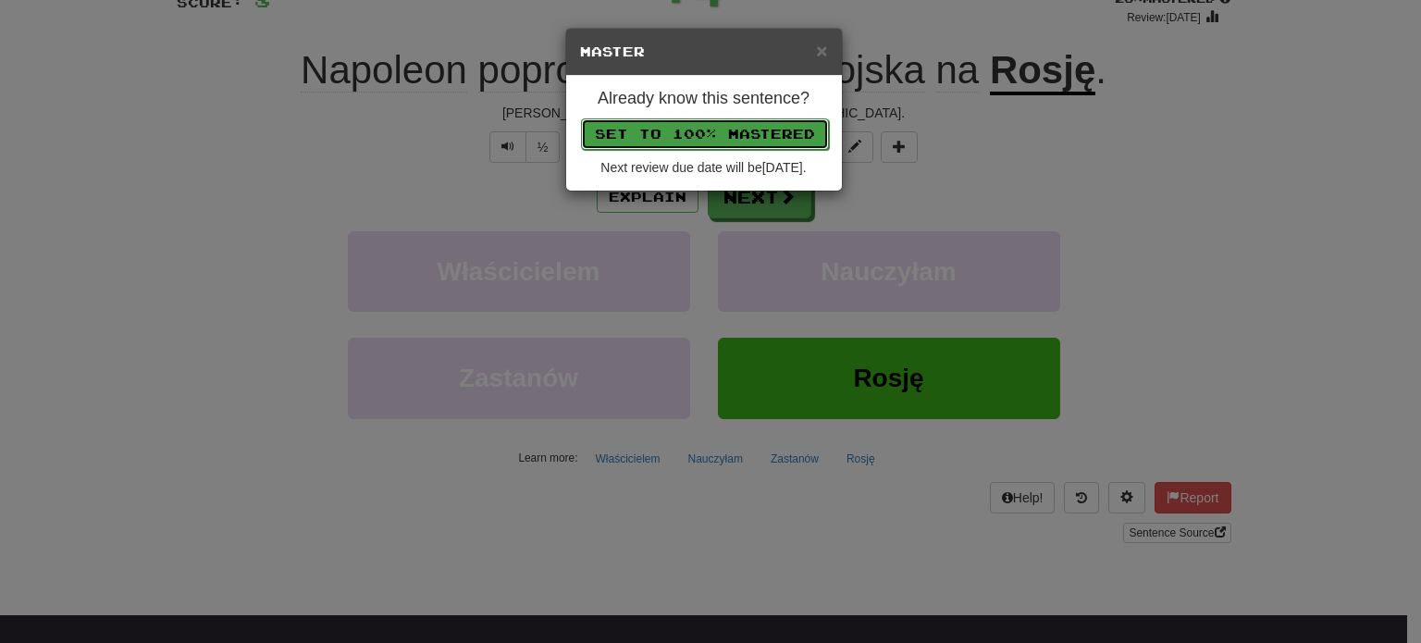
click at [706, 123] on button "Set to 100% Mastered" at bounding box center [705, 133] width 248 height 31
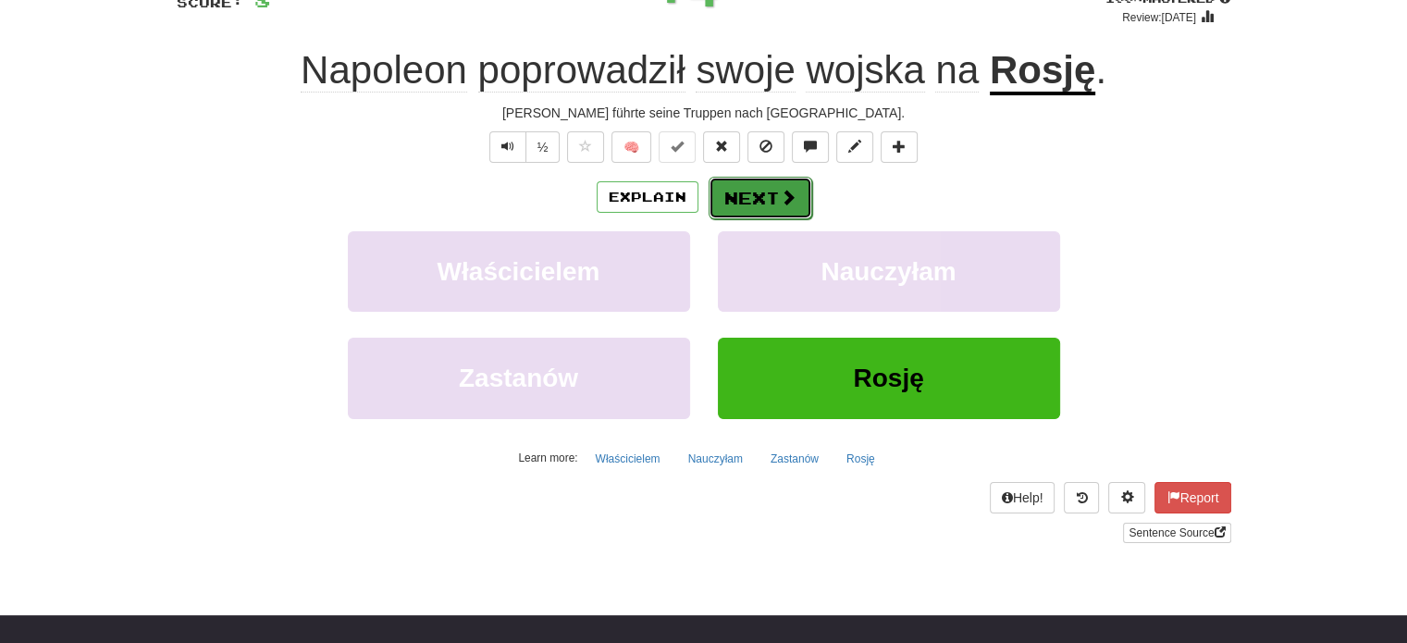
click at [751, 186] on button "Next" at bounding box center [761, 198] width 104 height 43
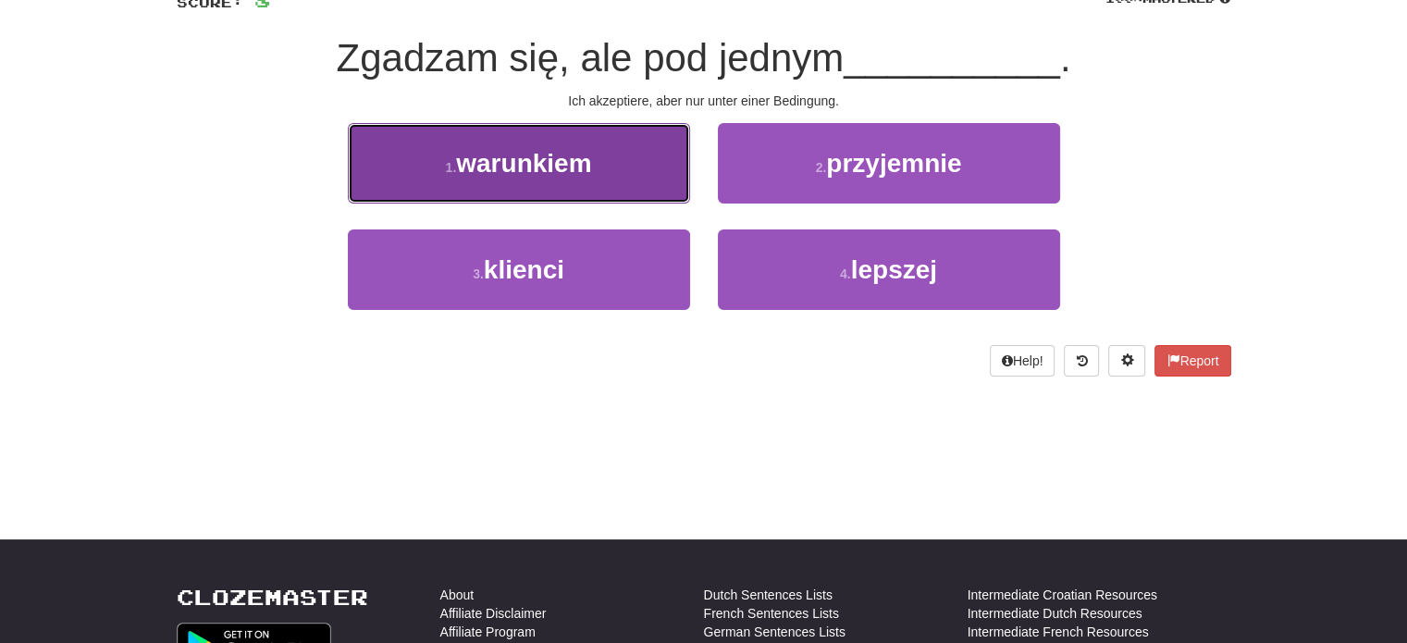
click at [647, 173] on button "1 . warunkiem" at bounding box center [519, 163] width 342 height 80
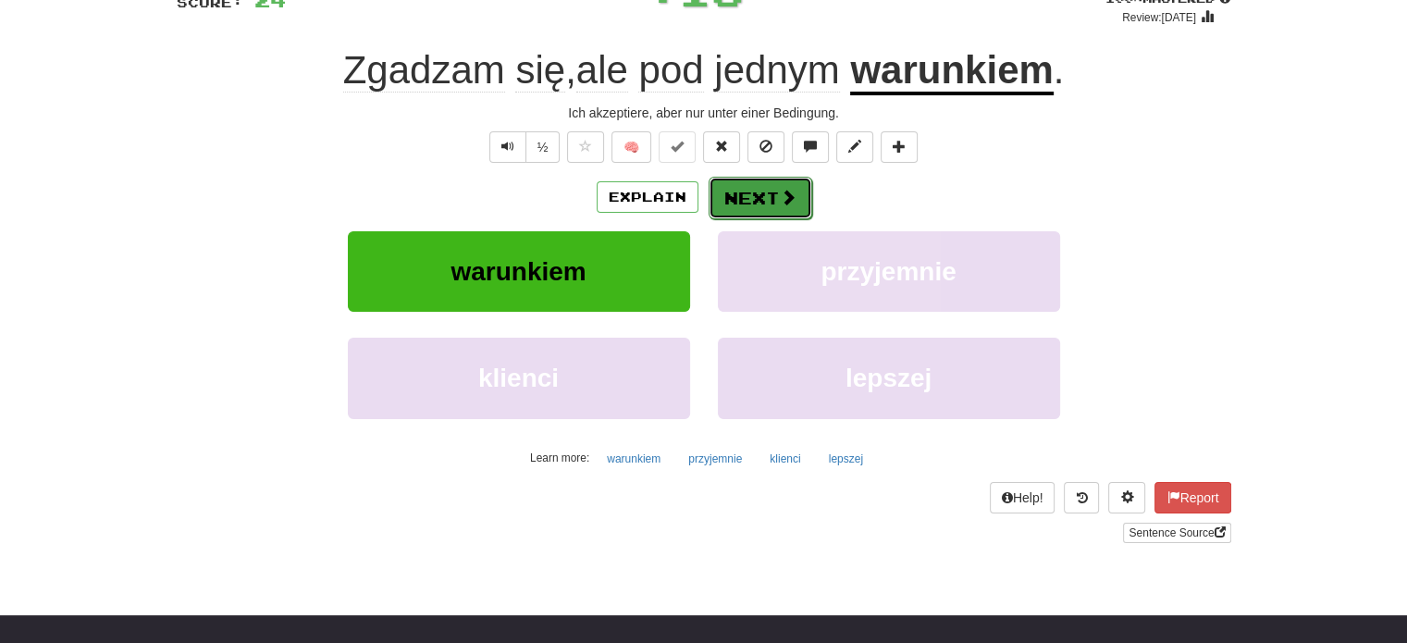
click at [732, 185] on button "Next" at bounding box center [761, 198] width 104 height 43
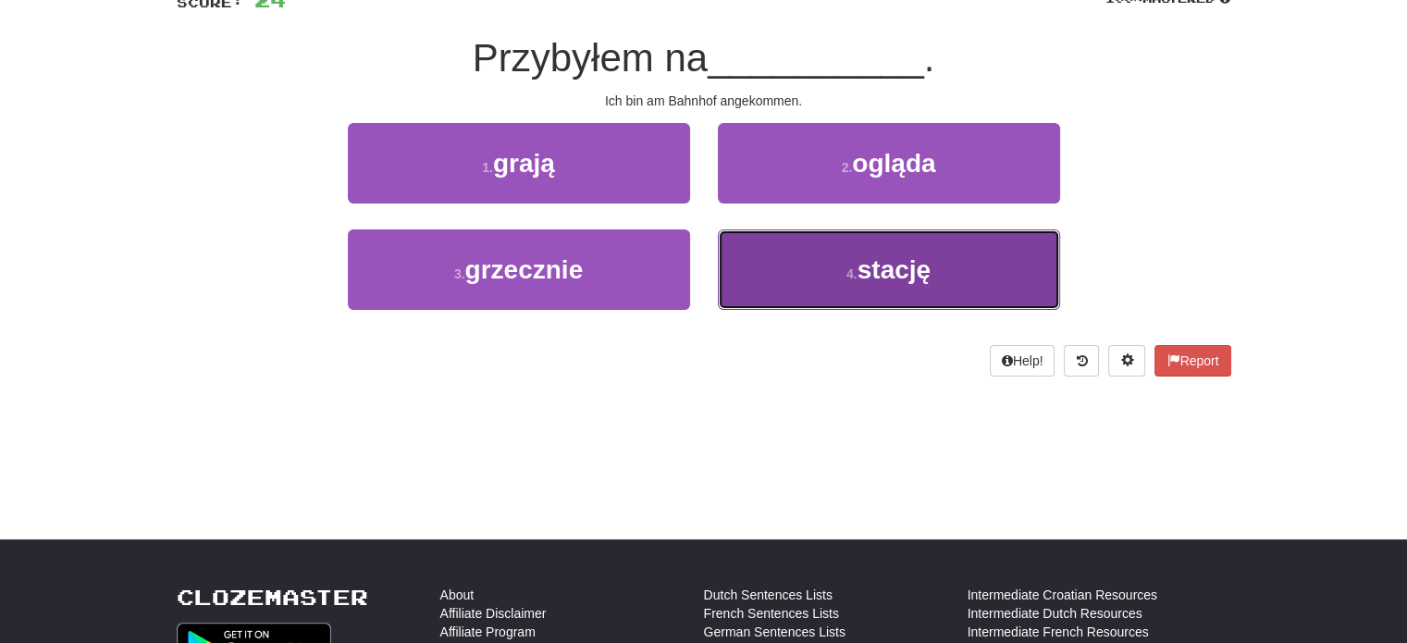
click at [792, 254] on button "4 . stację" at bounding box center [889, 269] width 342 height 80
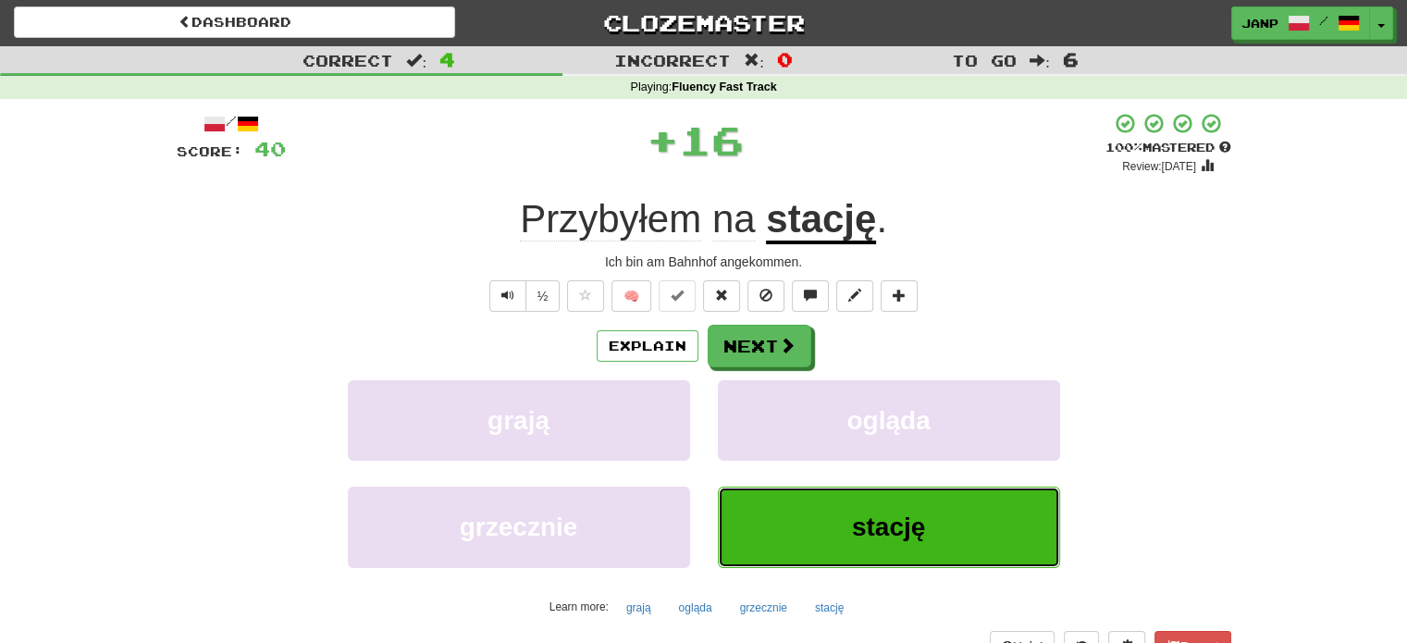
scroll to position [0, 0]
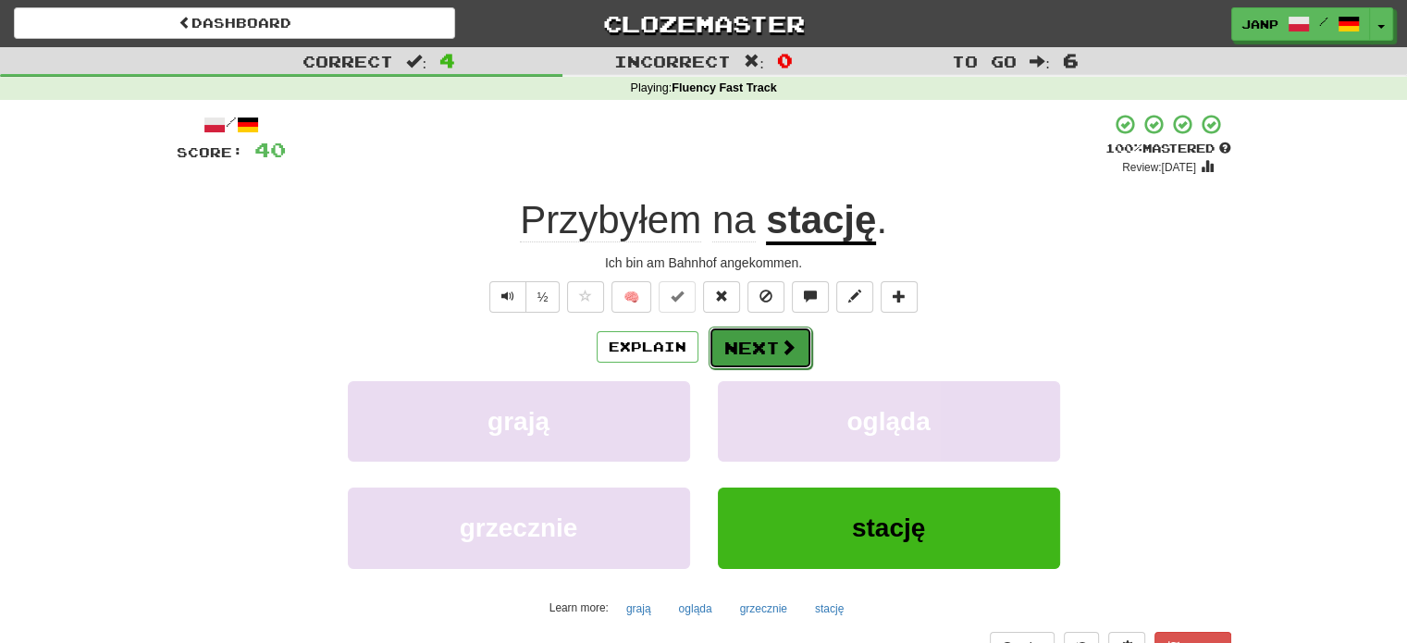
click at [750, 335] on button "Next" at bounding box center [761, 348] width 104 height 43
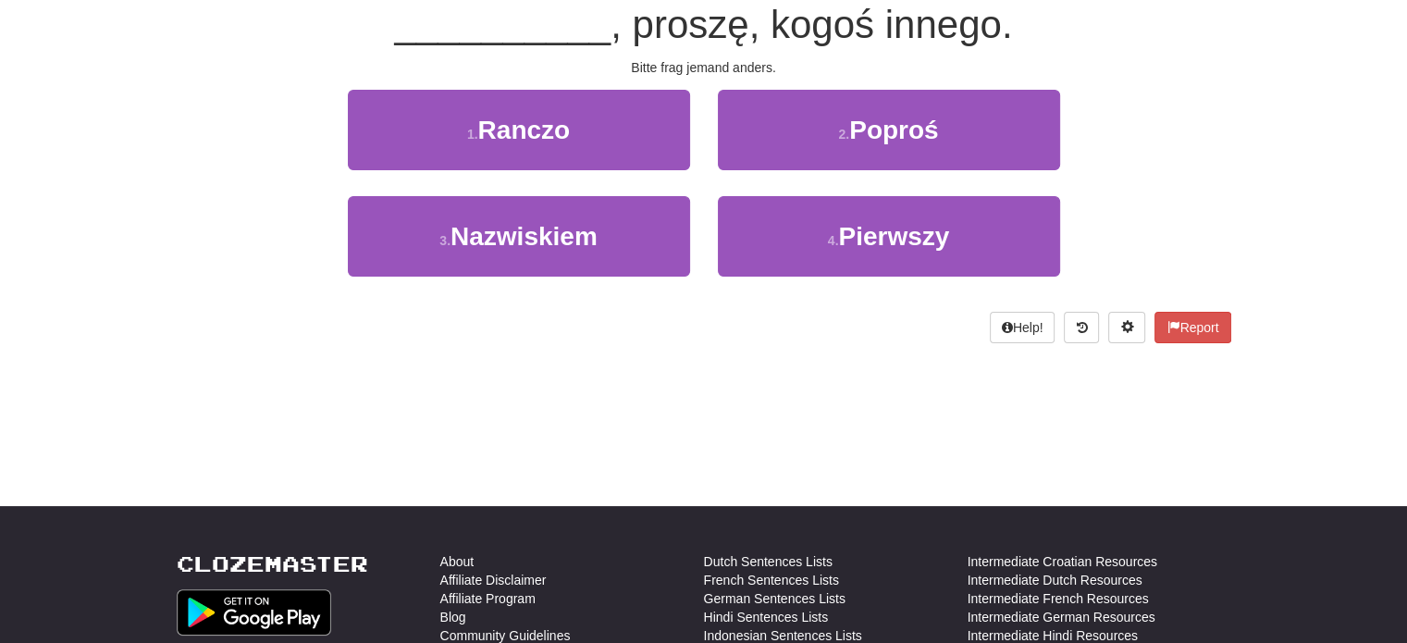
scroll to position [185, 0]
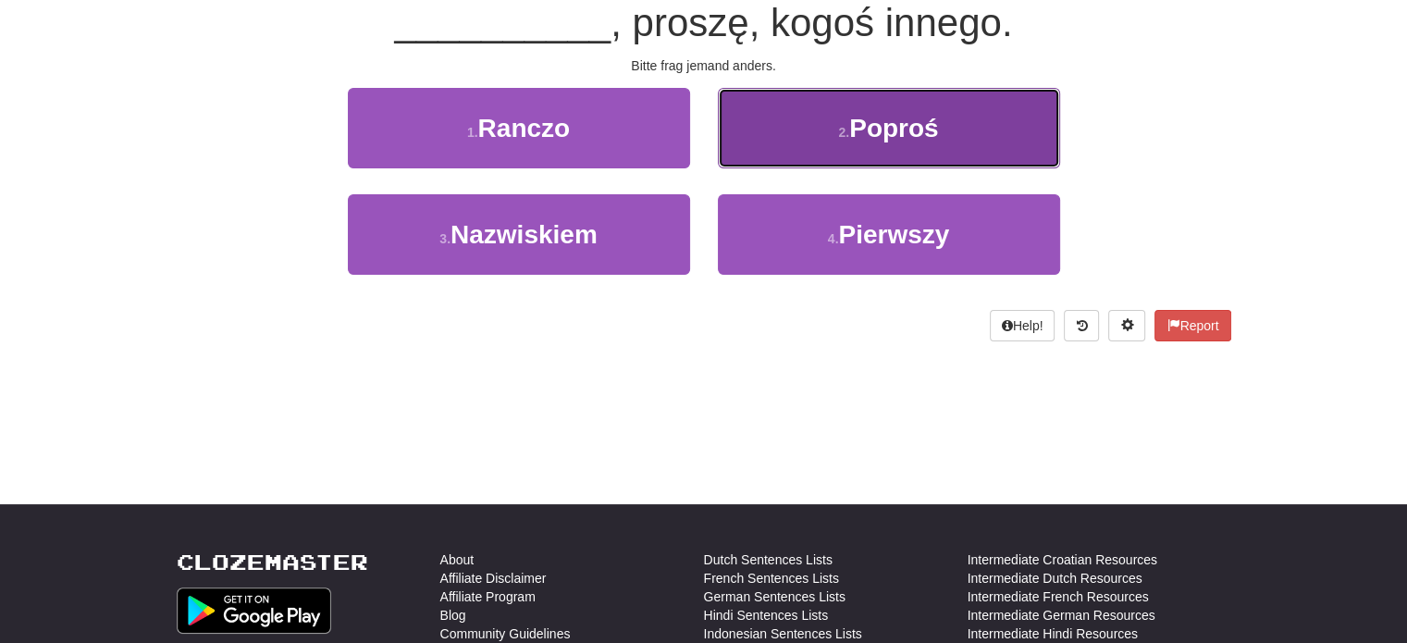
click at [844, 155] on button "2 . Poproś" at bounding box center [889, 128] width 342 height 80
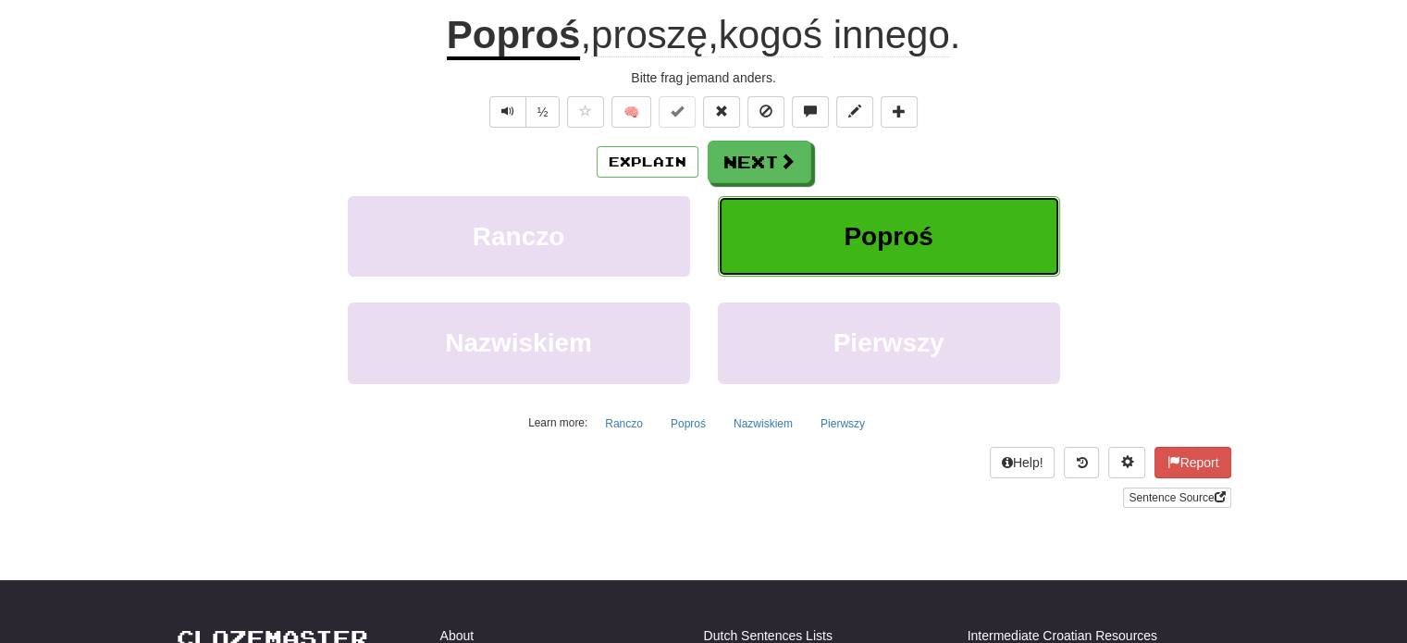
scroll to position [196, 0]
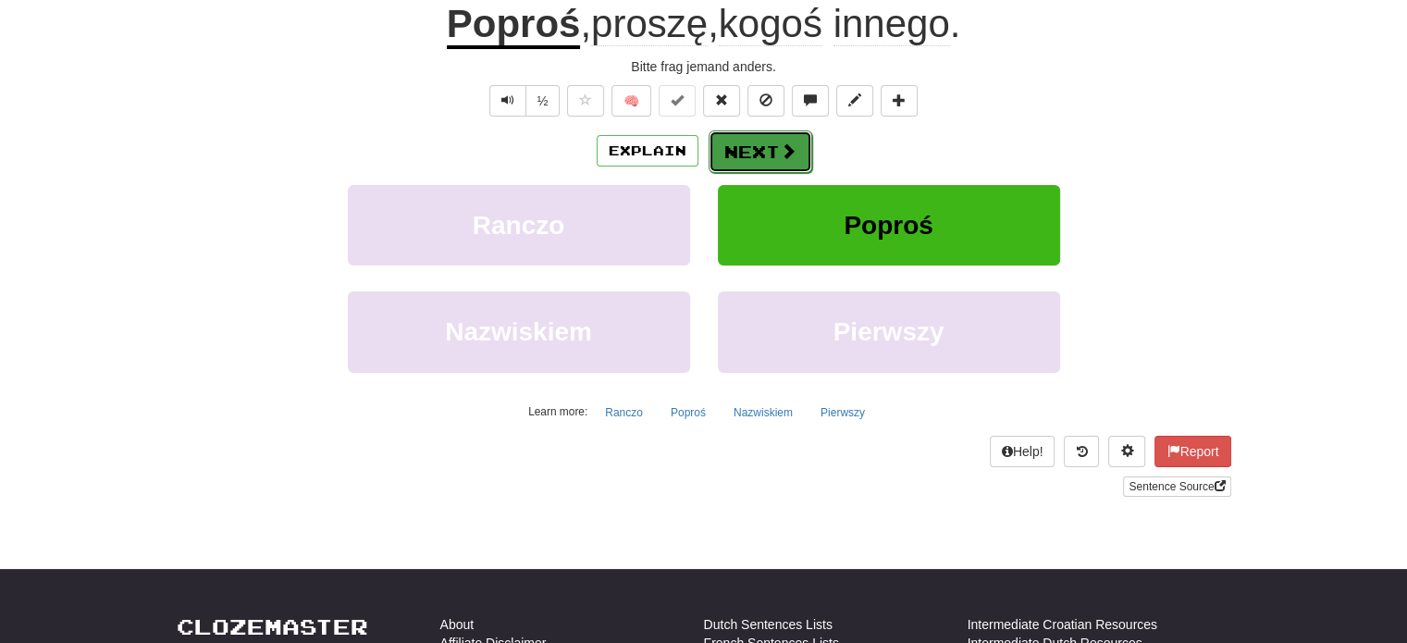
click at [765, 153] on button "Next" at bounding box center [761, 151] width 104 height 43
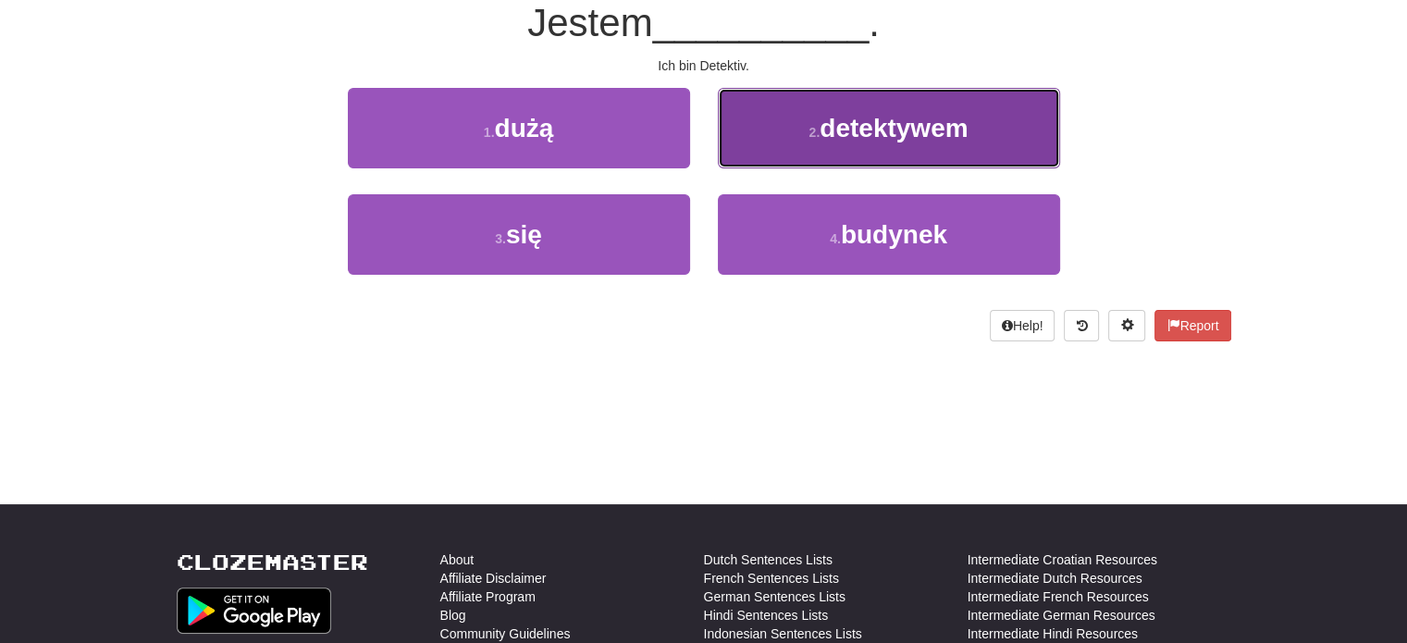
click at [784, 143] on button "2 . detektywem" at bounding box center [889, 128] width 342 height 80
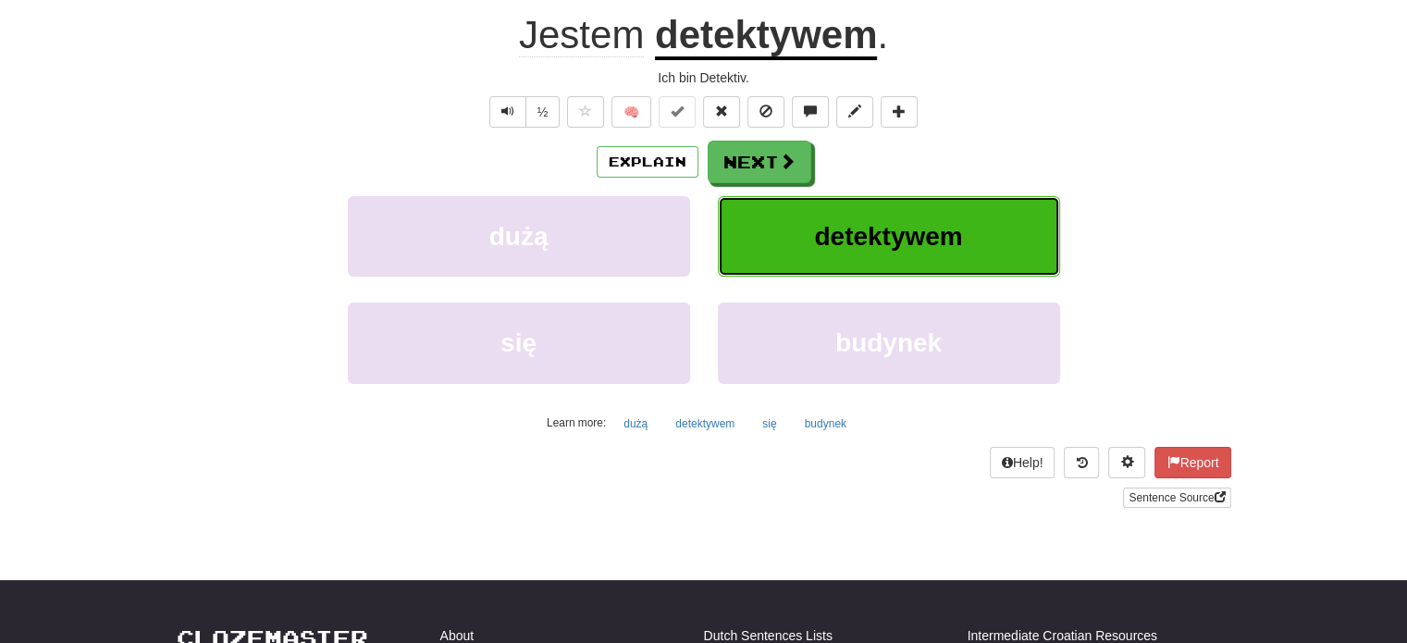
scroll to position [196, 0]
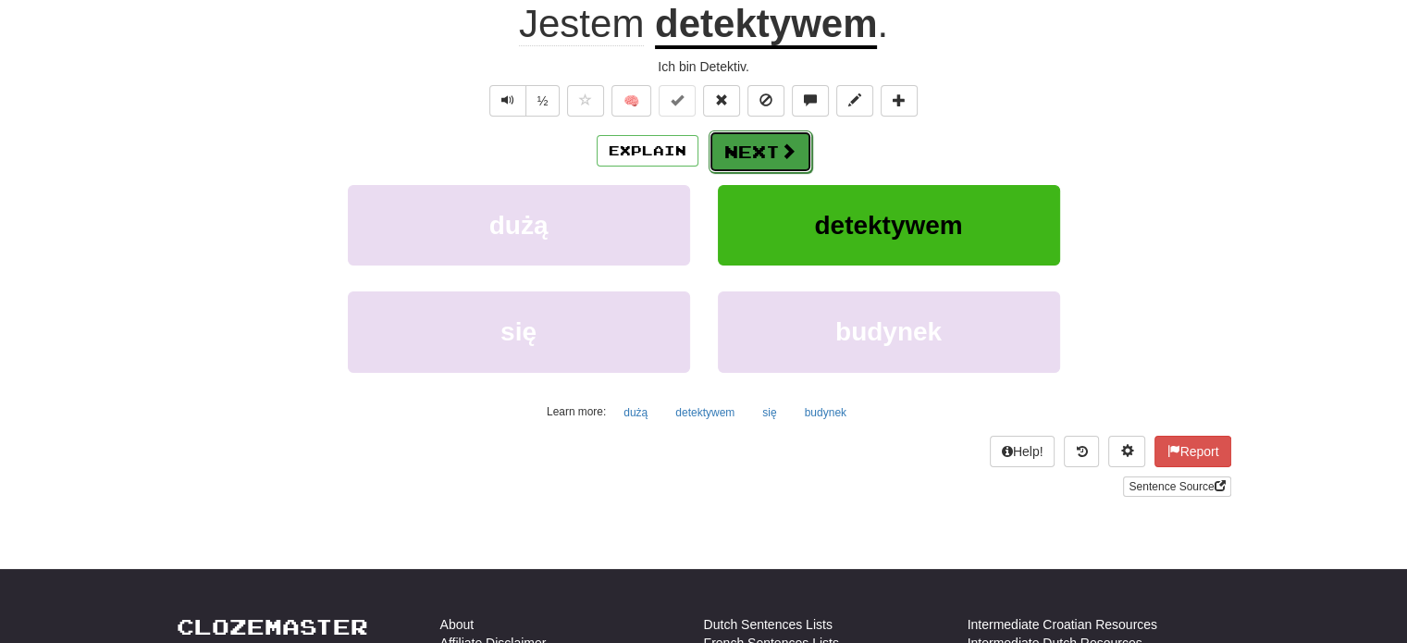
click at [766, 147] on button "Next" at bounding box center [761, 151] width 104 height 43
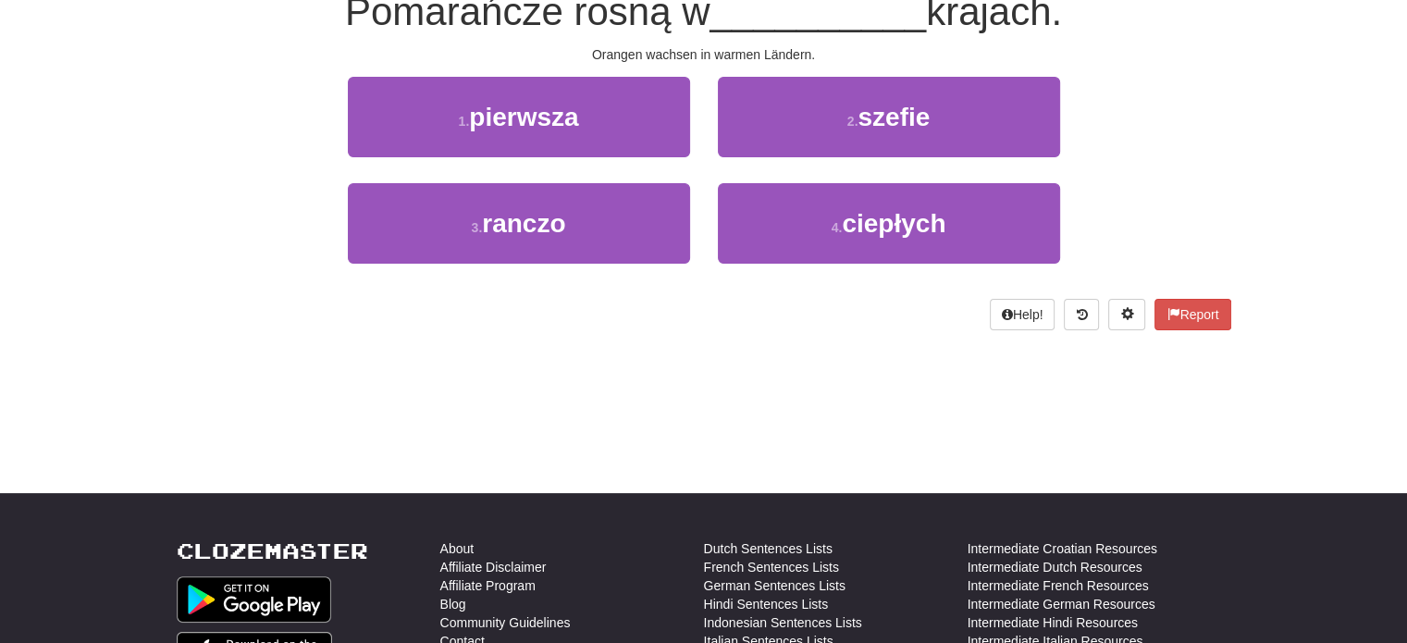
scroll to position [185, 0]
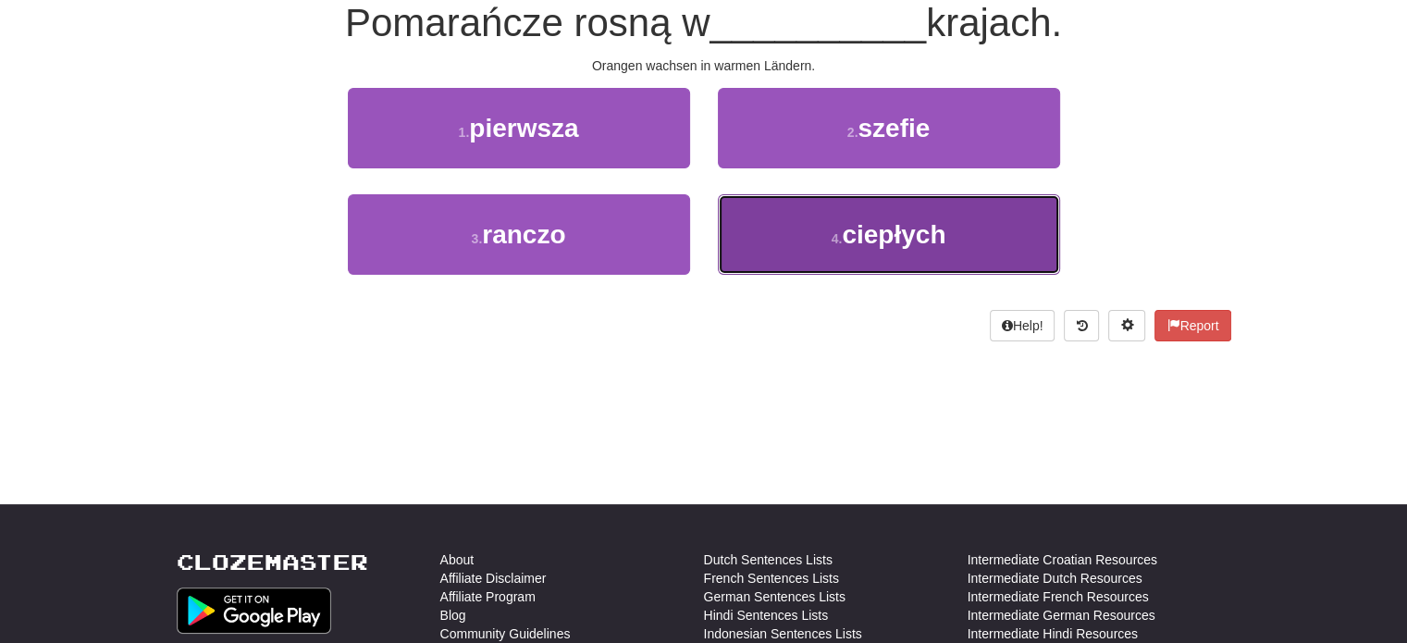
click at [803, 200] on button "4 . ciepłych" at bounding box center [889, 234] width 342 height 80
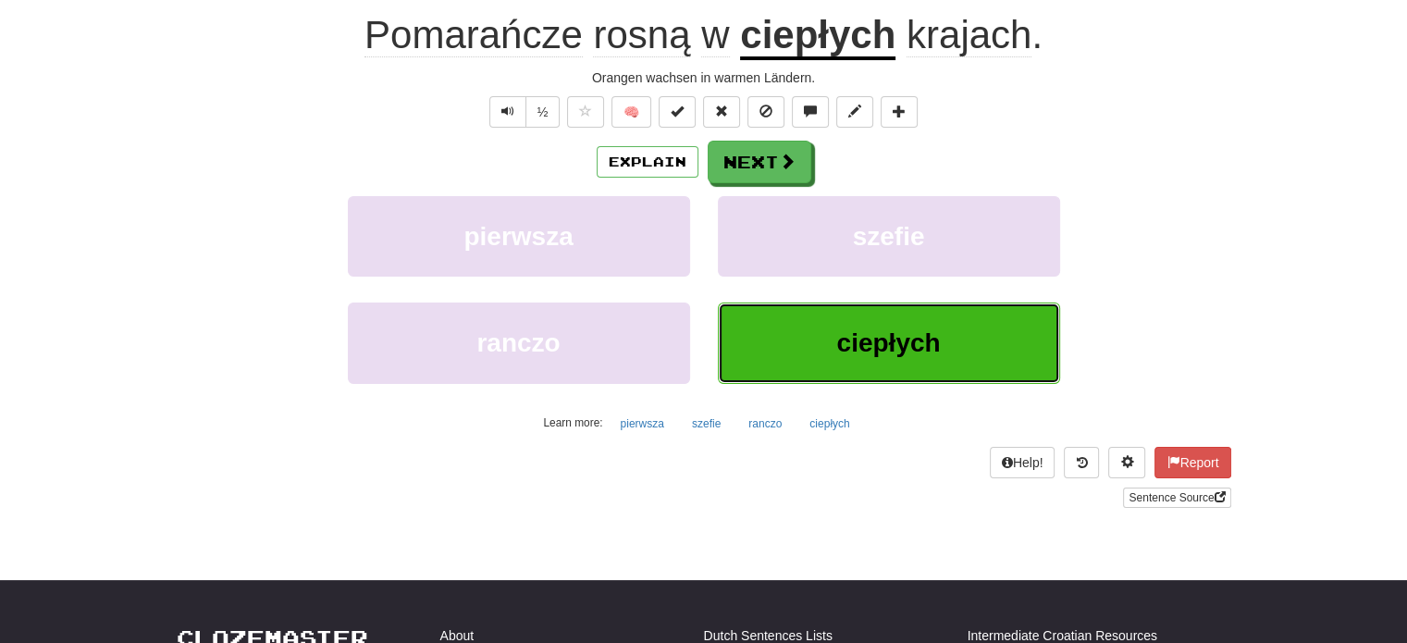
scroll to position [196, 0]
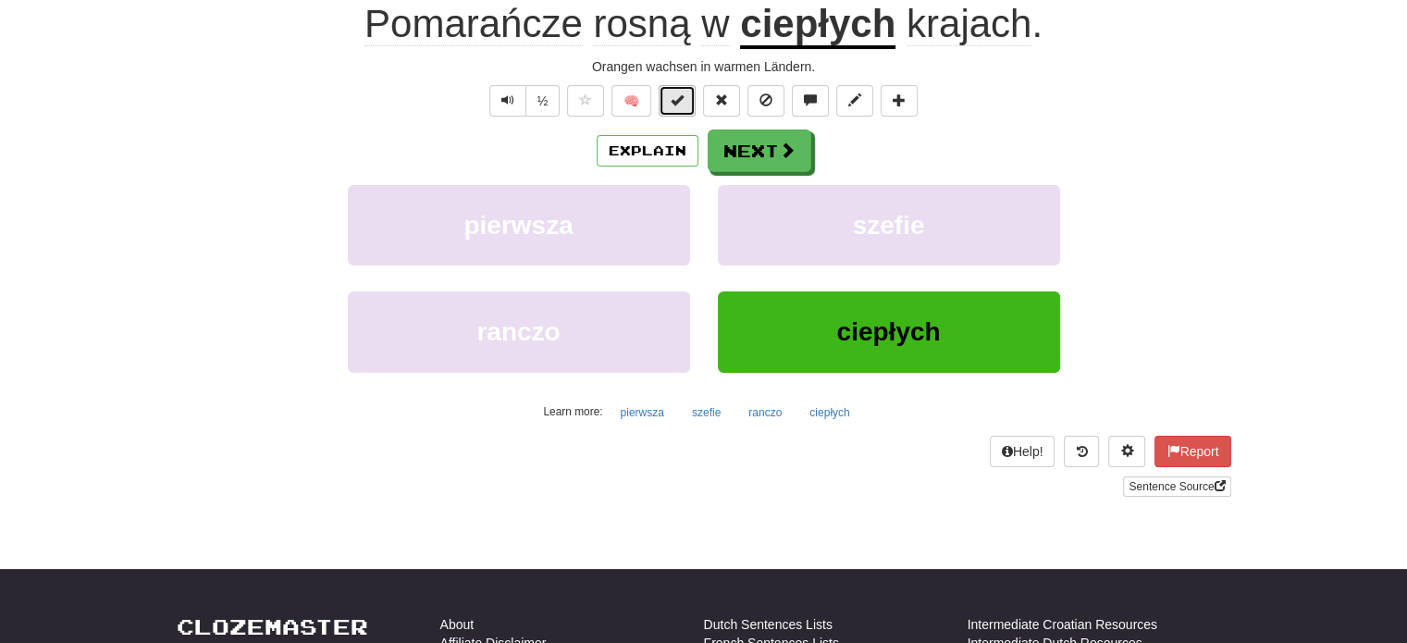
click at [672, 101] on span at bounding box center [677, 99] width 13 height 13
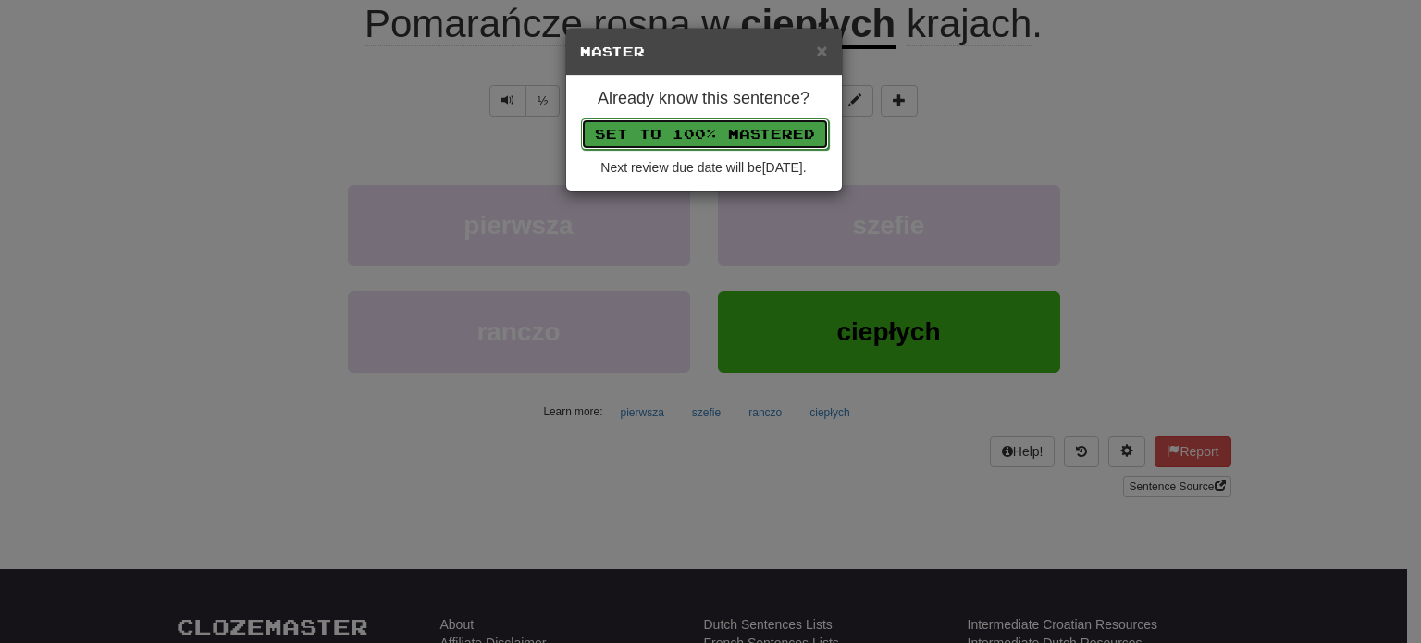
click at [700, 134] on button "Set to 100% Mastered" at bounding box center [705, 133] width 248 height 31
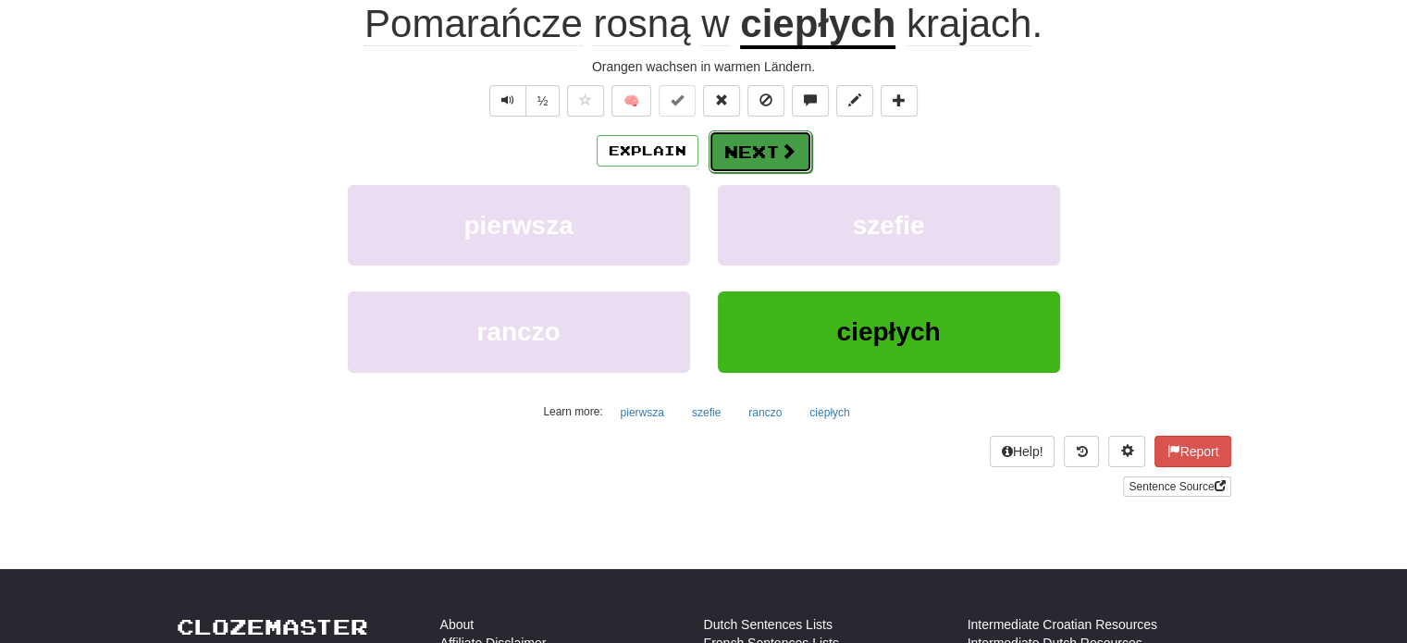
click at [769, 154] on button "Next" at bounding box center [761, 151] width 104 height 43
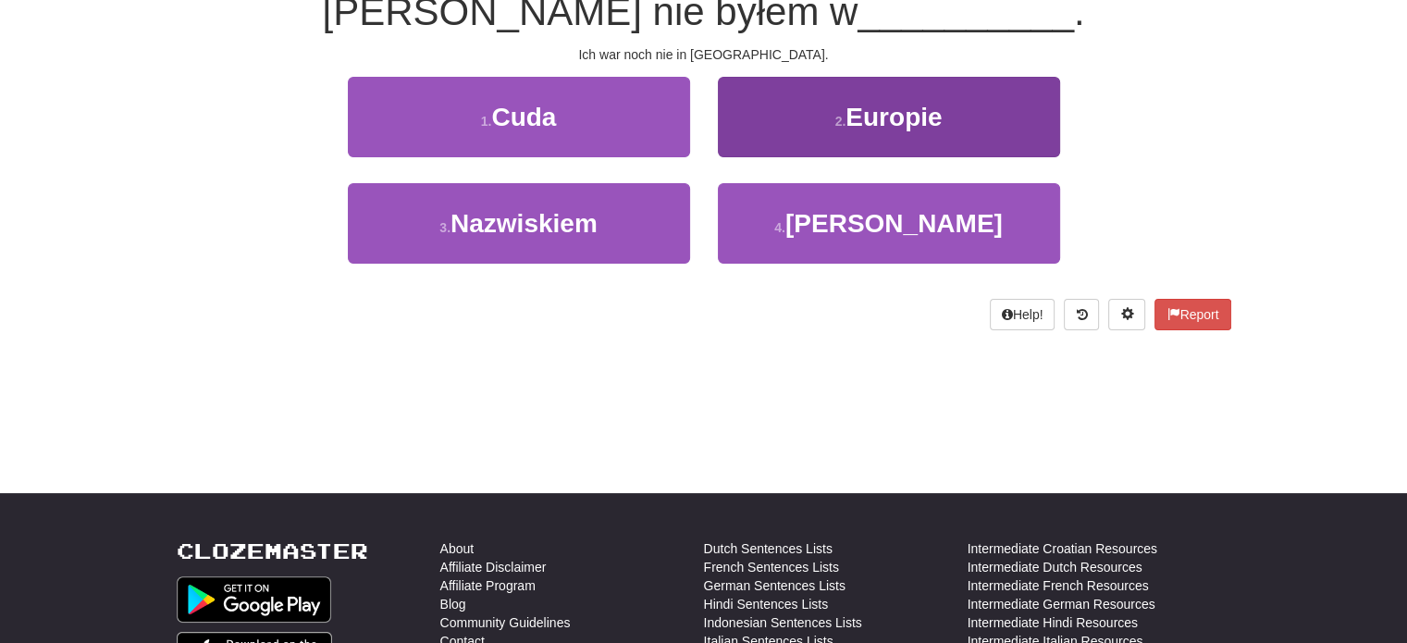
scroll to position [185, 0]
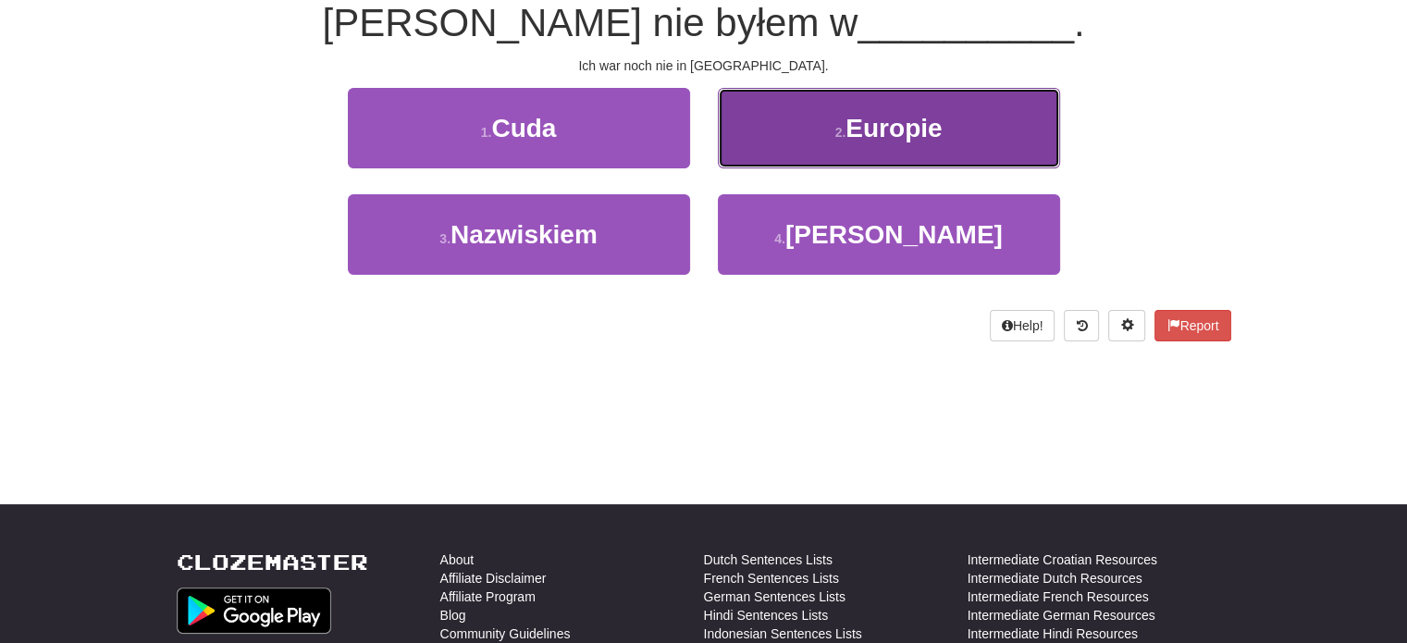
click at [873, 155] on button "2 . Europie" at bounding box center [889, 128] width 342 height 80
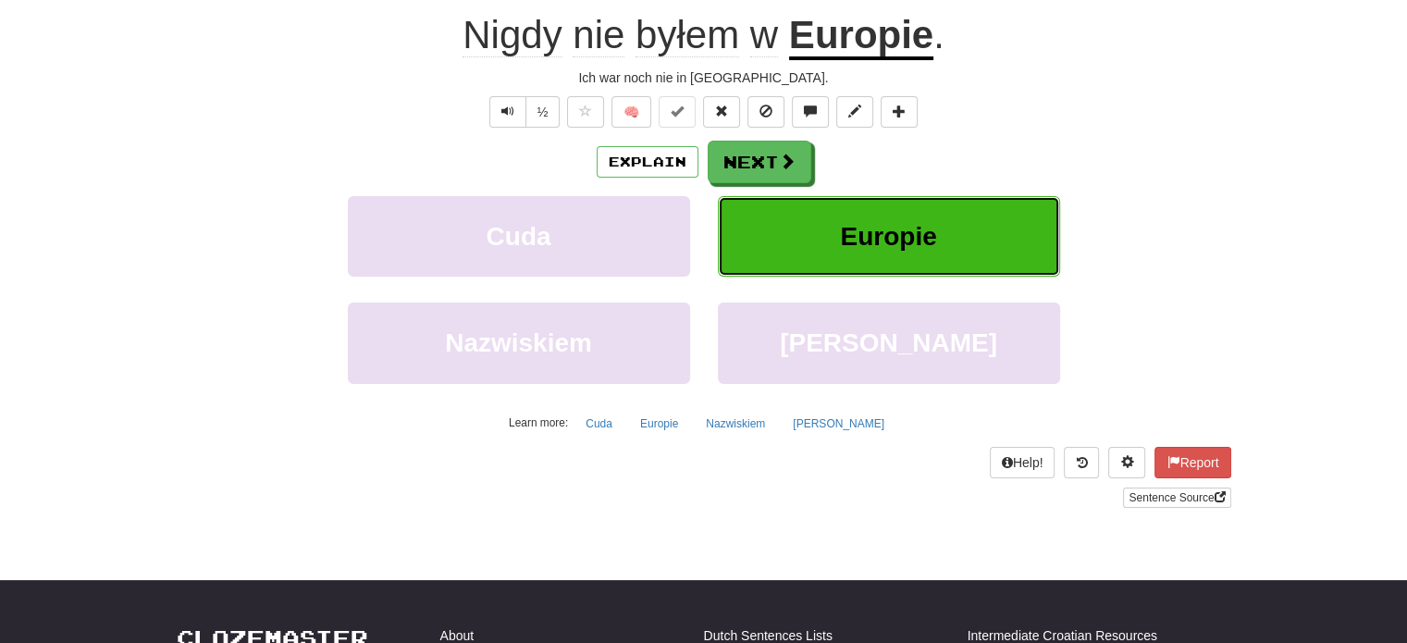
scroll to position [196, 0]
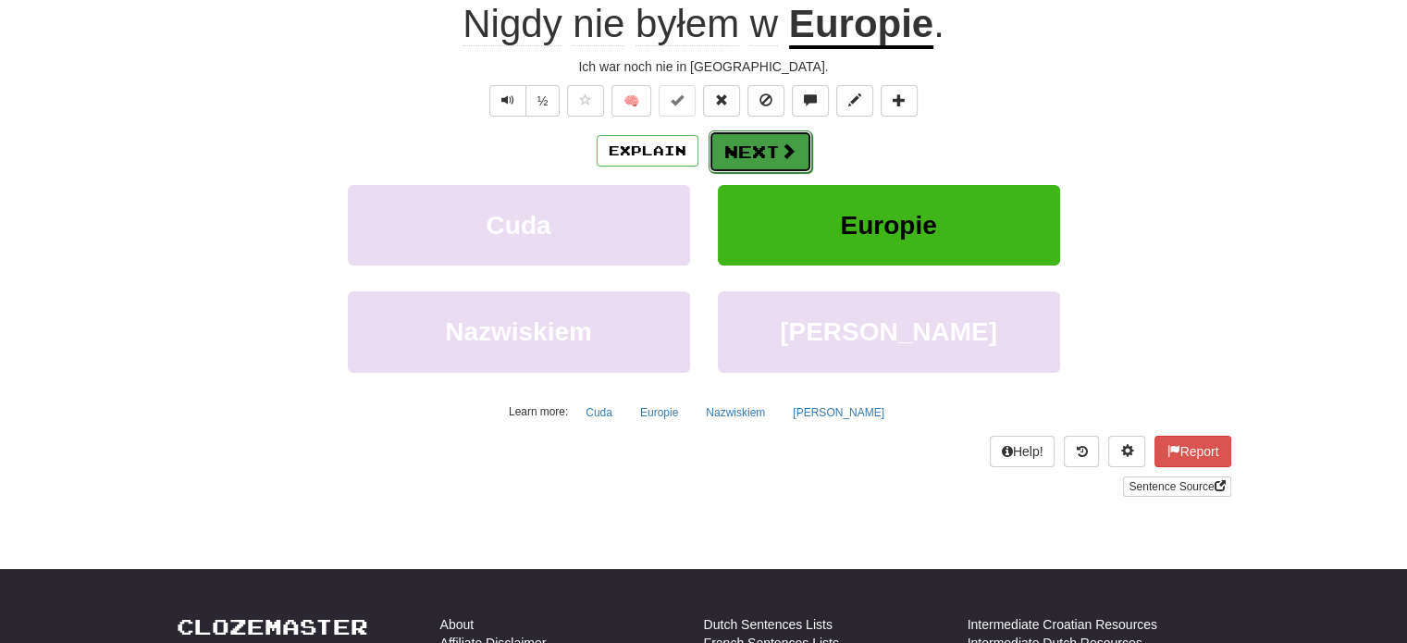
click at [763, 143] on button "Next" at bounding box center [761, 151] width 104 height 43
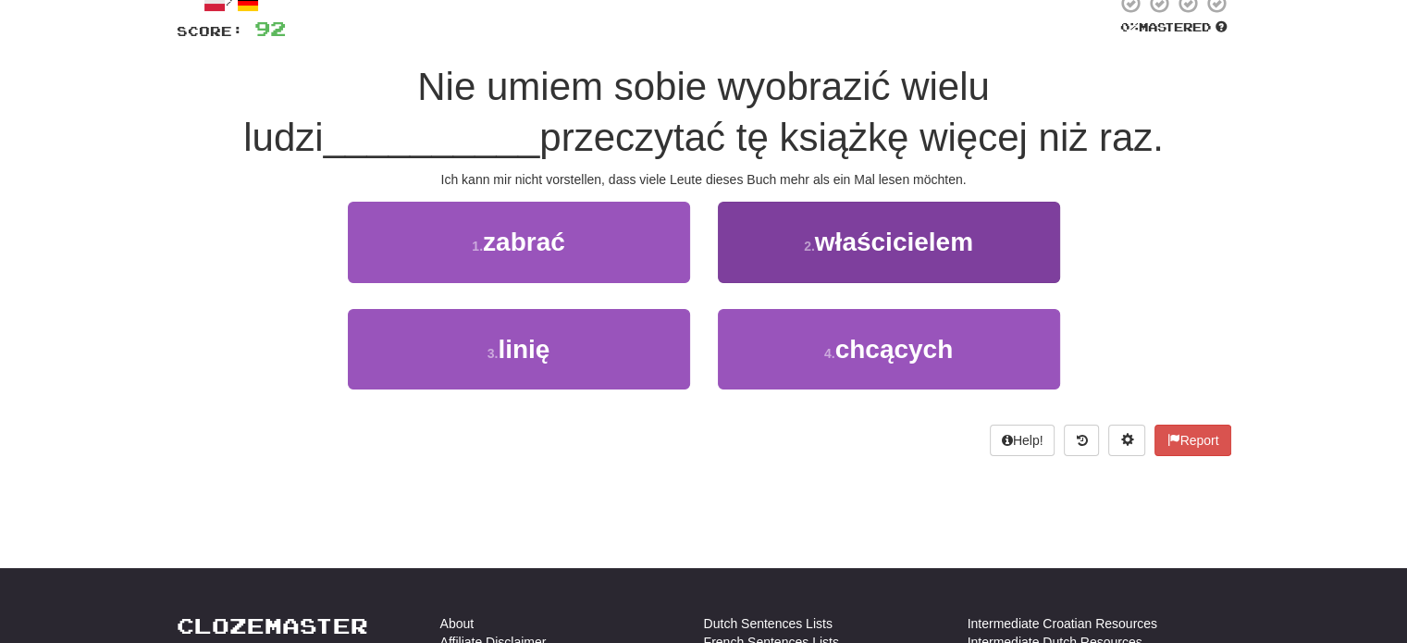
scroll to position [92, 0]
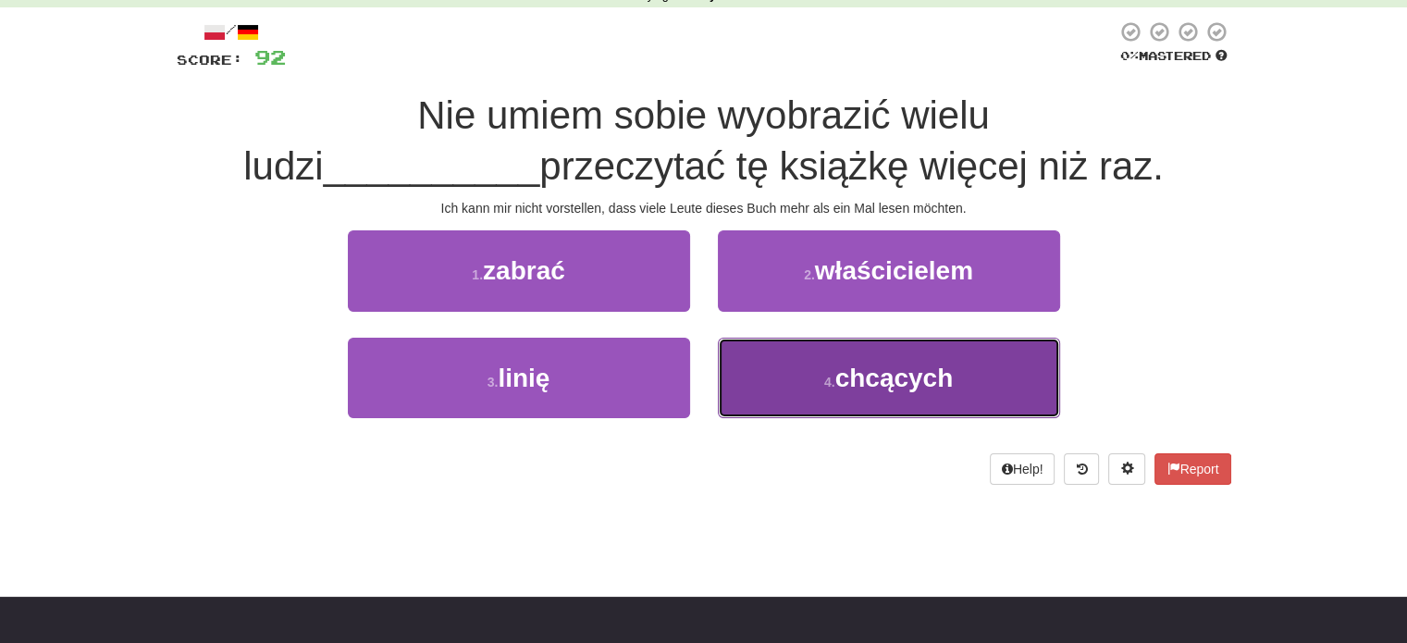
click at [995, 354] on button "4 . chcących" at bounding box center [889, 378] width 342 height 80
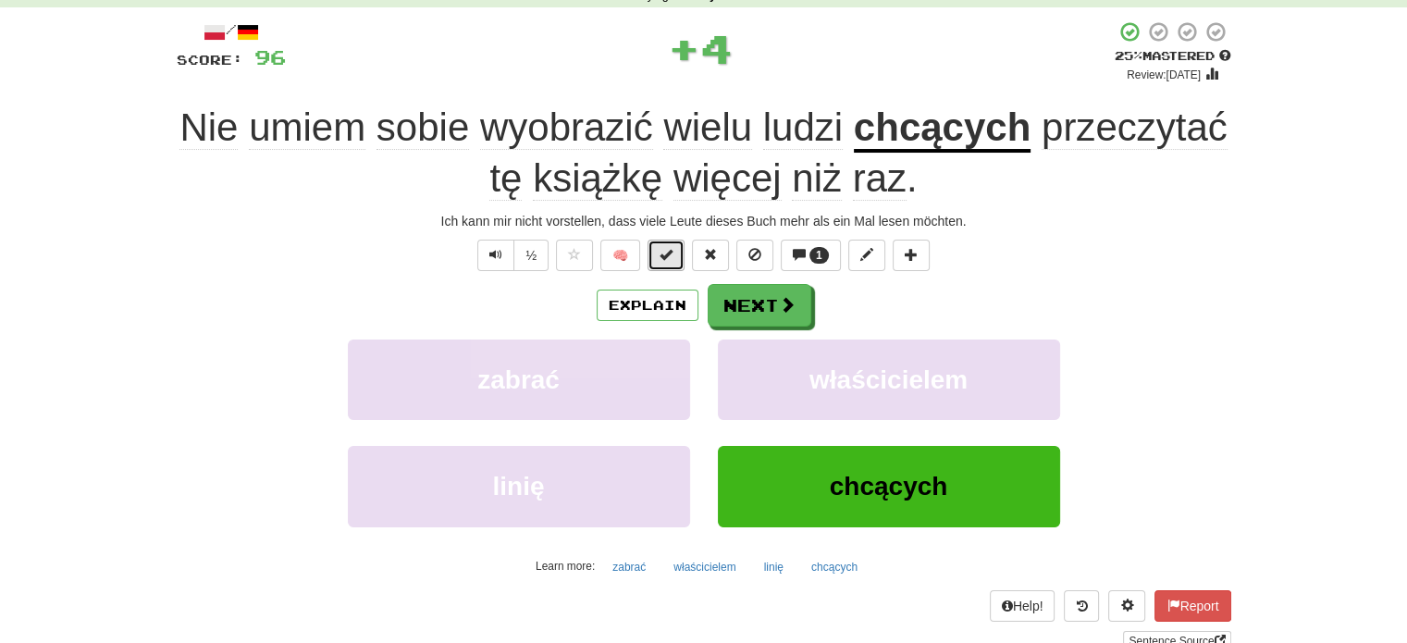
click at [675, 257] on button at bounding box center [665, 255] width 37 height 31
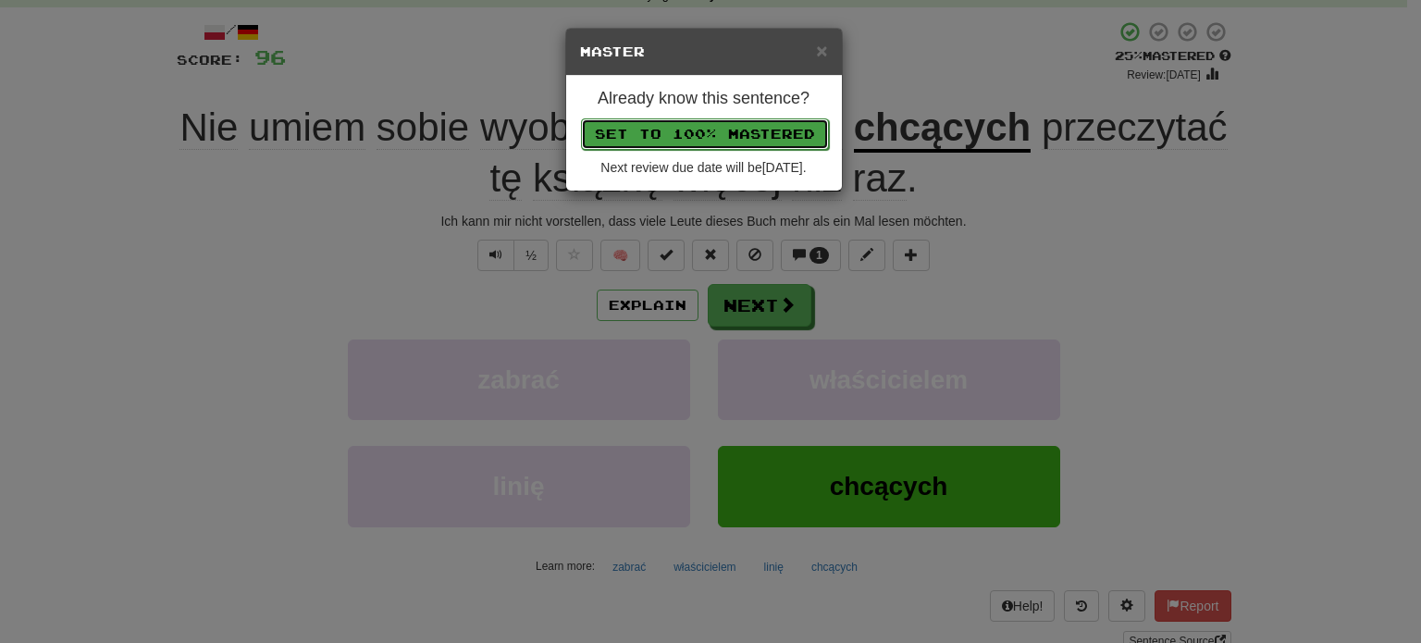
click at [725, 129] on button "Set to 100% Mastered" at bounding box center [705, 133] width 248 height 31
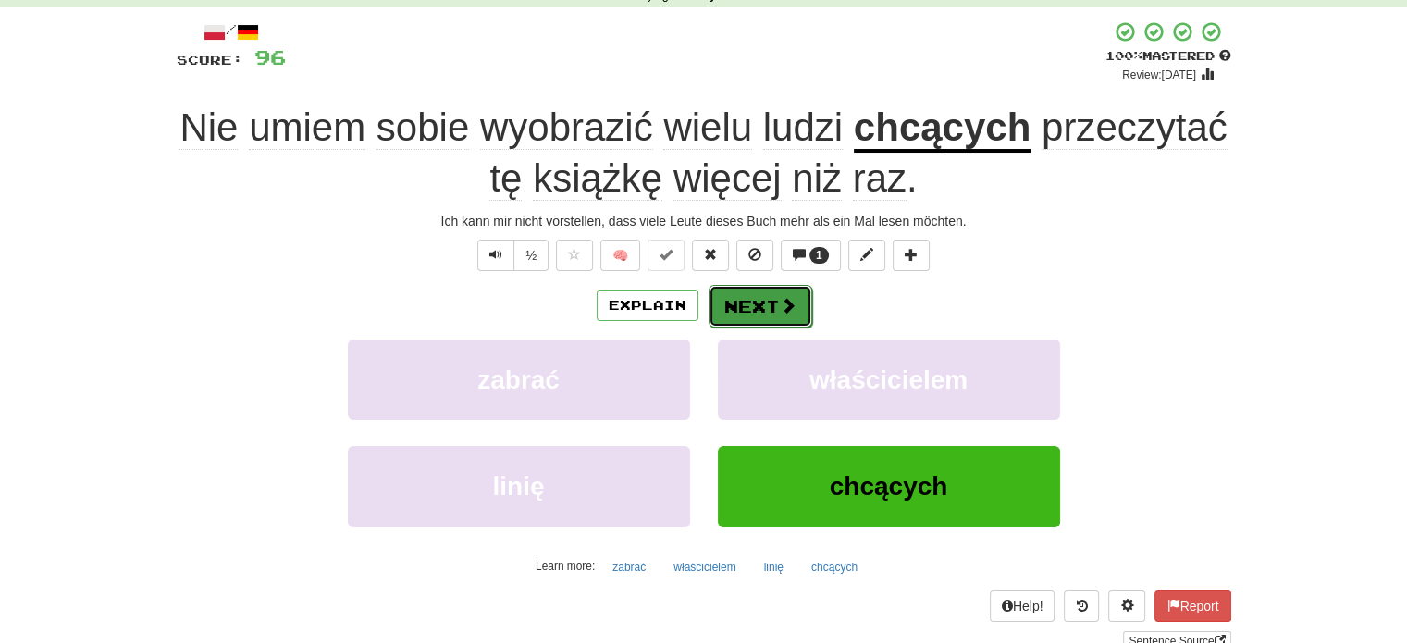
click at [796, 302] on button "Next" at bounding box center [761, 306] width 104 height 43
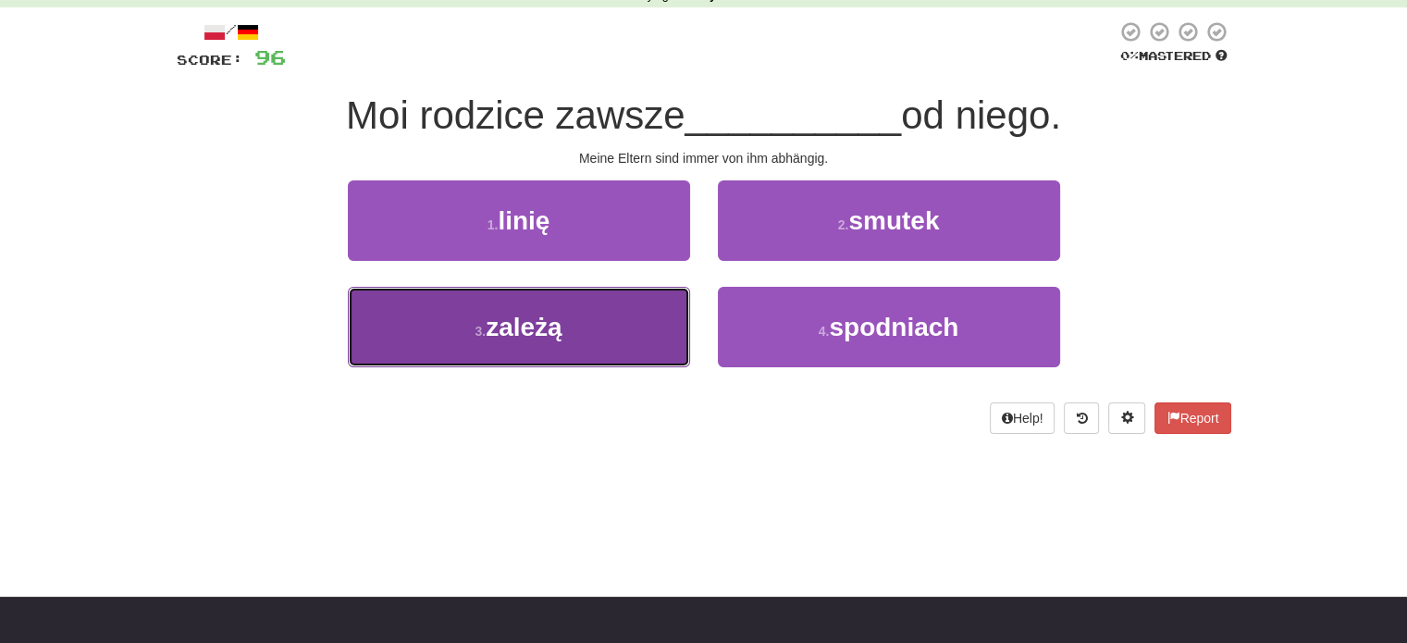
click at [660, 321] on button "3 . zależą" at bounding box center [519, 327] width 342 height 80
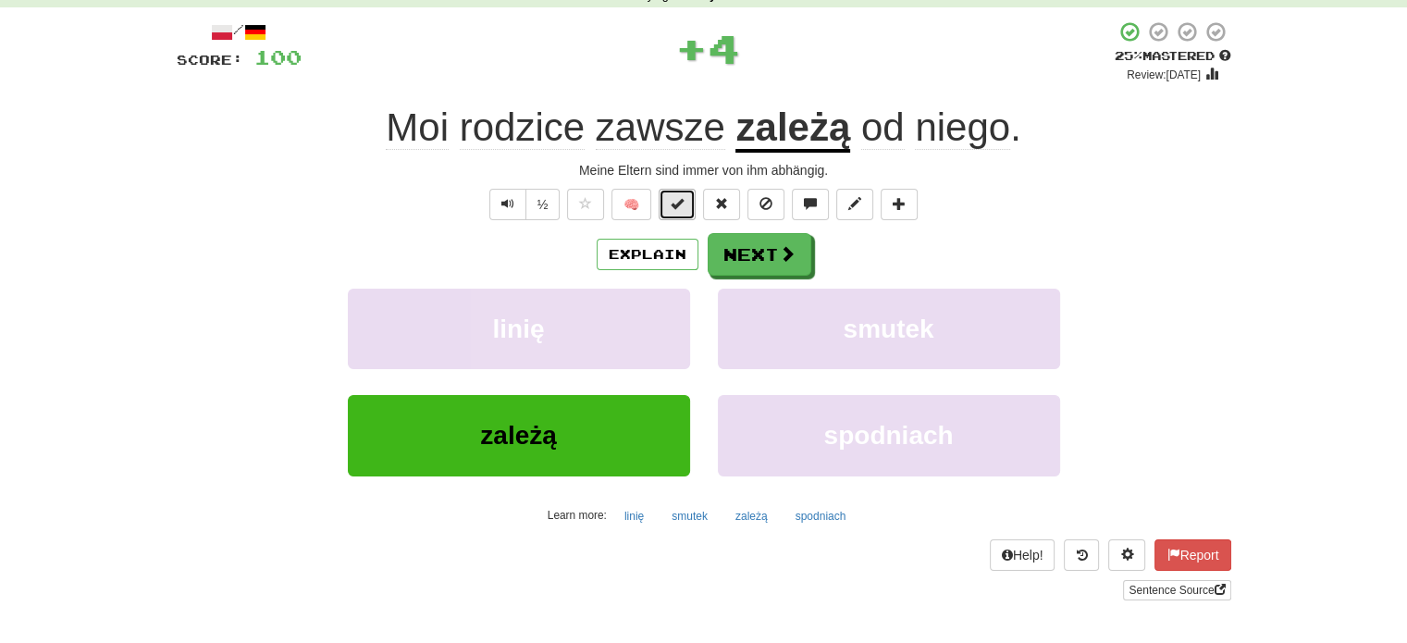
click at [675, 208] on span at bounding box center [677, 203] width 13 height 13
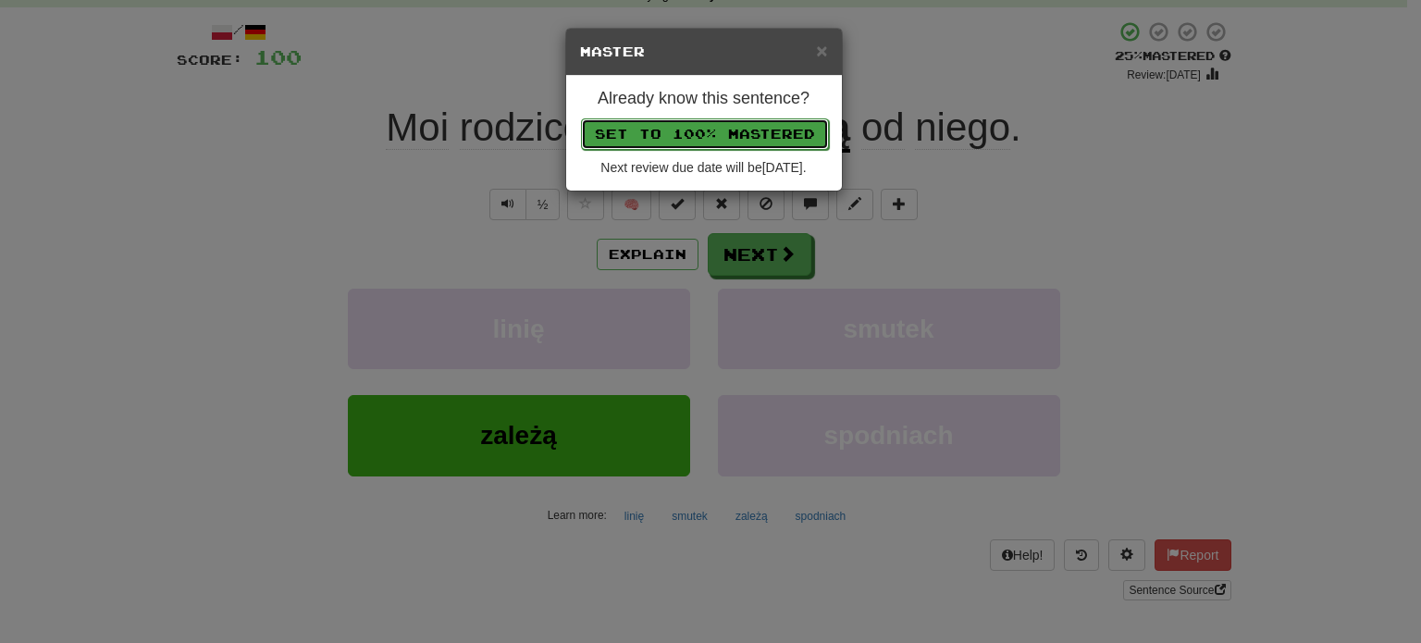
click at [707, 125] on button "Set to 100% Mastered" at bounding box center [705, 133] width 248 height 31
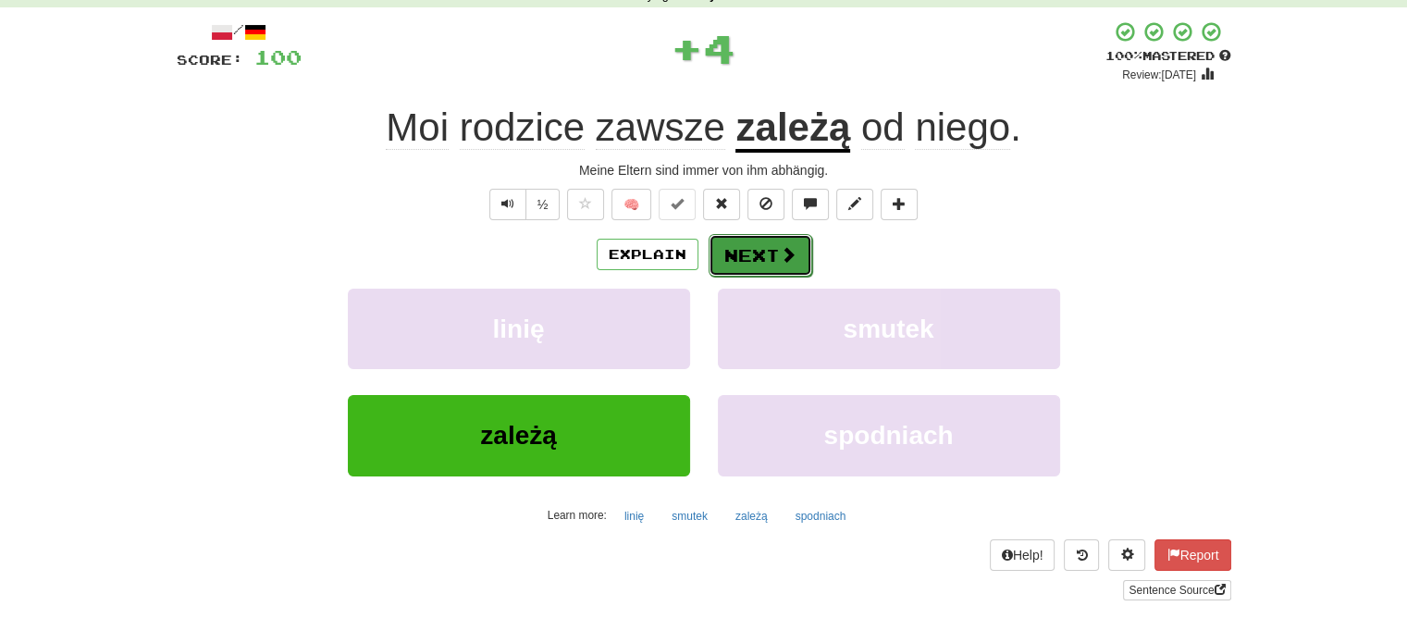
click at [758, 245] on button "Next" at bounding box center [761, 255] width 104 height 43
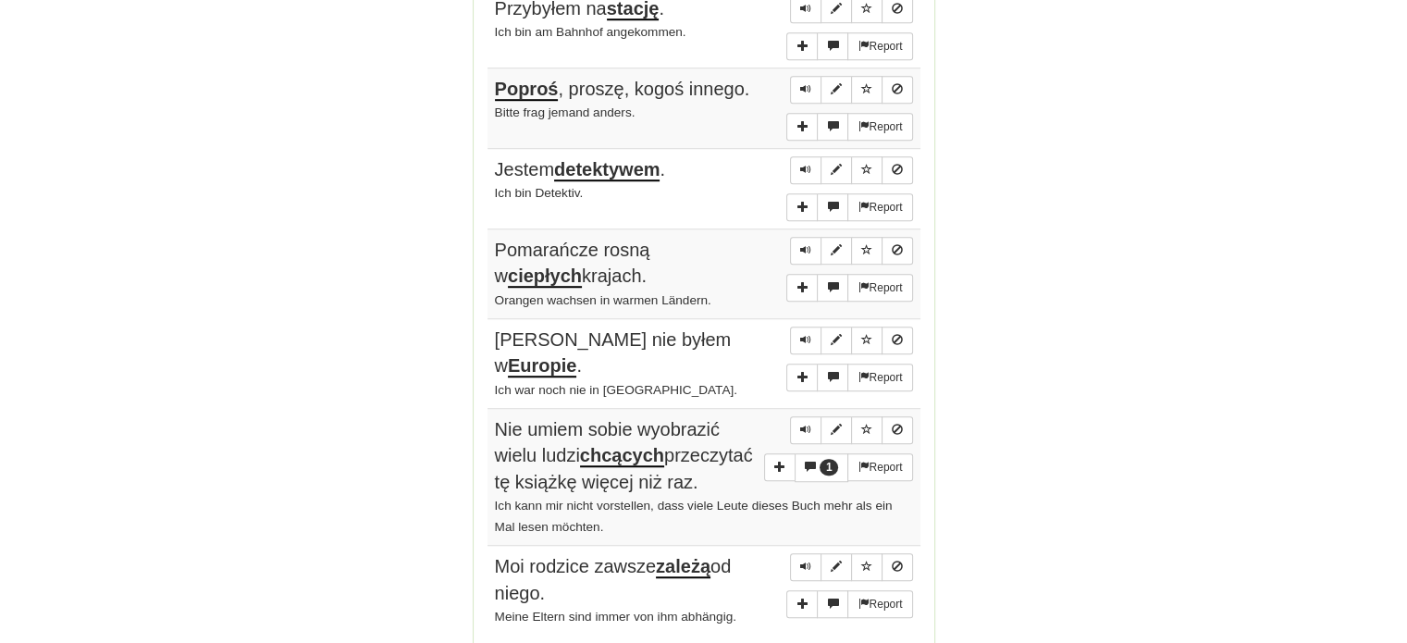
scroll to position [1296, 0]
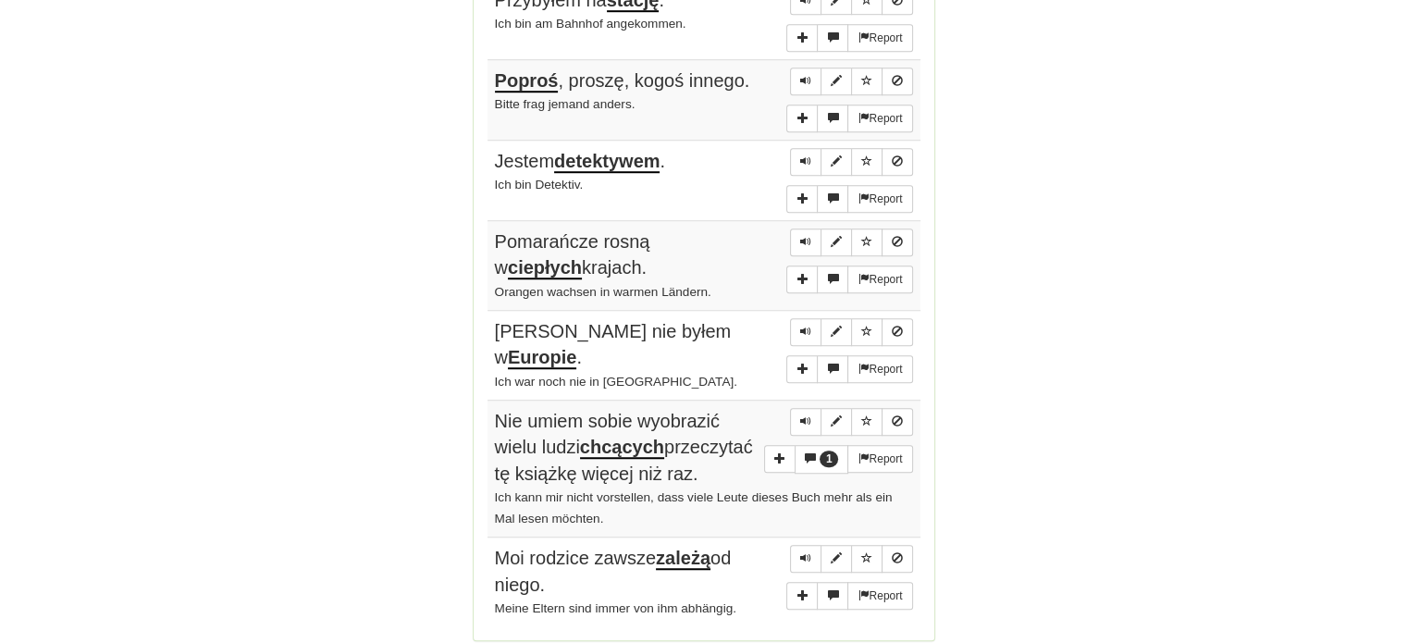
drag, startPoint x: 488, startPoint y: 78, endPoint x: 696, endPoint y: 551, distance: 517.3
click at [755, 604] on tbody "Report Mam dobrą intuicję . Ich habe eine gute Intuition. Report Napoleon popro…" at bounding box center [703, 162] width 433 height 929
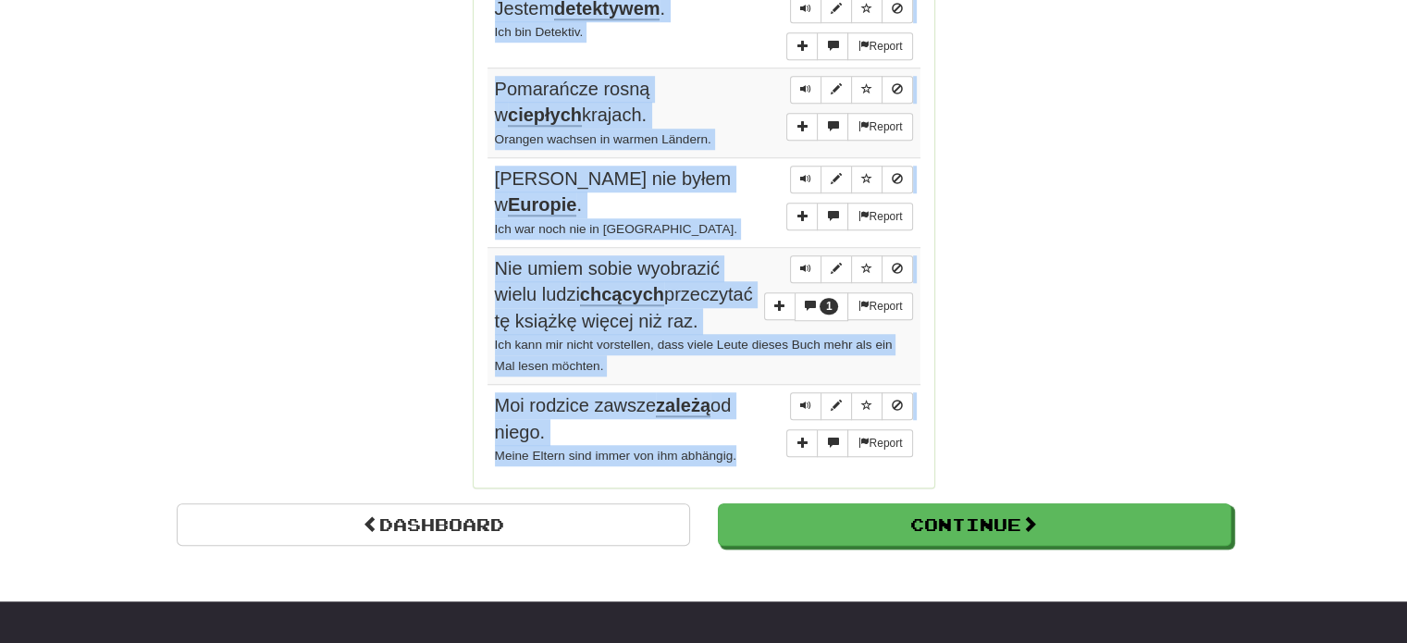
scroll to position [1481, 0]
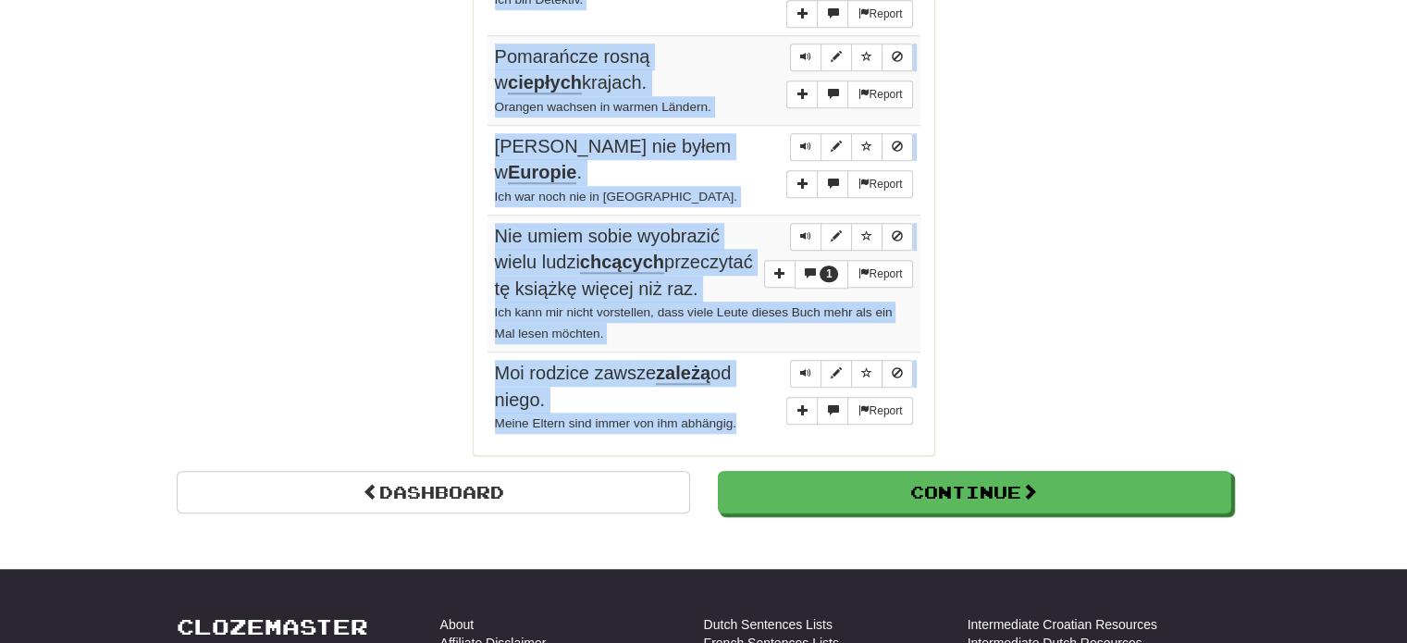
copy tbody "Mam dobrą intuicję . Ich habe eine gute Intuition. Report Napoleon poprowadził …"
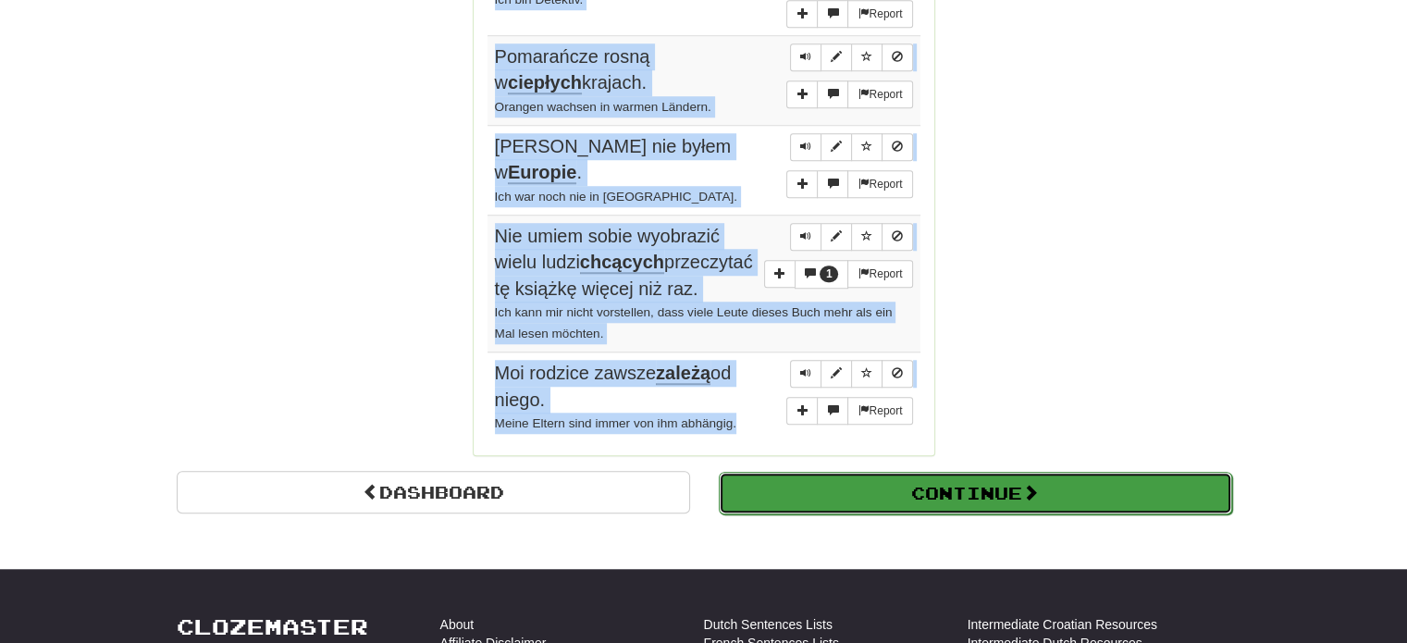
click at [971, 472] on button "Continue" at bounding box center [975, 493] width 513 height 43
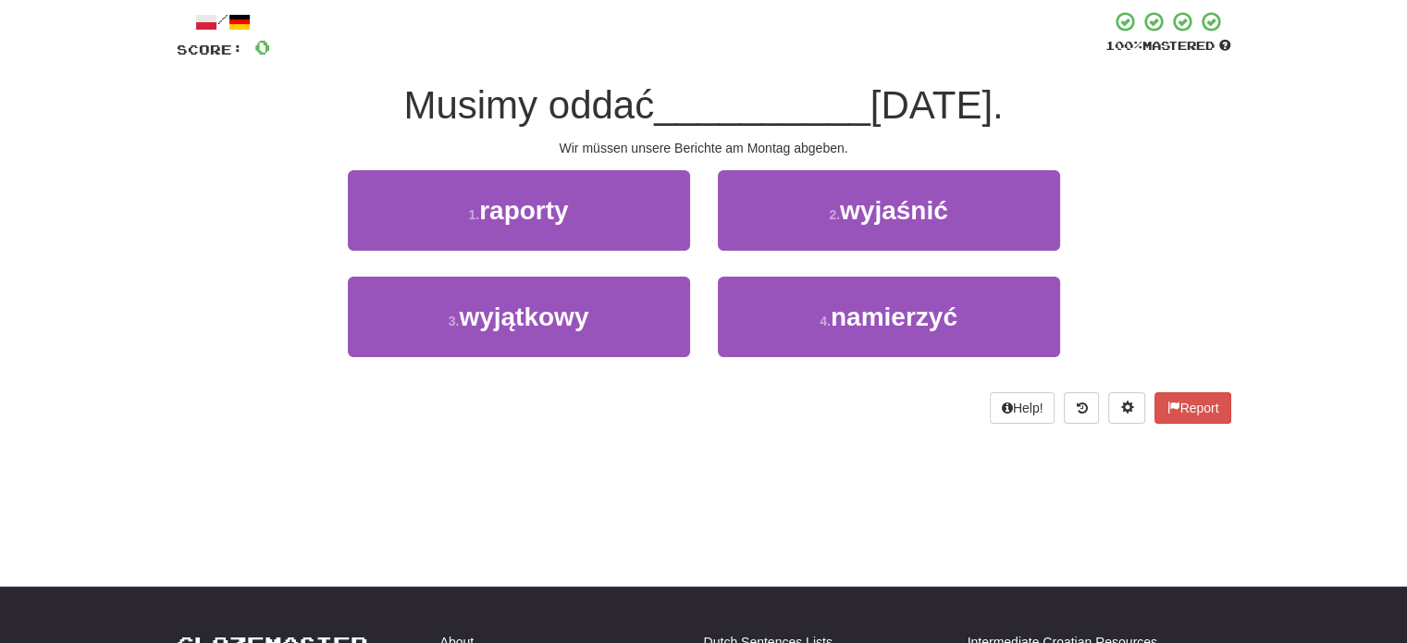
scroll to position [102, 0]
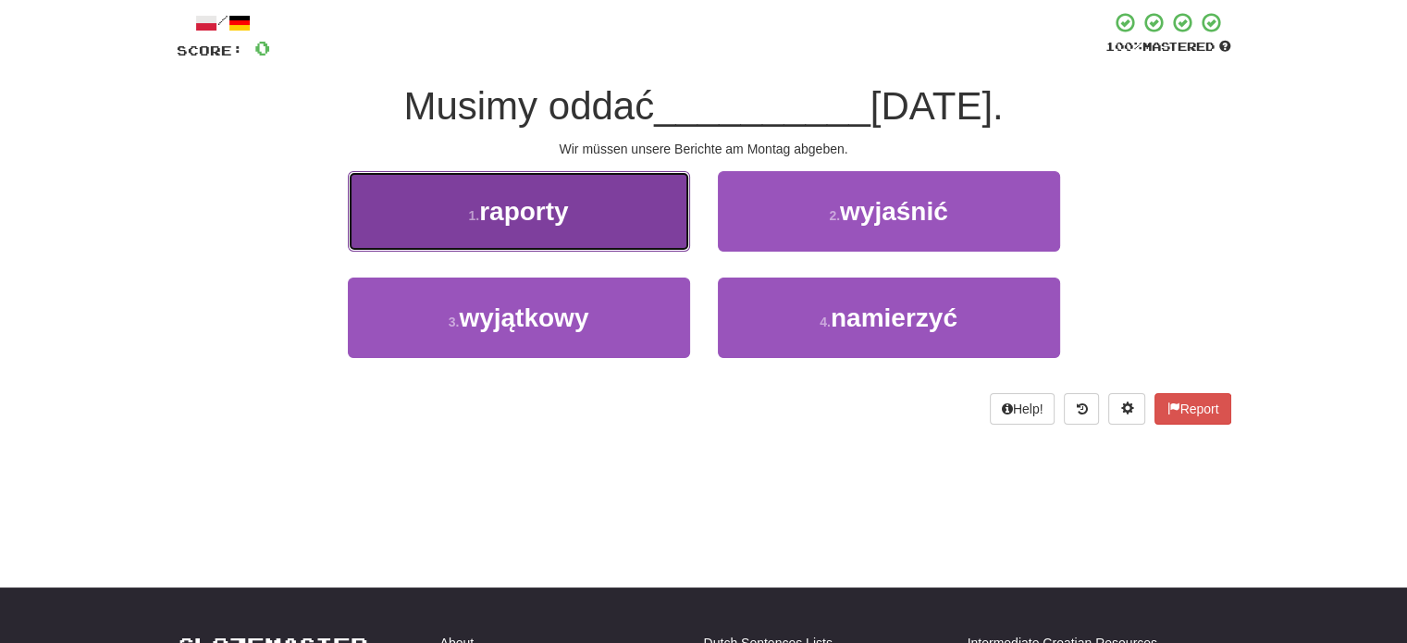
click at [631, 235] on button "1 . raporty" at bounding box center [519, 211] width 342 height 80
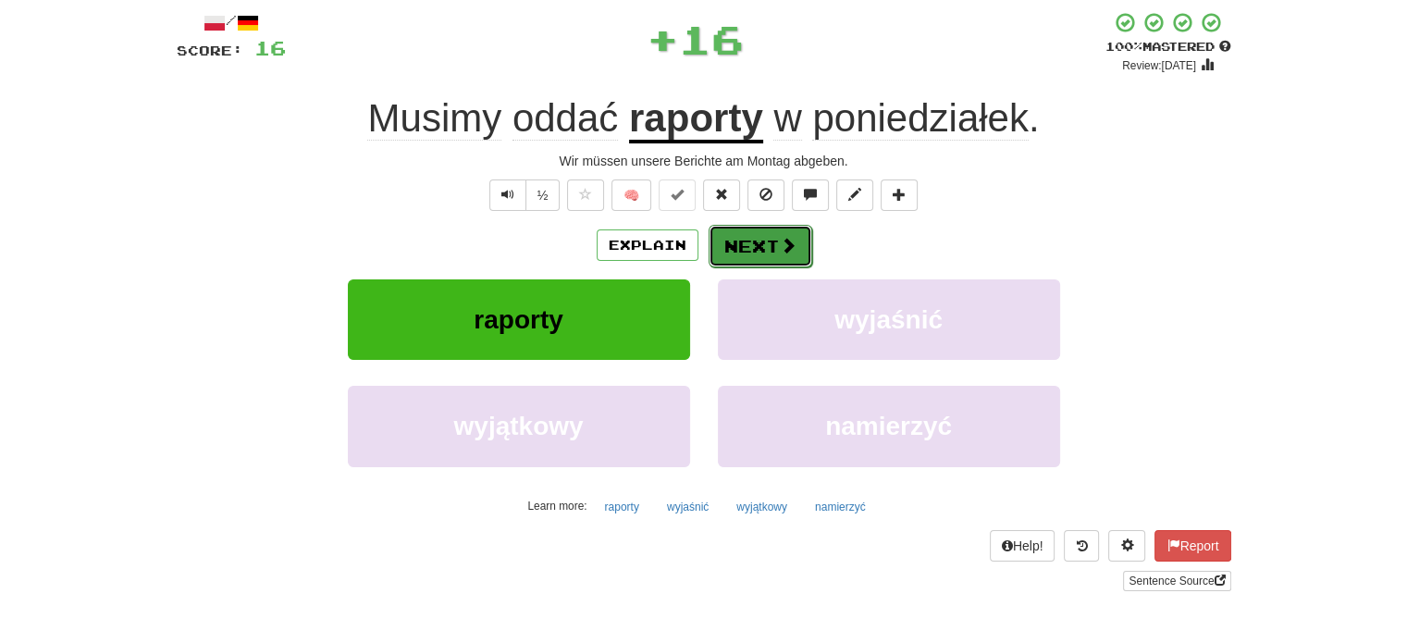
click at [773, 240] on button "Next" at bounding box center [761, 246] width 104 height 43
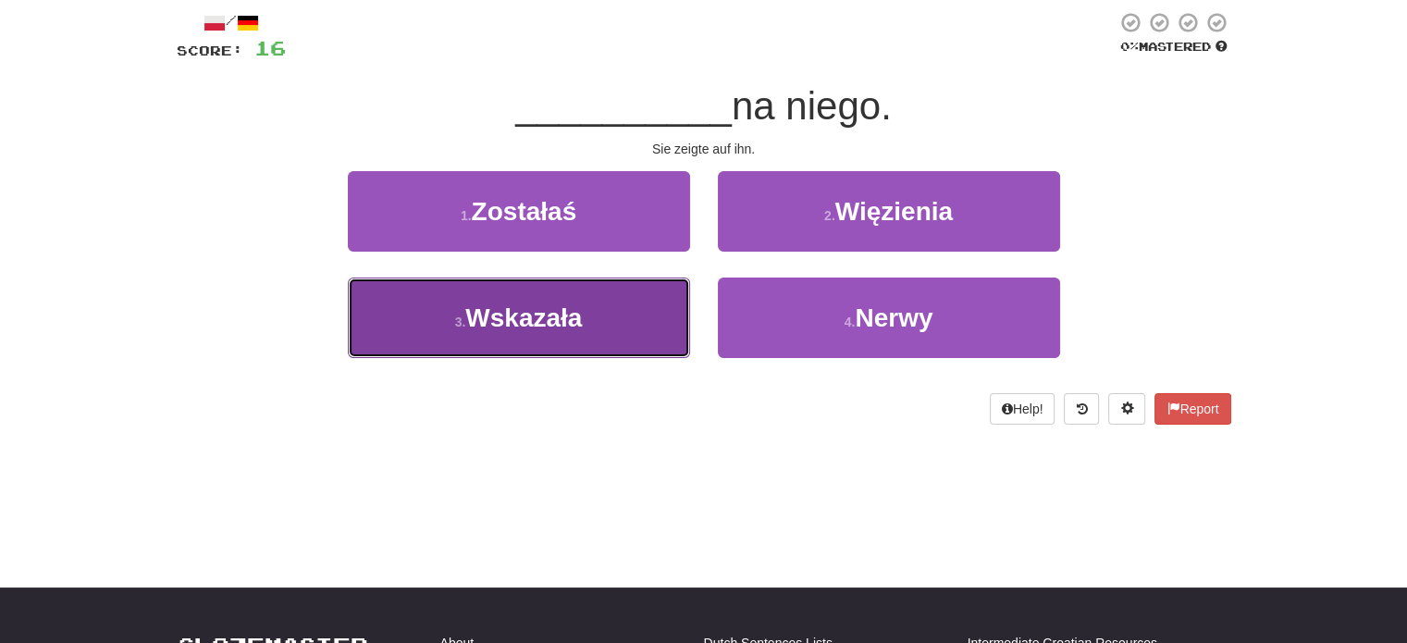
click at [633, 310] on button "3 . Wskazała" at bounding box center [519, 317] width 342 height 80
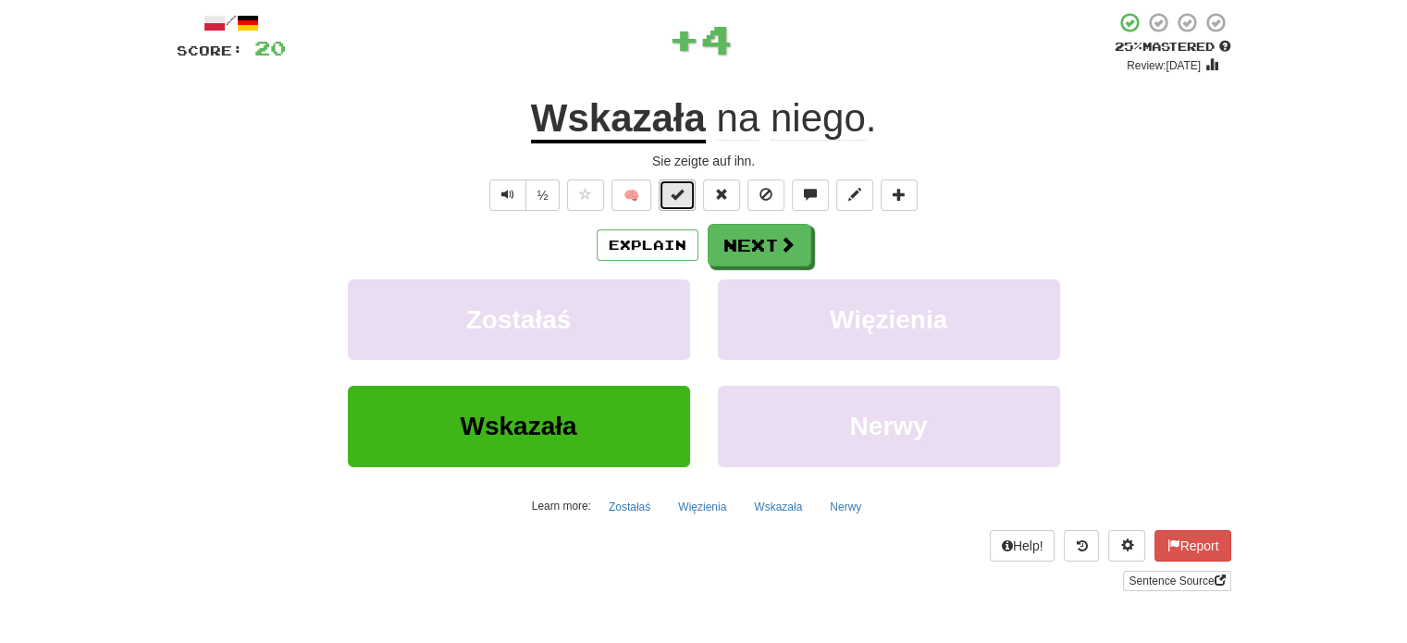
click at [680, 195] on span at bounding box center [677, 194] width 13 height 13
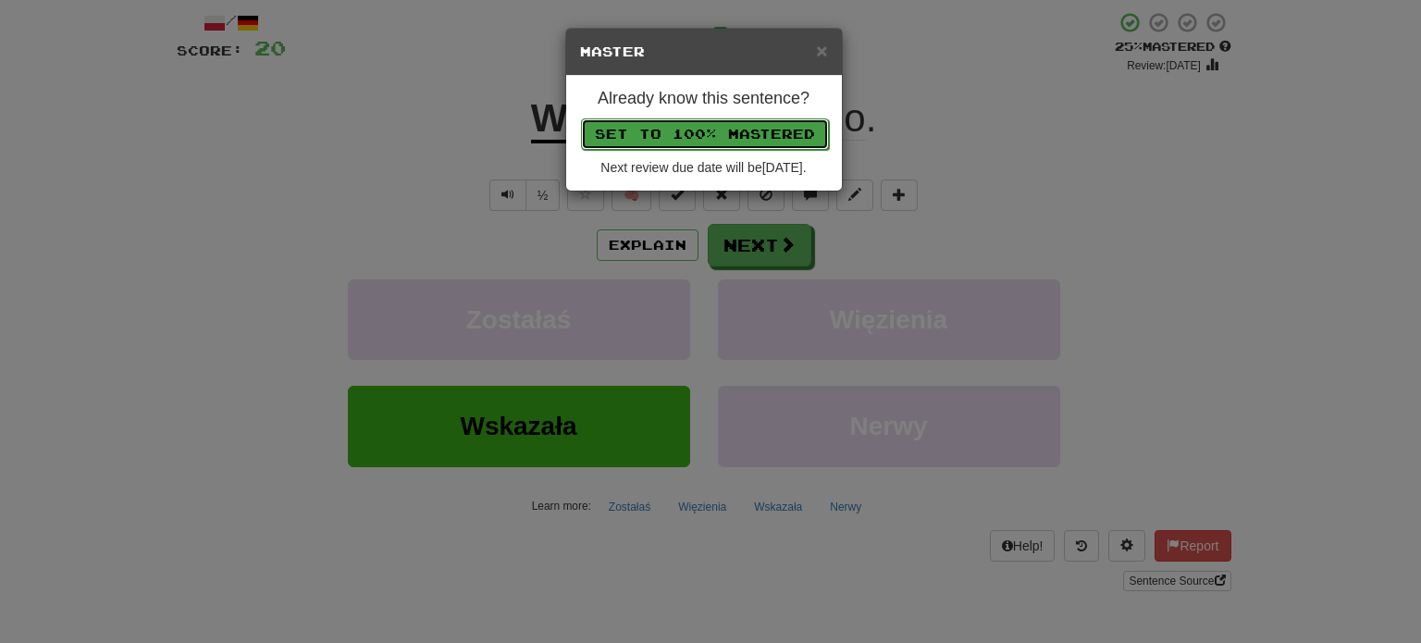
click at [719, 129] on button "Set to 100% Mastered" at bounding box center [705, 133] width 248 height 31
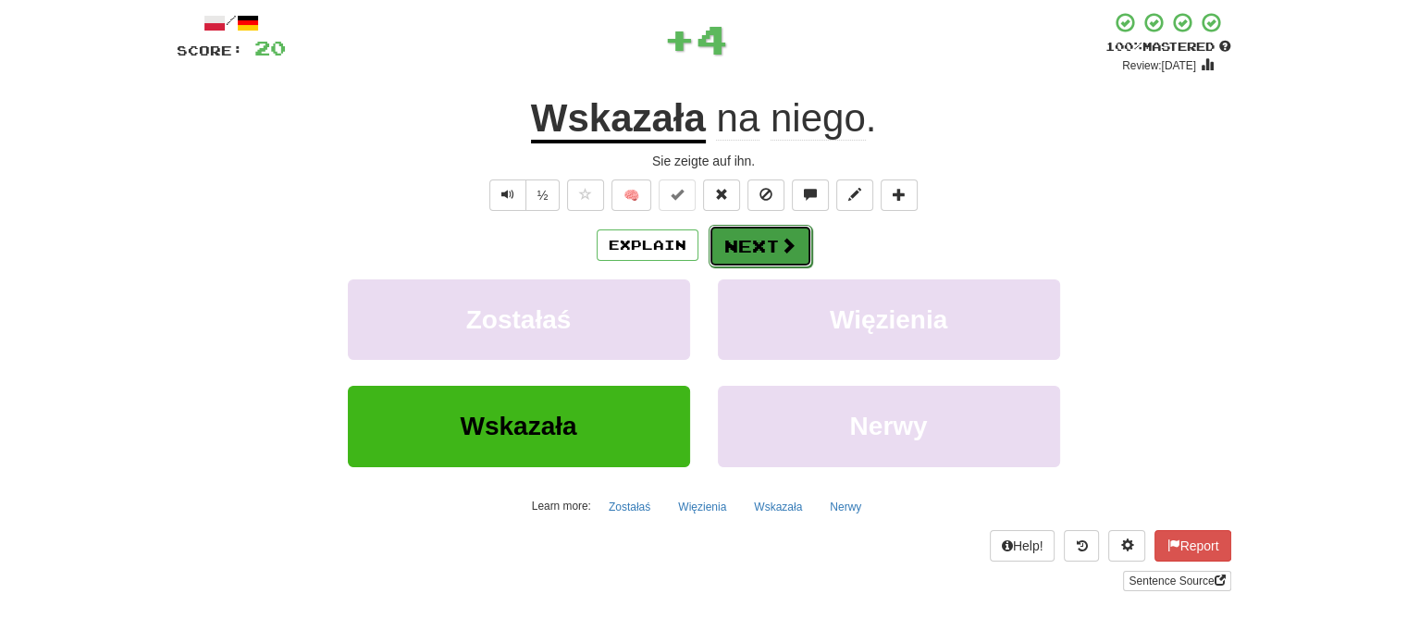
click at [741, 239] on button "Next" at bounding box center [761, 246] width 104 height 43
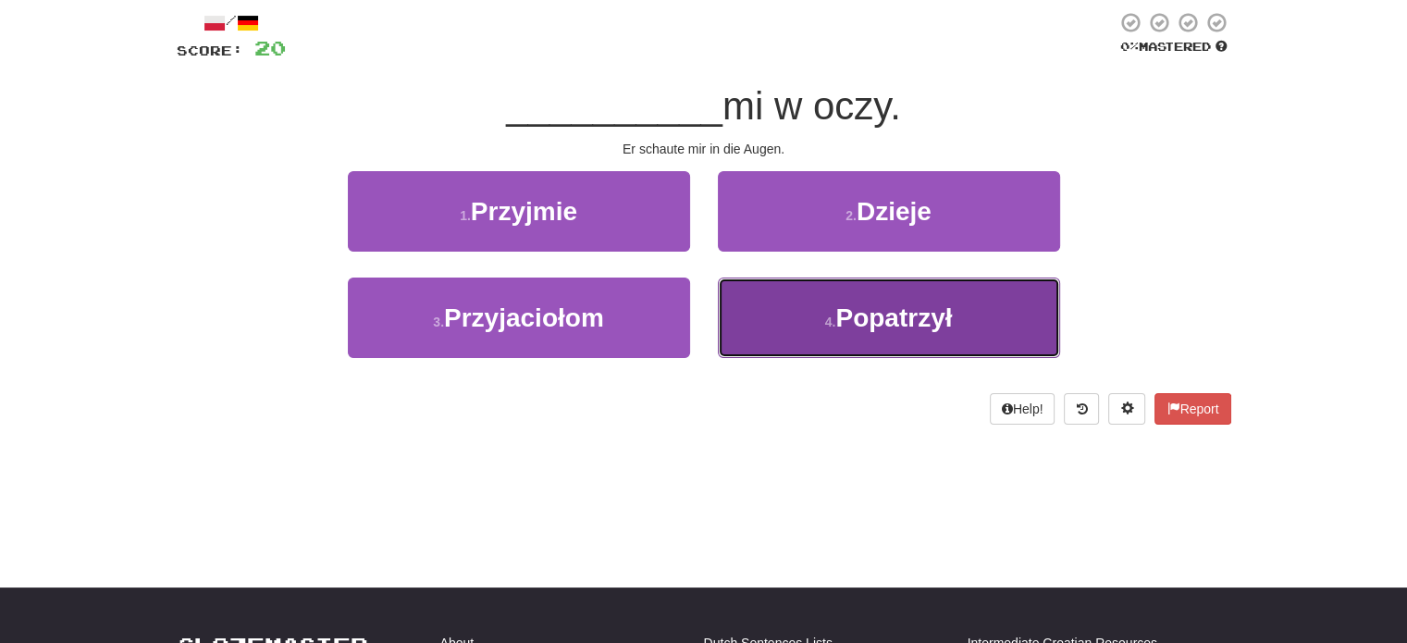
click at [781, 315] on button "4 . Popatrzył" at bounding box center [889, 317] width 342 height 80
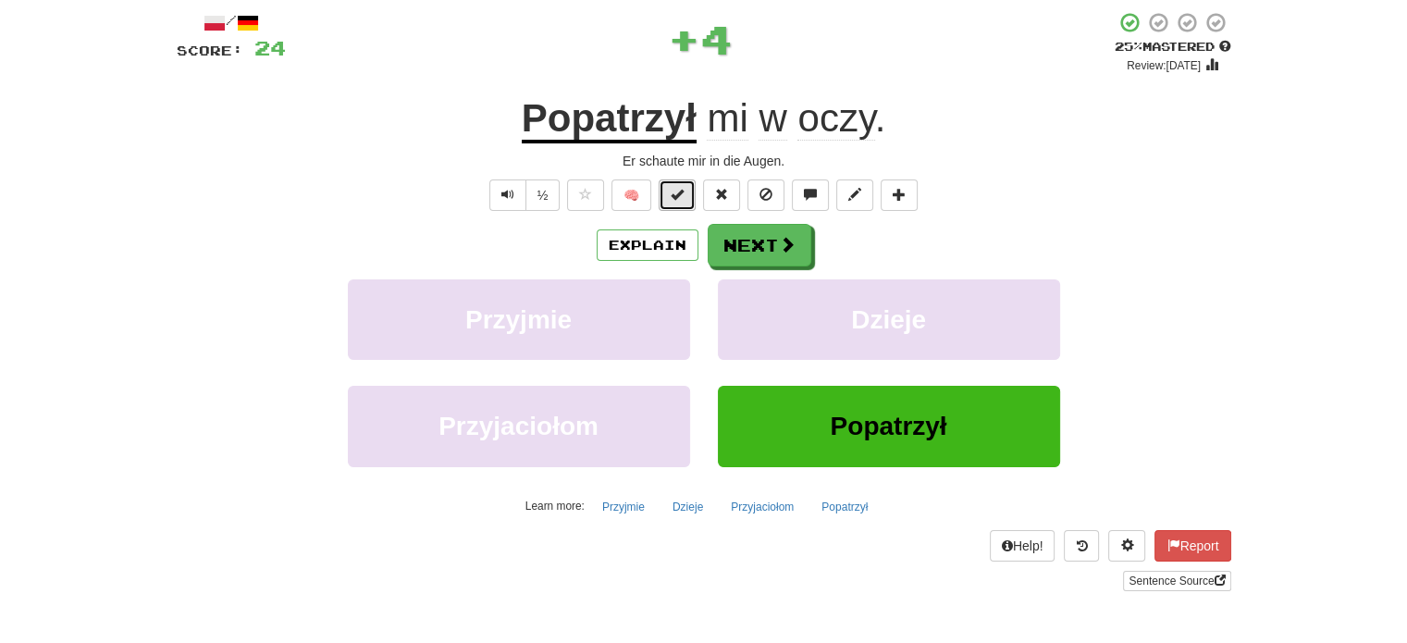
click at [677, 199] on span at bounding box center [677, 194] width 13 height 13
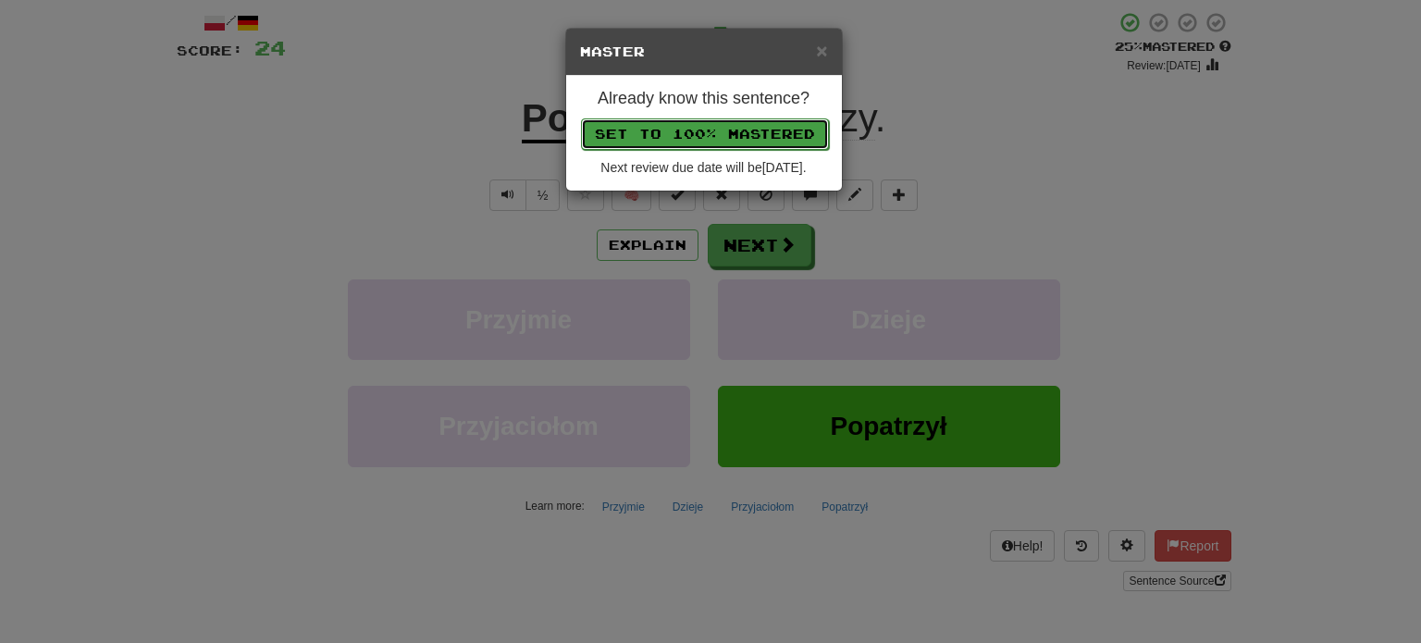
click at [704, 135] on button "Set to 100% Mastered" at bounding box center [705, 133] width 248 height 31
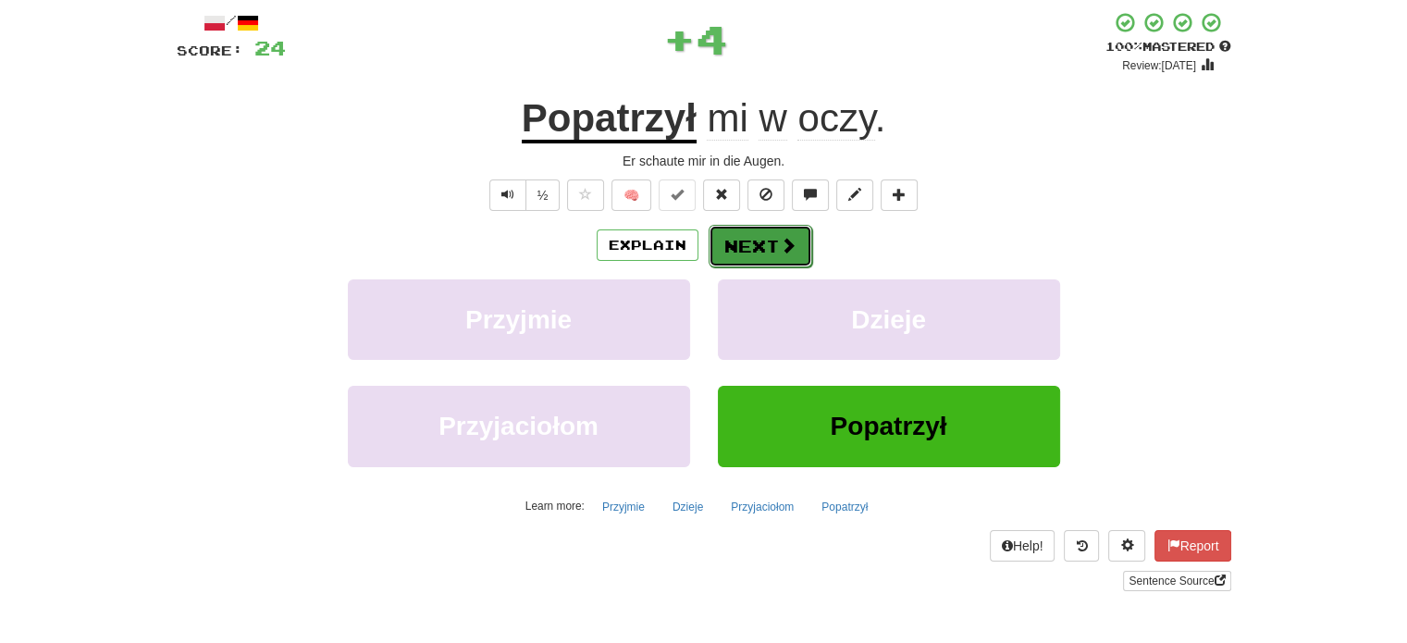
click at [737, 241] on button "Next" at bounding box center [761, 246] width 104 height 43
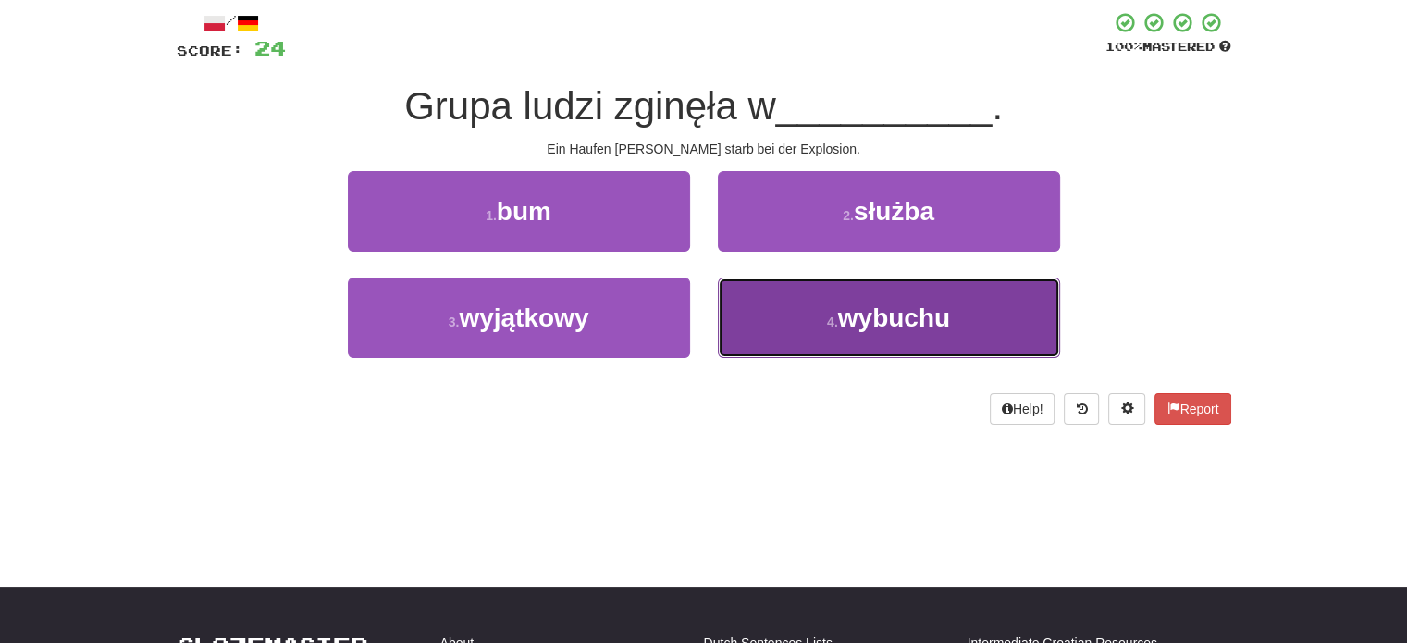
click at [792, 312] on button "4 . wybuchu" at bounding box center [889, 317] width 342 height 80
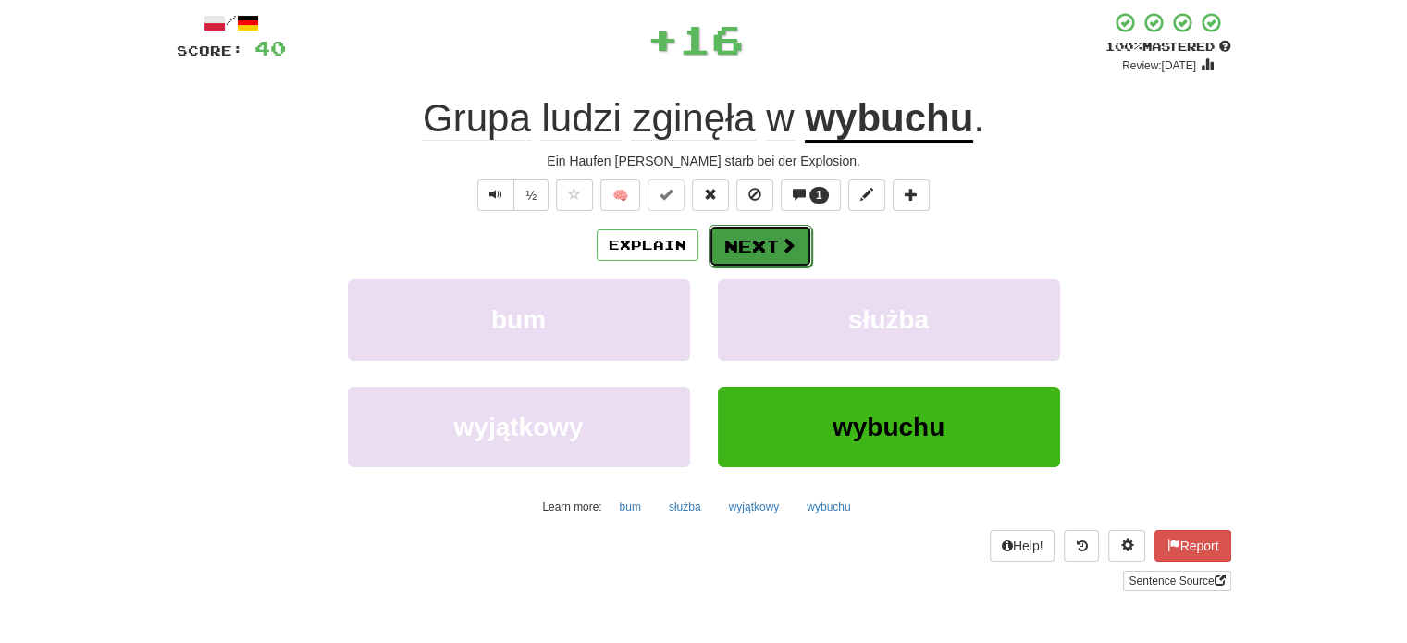
click at [763, 240] on button "Next" at bounding box center [761, 246] width 104 height 43
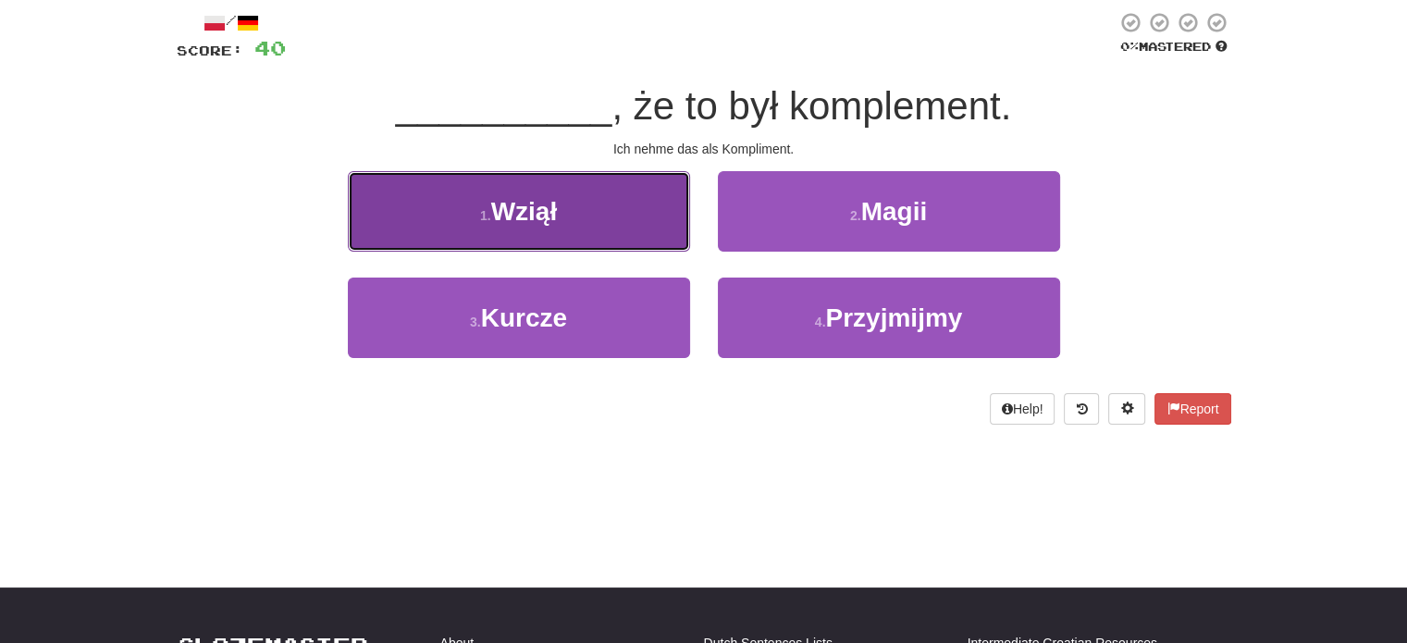
click at [625, 235] on button "1 . Wziął" at bounding box center [519, 211] width 342 height 80
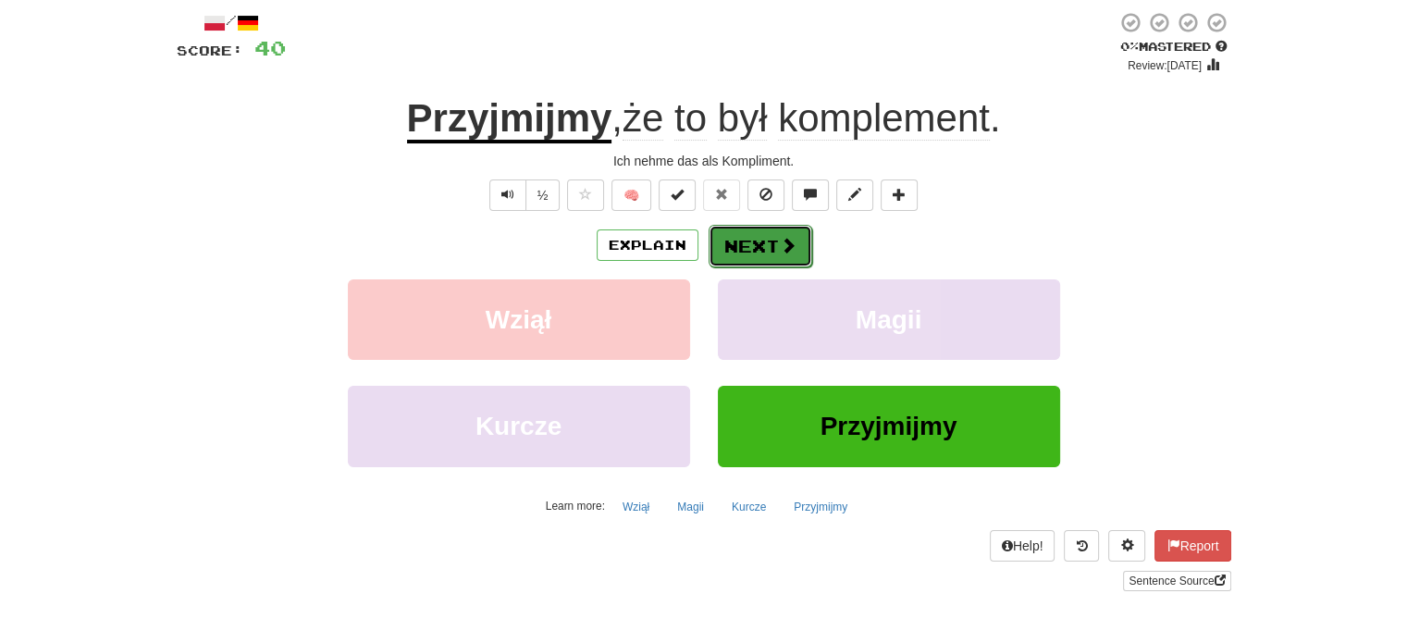
click at [803, 252] on button "Next" at bounding box center [761, 246] width 104 height 43
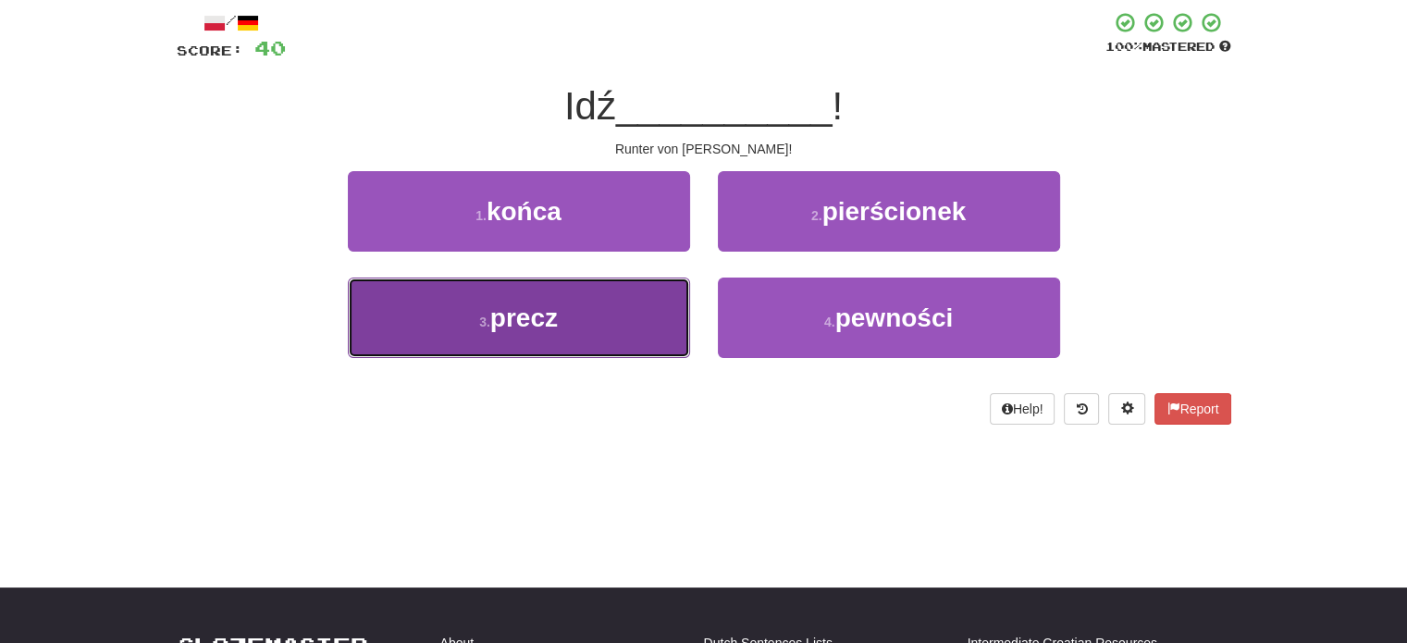
click at [590, 308] on button "3 . precz" at bounding box center [519, 317] width 342 height 80
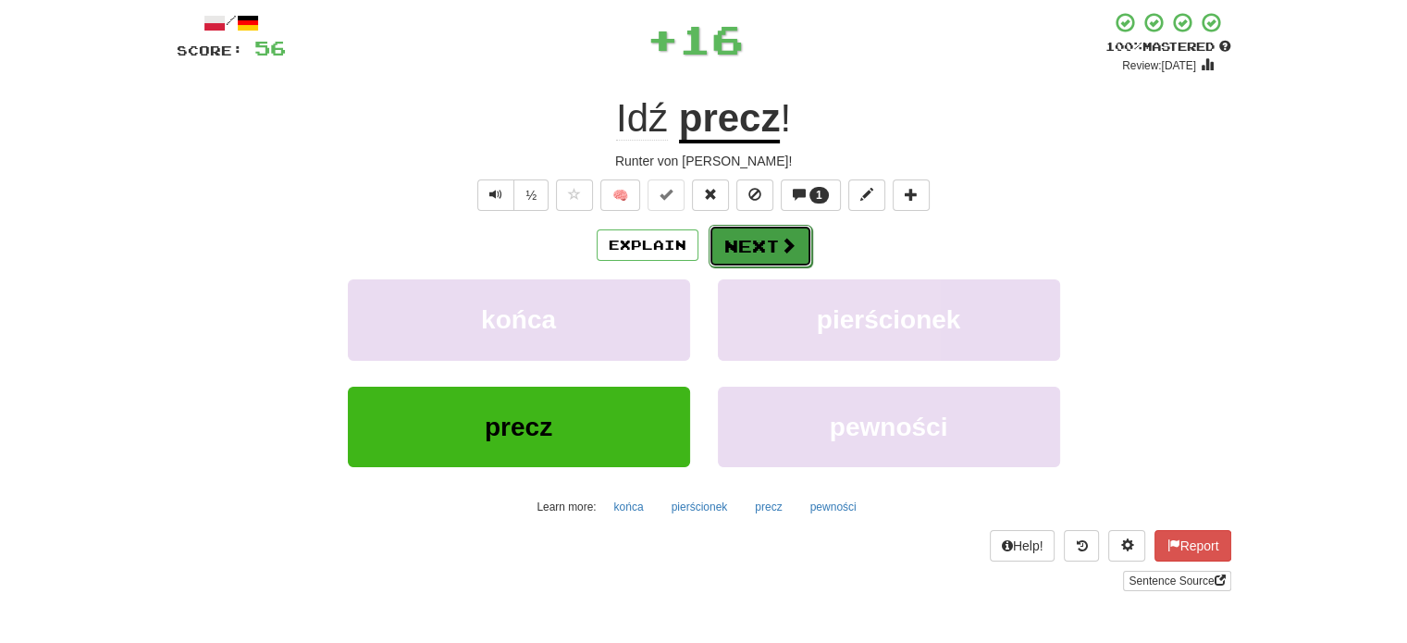
click at [735, 233] on button "Next" at bounding box center [761, 246] width 104 height 43
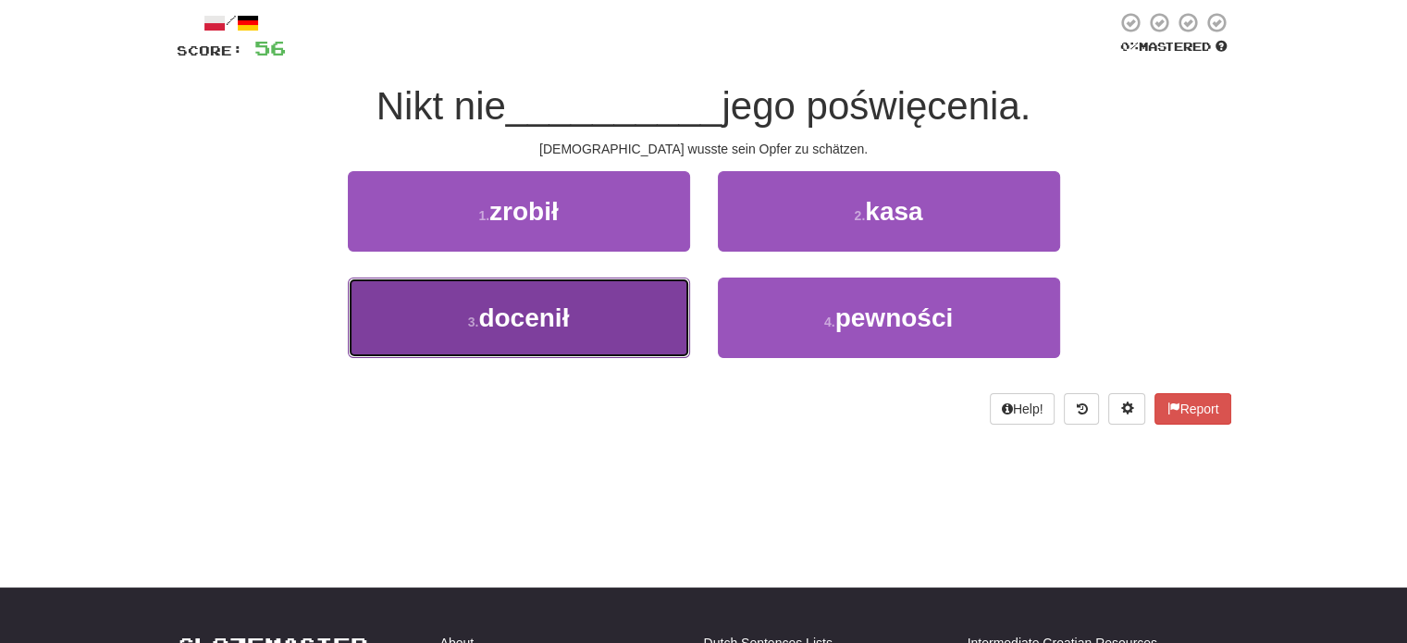
click at [650, 321] on button "3 . docenił" at bounding box center [519, 317] width 342 height 80
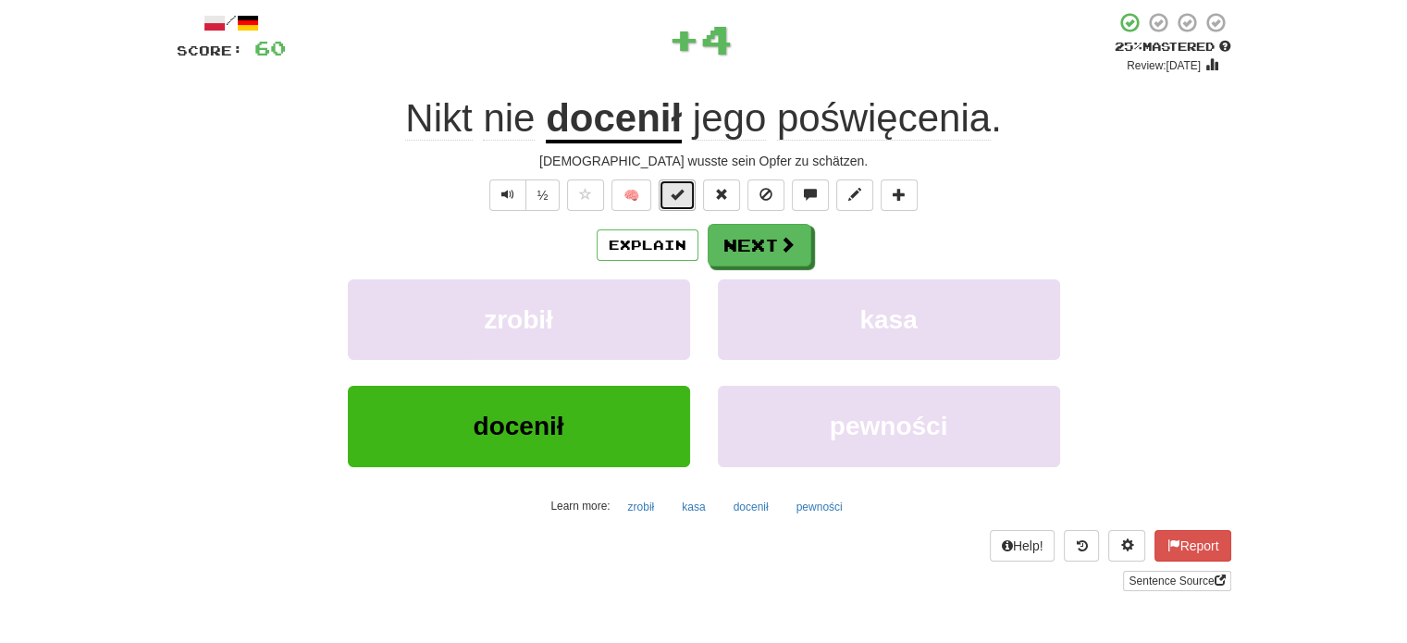
click at [683, 199] on span at bounding box center [677, 194] width 13 height 13
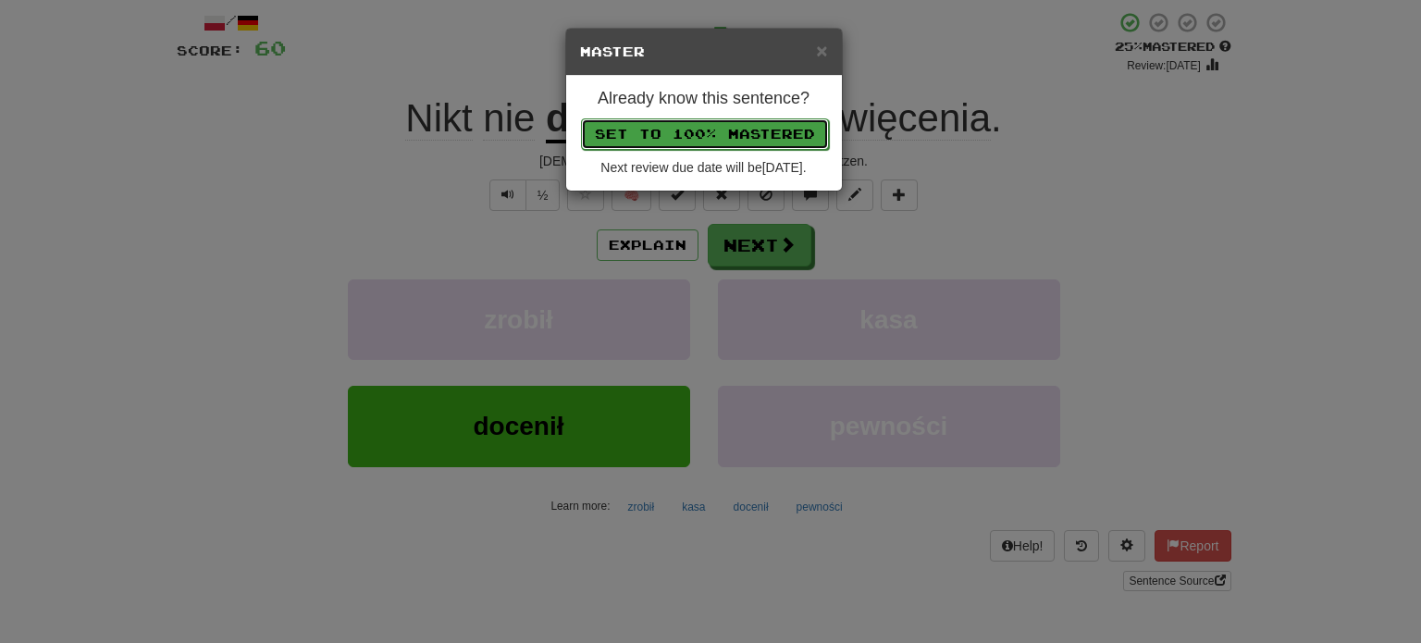
click at [709, 127] on button "Set to 100% Mastered" at bounding box center [705, 133] width 248 height 31
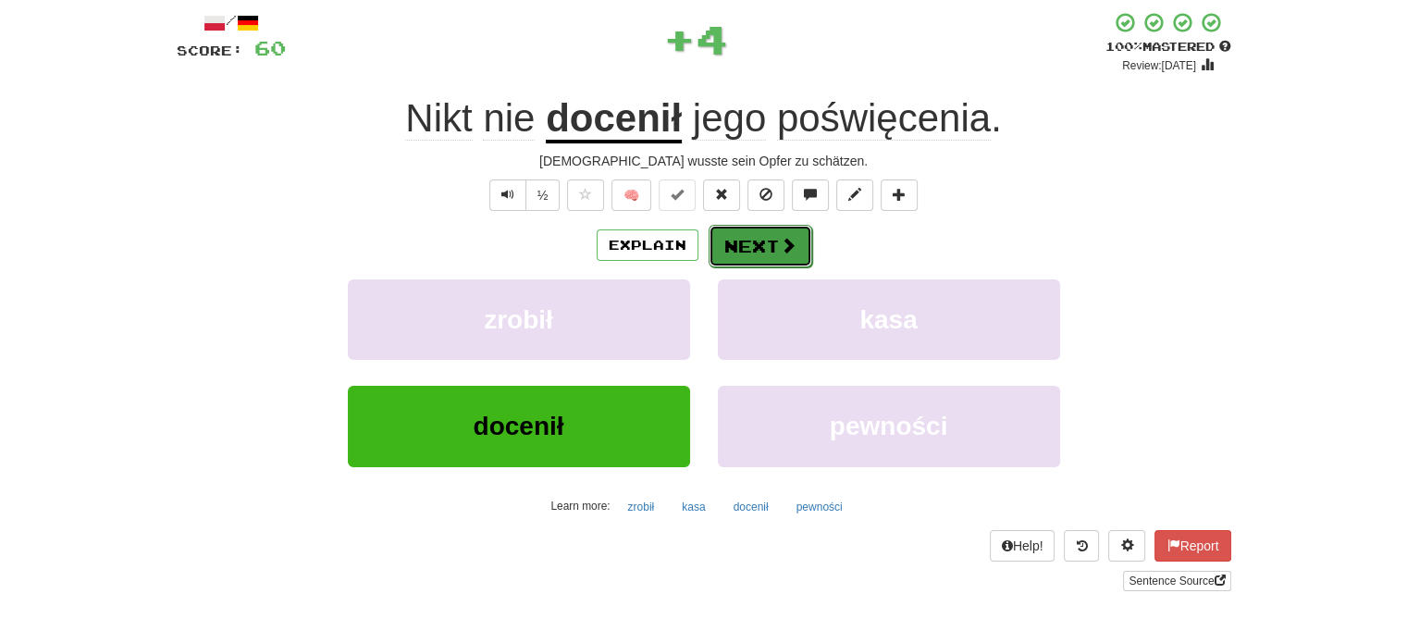
click at [751, 253] on button "Next" at bounding box center [761, 246] width 104 height 43
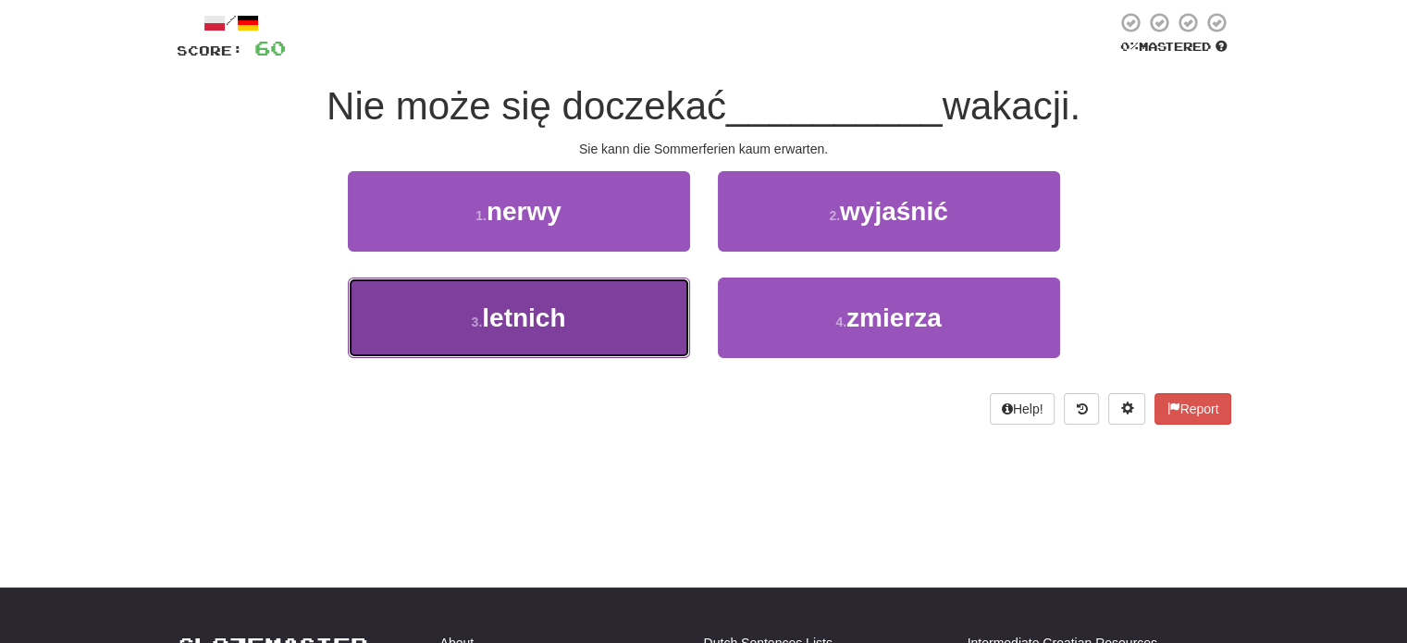
click at [611, 308] on button "3 . letnich" at bounding box center [519, 317] width 342 height 80
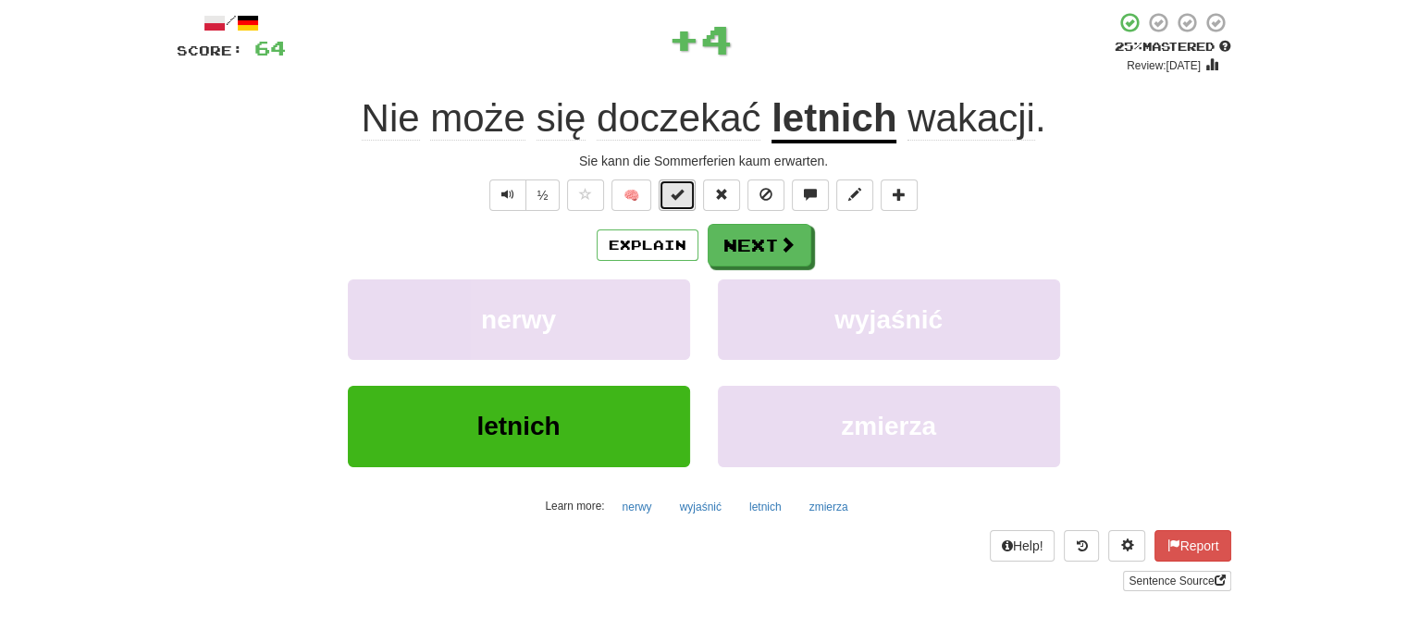
click at [669, 187] on button at bounding box center [677, 194] width 37 height 31
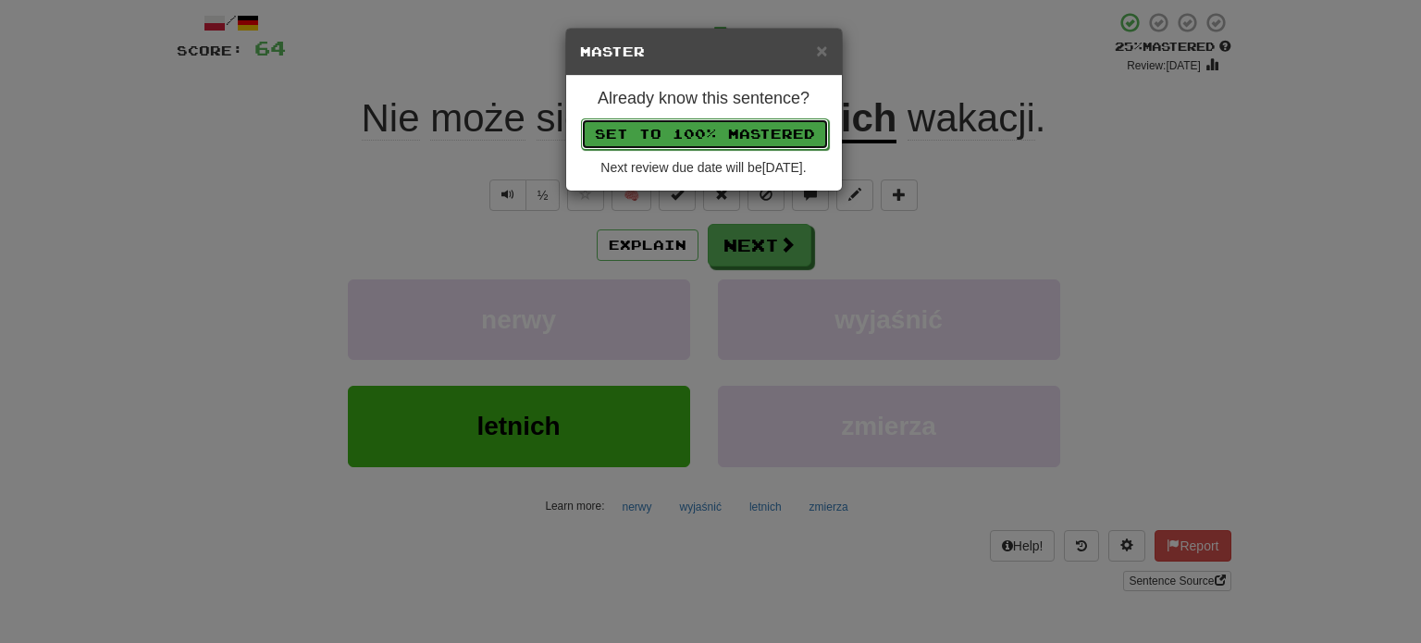
click at [718, 125] on button "Set to 100% Mastered" at bounding box center [705, 133] width 248 height 31
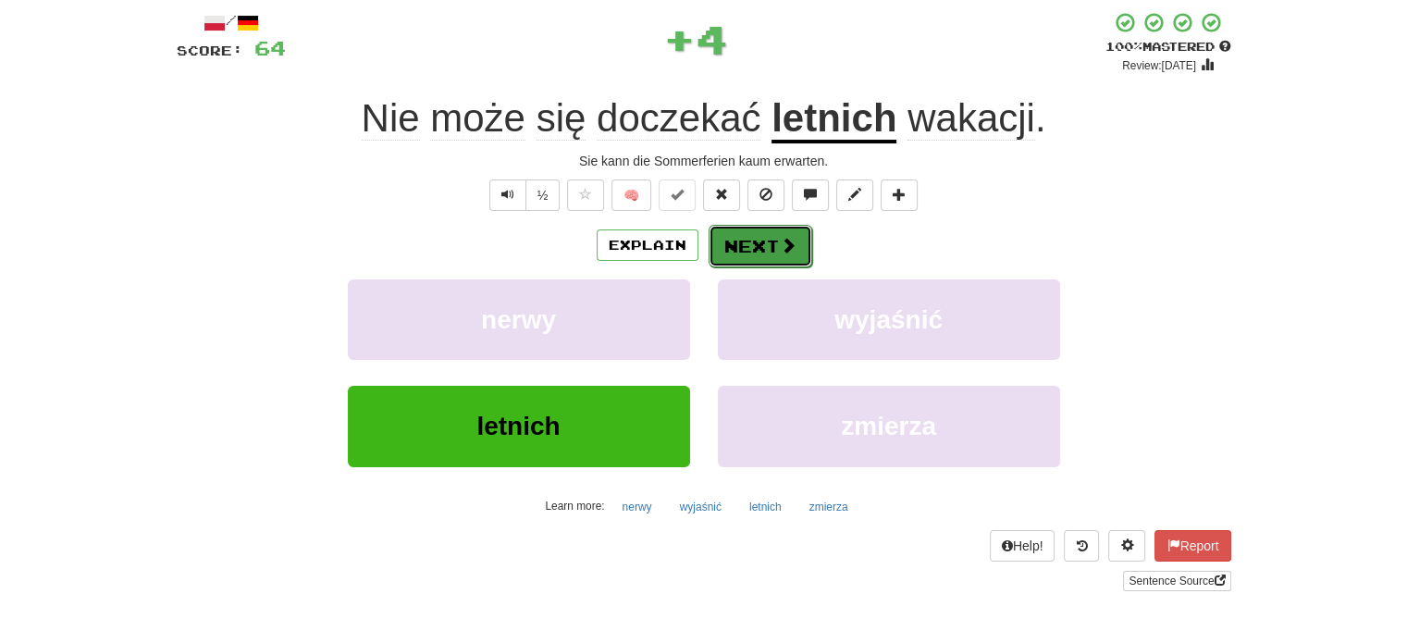
click at [773, 253] on button "Next" at bounding box center [761, 246] width 104 height 43
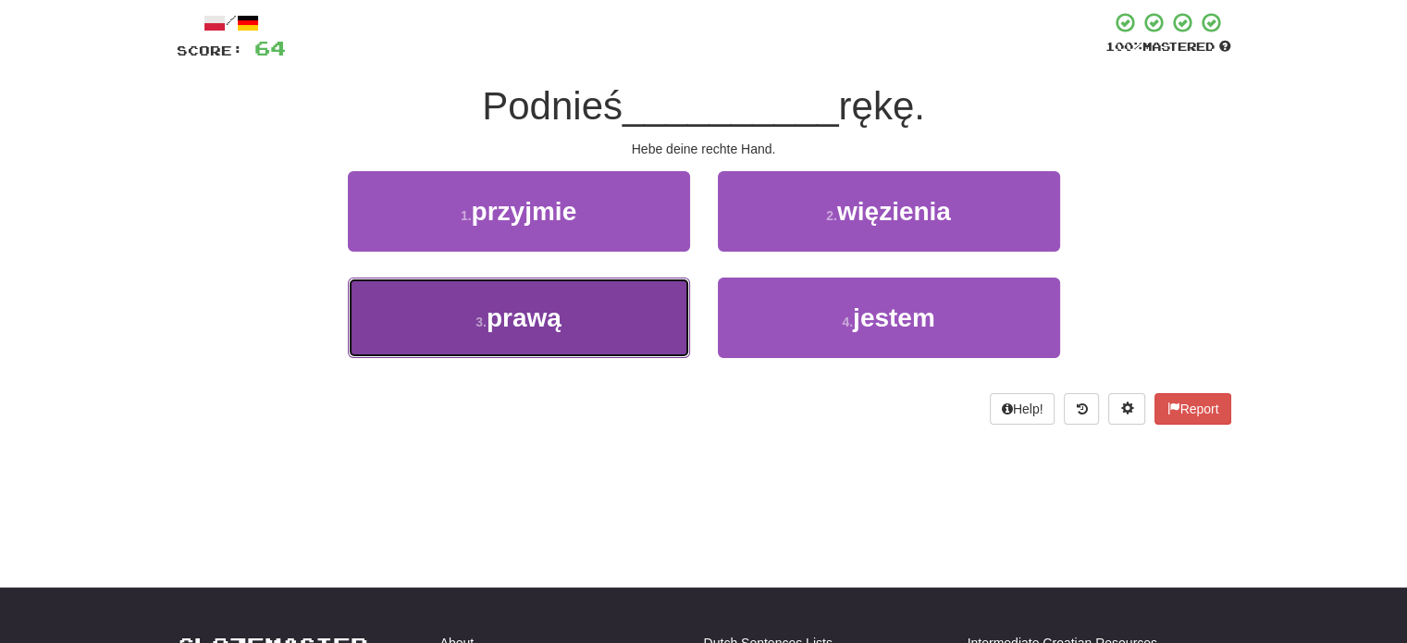
click at [635, 313] on button "3 . prawą" at bounding box center [519, 317] width 342 height 80
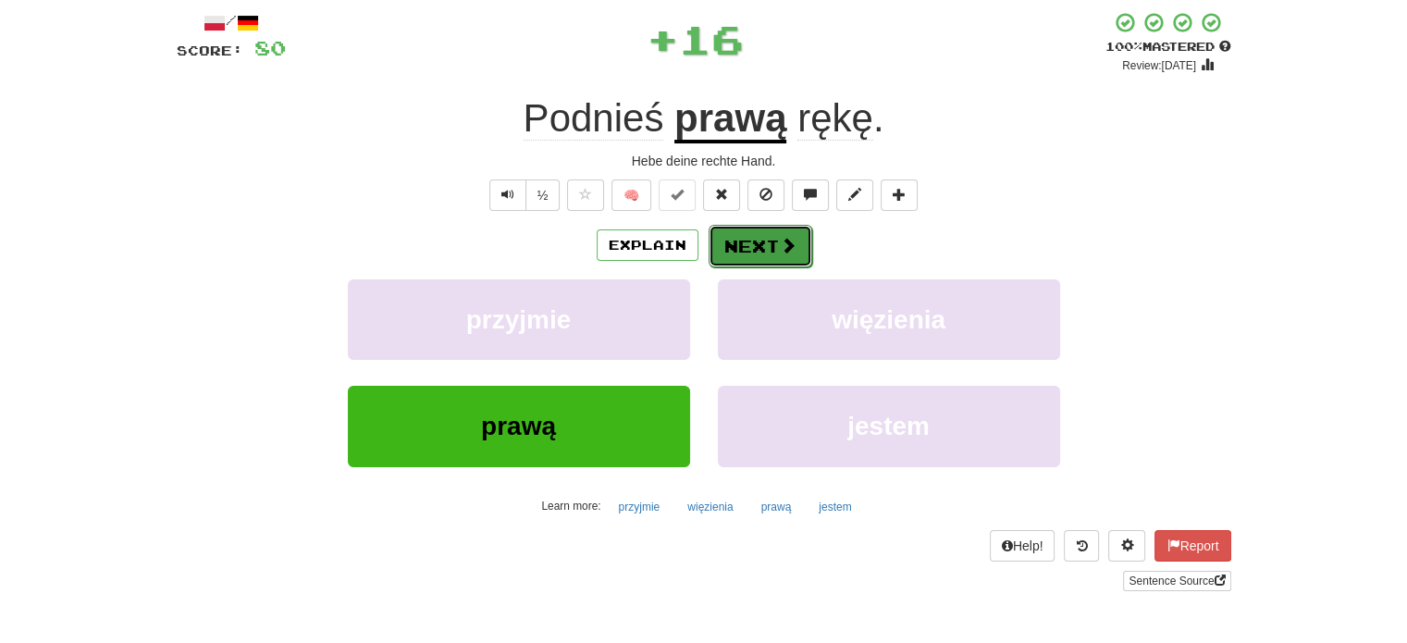
click at [740, 240] on button "Next" at bounding box center [761, 246] width 104 height 43
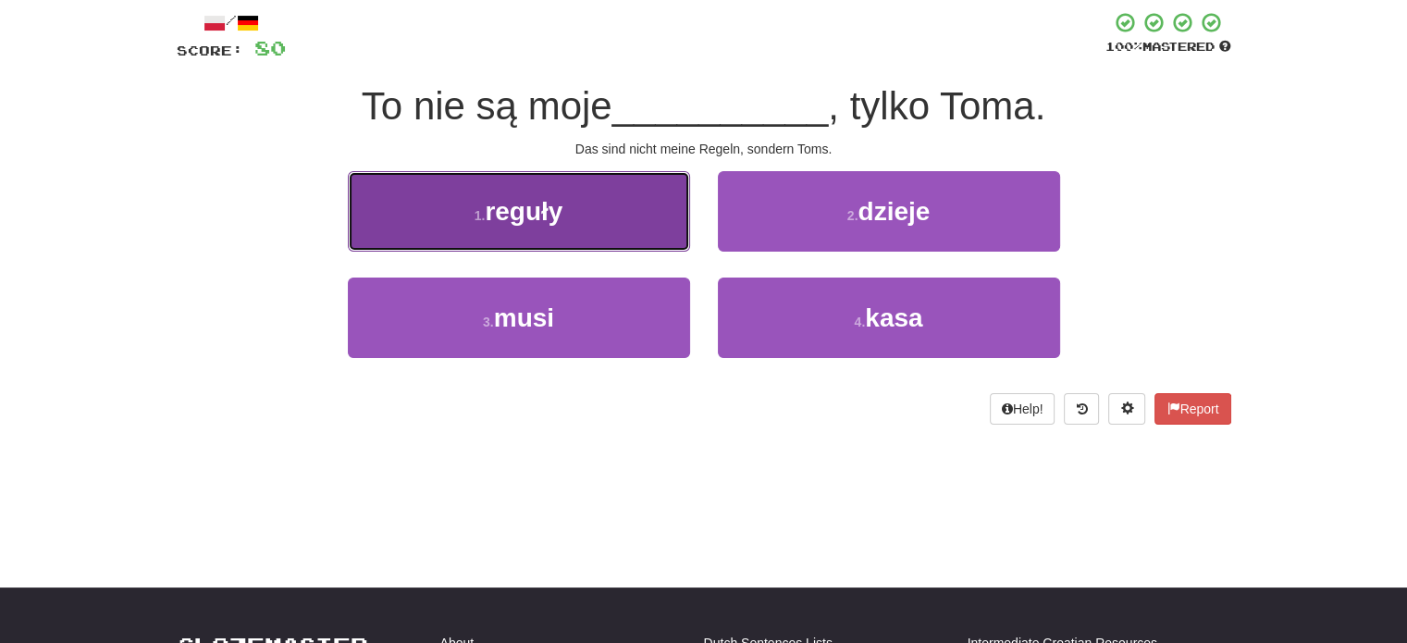
click at [653, 221] on button "1 . reguły" at bounding box center [519, 211] width 342 height 80
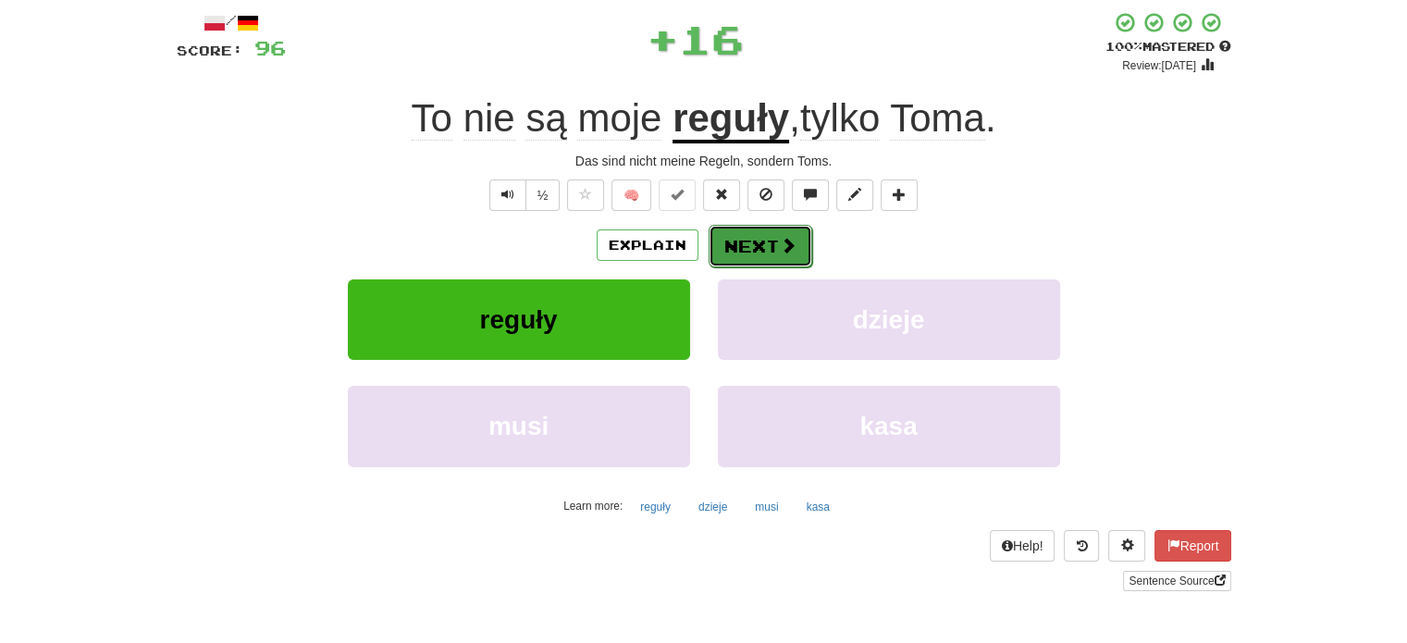
click at [751, 238] on button "Next" at bounding box center [761, 246] width 104 height 43
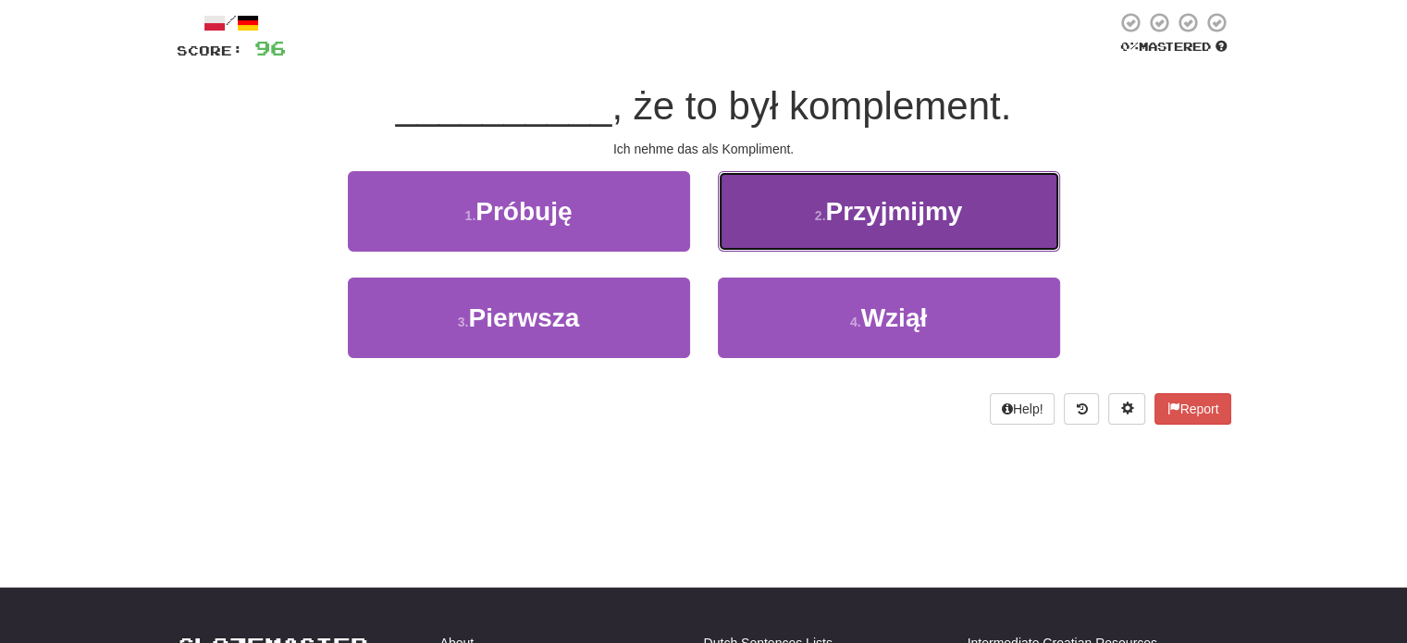
click at [773, 236] on button "2 . Przyjmijmy" at bounding box center [889, 211] width 342 height 80
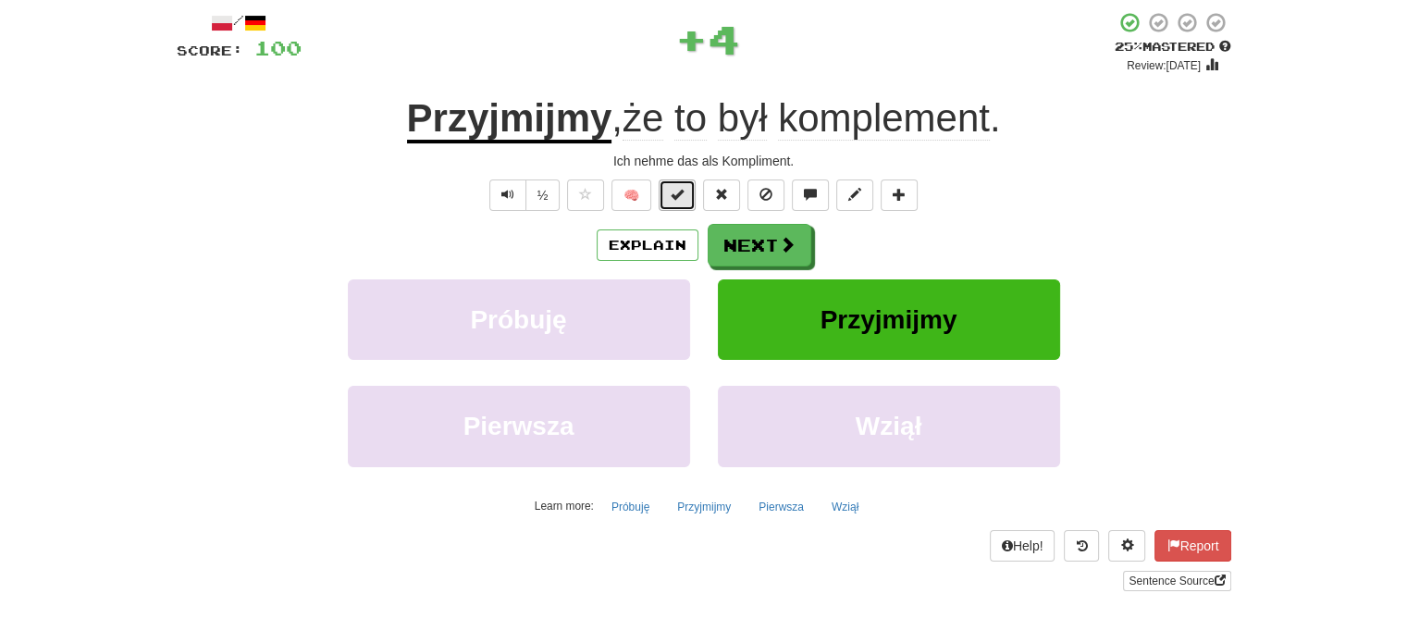
click at [677, 198] on span at bounding box center [677, 194] width 13 height 13
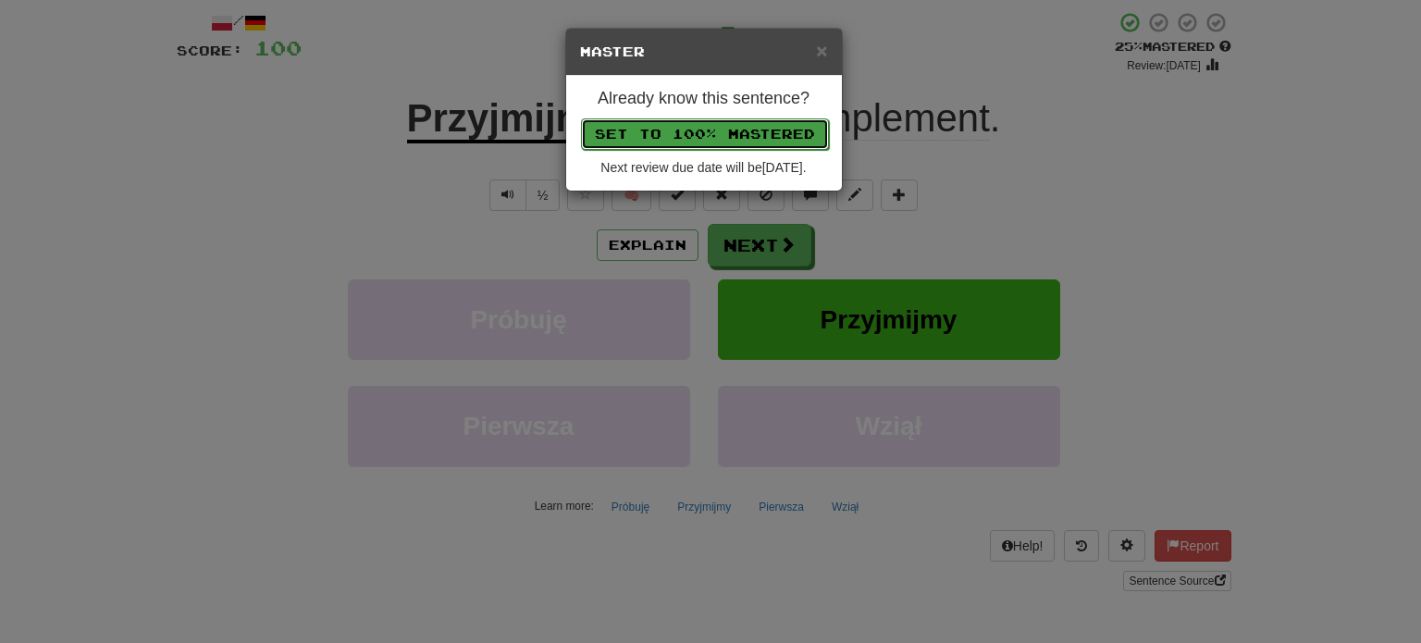
click at [693, 125] on button "Set to 100% Mastered" at bounding box center [705, 133] width 248 height 31
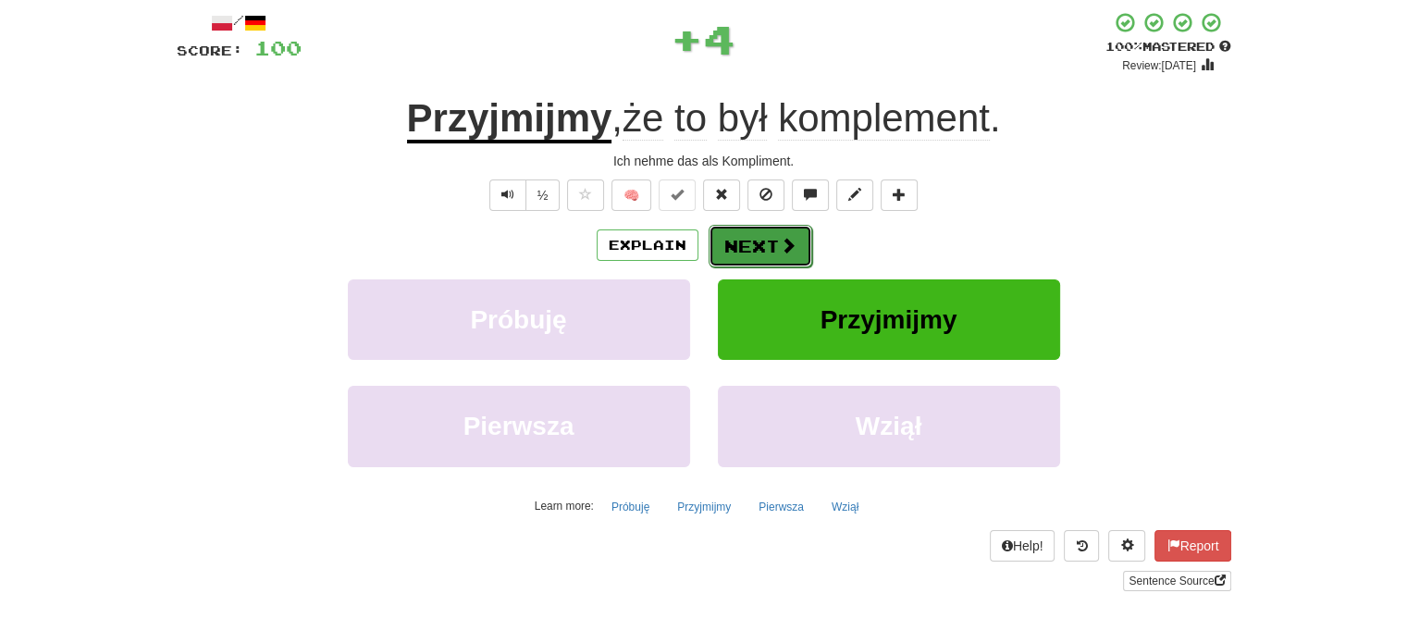
click at [757, 243] on button "Next" at bounding box center [761, 246] width 104 height 43
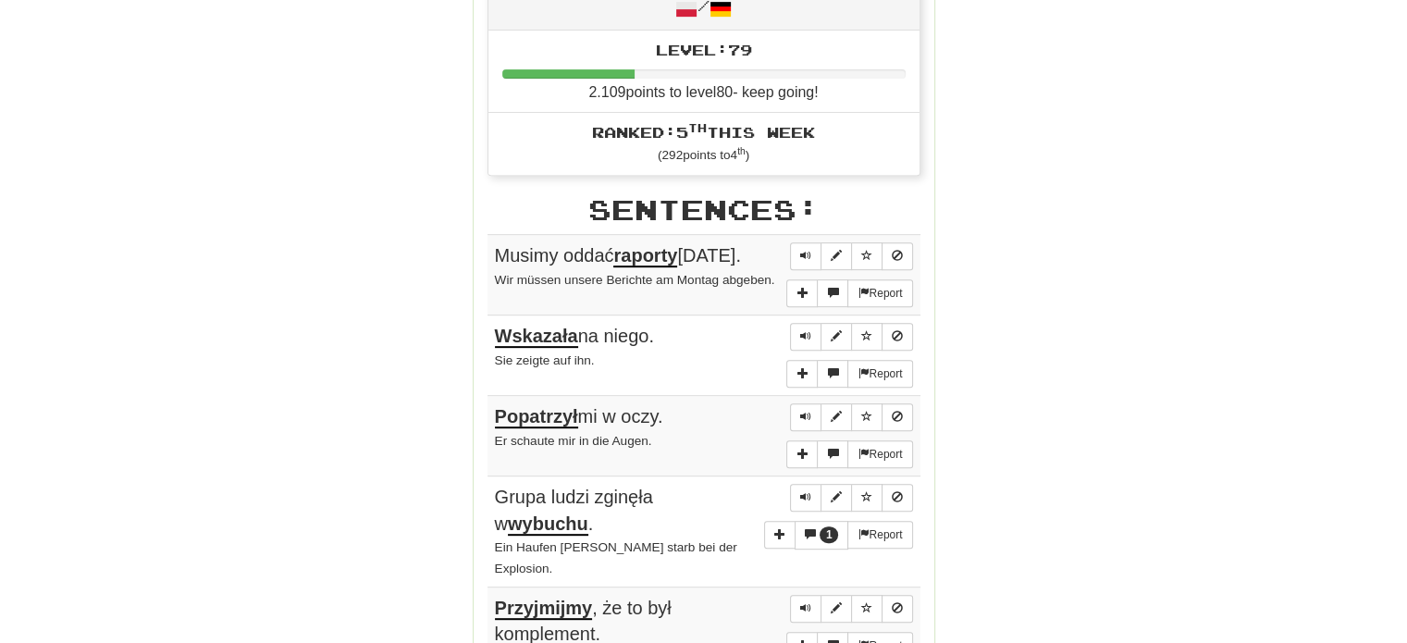
scroll to position [830, 0]
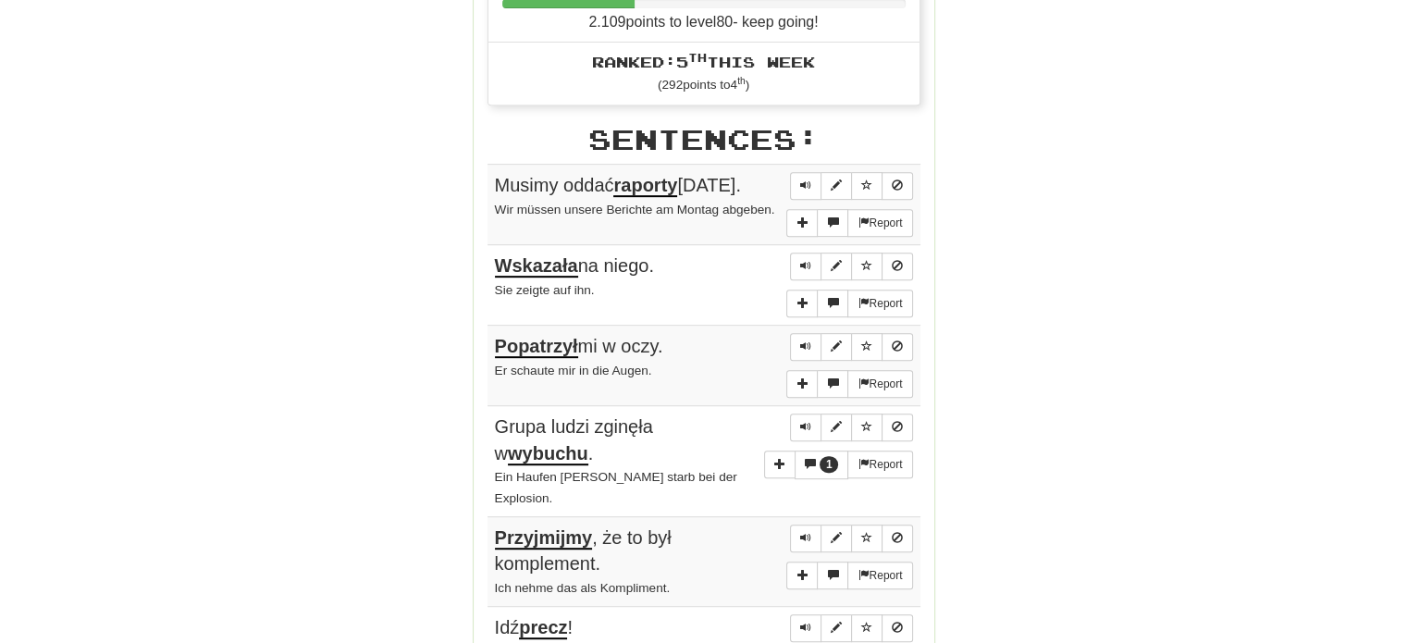
click at [499, 177] on span "Musimy oddać raporty w poniedziałek." at bounding box center [618, 186] width 246 height 22
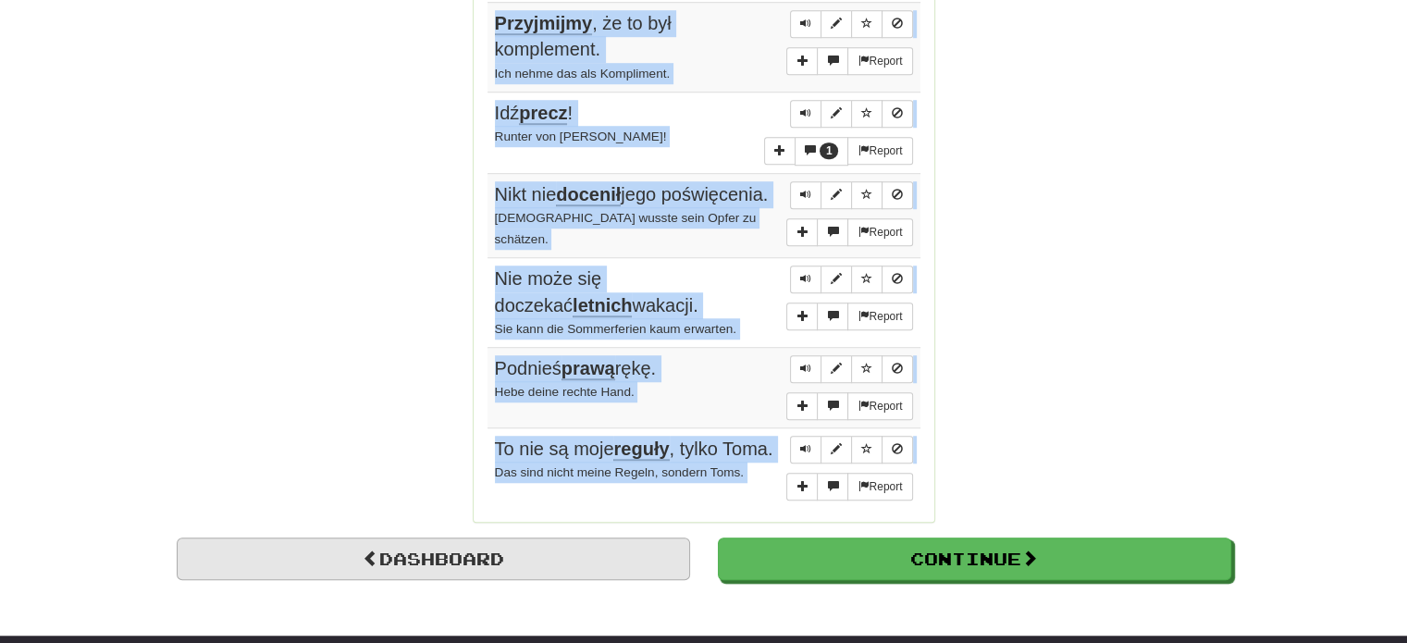
scroll to position [1365, 0]
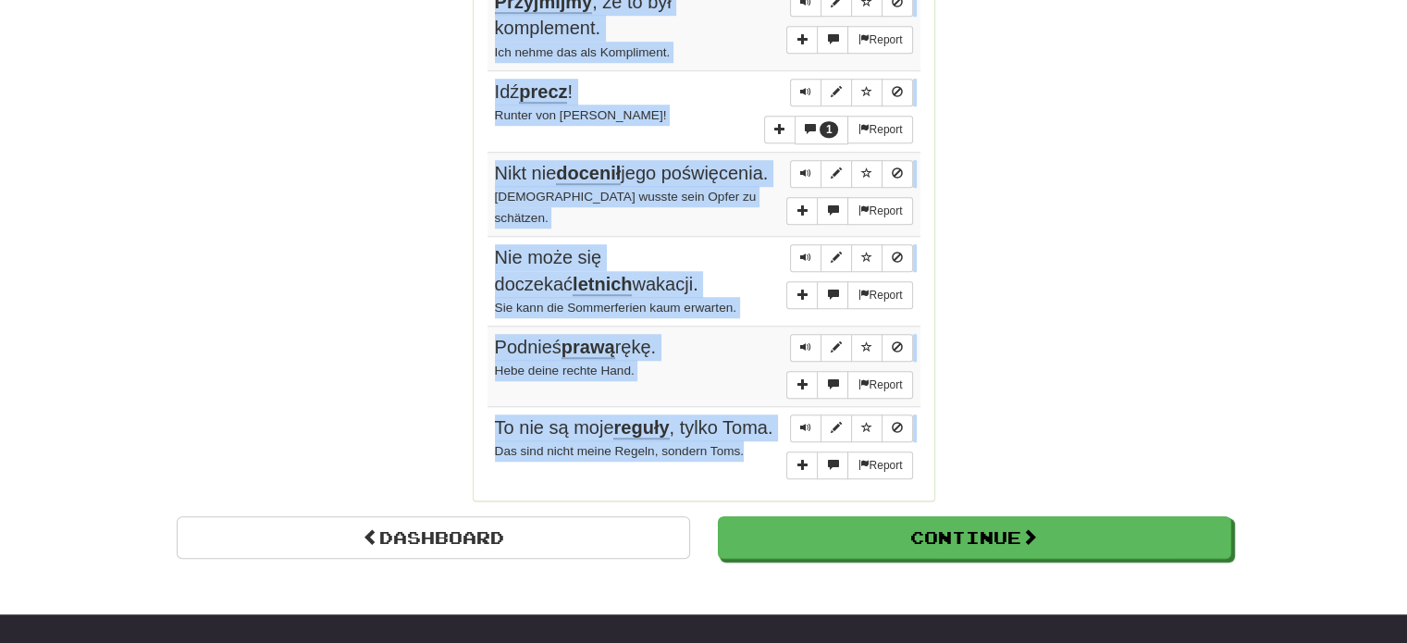
drag, startPoint x: 491, startPoint y: 172, endPoint x: 761, endPoint y: 469, distance: 401.4
click at [761, 469] on tbody "Report Musimy oddać raporty w poniedziałek. Wir müssen unsere Berichte am Monta…" at bounding box center [703, 57] width 433 height 857
copy tbody "Musimy oddać raporty w poniedziałek. Wir müssen unsere Berichte am Montag abgeb…"
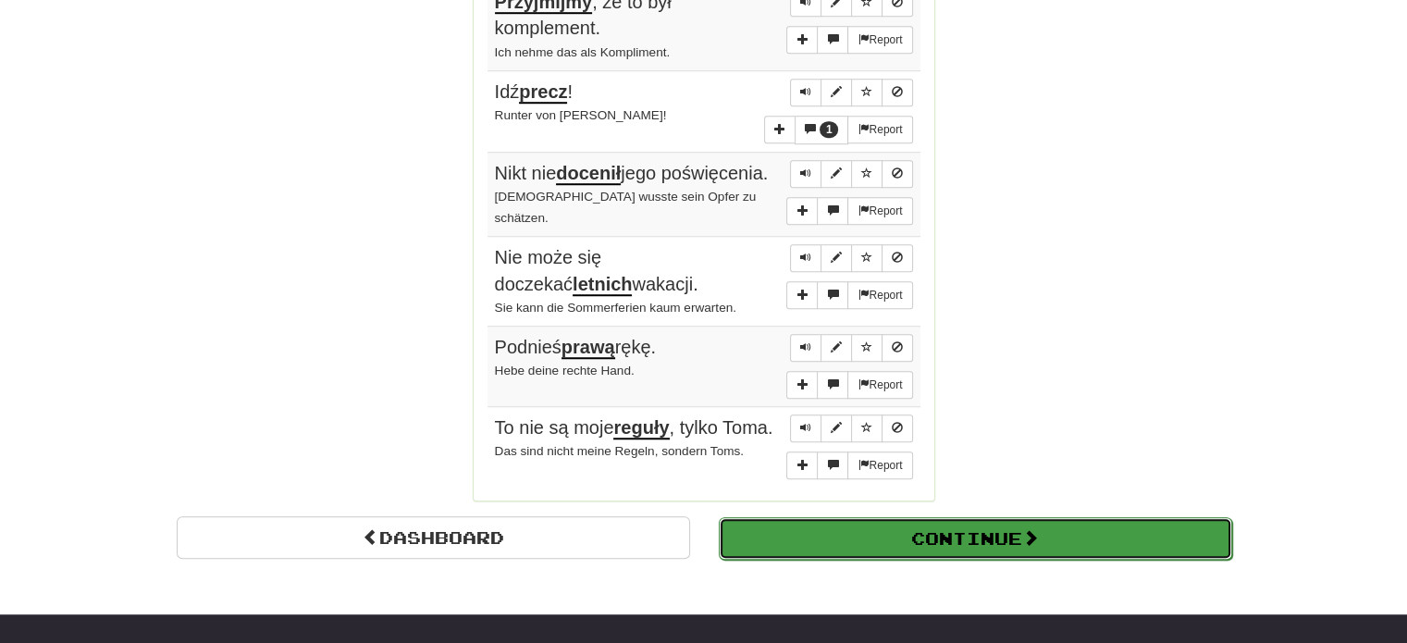
click at [987, 541] on button "Continue" at bounding box center [975, 538] width 513 height 43
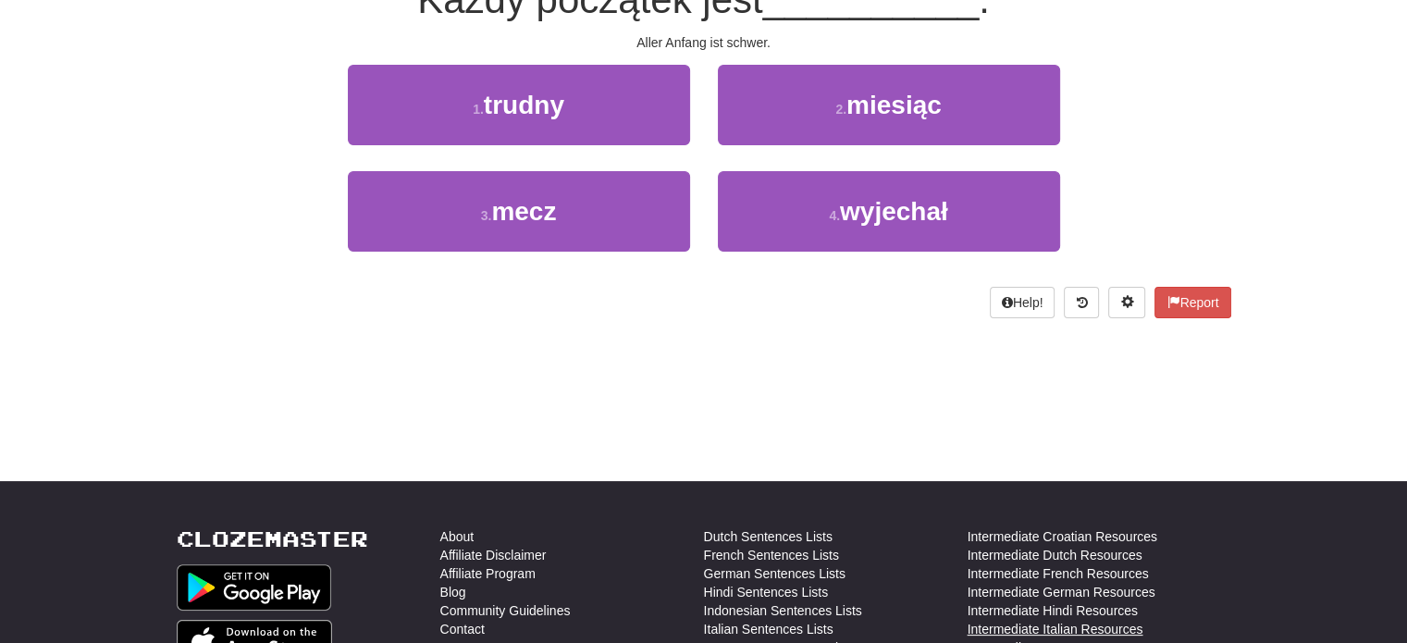
scroll to position [129, 0]
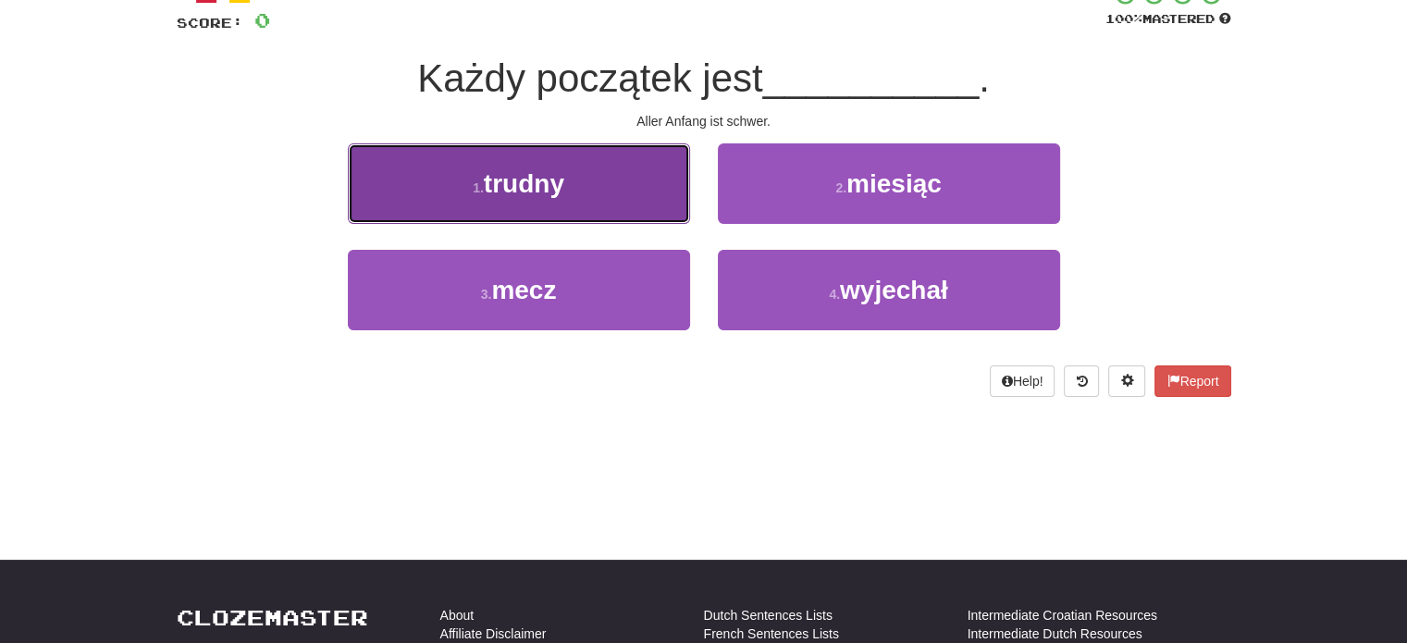
click at [618, 165] on button "1 . trudny" at bounding box center [519, 183] width 342 height 80
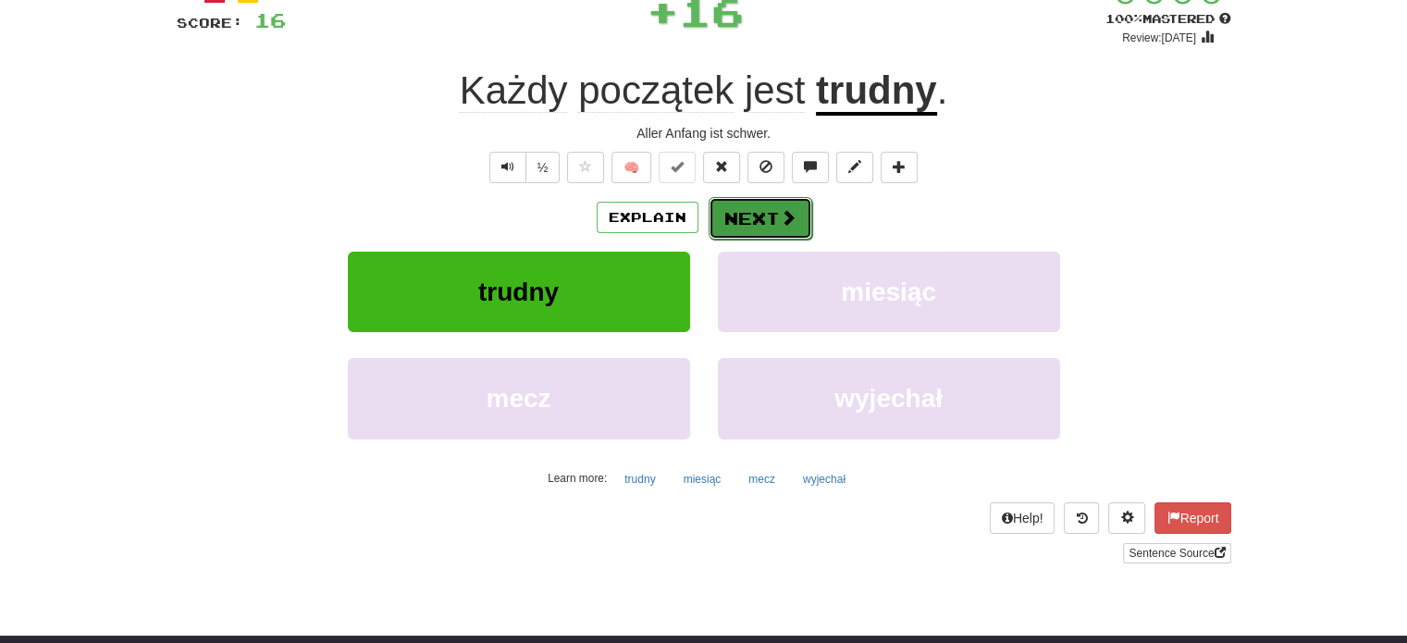
click at [759, 214] on button "Next" at bounding box center [761, 218] width 104 height 43
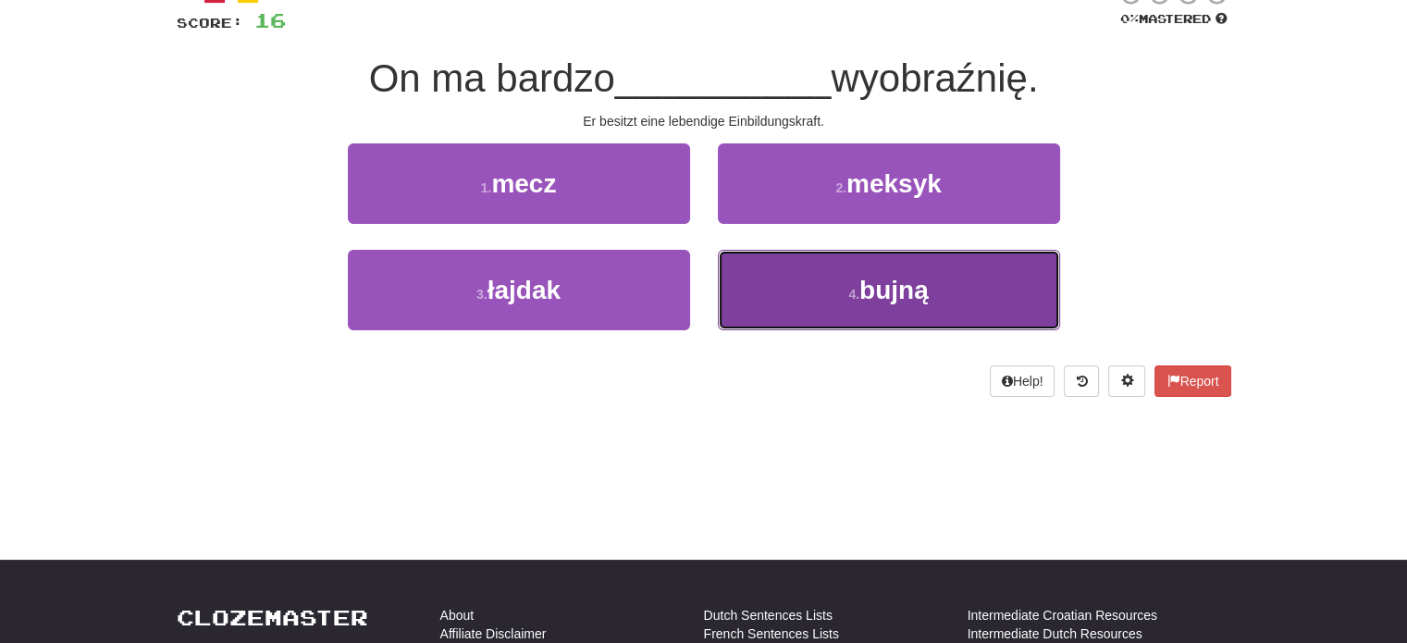
click at [787, 277] on button "4 . bujną" at bounding box center [889, 290] width 342 height 80
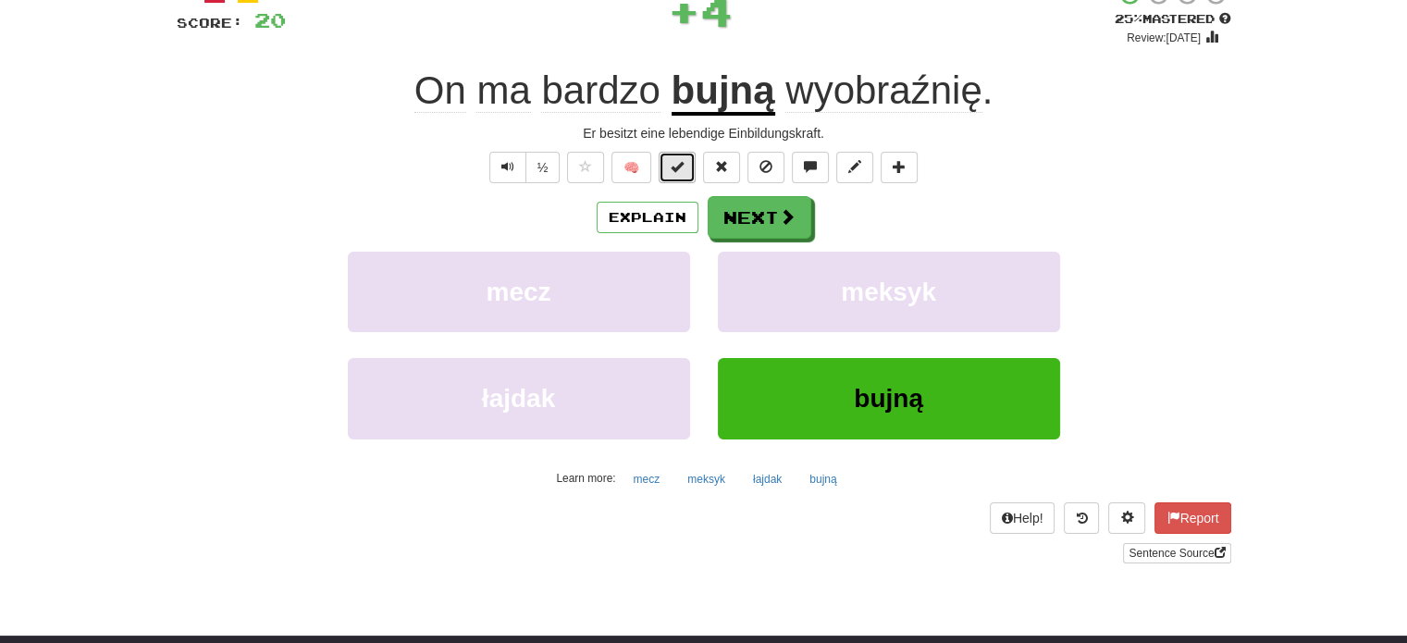
click at [683, 169] on span at bounding box center [677, 166] width 13 height 13
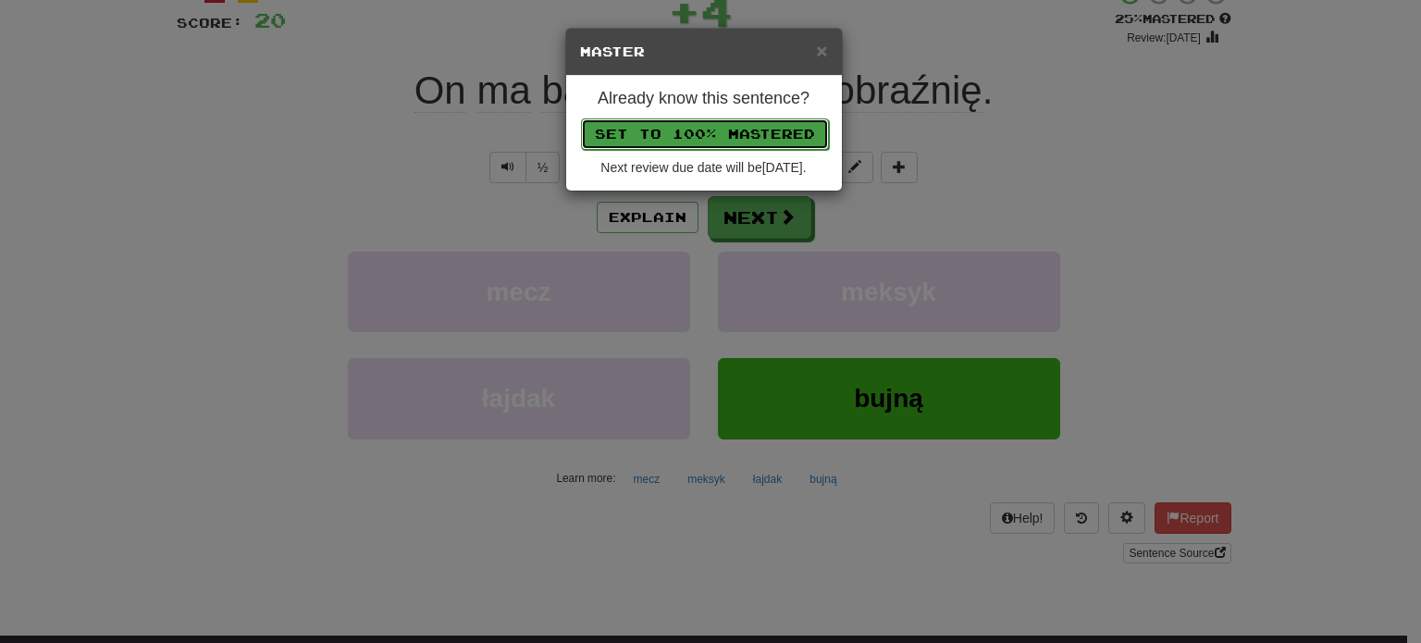
click at [703, 125] on button "Set to 100% Mastered" at bounding box center [705, 133] width 248 height 31
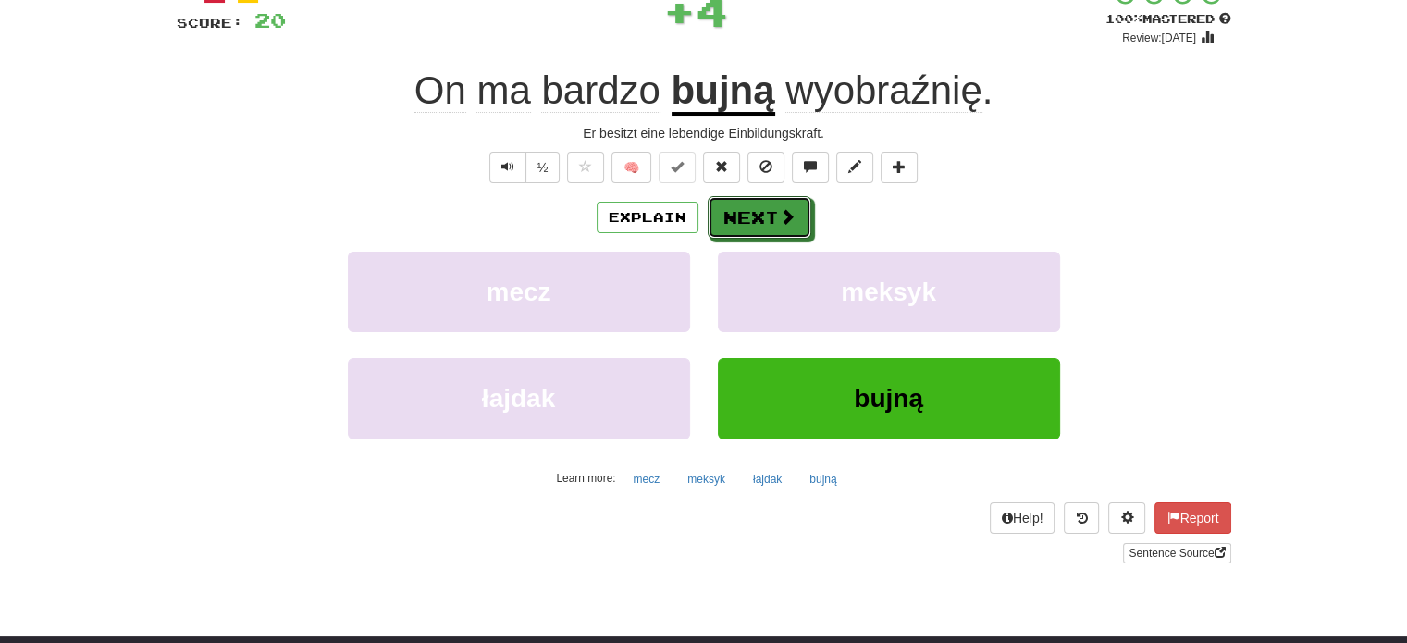
click at [749, 217] on button "Next" at bounding box center [760, 217] width 104 height 43
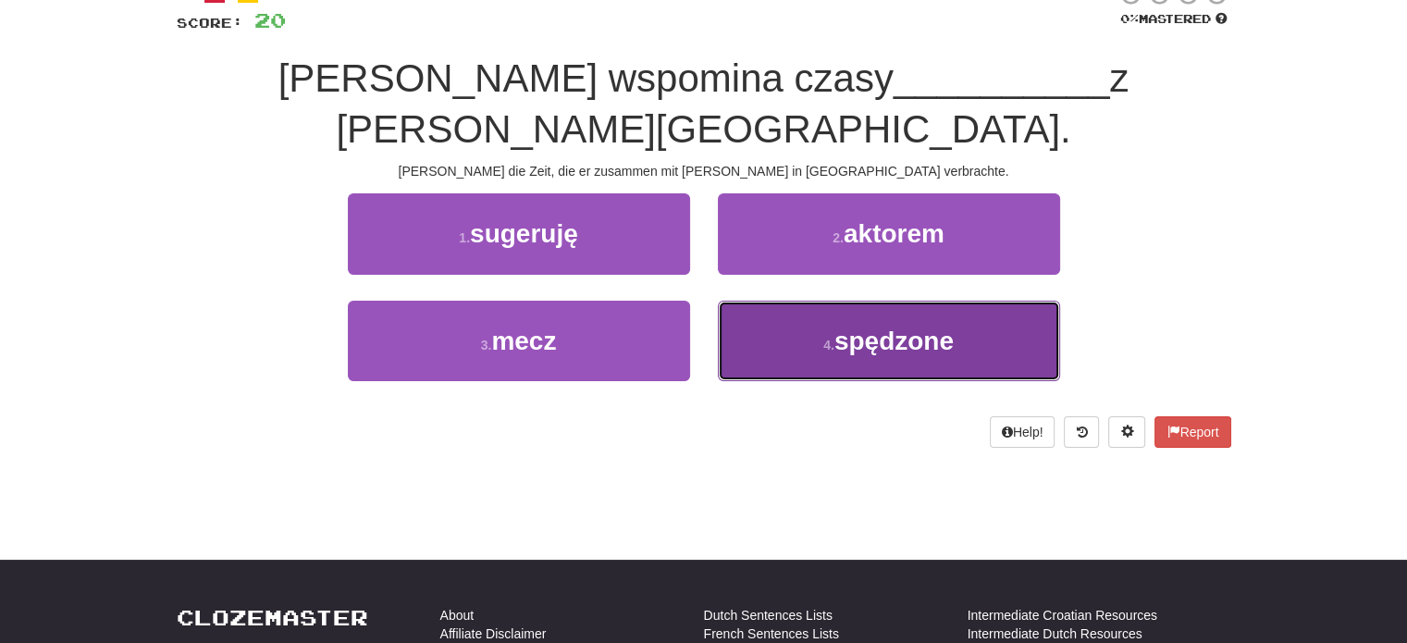
click at [782, 301] on button "4 . spędzone" at bounding box center [889, 341] width 342 height 80
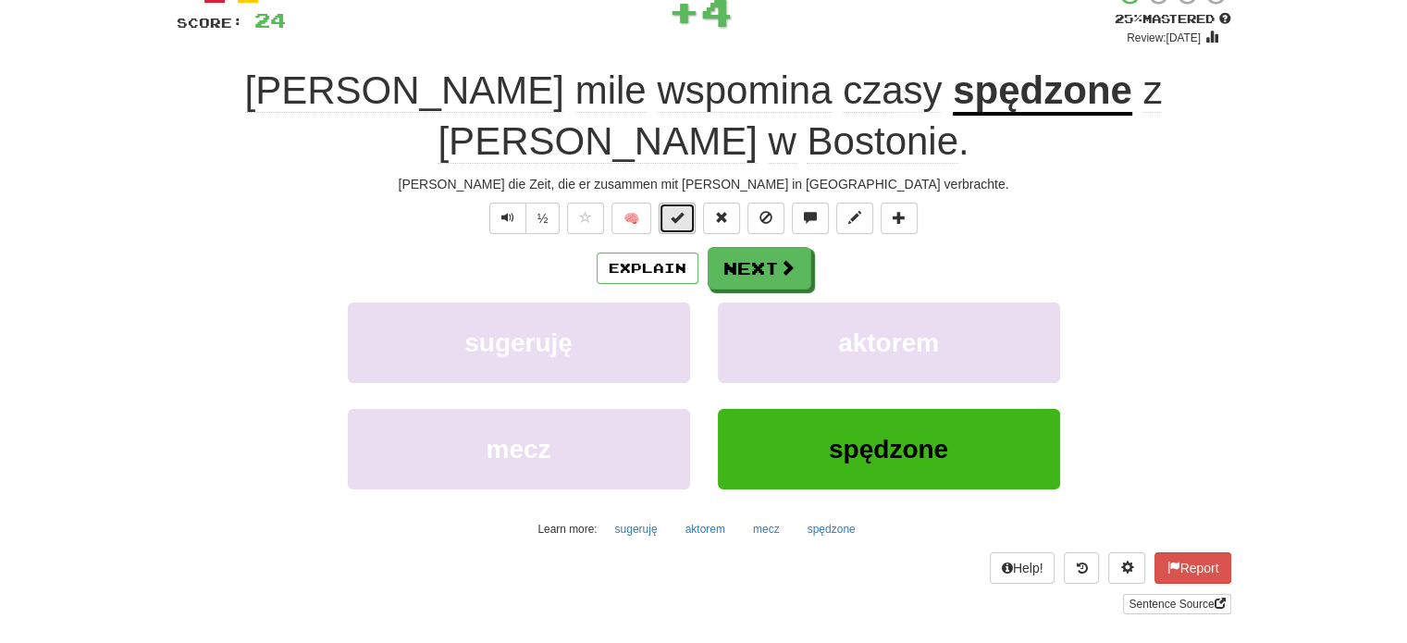
click at [678, 211] on span at bounding box center [677, 217] width 13 height 13
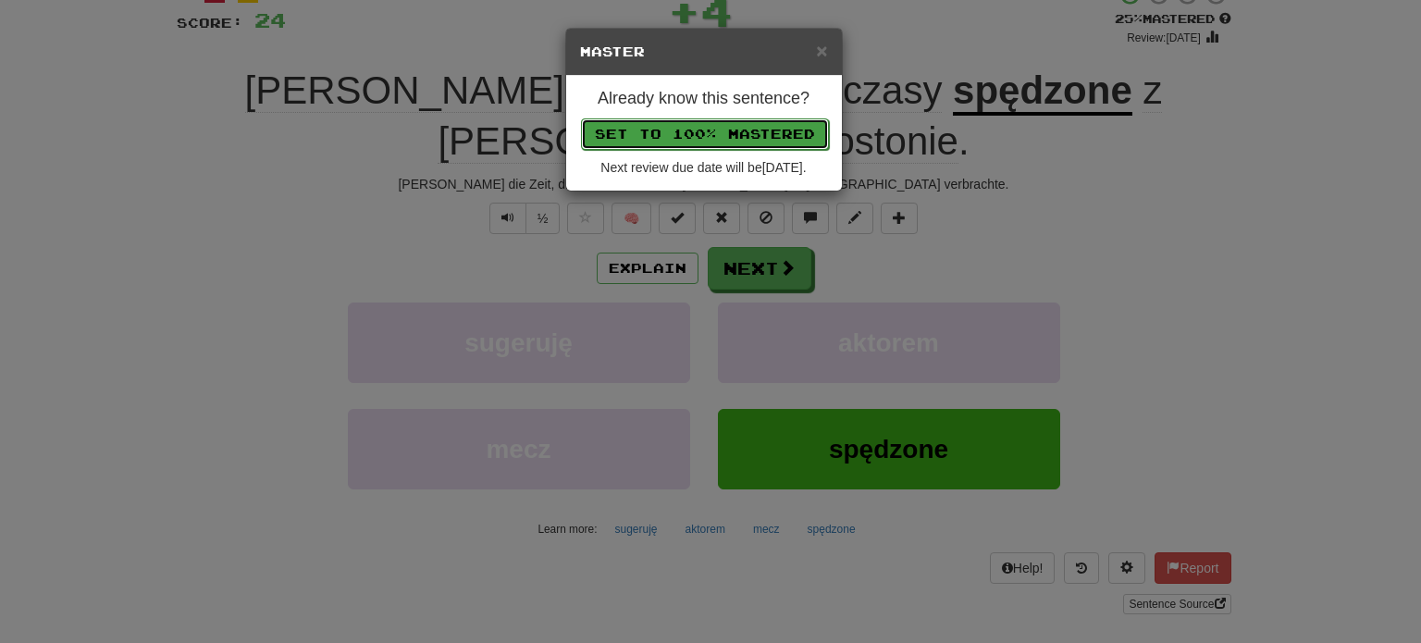
click at [710, 127] on button "Set to 100% Mastered" at bounding box center [705, 133] width 248 height 31
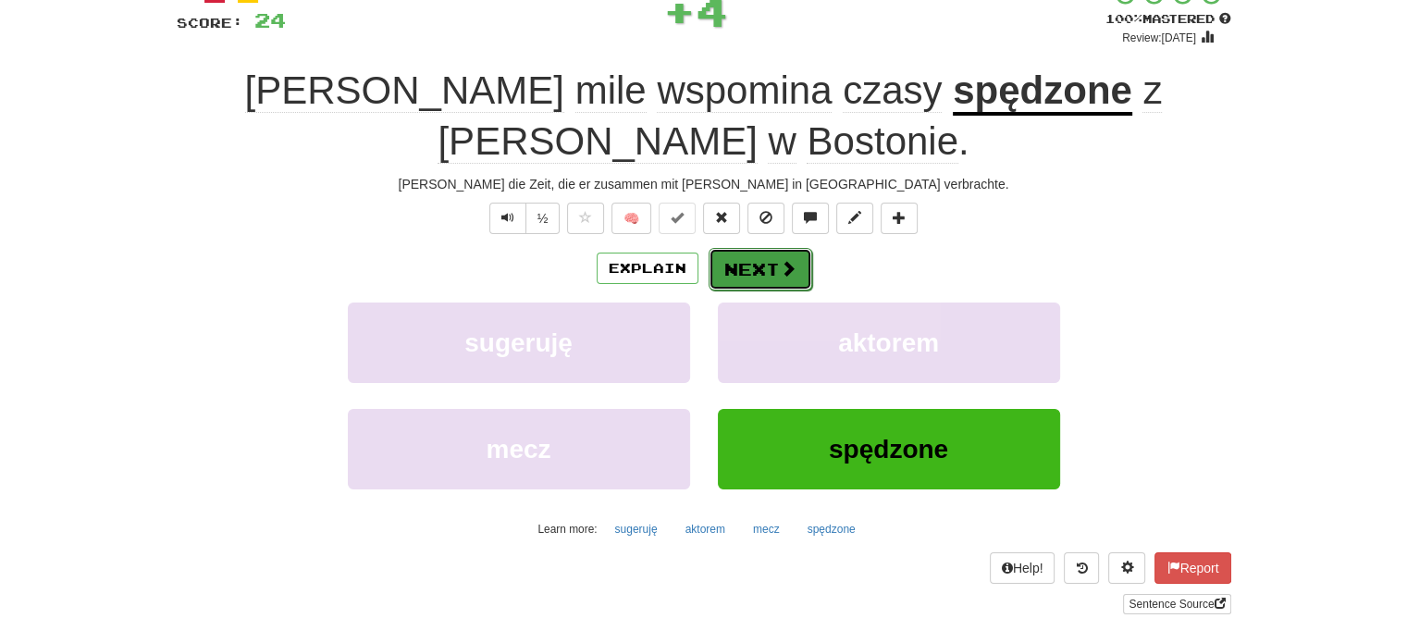
click at [767, 248] on button "Next" at bounding box center [761, 269] width 104 height 43
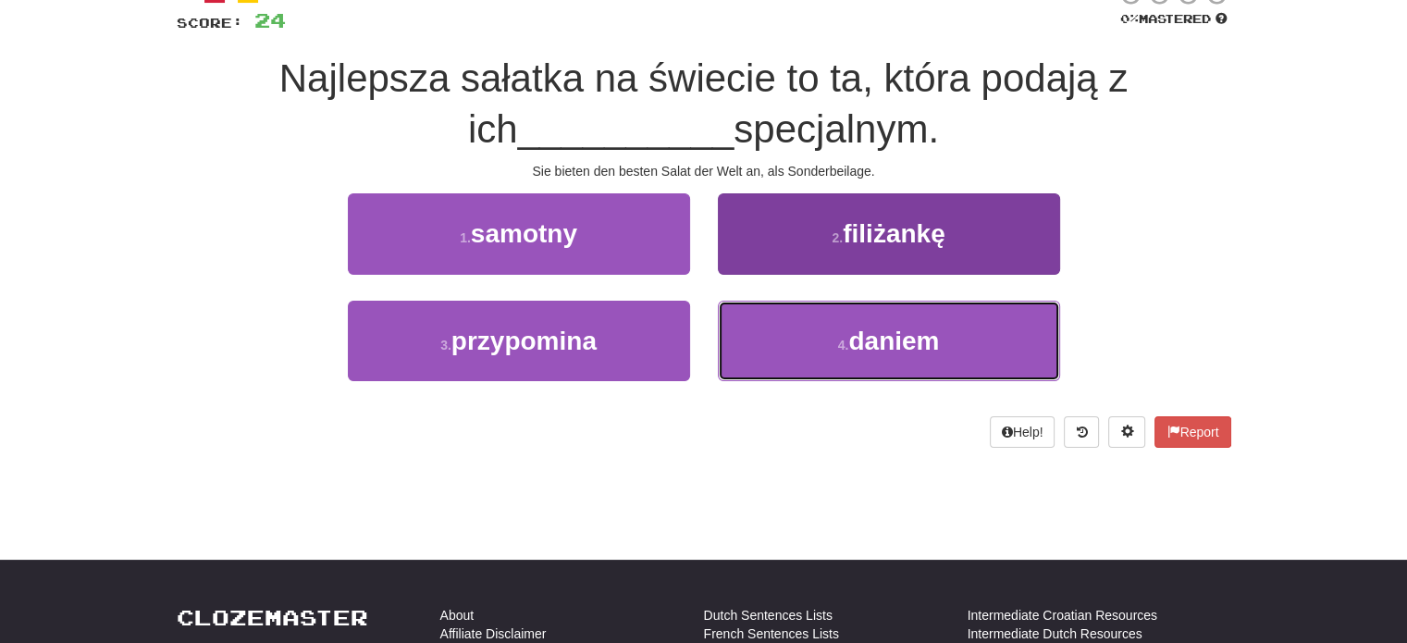
click at [771, 341] on button "4 . daniem" at bounding box center [889, 341] width 342 height 80
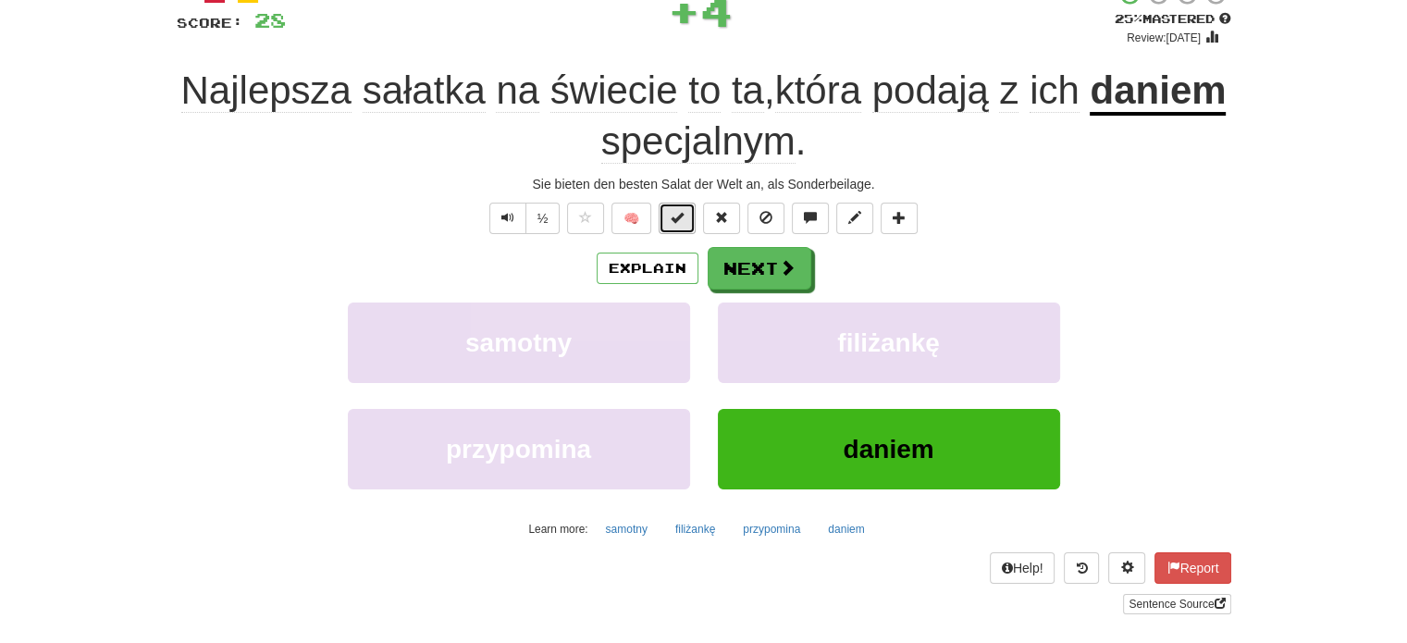
click at [671, 211] on button at bounding box center [677, 218] width 37 height 31
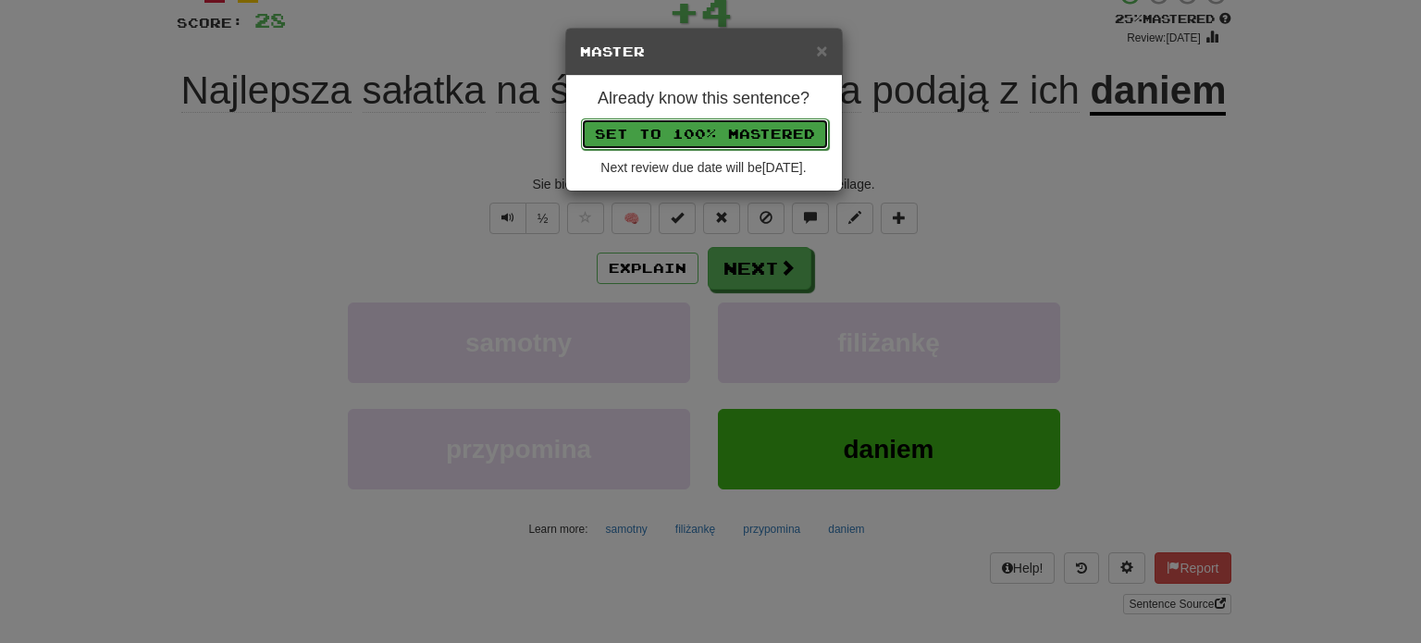
click at [717, 126] on button "Set to 100% Mastered" at bounding box center [705, 133] width 248 height 31
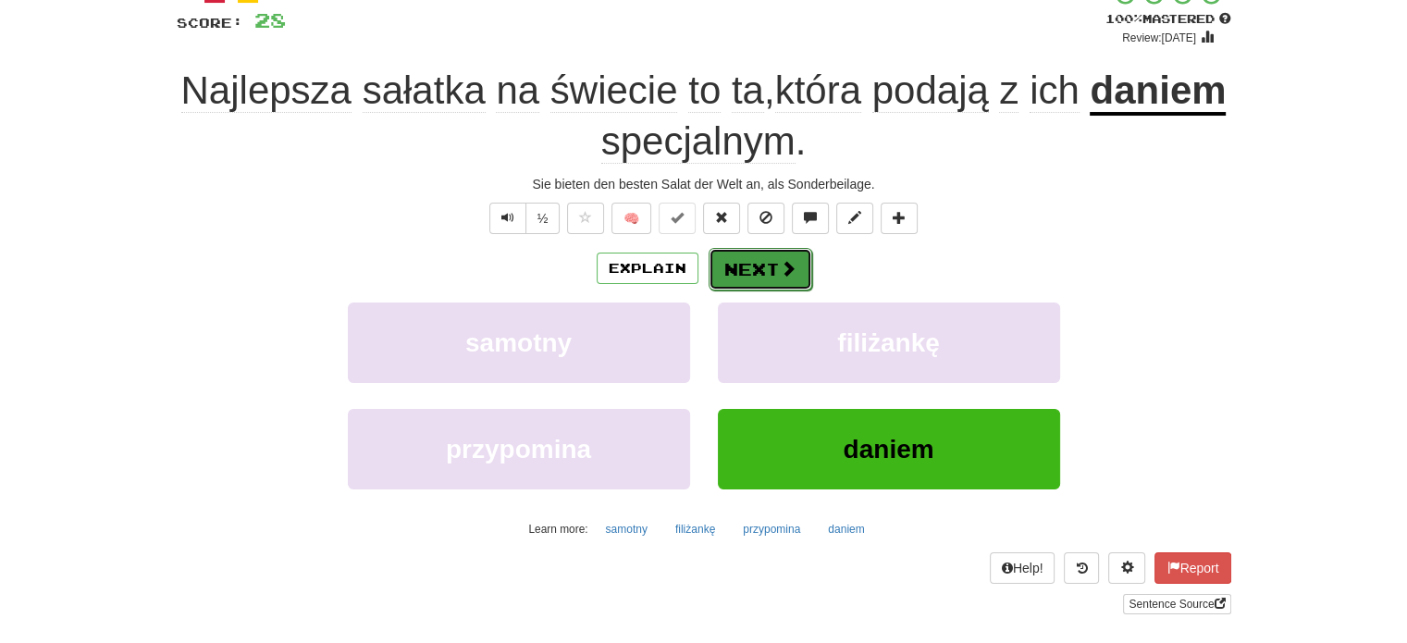
click at [780, 273] on span at bounding box center [788, 268] width 17 height 17
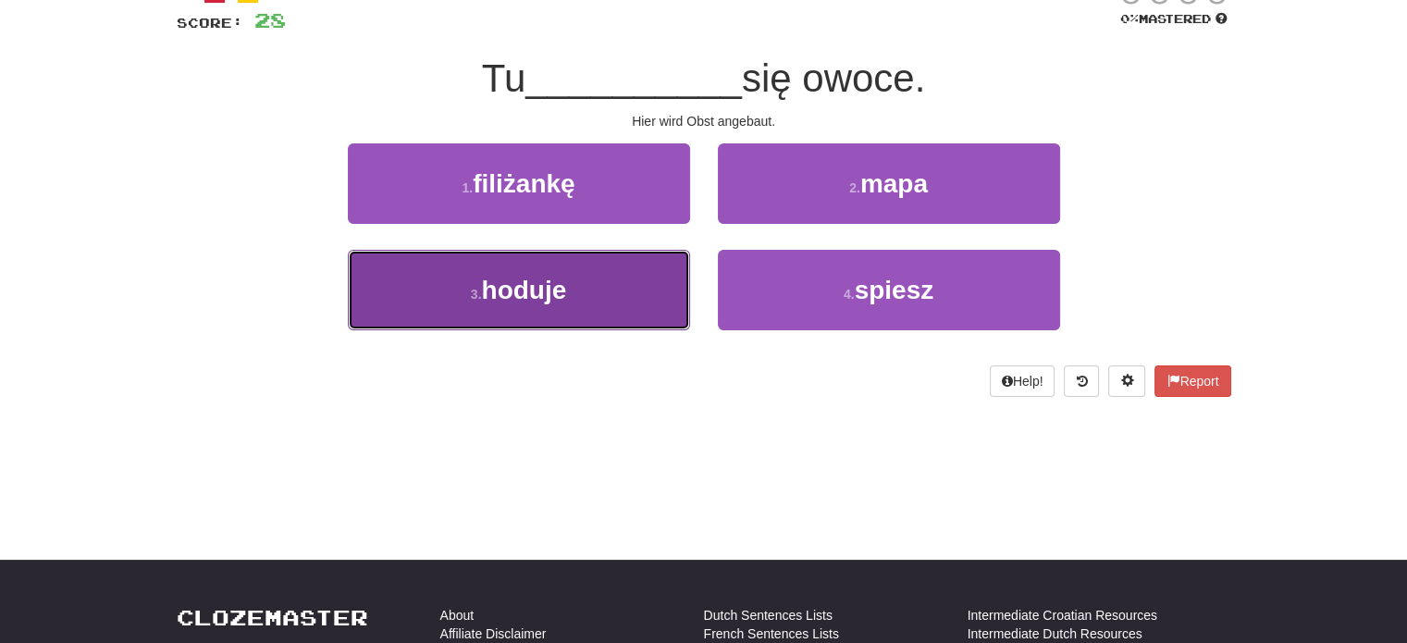
click at [644, 273] on button "3 . hoduje" at bounding box center [519, 290] width 342 height 80
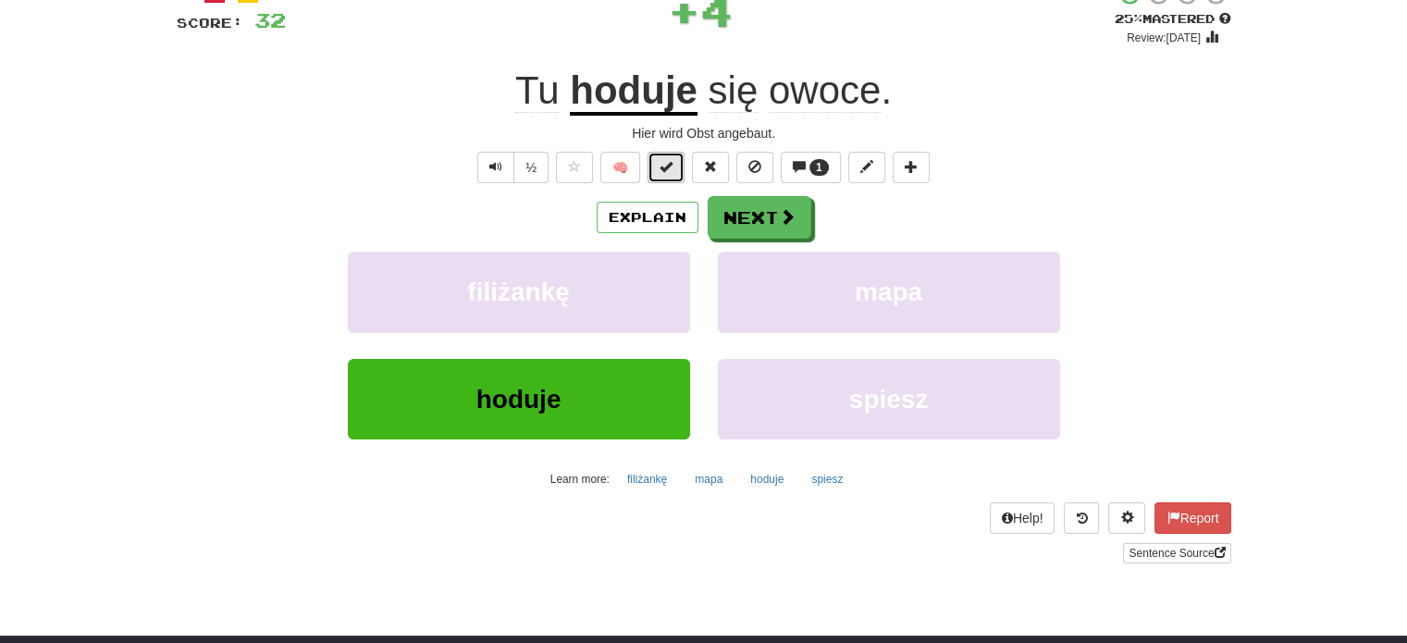
click at [676, 166] on button at bounding box center [665, 167] width 37 height 31
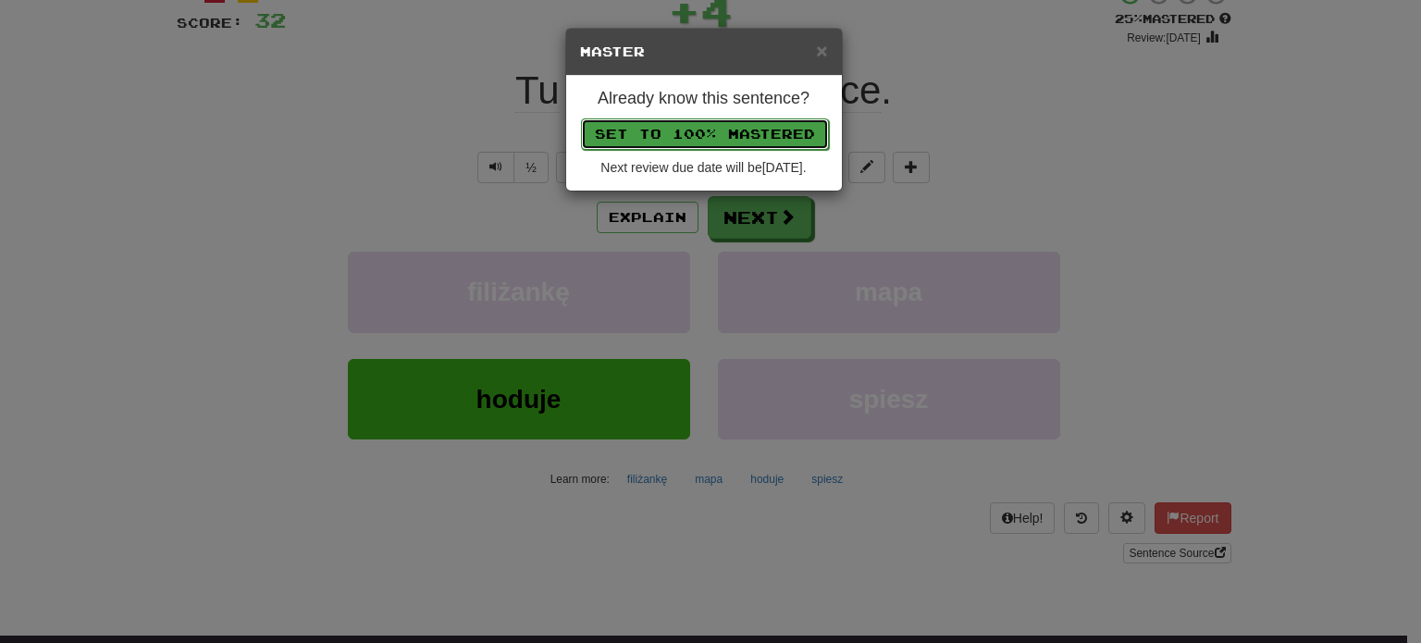
click at [696, 120] on button "Set to 100% Mastered" at bounding box center [705, 133] width 248 height 31
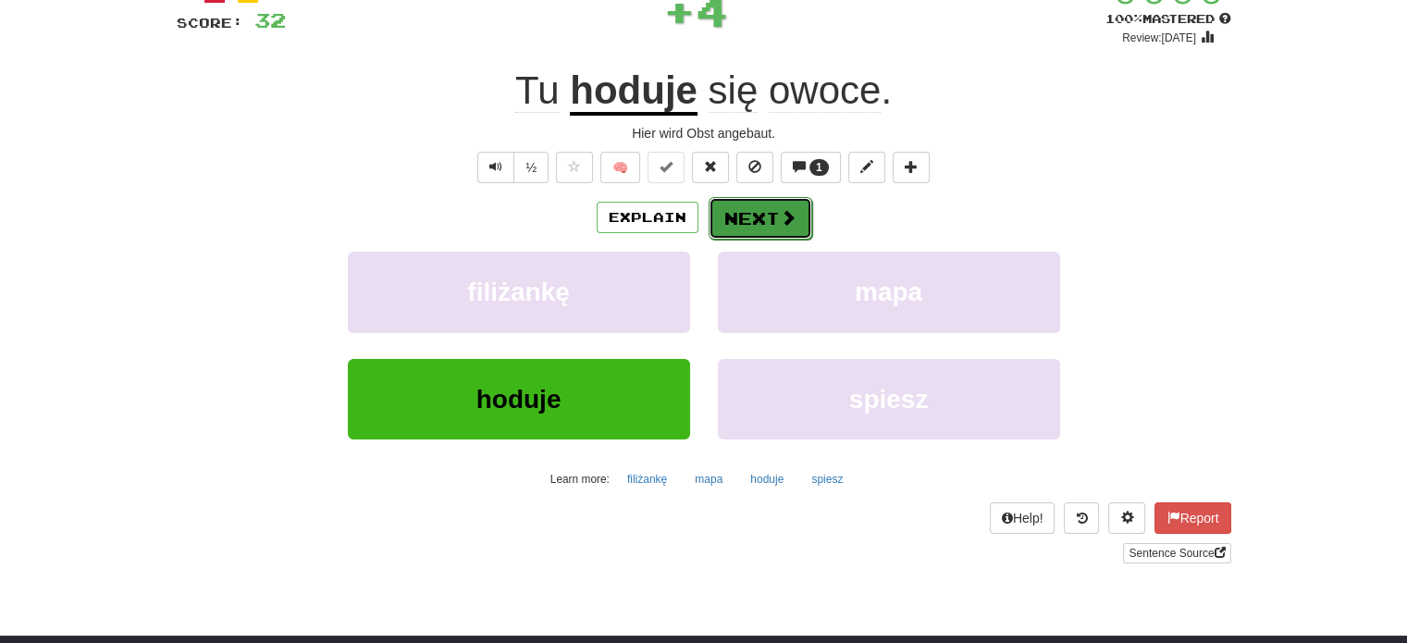
click at [748, 216] on button "Next" at bounding box center [761, 218] width 104 height 43
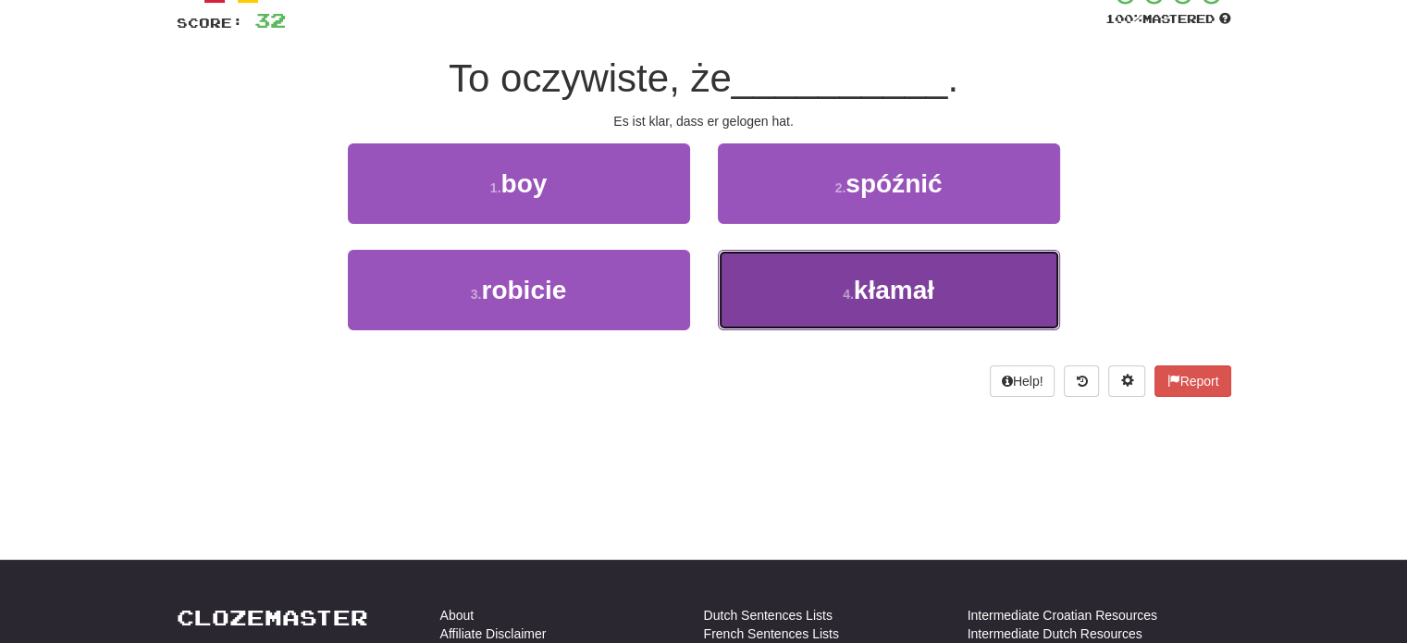
click at [770, 260] on button "4 . kłamał" at bounding box center [889, 290] width 342 height 80
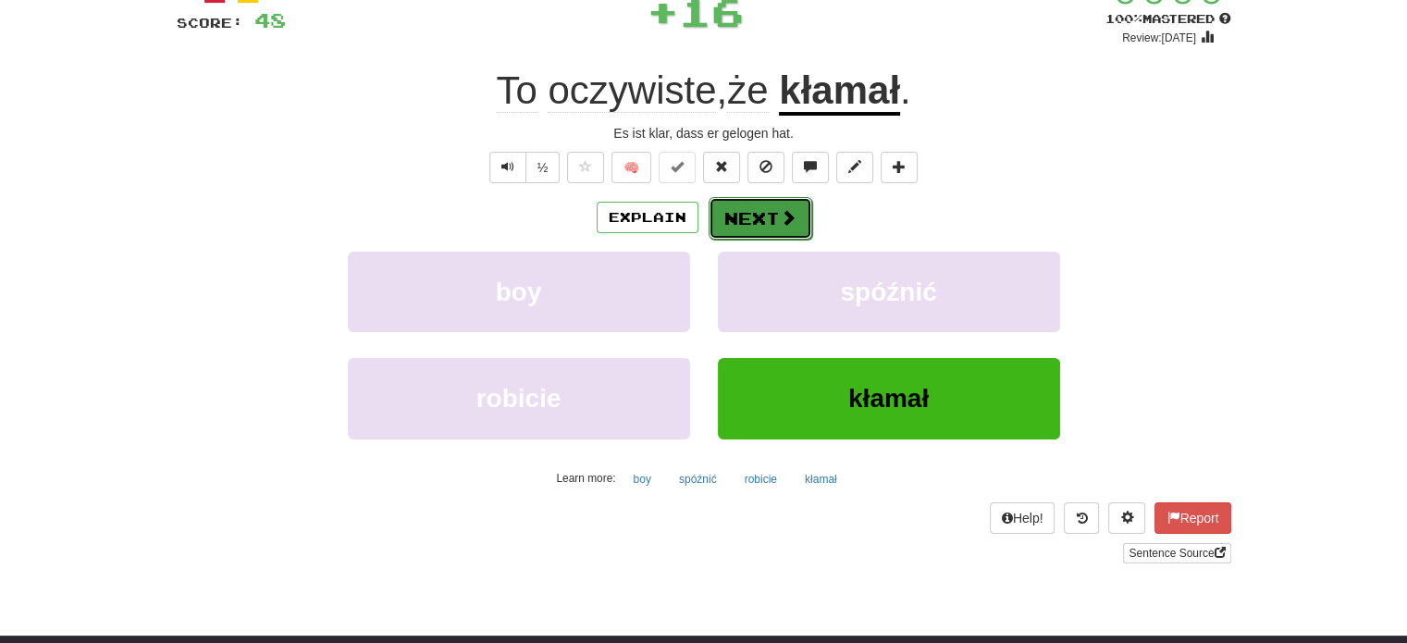
click at [759, 221] on button "Next" at bounding box center [761, 218] width 104 height 43
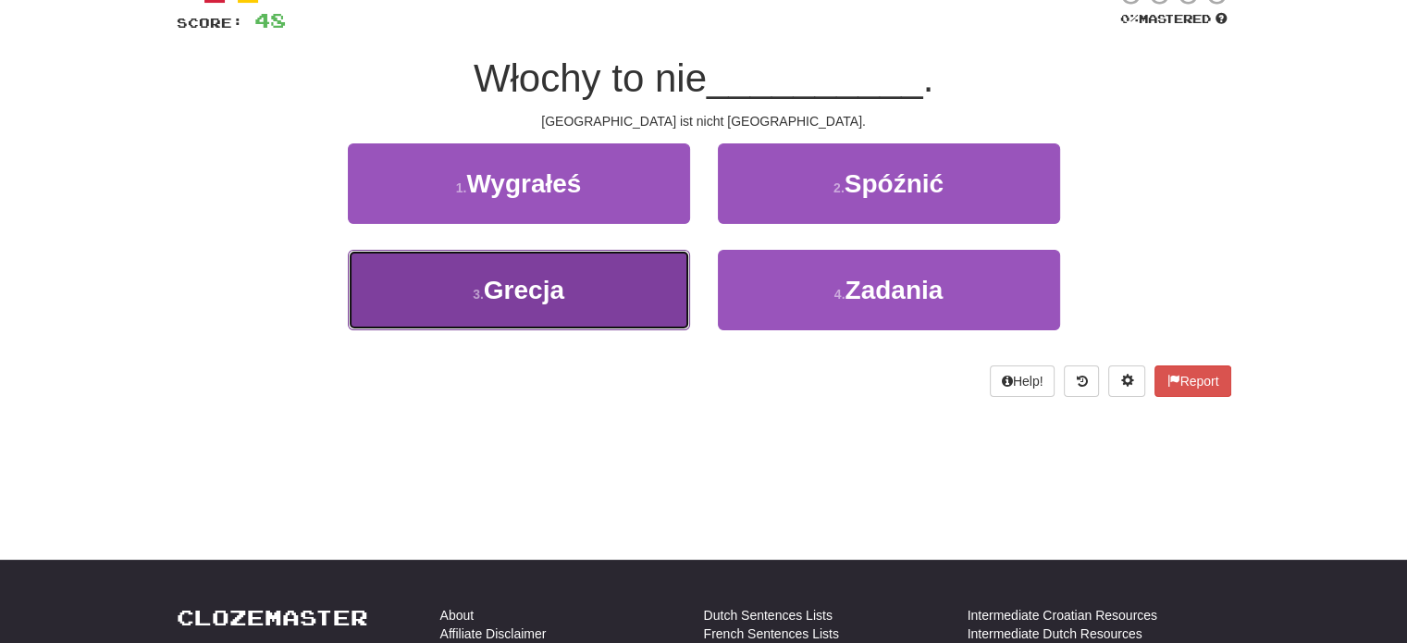
click at [664, 276] on button "3 . Grecja" at bounding box center [519, 290] width 342 height 80
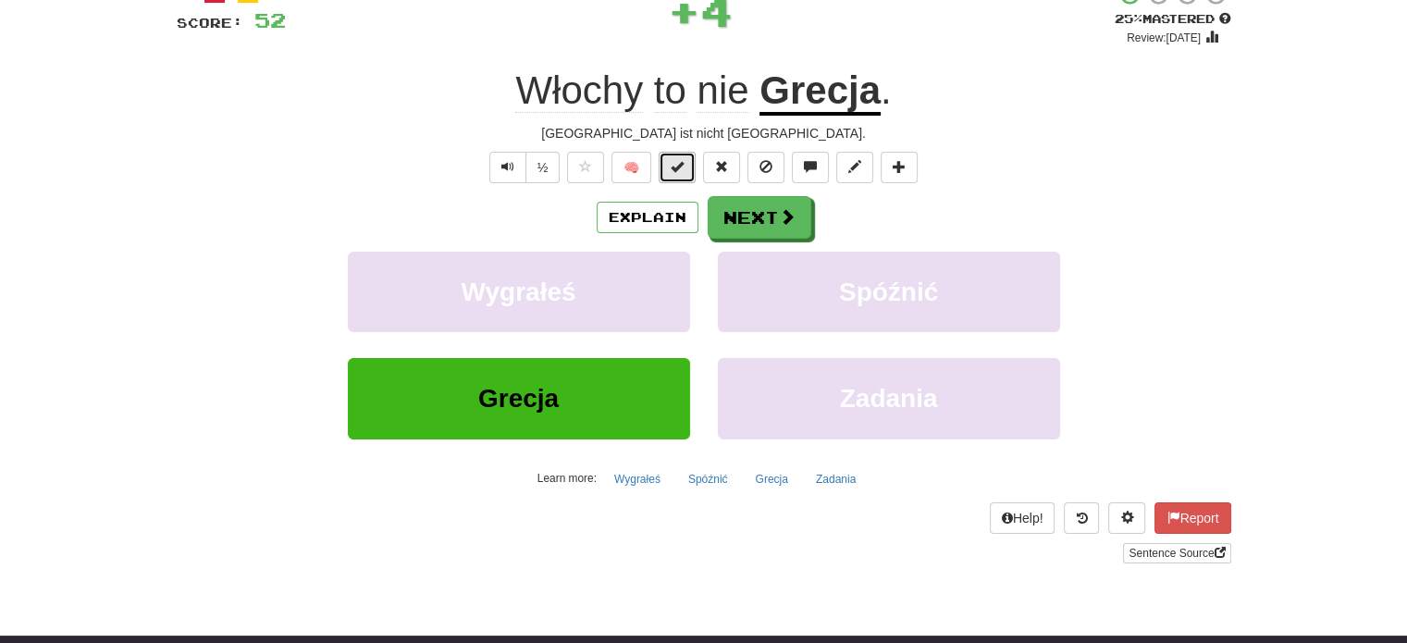
click at [672, 171] on span at bounding box center [677, 166] width 13 height 13
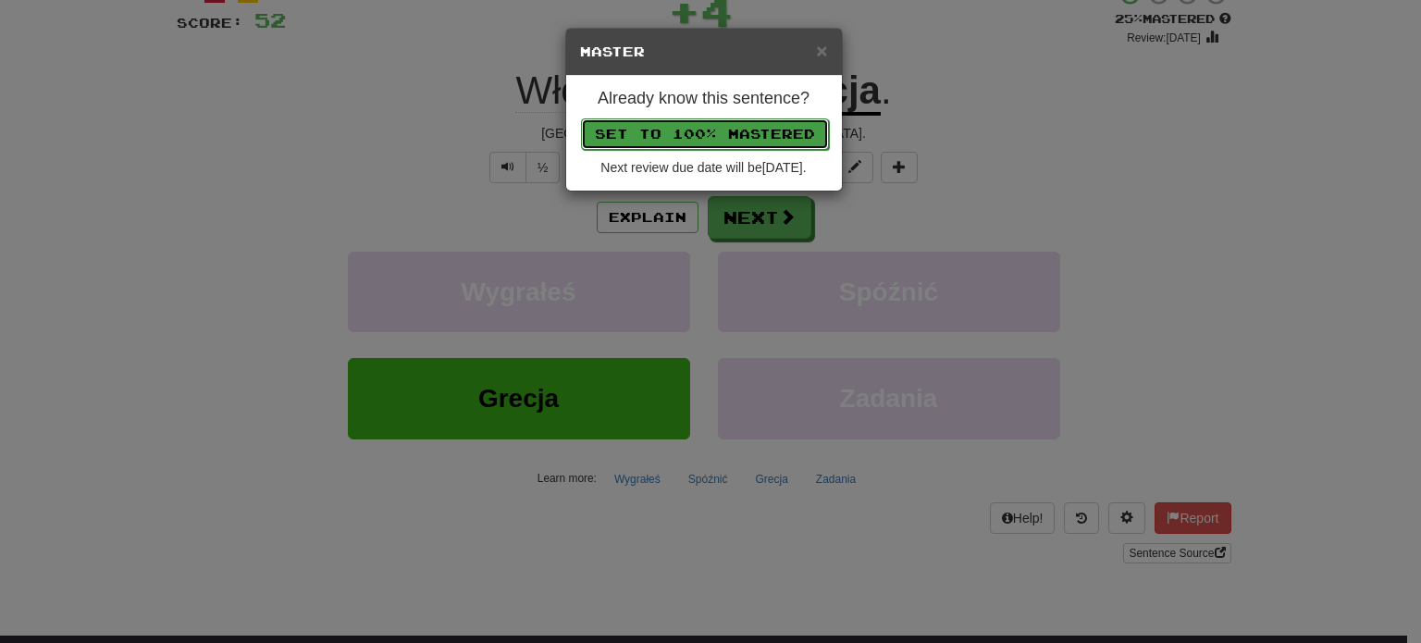
click at [700, 123] on button "Set to 100% Mastered" at bounding box center [705, 133] width 248 height 31
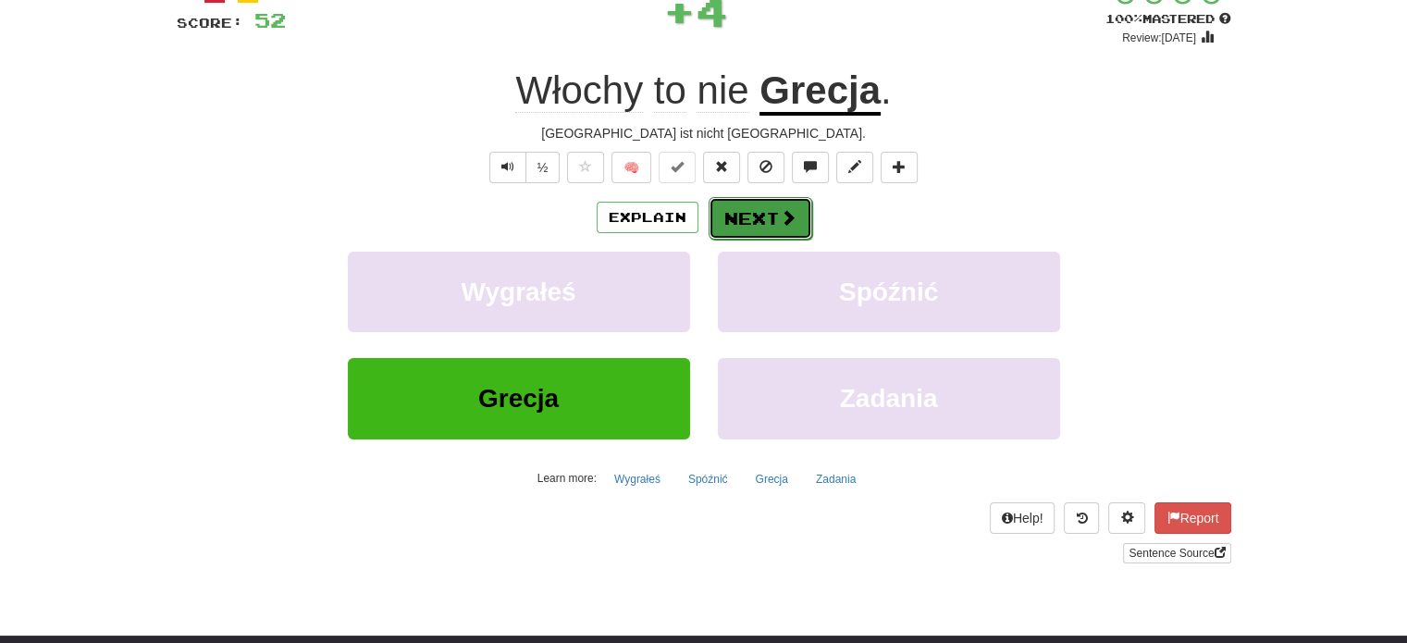
click at [758, 210] on button "Next" at bounding box center [761, 218] width 104 height 43
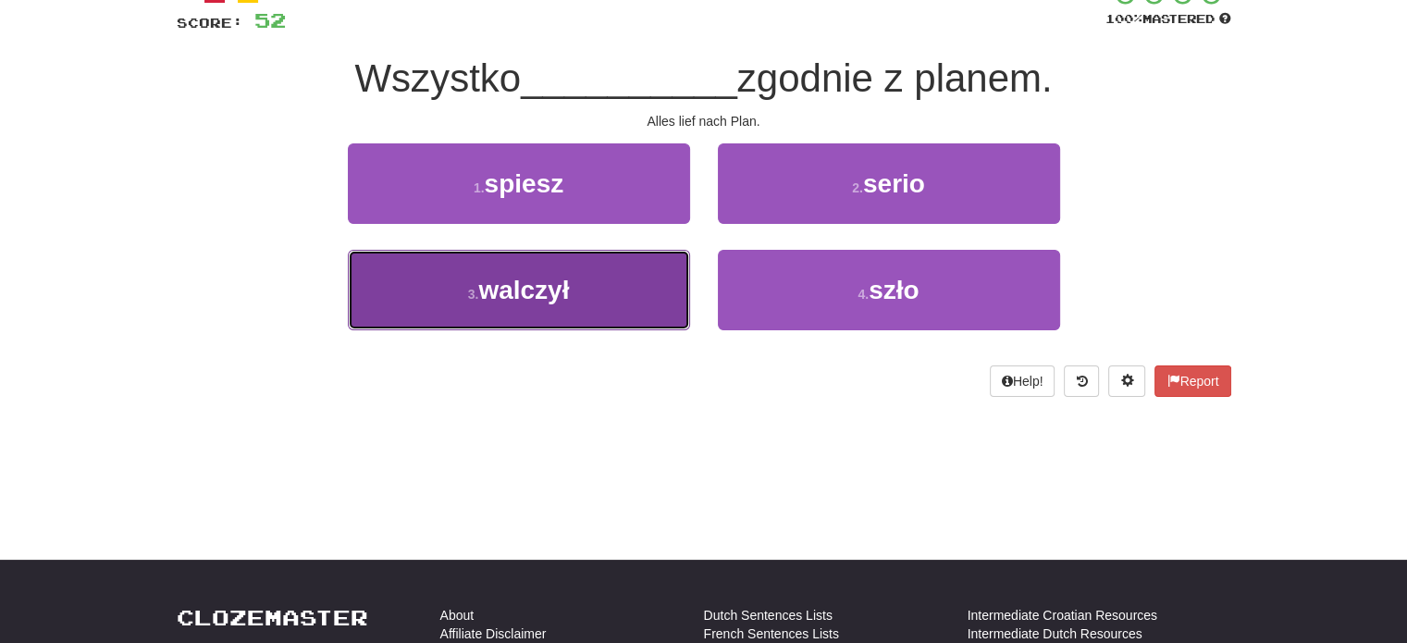
click at [640, 277] on button "3 . walczył" at bounding box center [519, 290] width 342 height 80
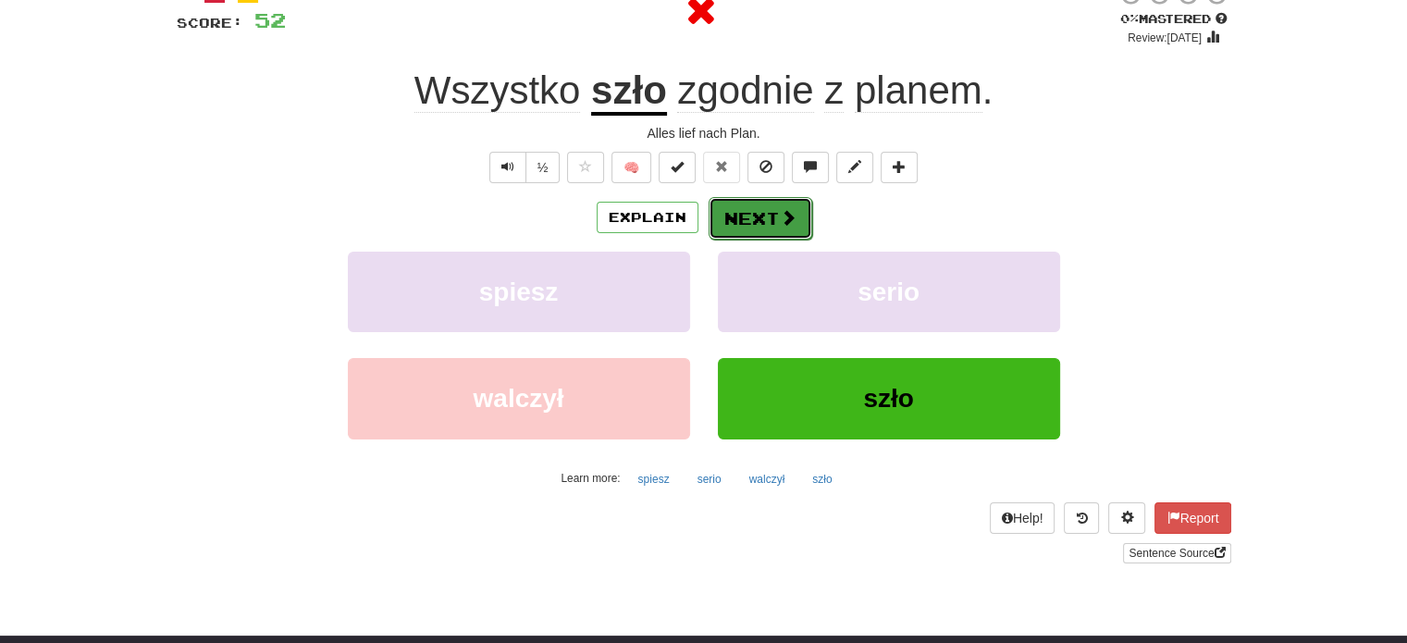
click at [755, 214] on button "Next" at bounding box center [761, 218] width 104 height 43
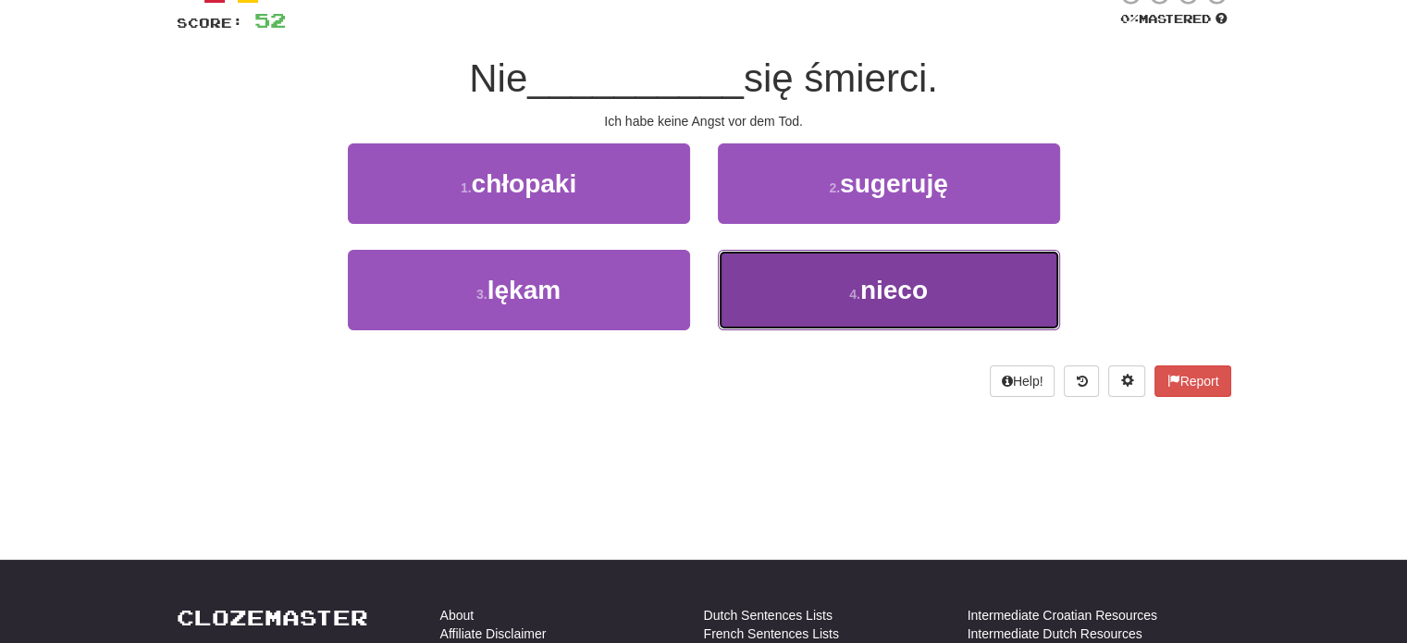
click at [774, 268] on button "4 . nieco" at bounding box center [889, 290] width 342 height 80
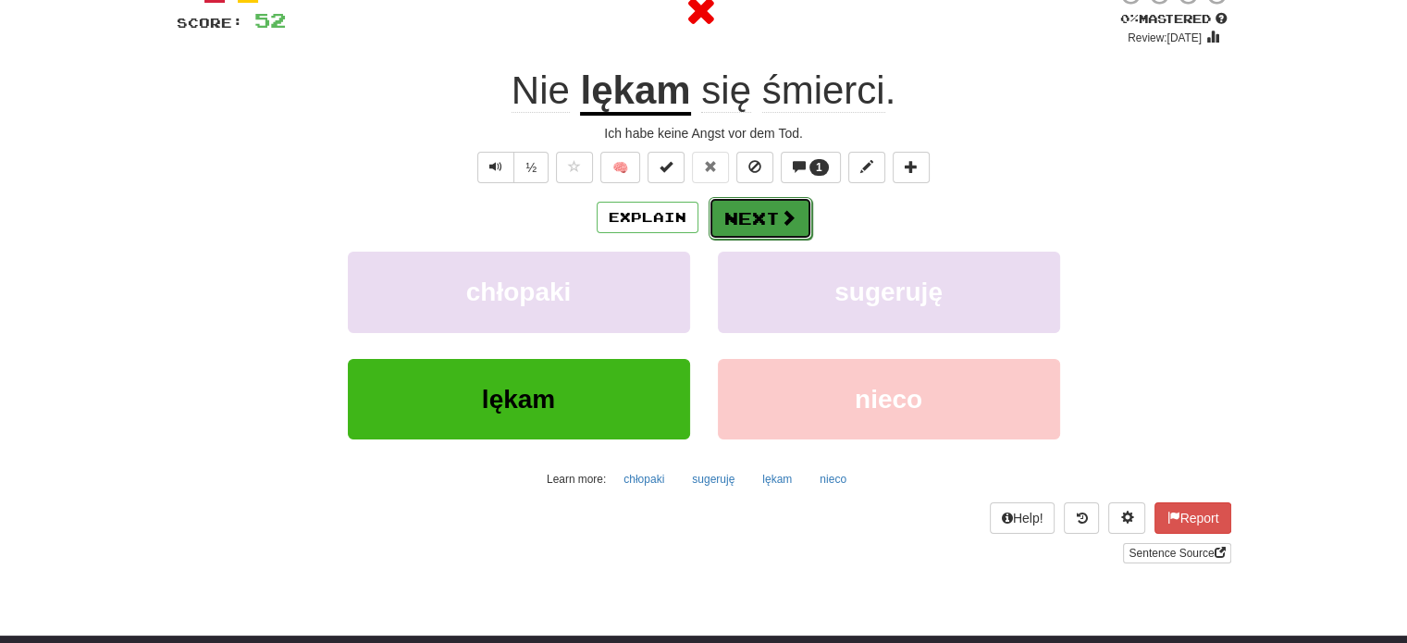
click at [770, 221] on button "Next" at bounding box center [761, 218] width 104 height 43
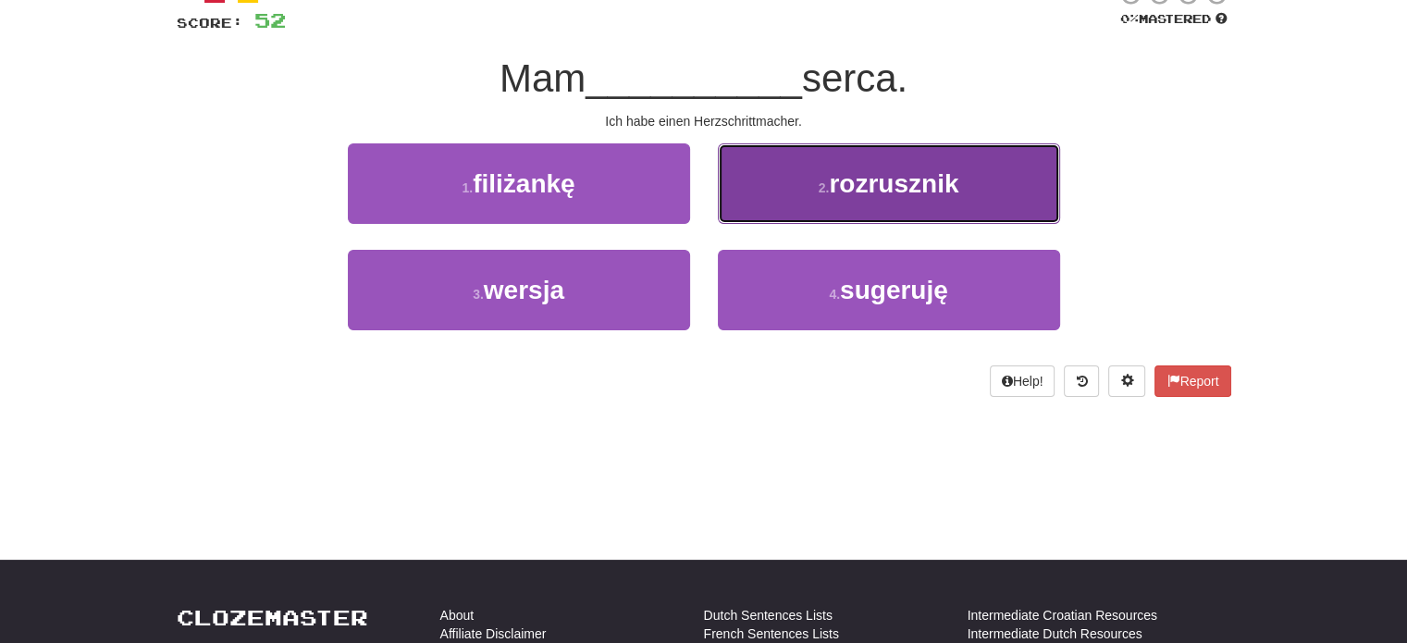
click at [799, 197] on button "2 . rozrusznik" at bounding box center [889, 183] width 342 height 80
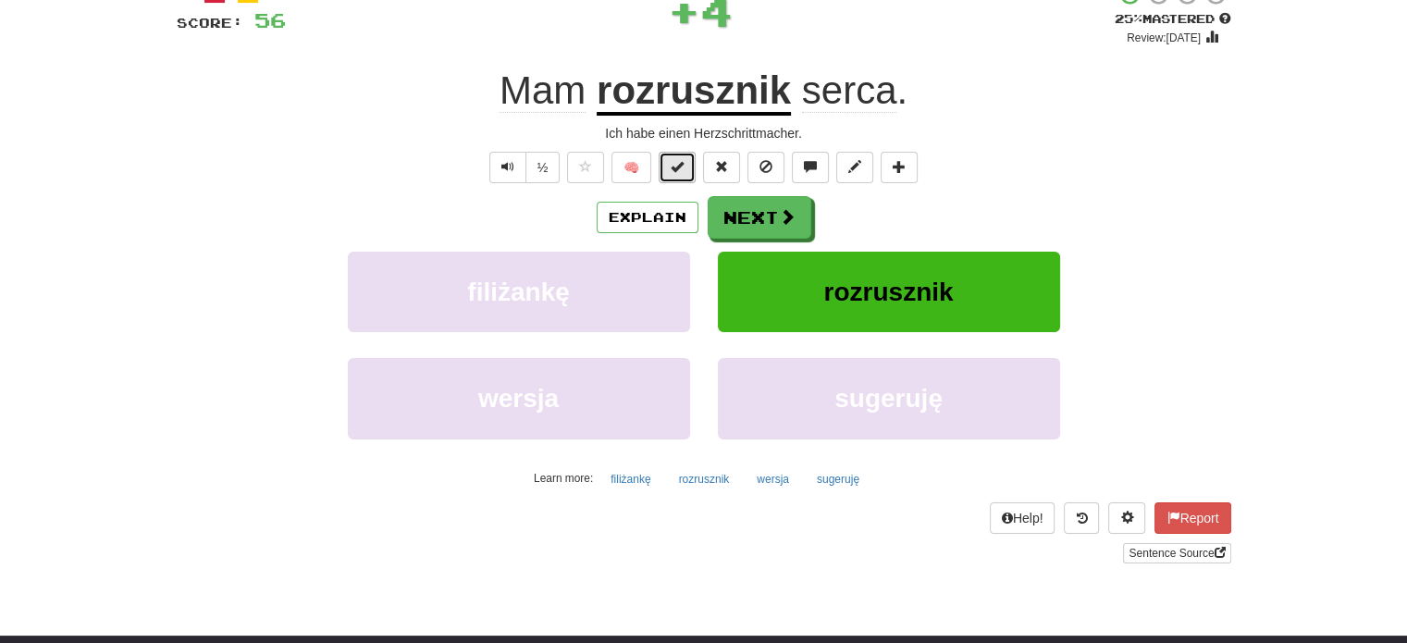
click at [682, 170] on span at bounding box center [677, 166] width 13 height 13
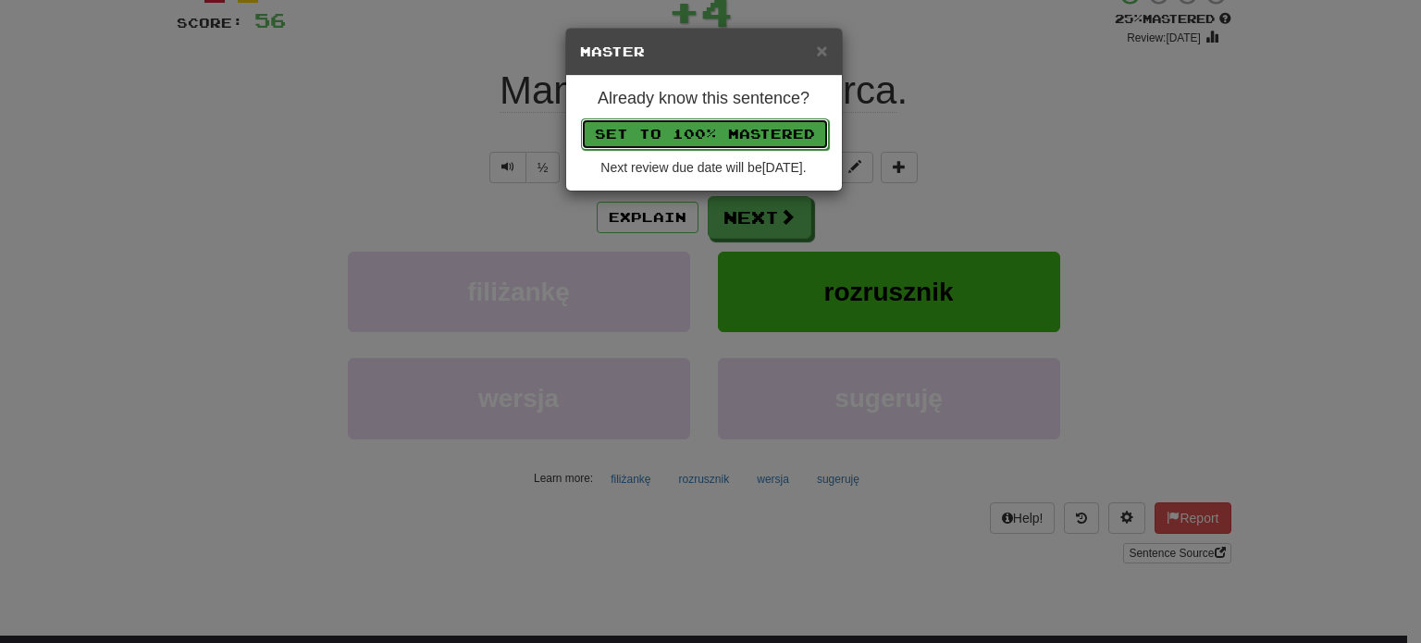
click at [718, 130] on button "Set to 100% Mastered" at bounding box center [705, 133] width 248 height 31
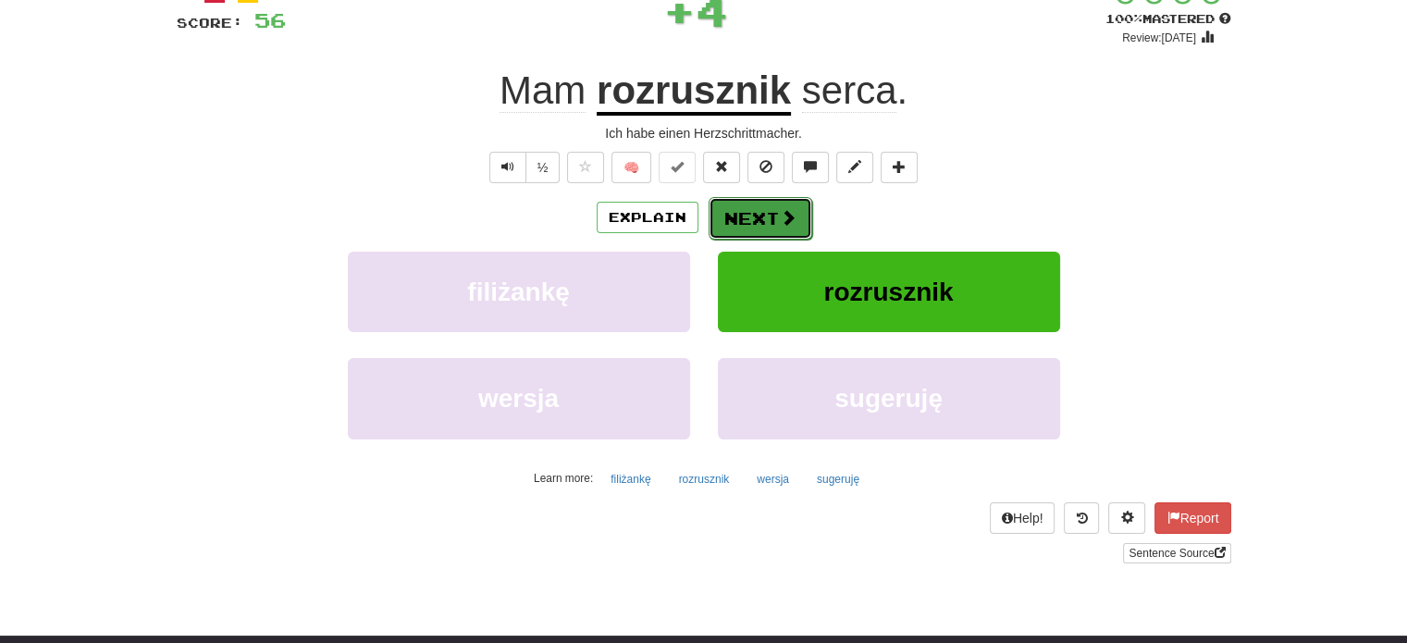
click at [783, 217] on span at bounding box center [788, 217] width 17 height 17
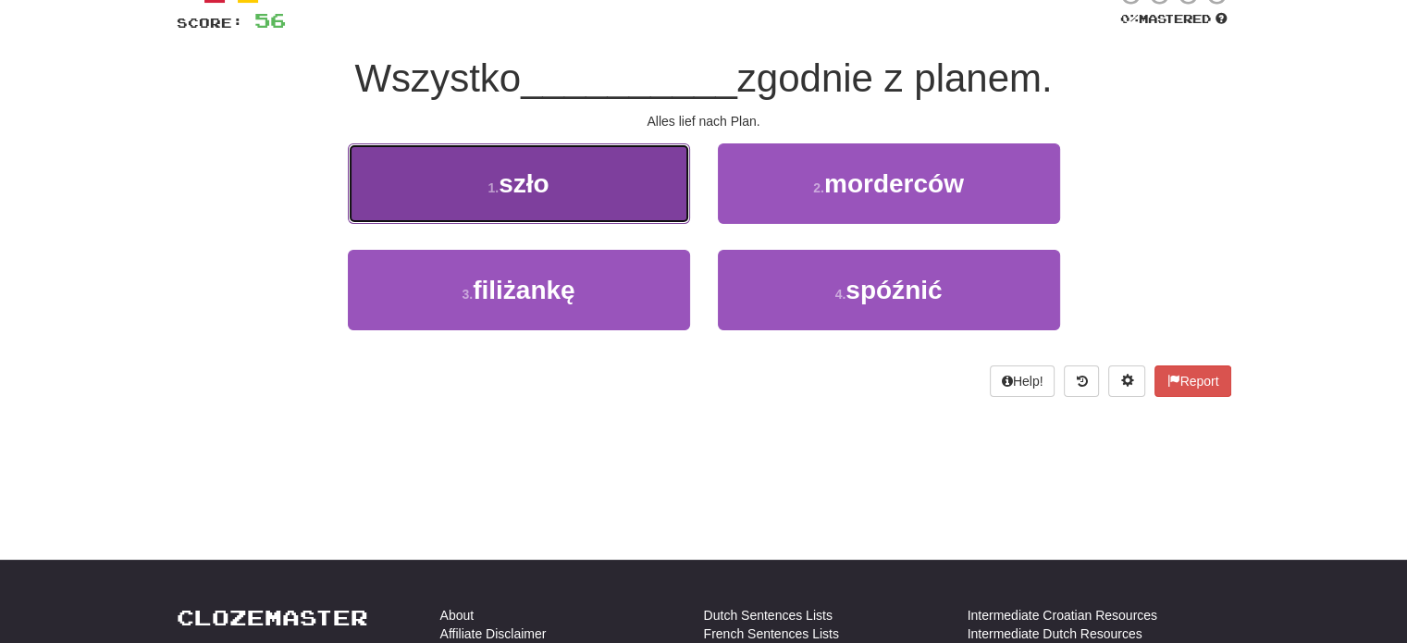
click at [644, 177] on button "1 . szło" at bounding box center [519, 183] width 342 height 80
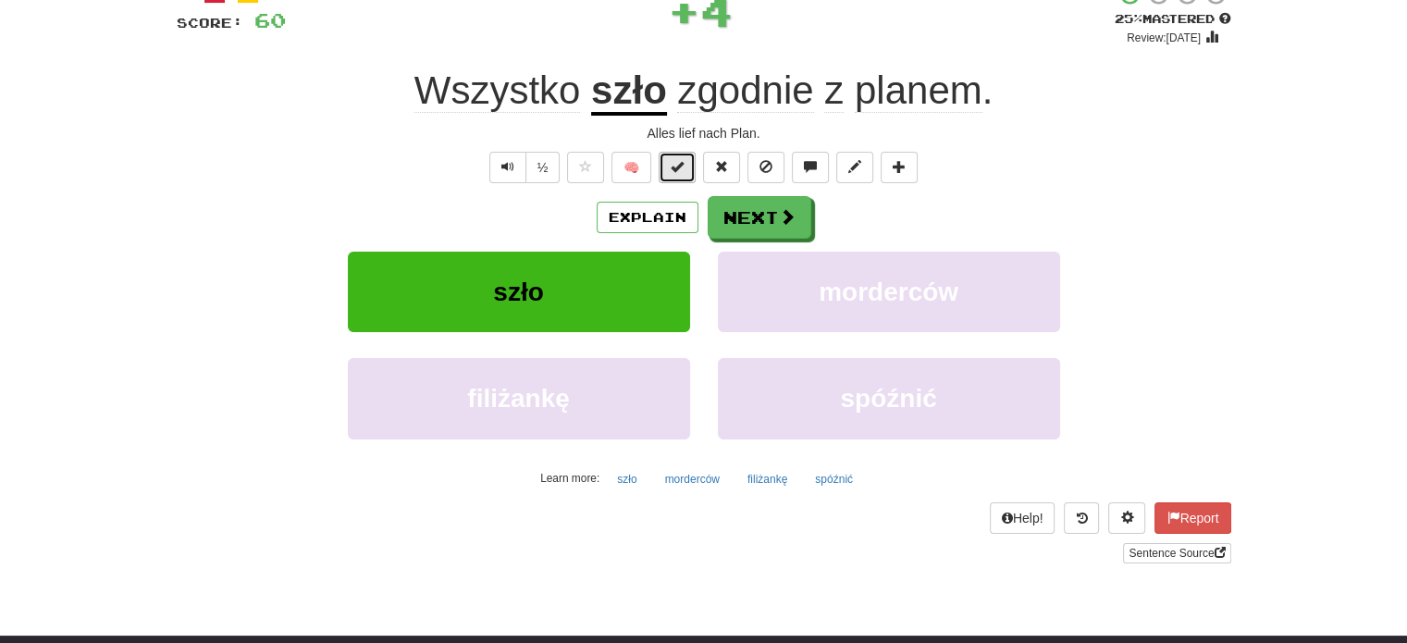
click at [673, 170] on span at bounding box center [677, 166] width 13 height 13
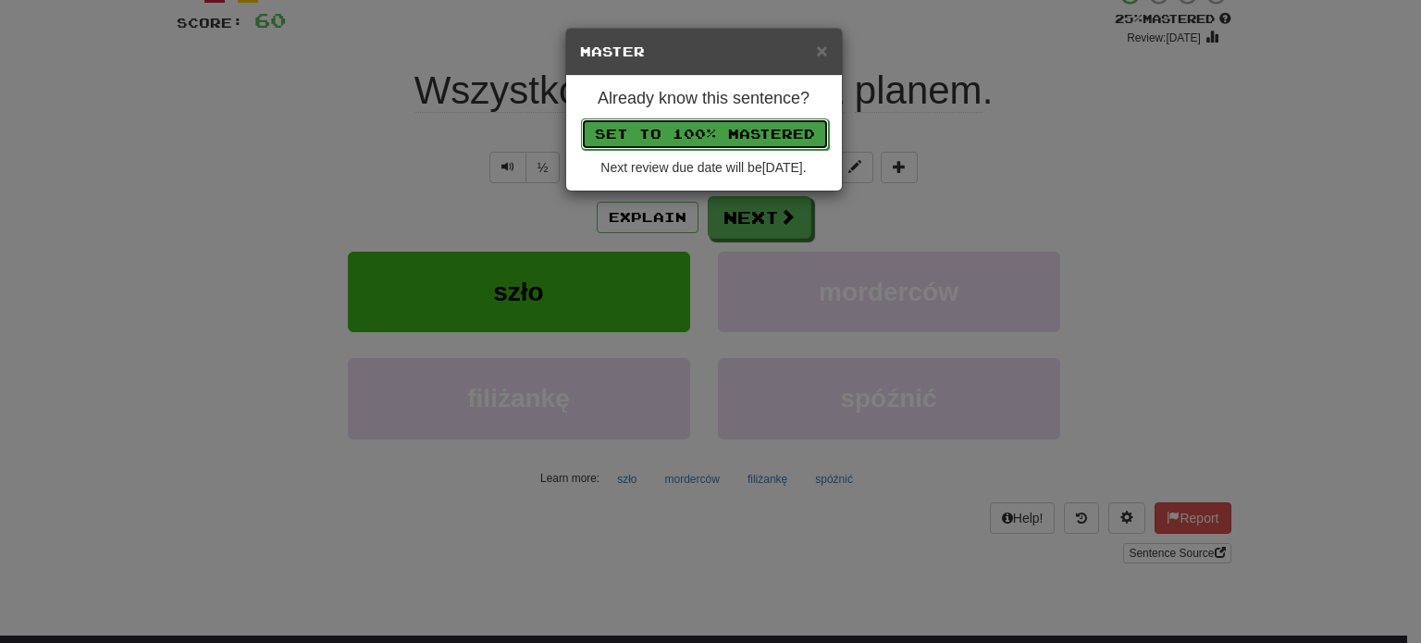
click at [696, 128] on button "Set to 100% Mastered" at bounding box center [705, 133] width 248 height 31
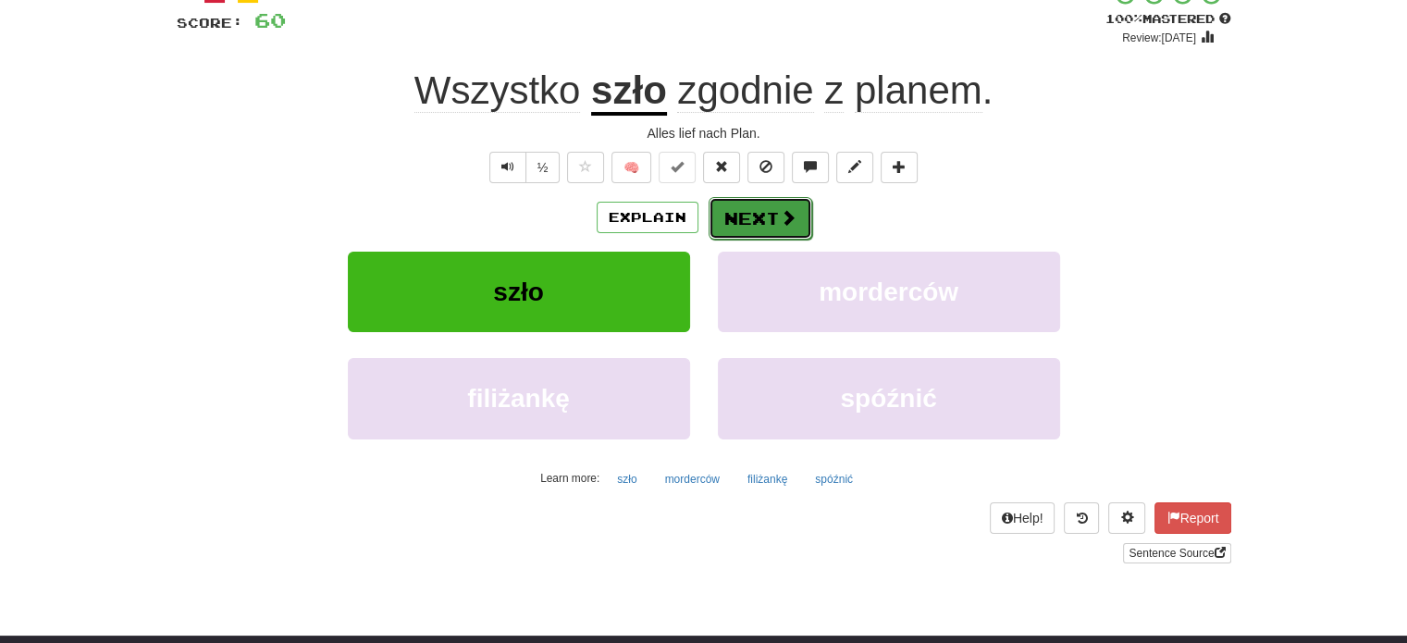
click at [767, 214] on button "Next" at bounding box center [761, 218] width 104 height 43
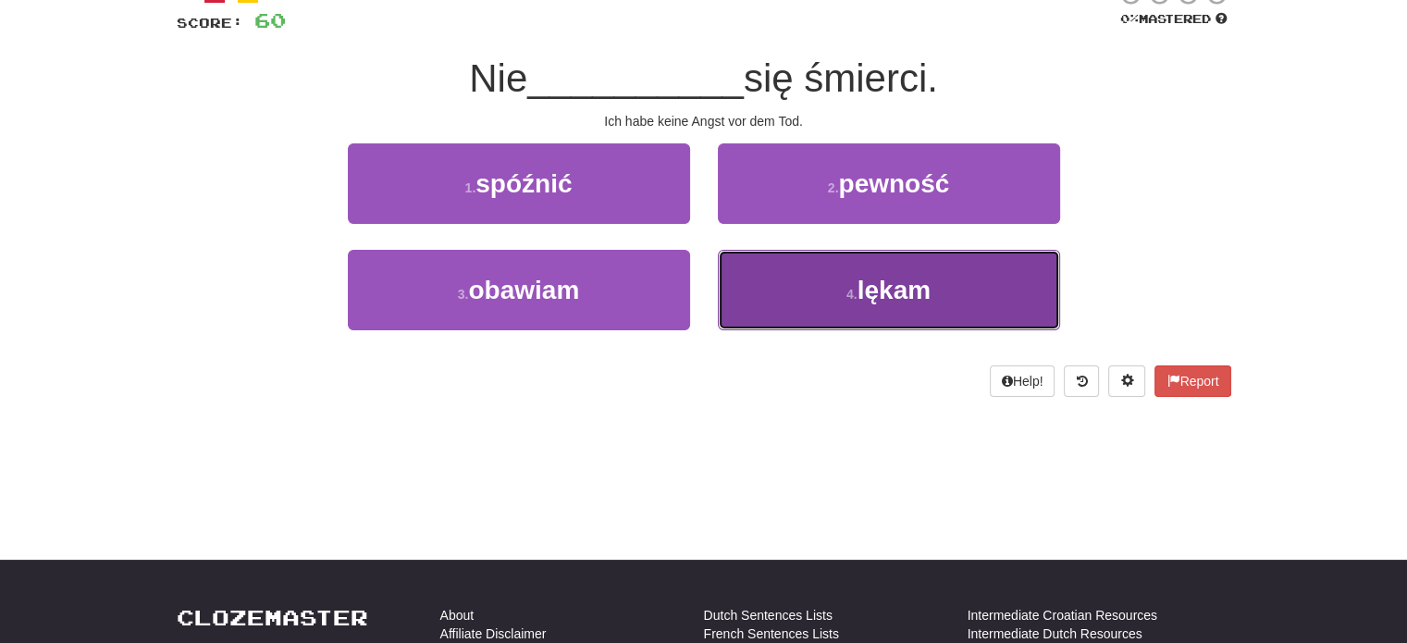
click at [777, 272] on button "4 . lękam" at bounding box center [889, 290] width 342 height 80
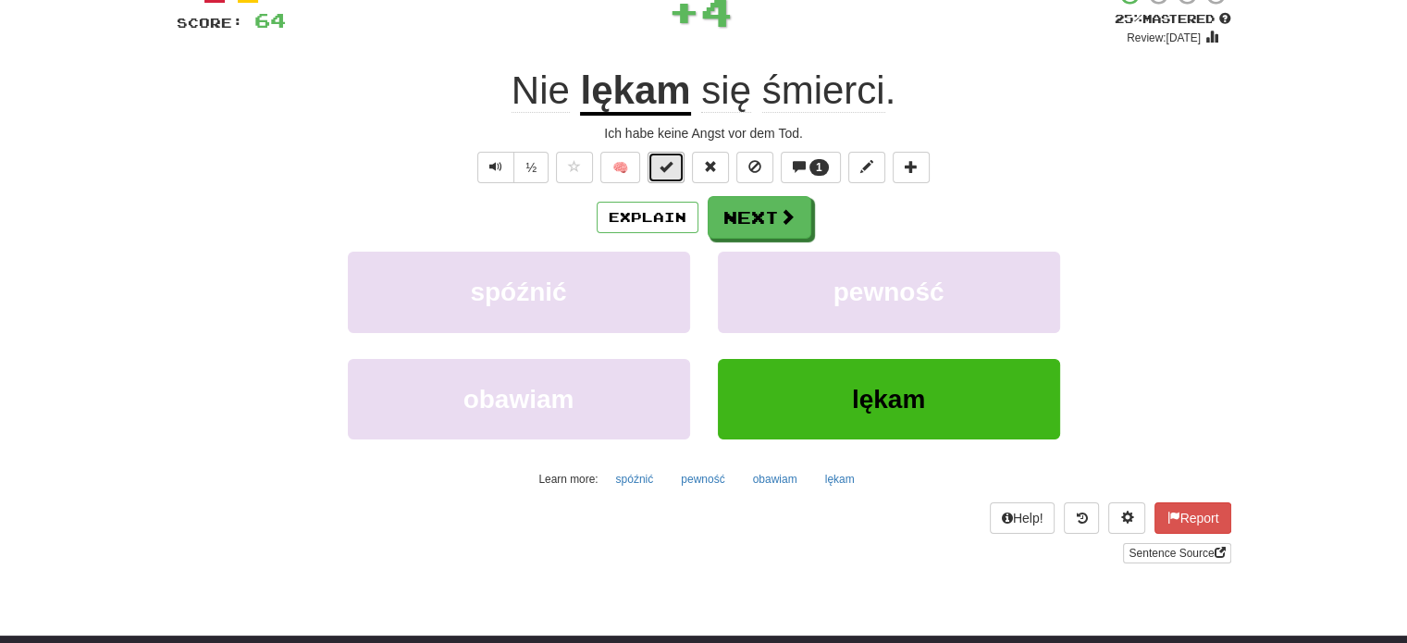
click at [662, 169] on span at bounding box center [665, 166] width 13 height 13
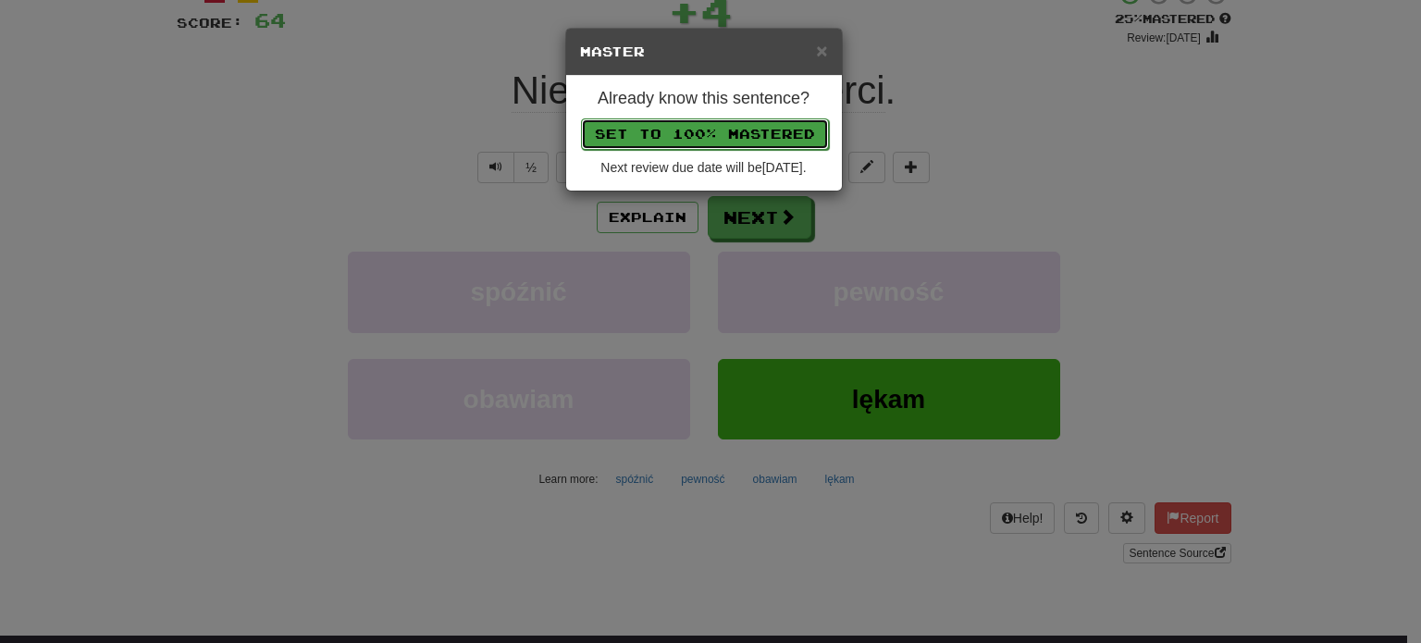
click at [684, 125] on button "Set to 100% Mastered" at bounding box center [705, 133] width 248 height 31
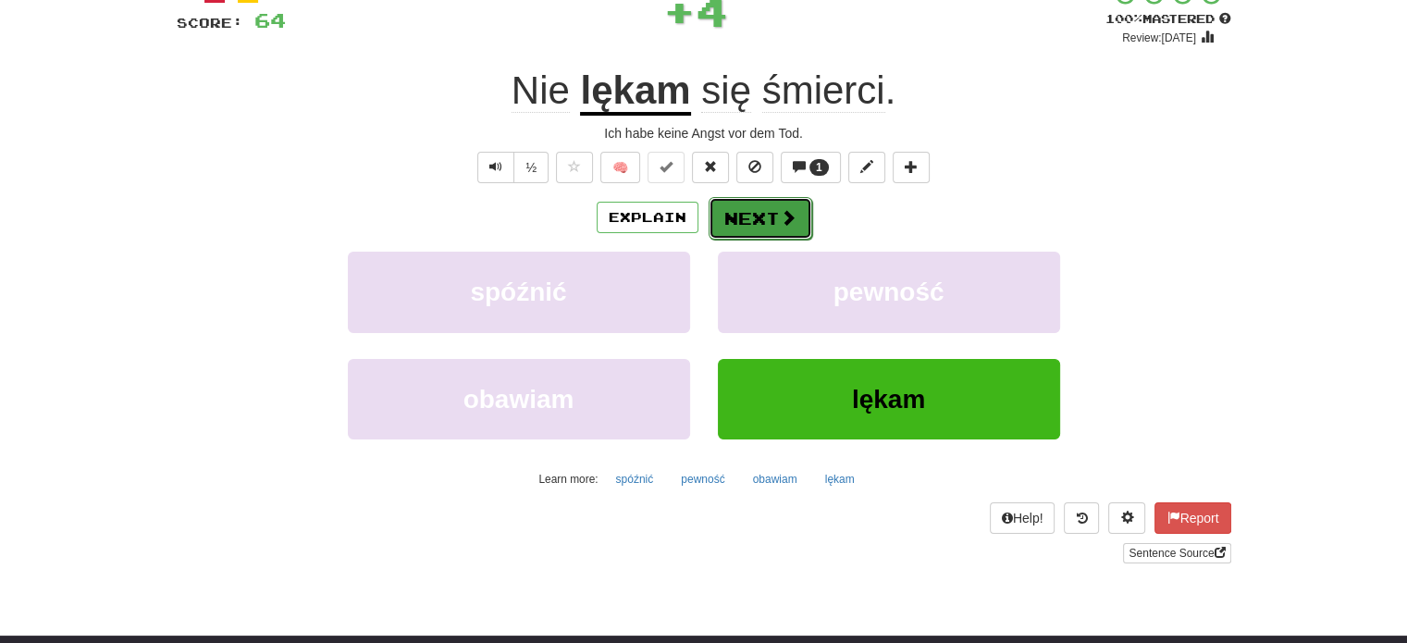
click at [750, 216] on button "Next" at bounding box center [761, 218] width 104 height 43
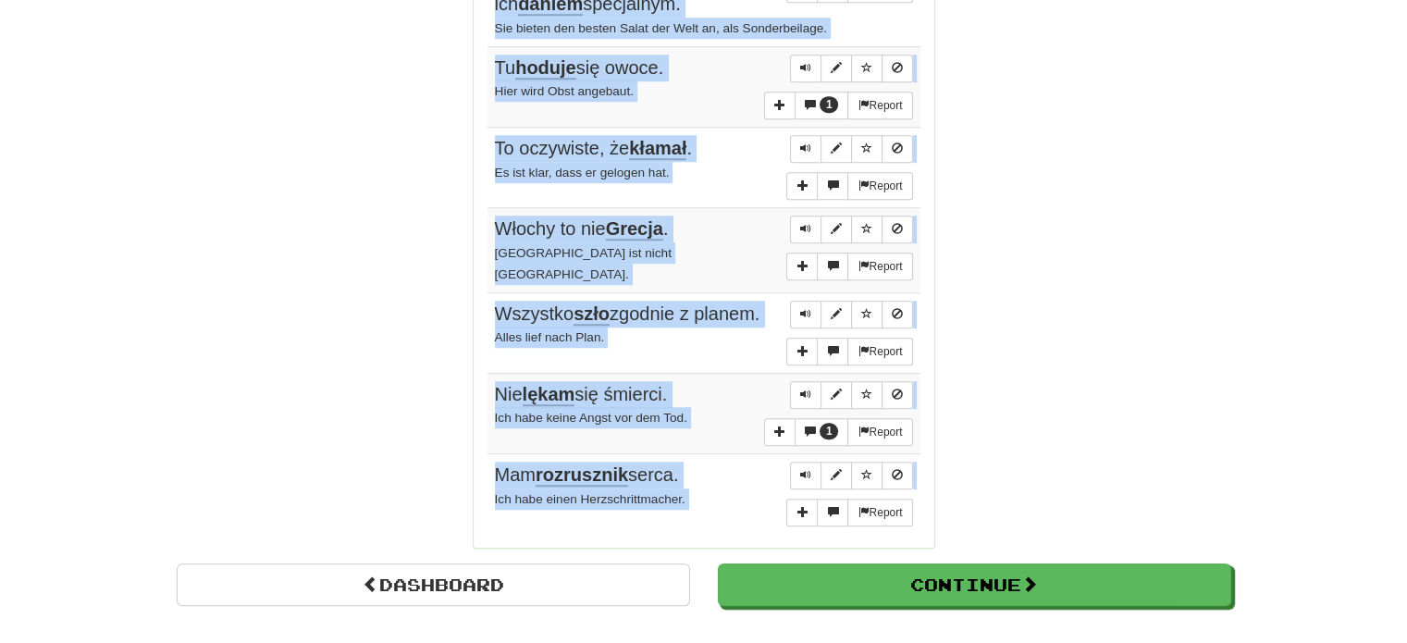
scroll to position [1424, 0]
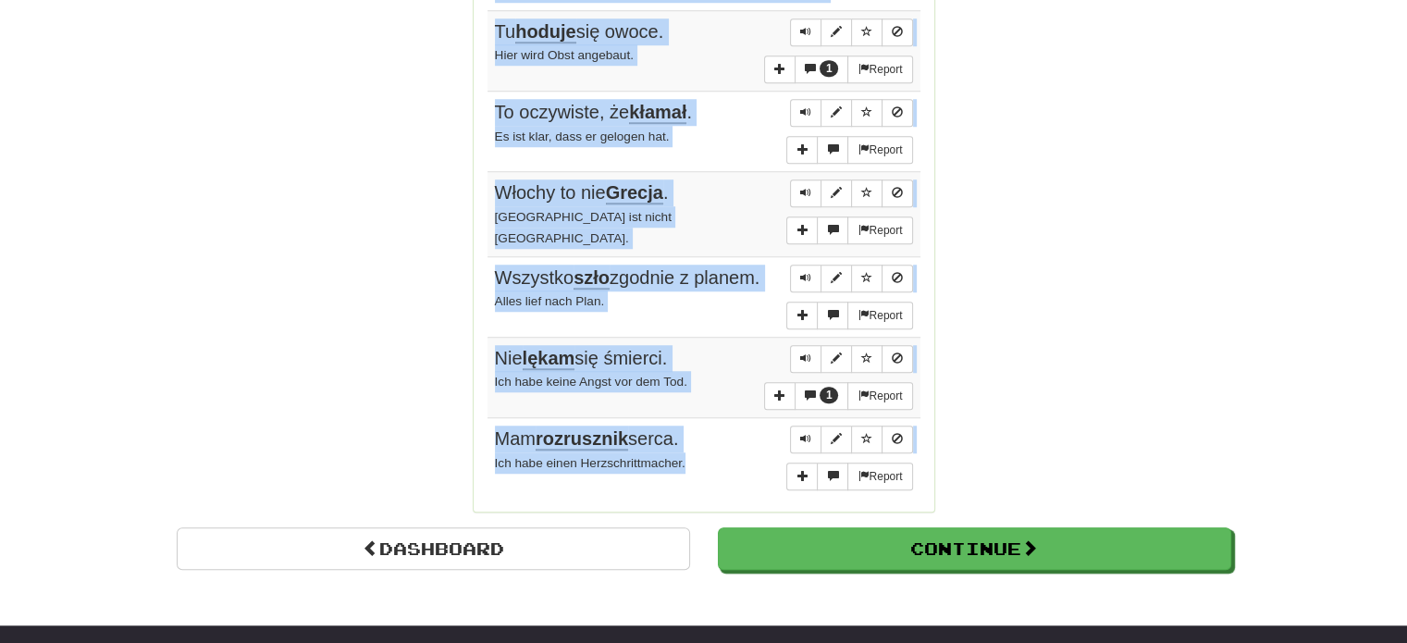
drag, startPoint x: 489, startPoint y: 142, endPoint x: 714, endPoint y: 387, distance: 332.6
click at [714, 387] on tbody "Report Każdy początek jest trudny . Aller Anfang ist schwer. Report On ma bardz…" at bounding box center [703, 34] width 433 height 929
copy tbody "Każdy początek jest trudny . Aller Anfang ist schwer. Report On ma bardzo bujną…"
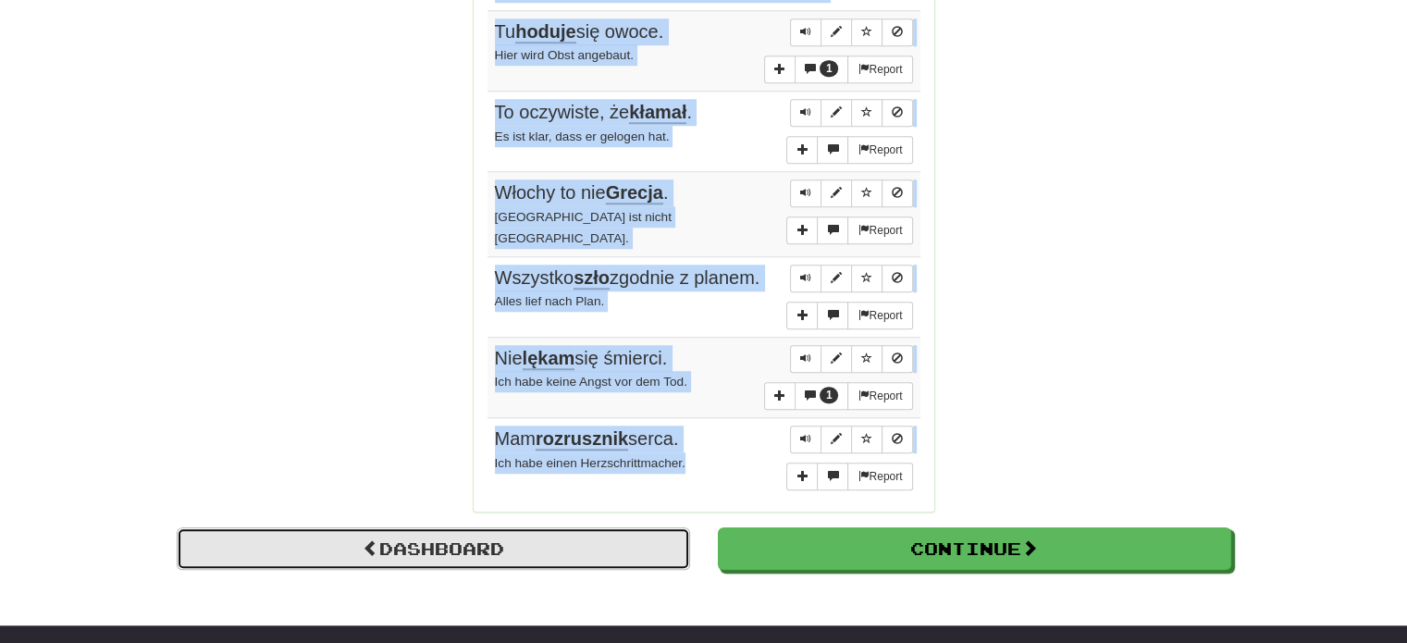
click at [476, 527] on link "Dashboard" at bounding box center [433, 548] width 513 height 43
